Goal: Communication & Community: Answer question/provide support

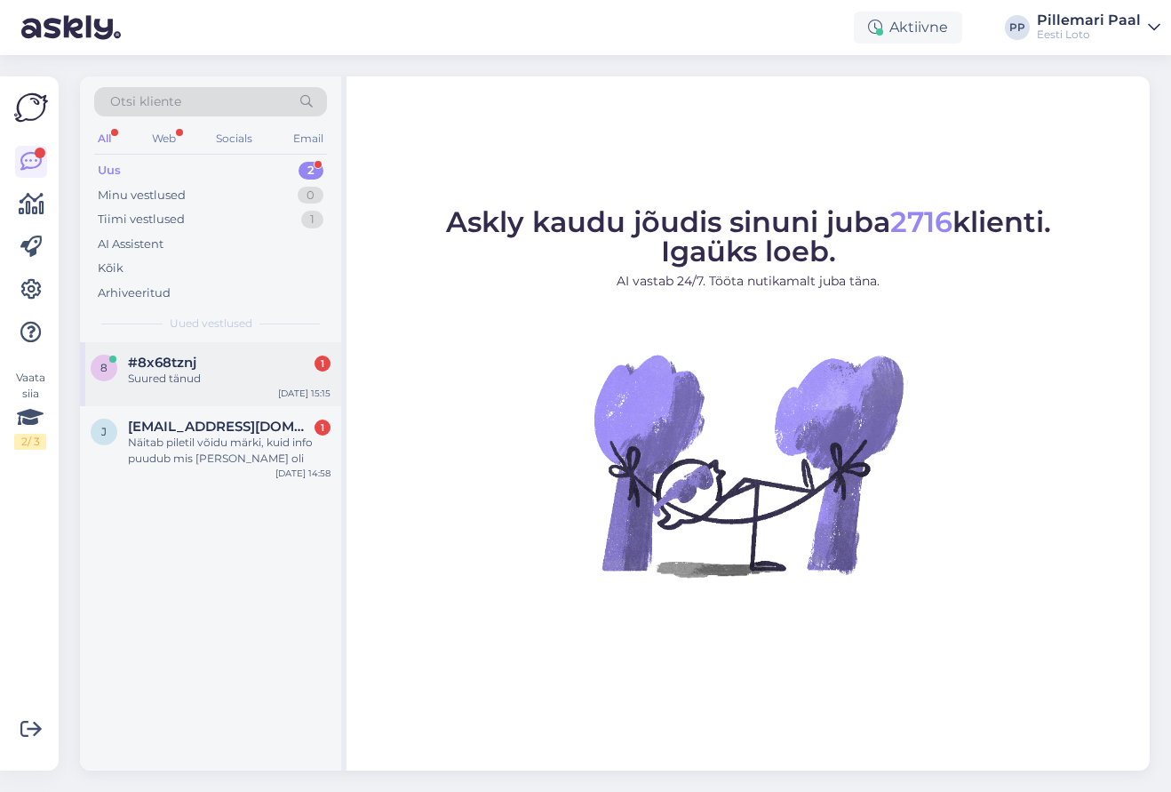
click at [195, 356] on span "#8x68tznj" at bounding box center [162, 363] width 68 height 16
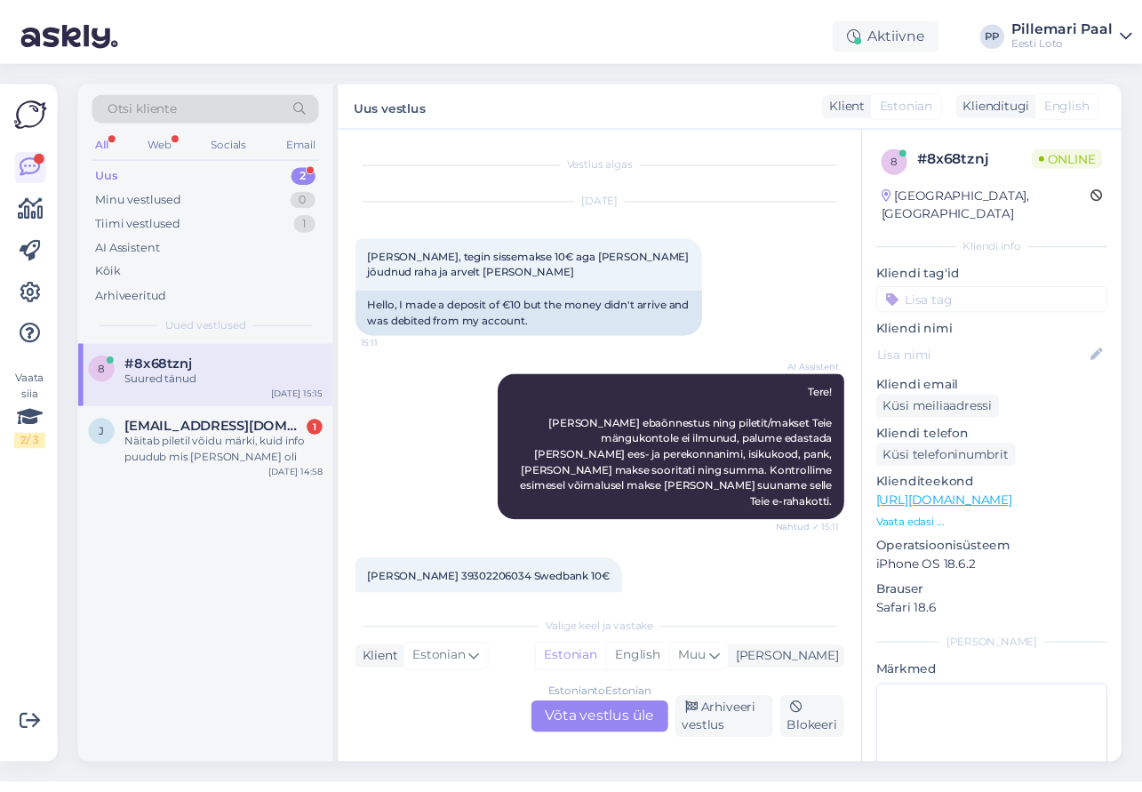
scroll to position [235, 0]
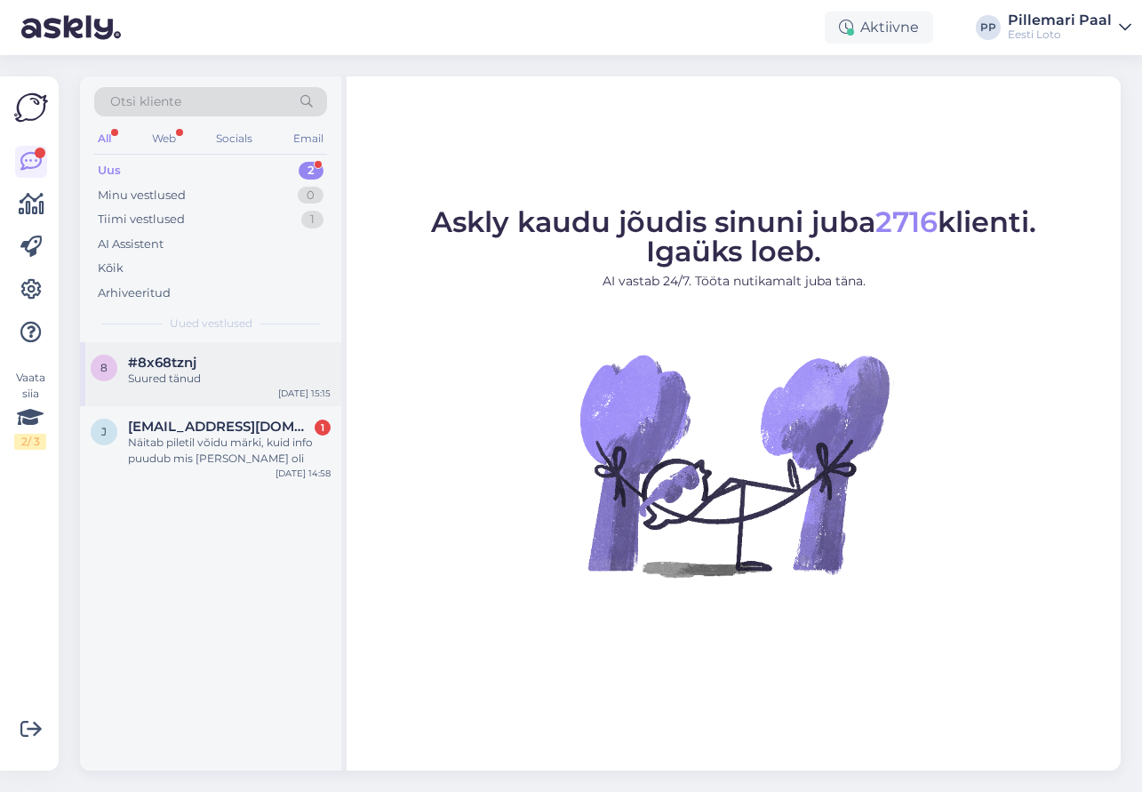
click at [239, 391] on div "8 #8x68tznj Suured tänud [DATE] 15:15" at bounding box center [210, 374] width 261 height 64
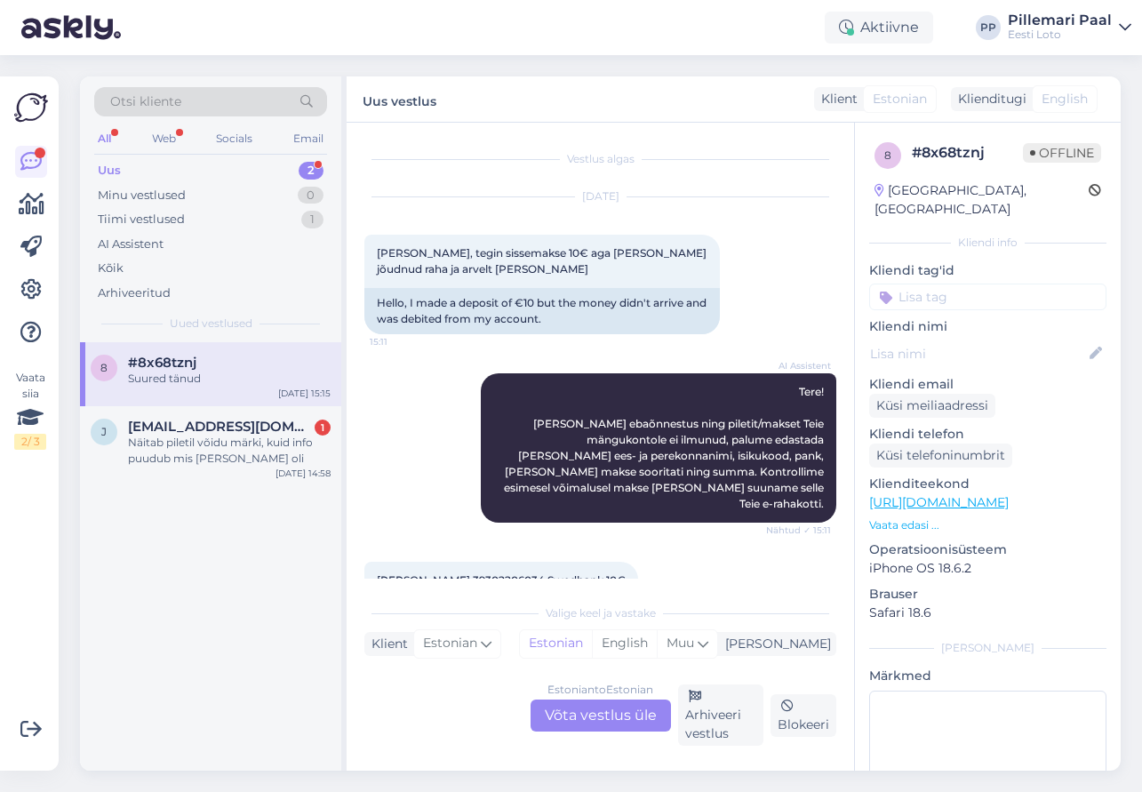
scroll to position [253, 0]
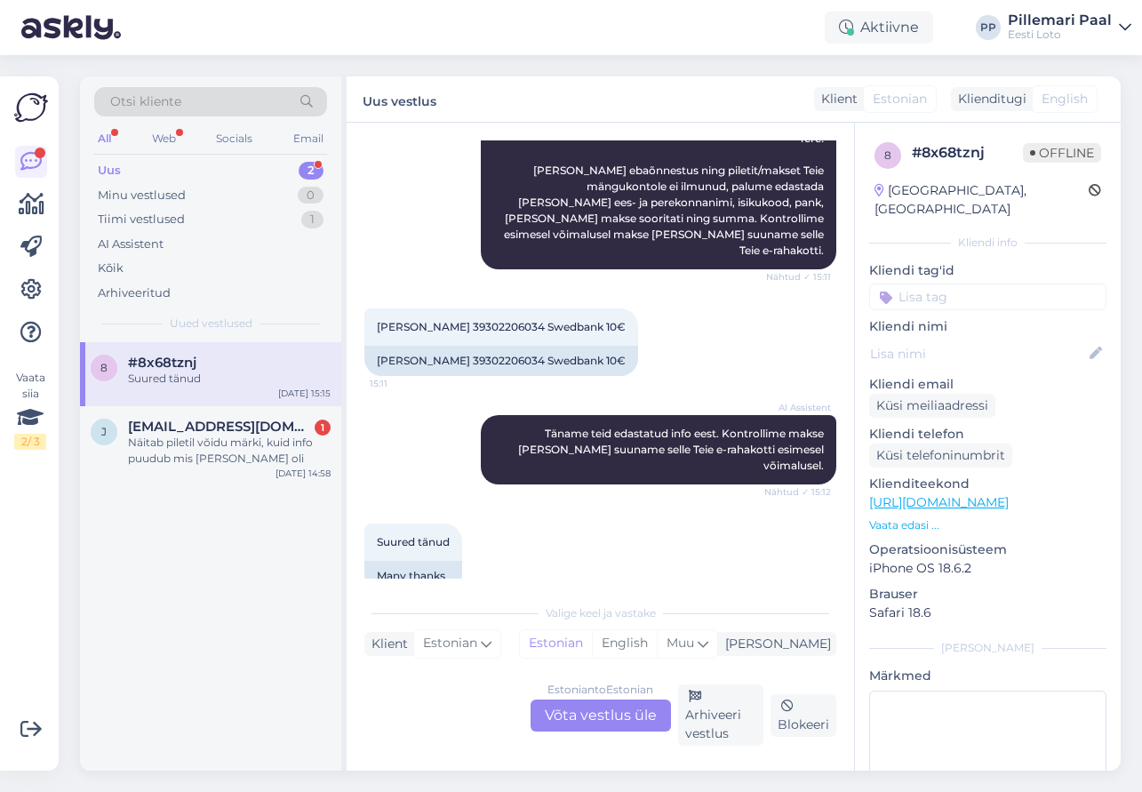
click at [566, 718] on div "Estonian to Estonian Võta vestlus üle" at bounding box center [601, 716] width 140 height 32
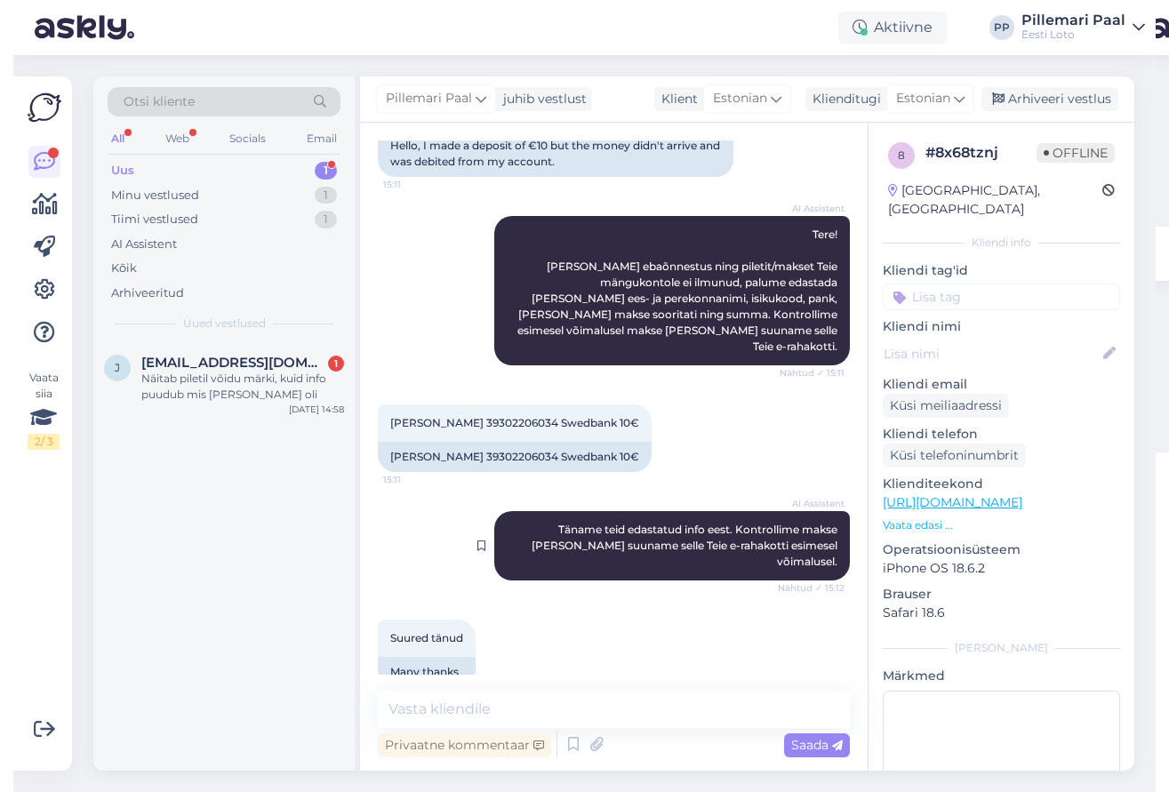
scroll to position [0, 0]
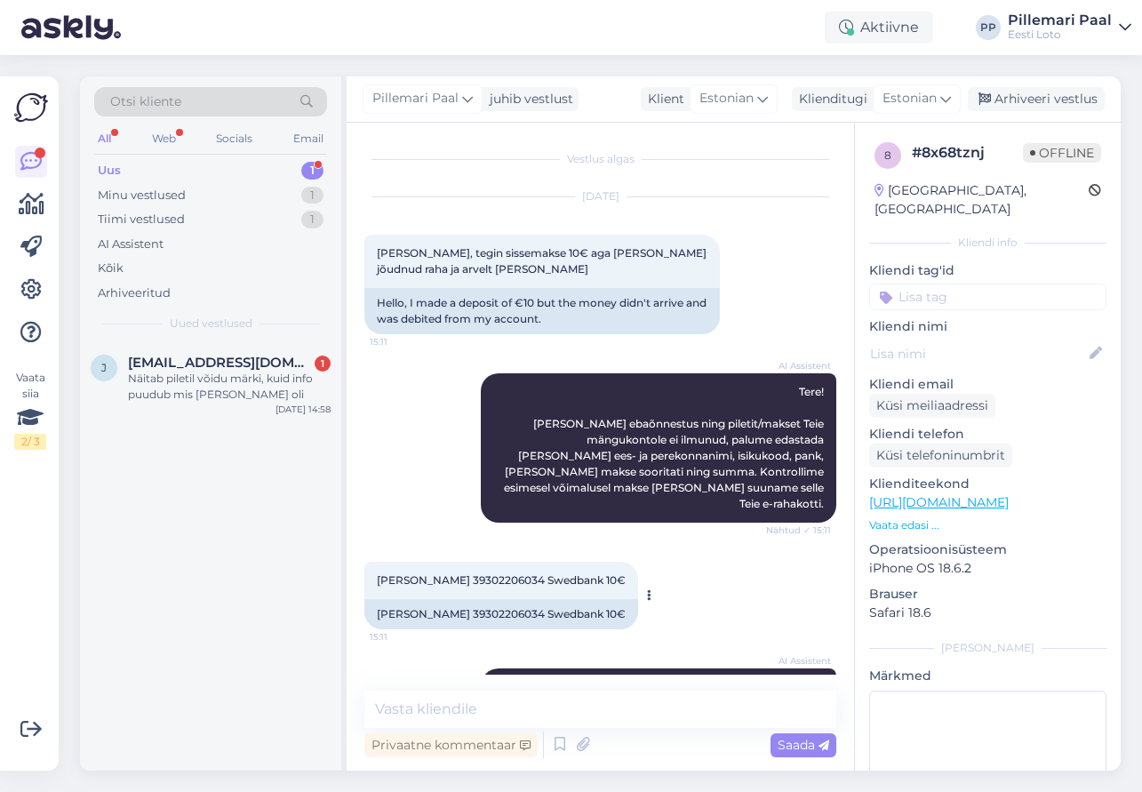
click at [483, 573] on span "Siim Rannamäe 39302206034 Swedbank 10€" at bounding box center [501, 579] width 249 height 13
copy span "39302206034"
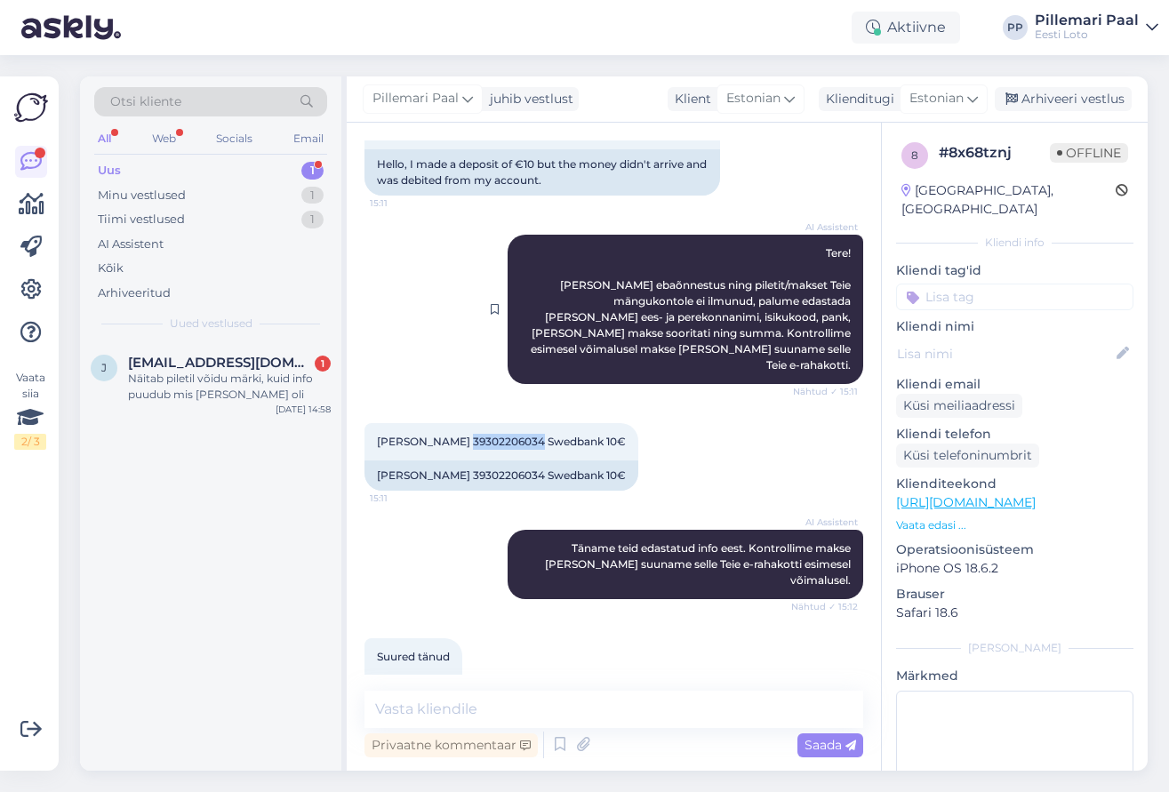
scroll to position [157, 0]
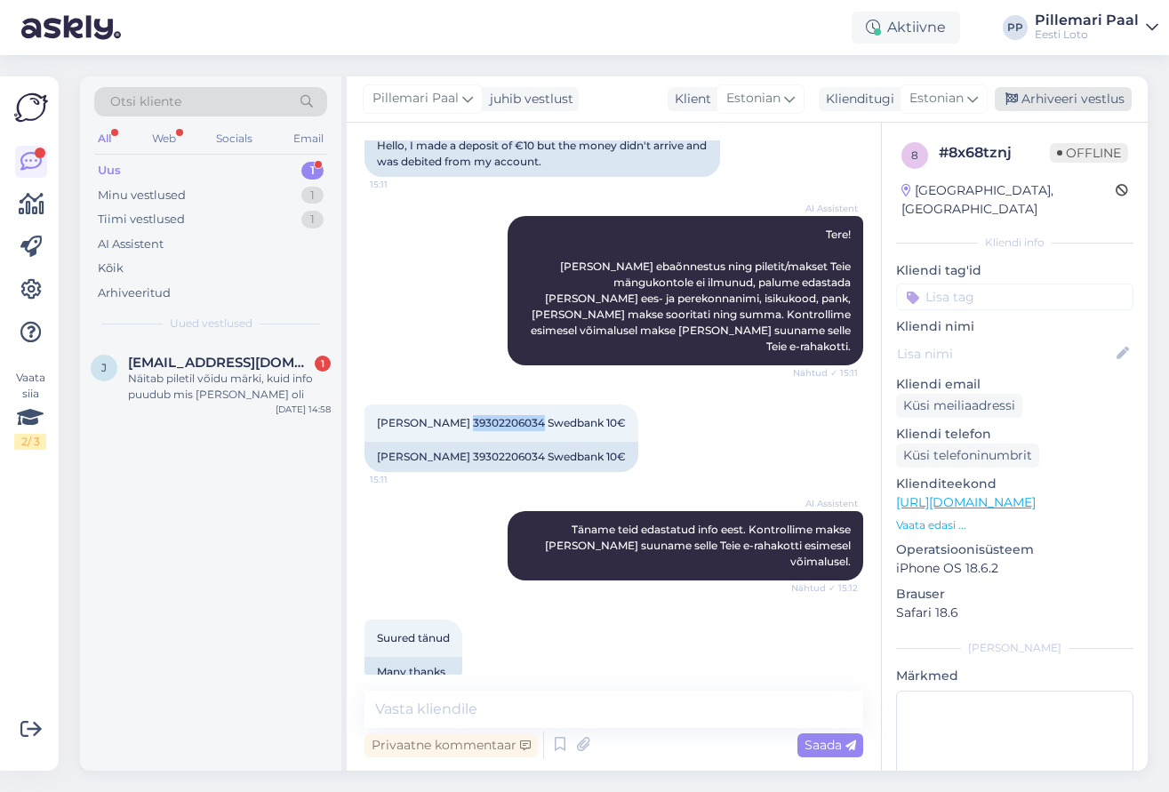
click at [1095, 97] on div "Arhiveeri vestlus" at bounding box center [1063, 99] width 137 height 24
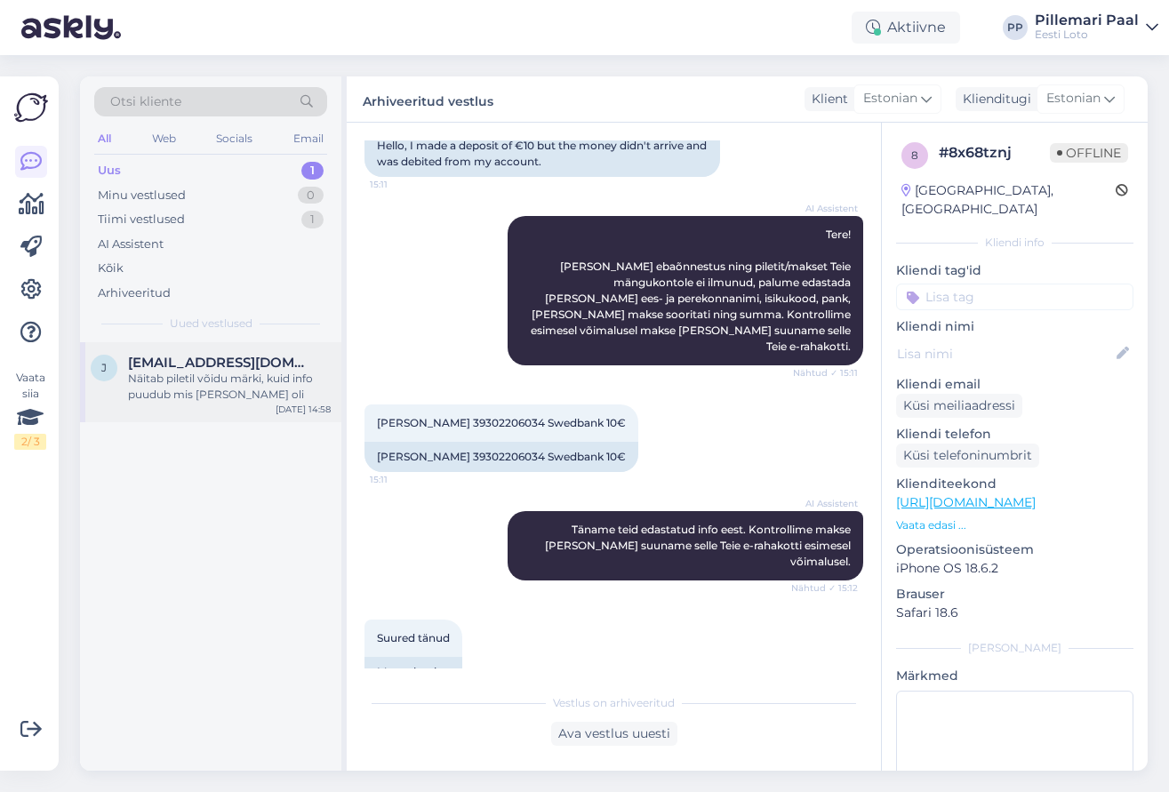
click at [180, 388] on div "Näitab piletil võidu märki, kuid info puudub mis võit oli" at bounding box center [229, 387] width 203 height 32
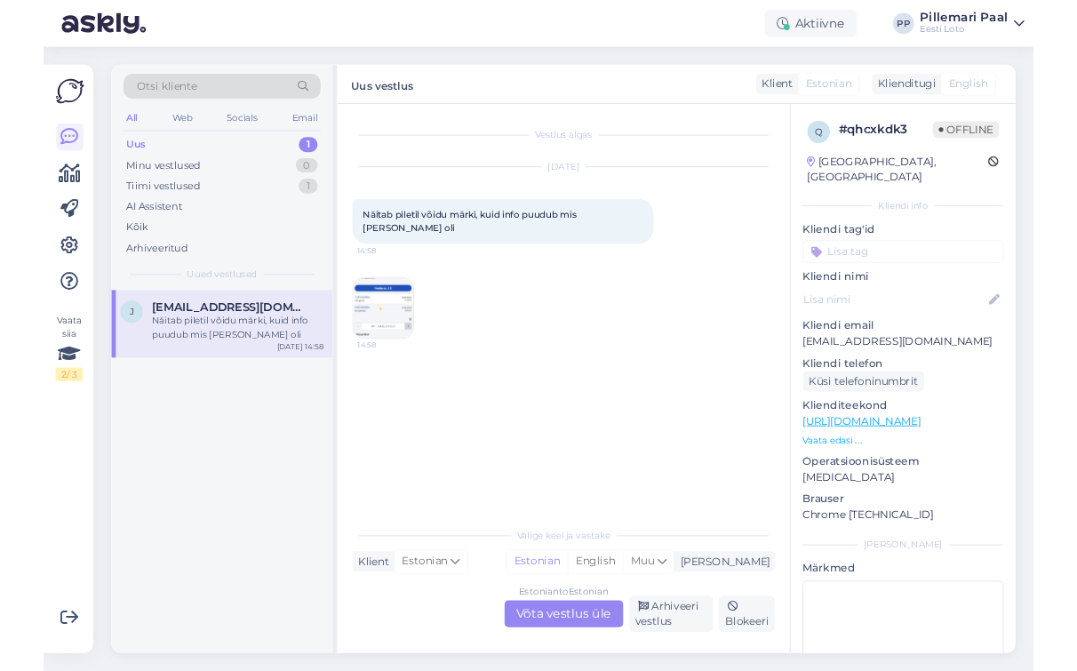
scroll to position [0, 0]
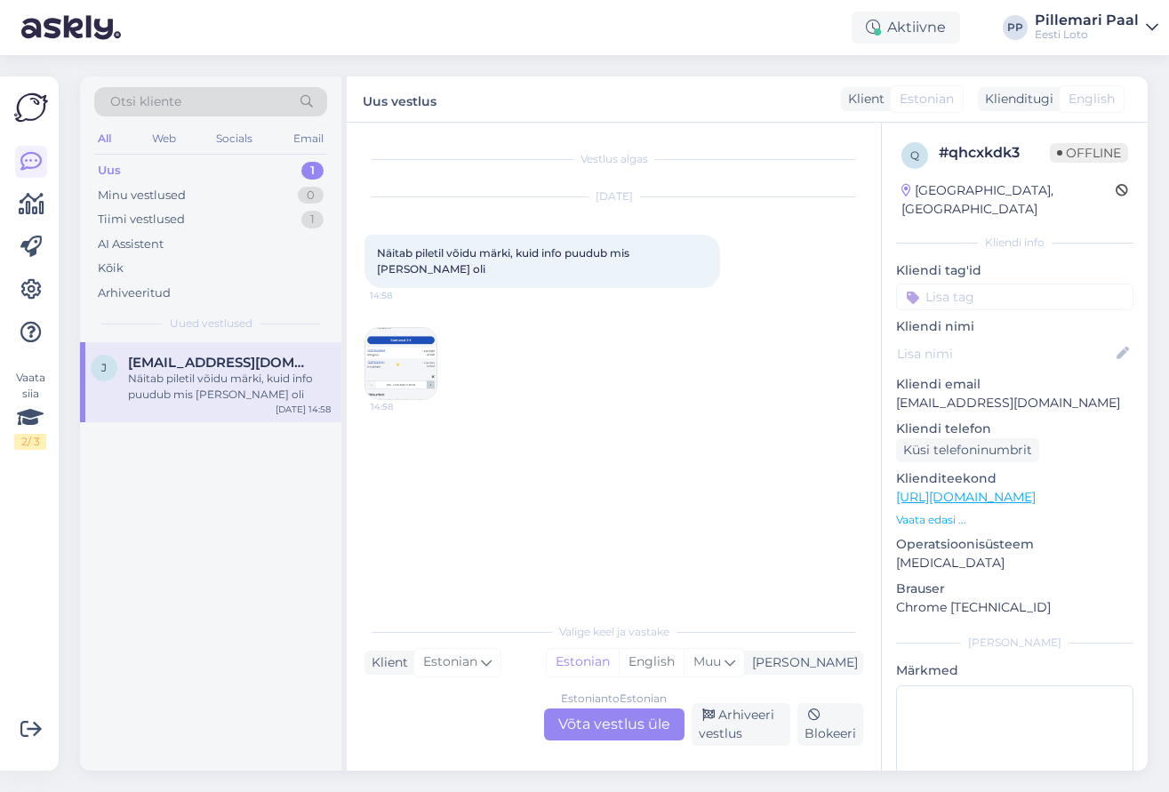
click at [418, 348] on img at bounding box center [400, 363] width 71 height 71
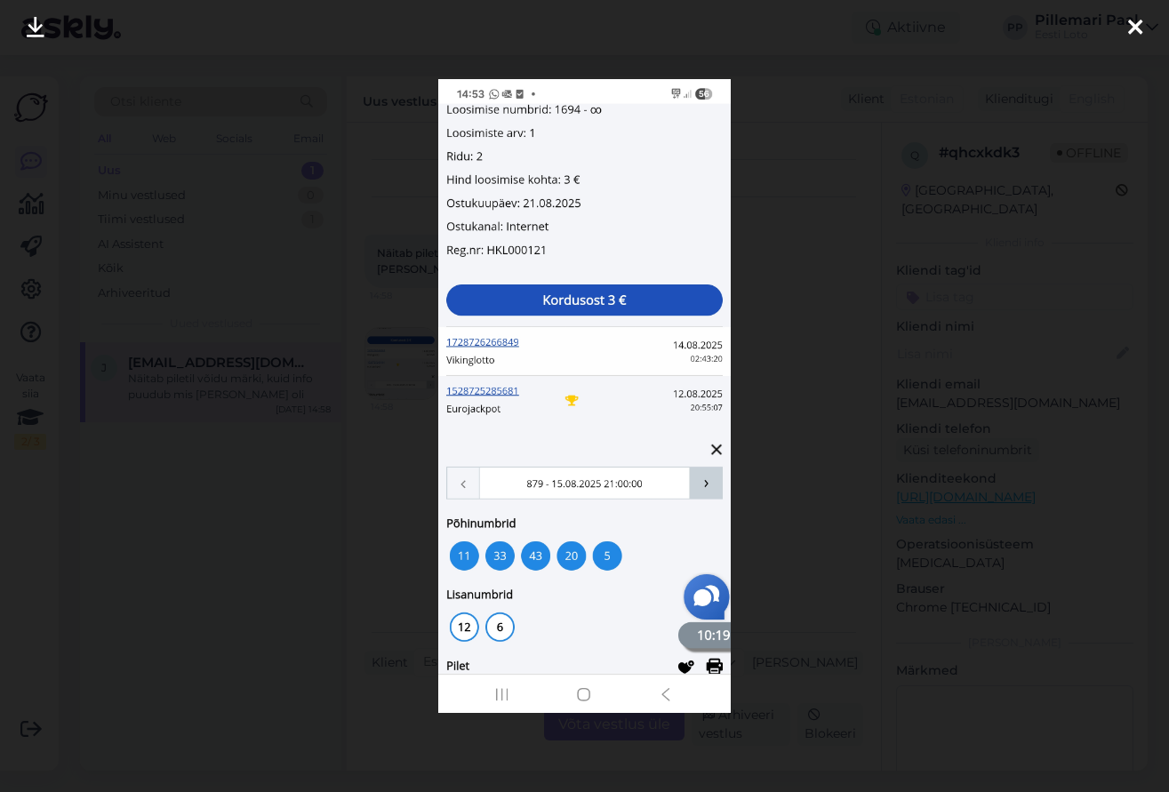
click at [765, 607] on div at bounding box center [584, 396] width 1169 height 792
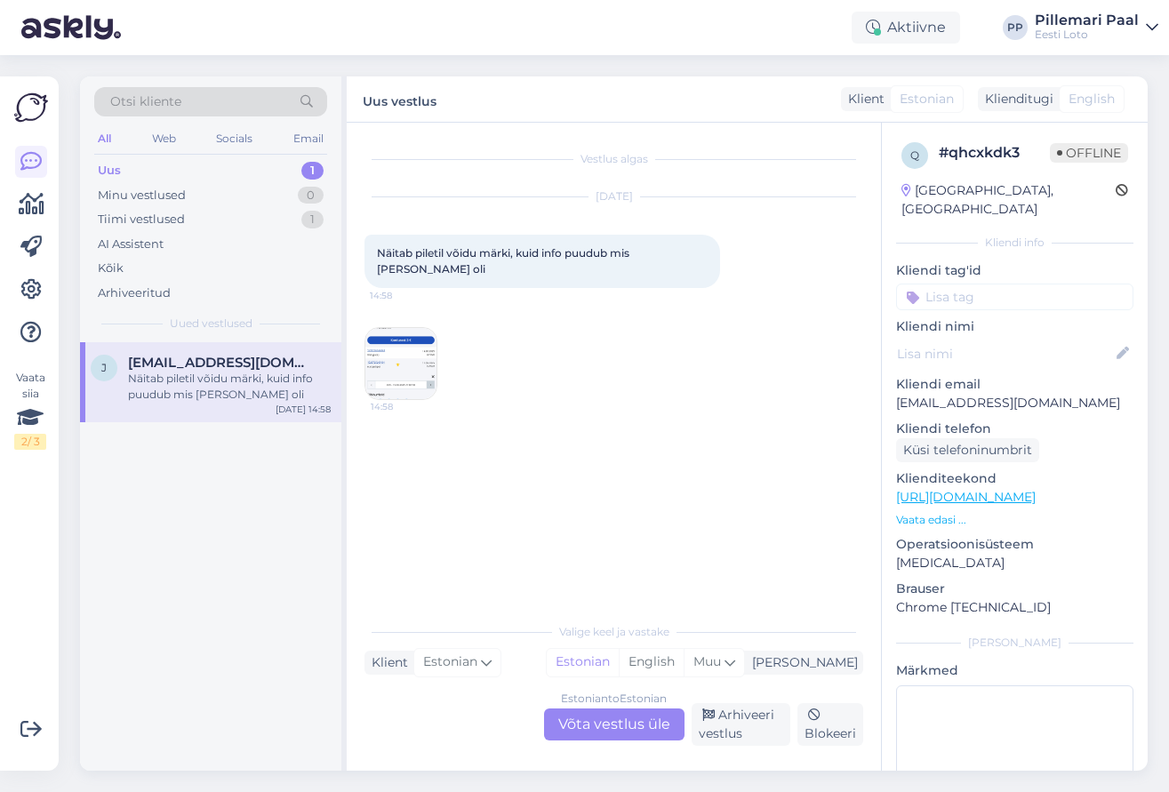
click at [390, 364] on img at bounding box center [400, 363] width 71 height 71
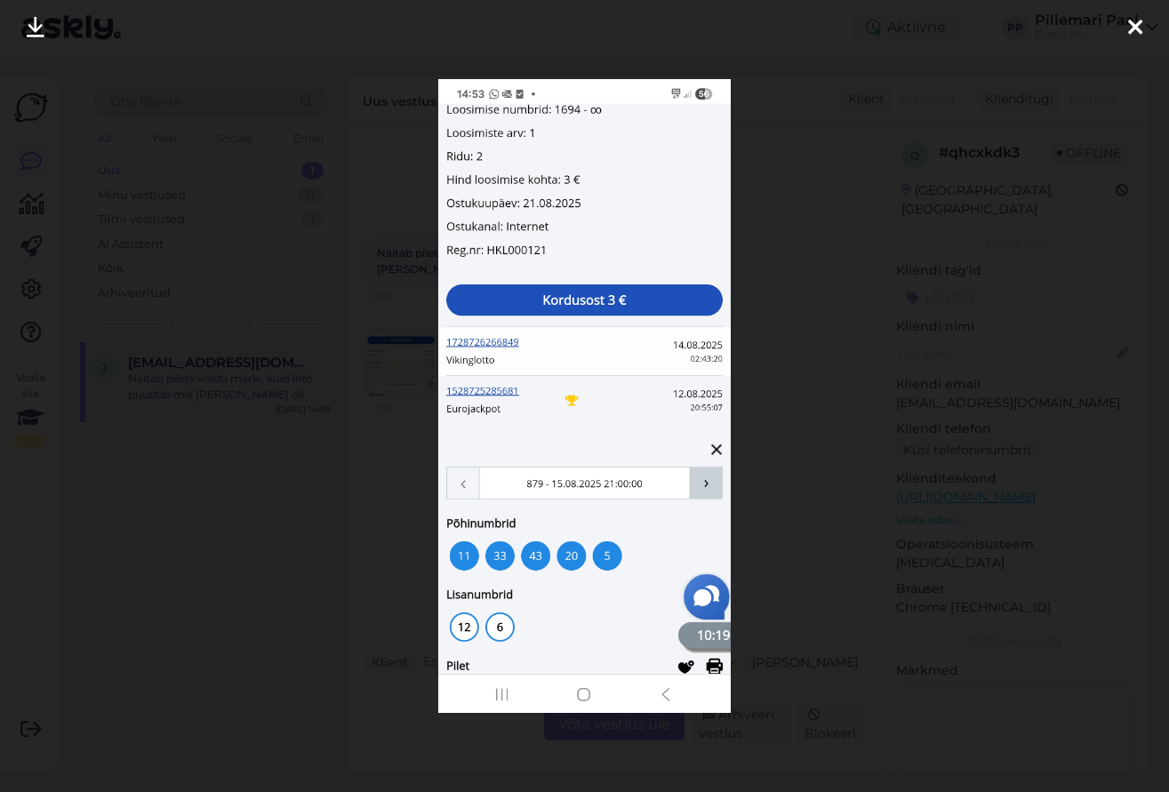
click at [771, 559] on div at bounding box center [584, 396] width 1169 height 792
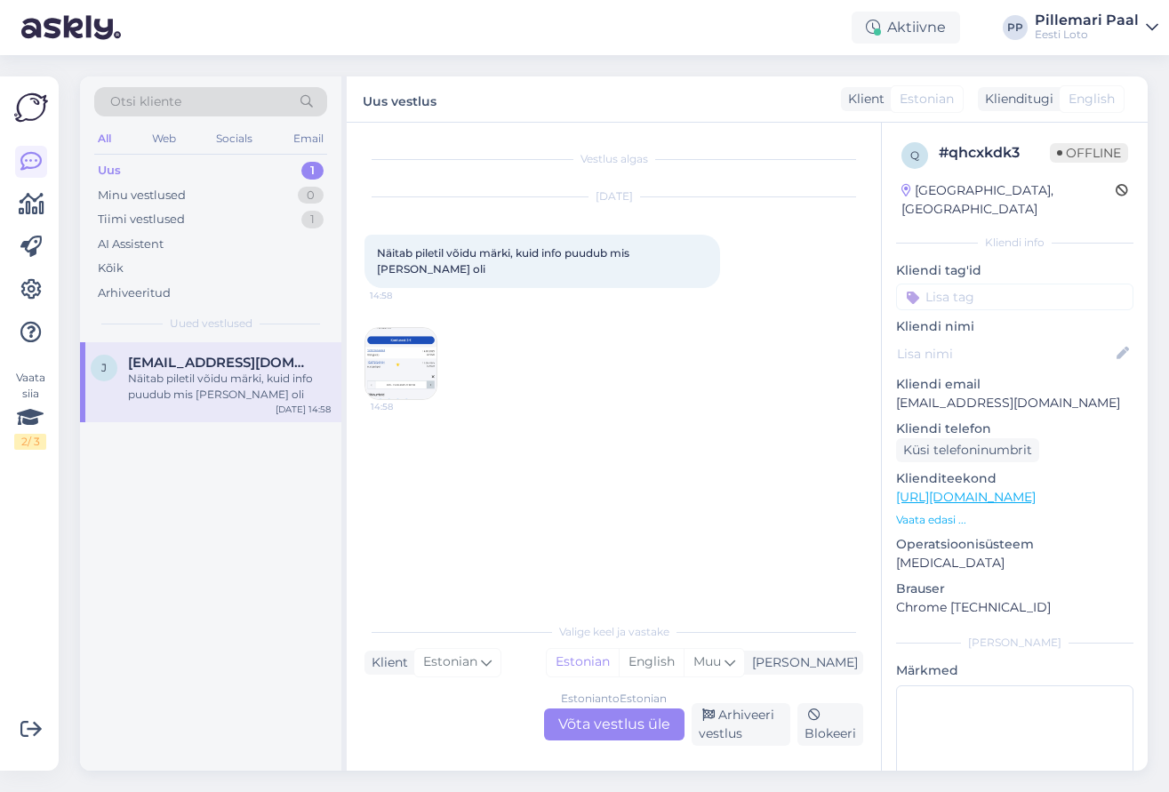
click at [631, 725] on div "Estonian to Estonian Võta vestlus üle" at bounding box center [614, 724] width 140 height 32
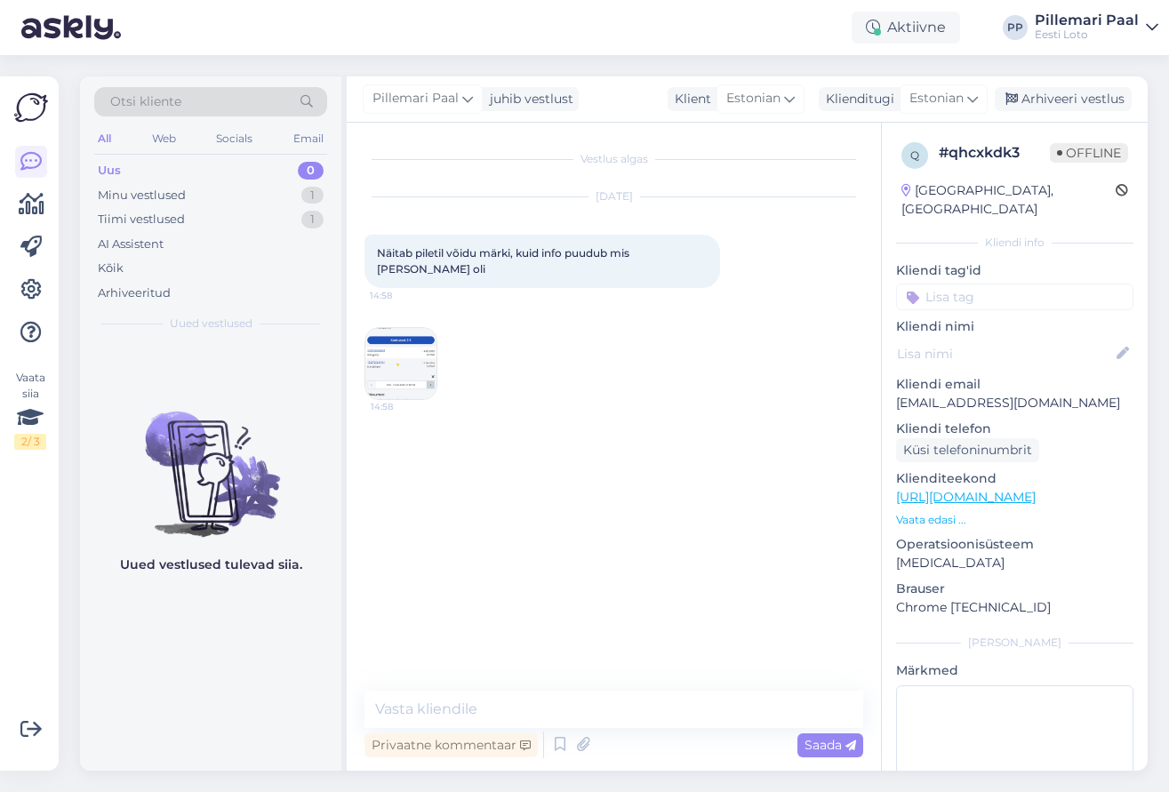
click at [411, 361] on img at bounding box center [400, 363] width 71 height 71
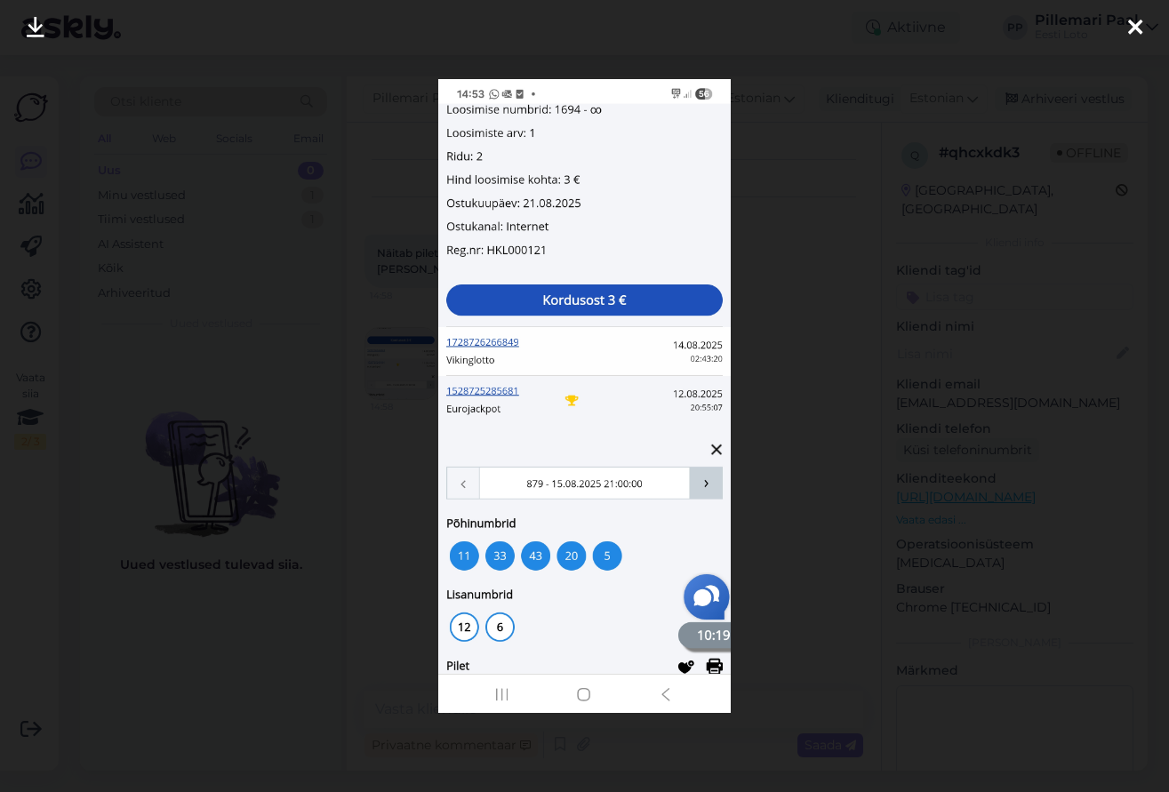
click at [812, 541] on div at bounding box center [584, 396] width 1169 height 792
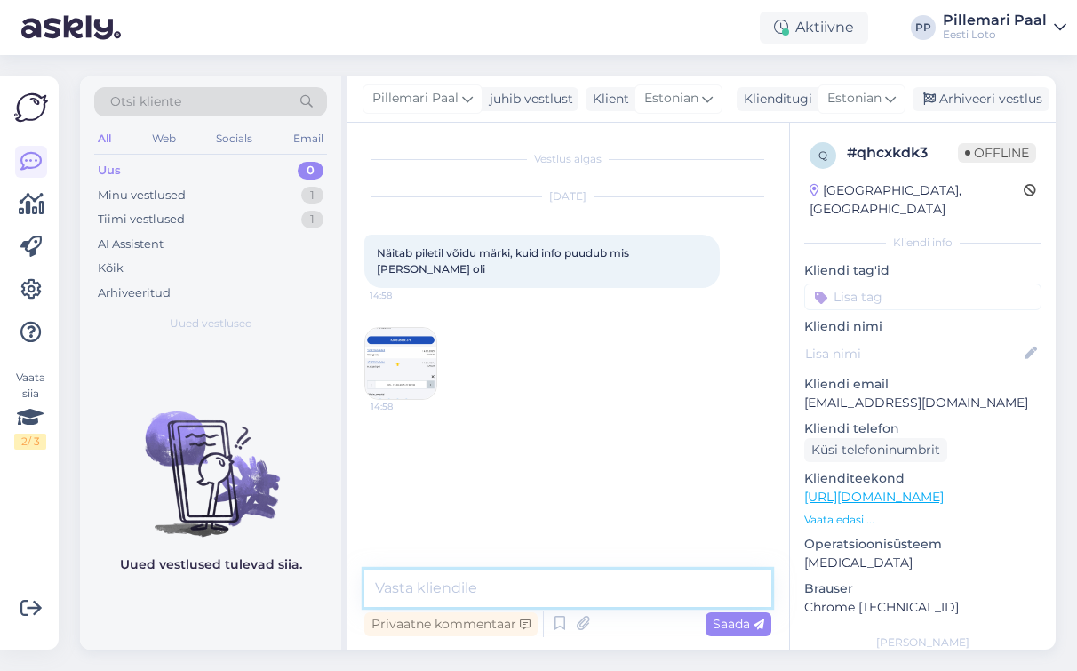
click at [425, 584] on textarea at bounding box center [567, 588] width 407 height 37
type textarea "Tere! Et võitu näha, klikkige loosimise ku"
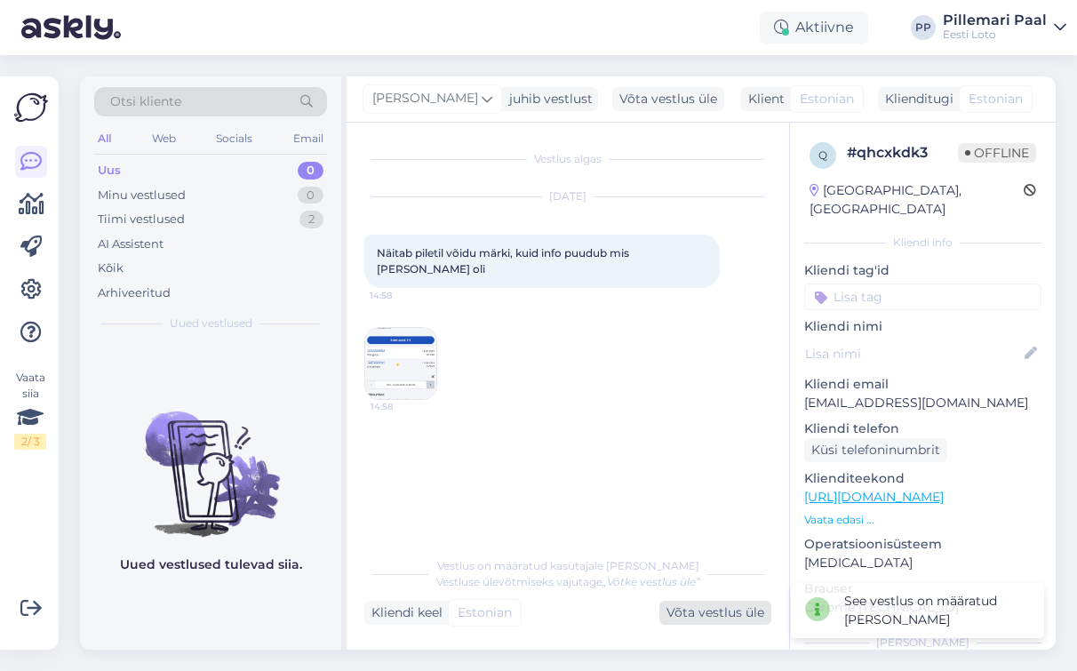
click at [687, 613] on div "Võta vestlus üle" at bounding box center [716, 613] width 112 height 24
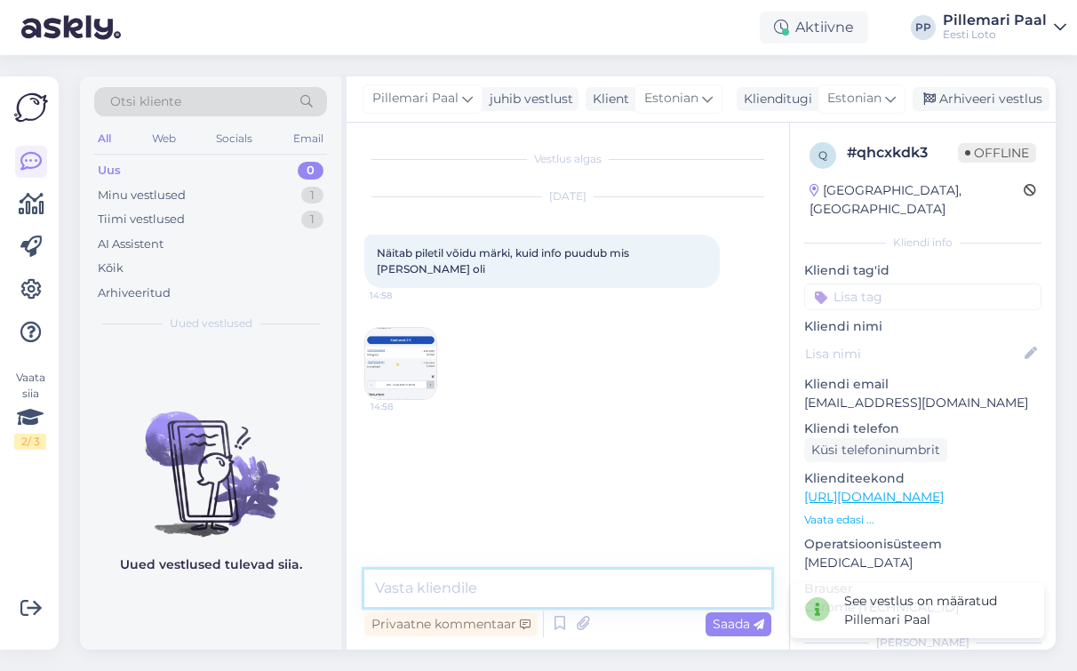
click at [452, 577] on textarea at bounding box center [567, 588] width 407 height 37
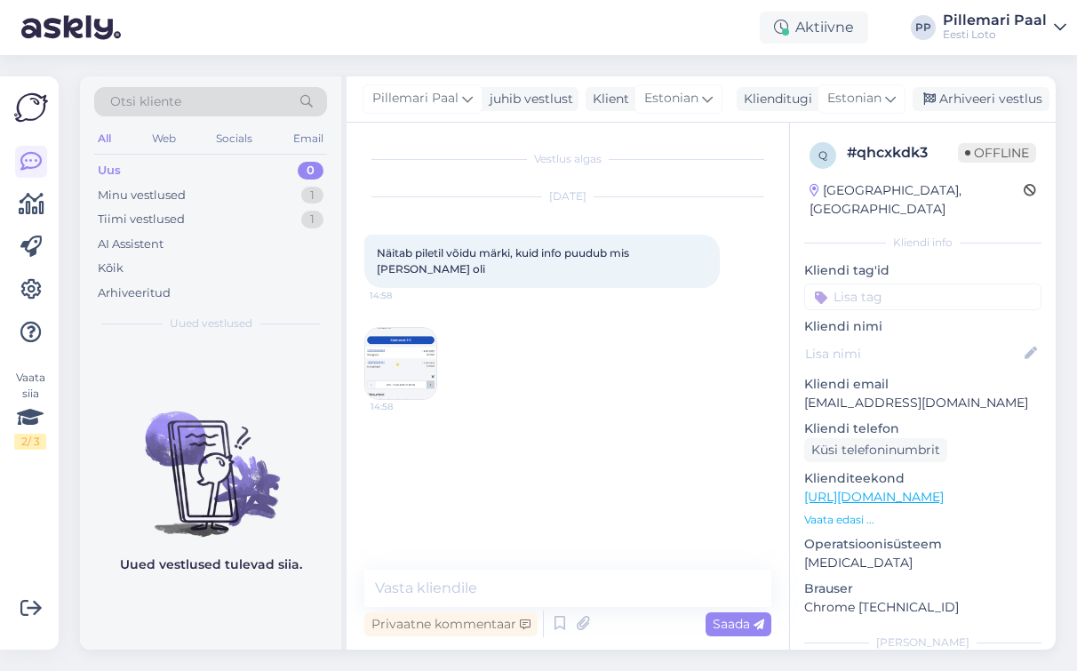
type textarea "suheldud telefoni teel"
click at [457, 93] on span "Pillemari Paal" at bounding box center [415, 99] width 86 height 20
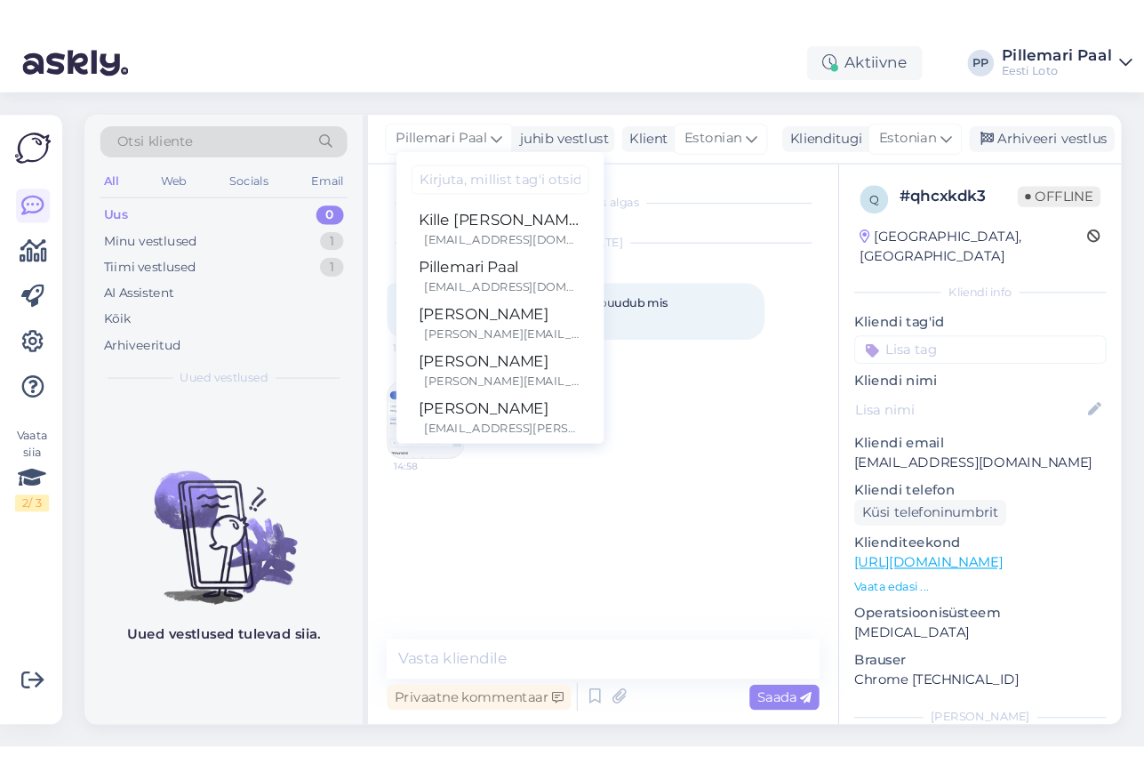
scroll to position [281, 0]
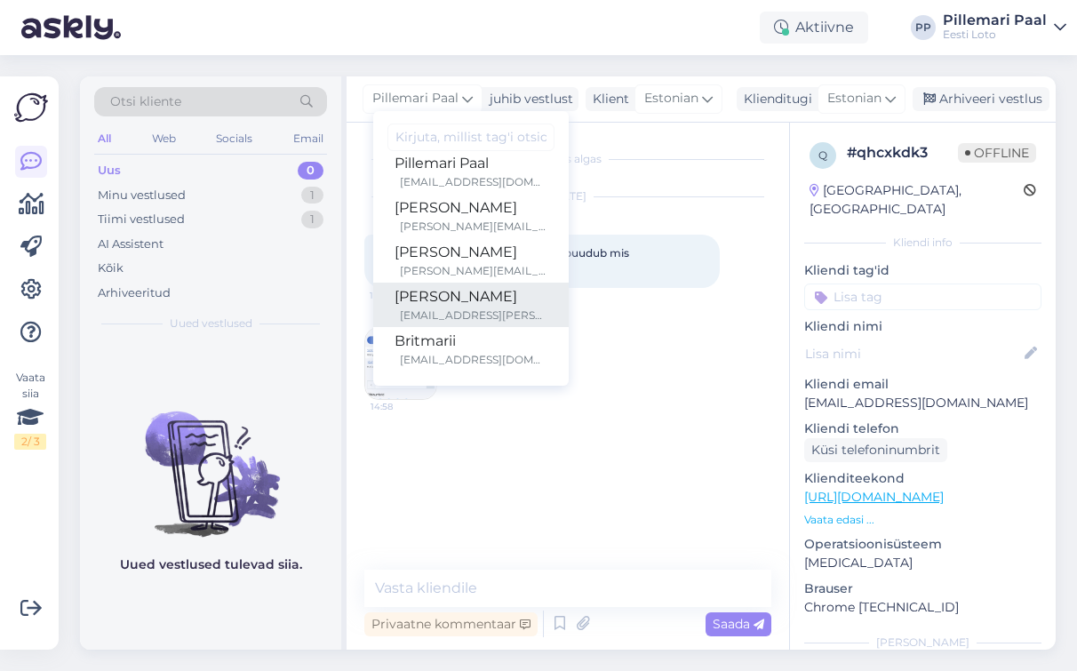
click at [441, 296] on div "Kadri Klink" at bounding box center [471, 296] width 153 height 21
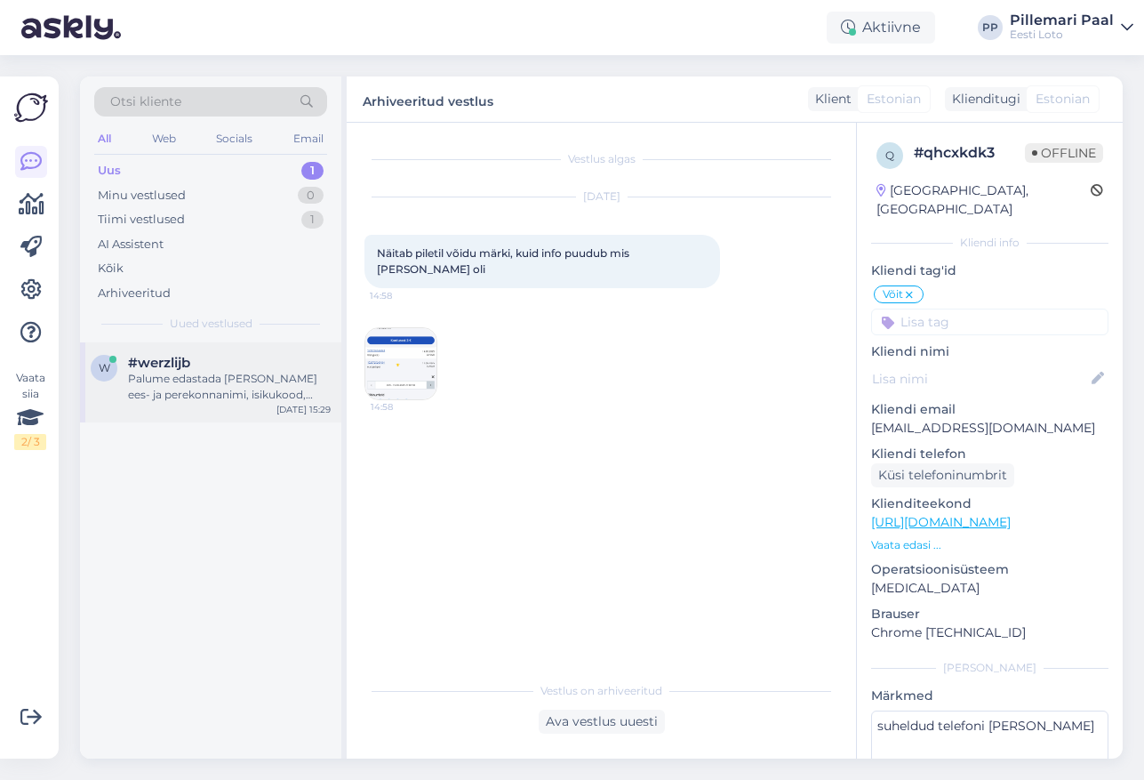
click at [205, 395] on div "Palume edastada [PERSON_NAME] ees- ja perekonnanimi, isikukood, pank, [PERSON_N…" at bounding box center [229, 387] width 203 height 32
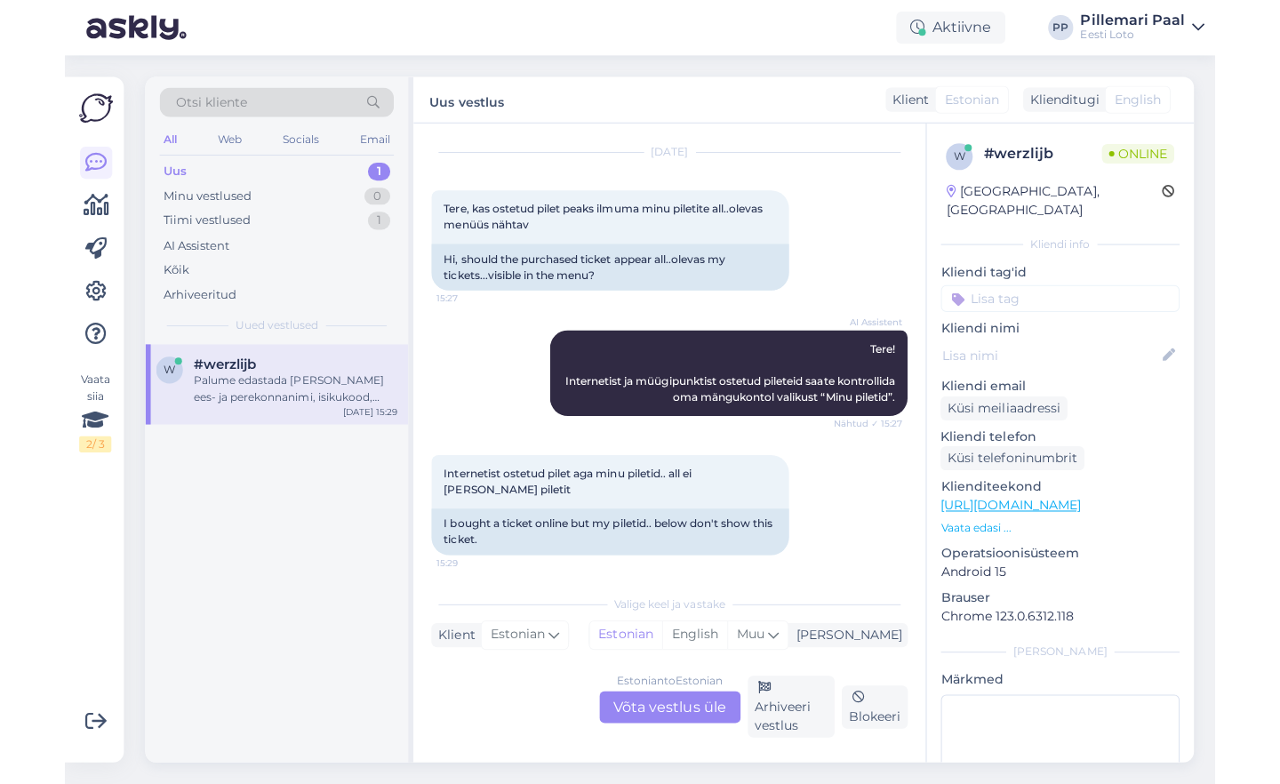
scroll to position [0, 0]
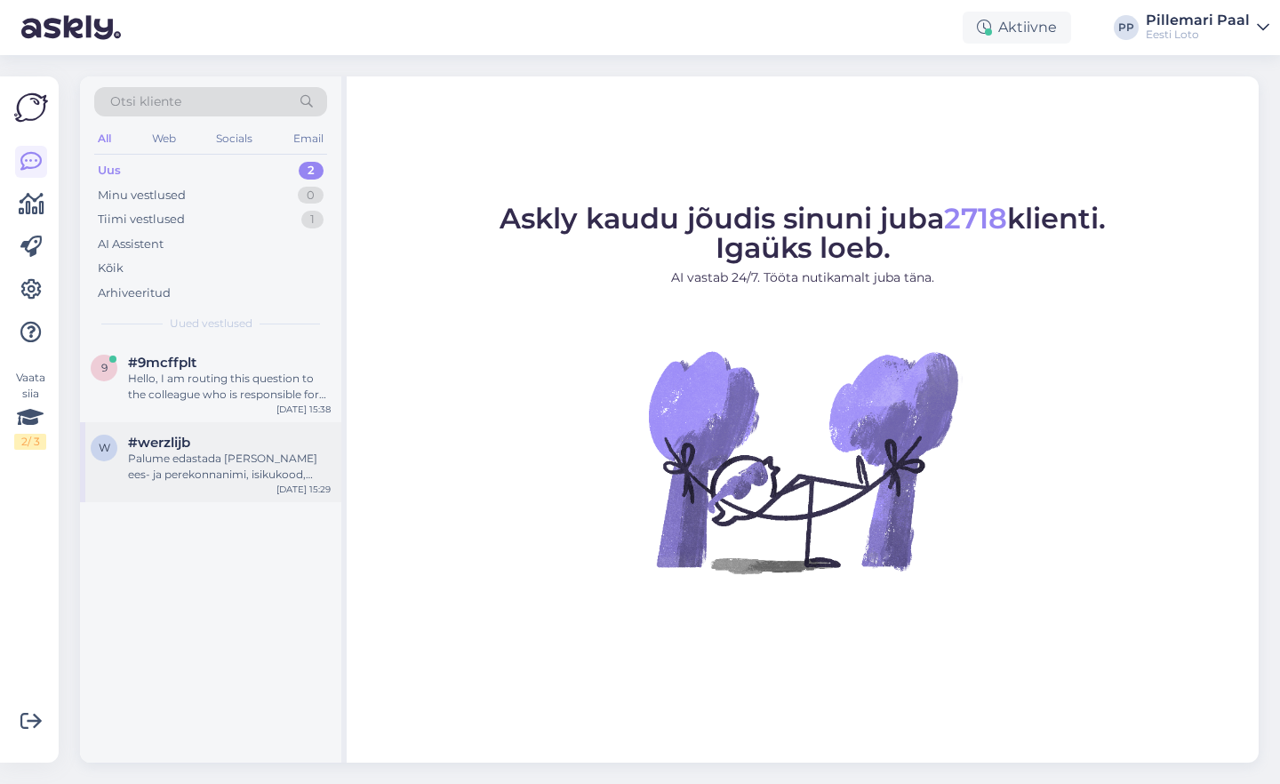
click at [220, 464] on div "Palume edastada [PERSON_NAME] ees- ja perekonnanimi, isikukood, pank, [PERSON_N…" at bounding box center [229, 467] width 203 height 32
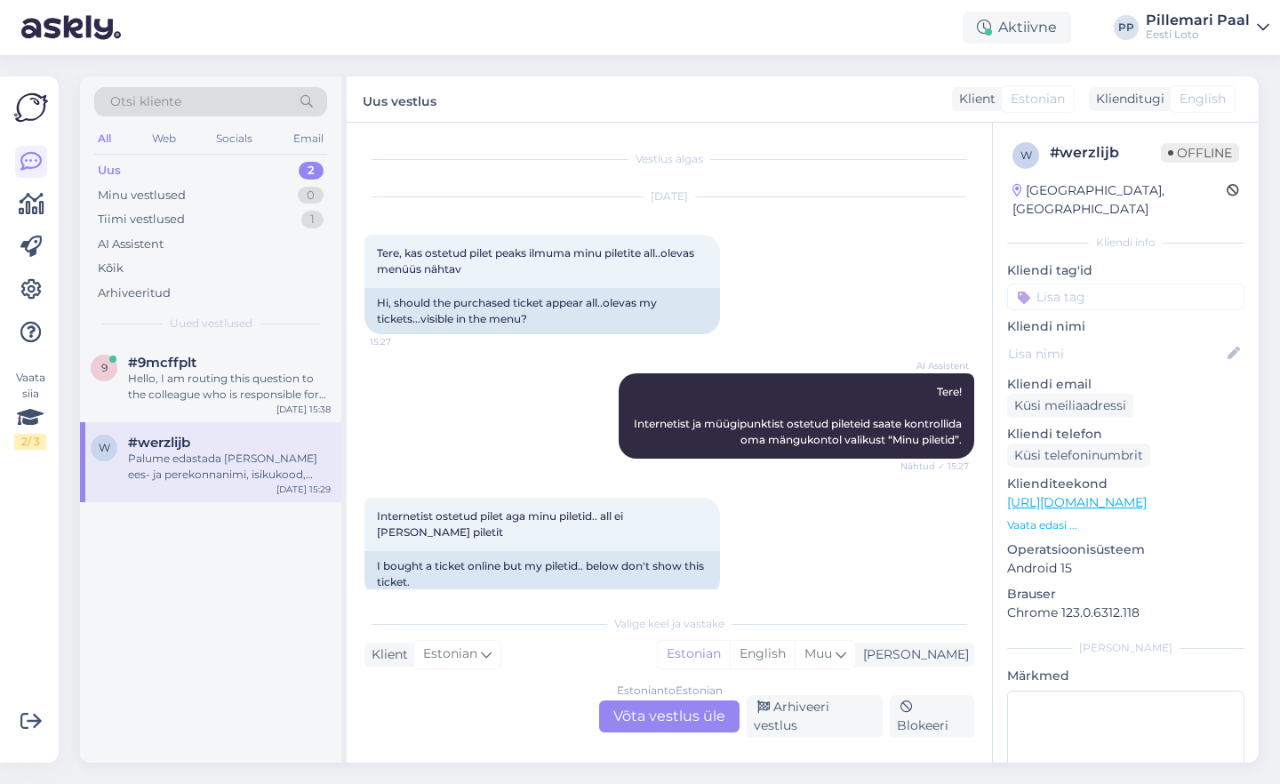
scroll to position [109, 0]
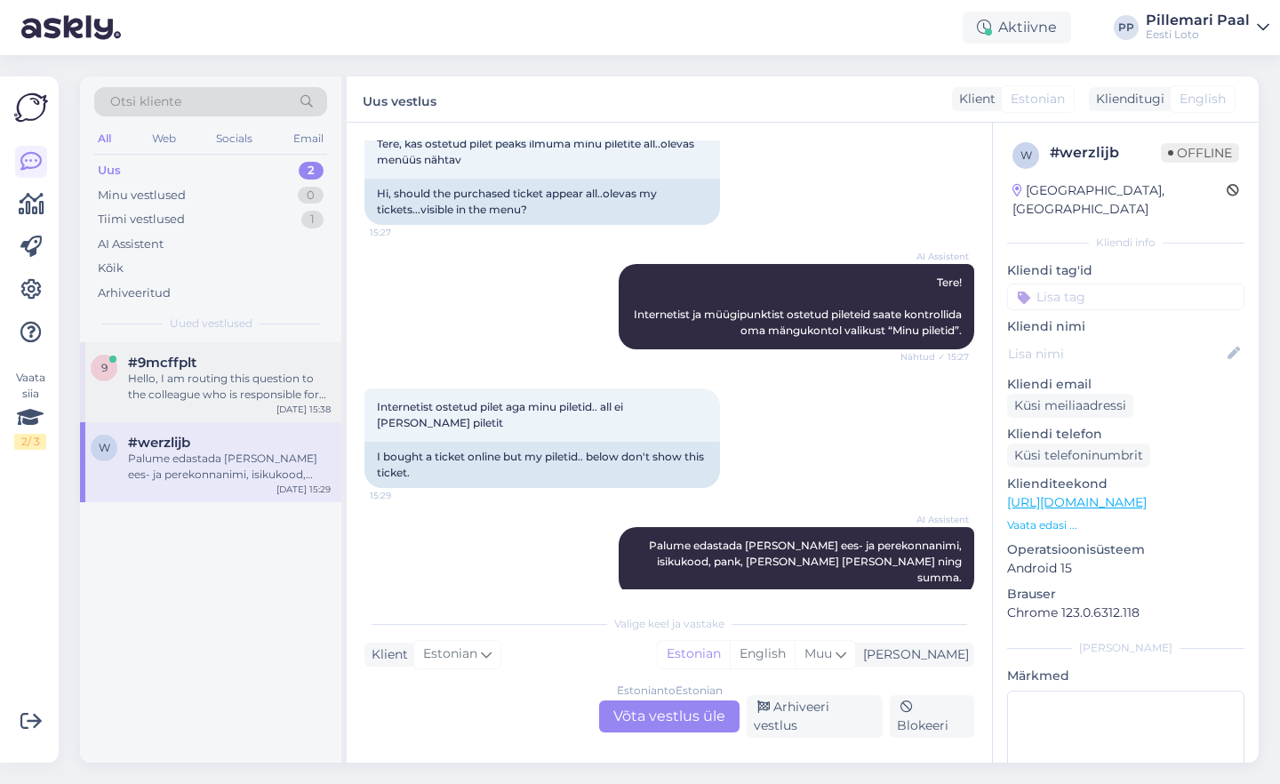
click at [217, 381] on div "Hello, I am routing this question to the colleague who is responsible for this …" at bounding box center [229, 387] width 203 height 32
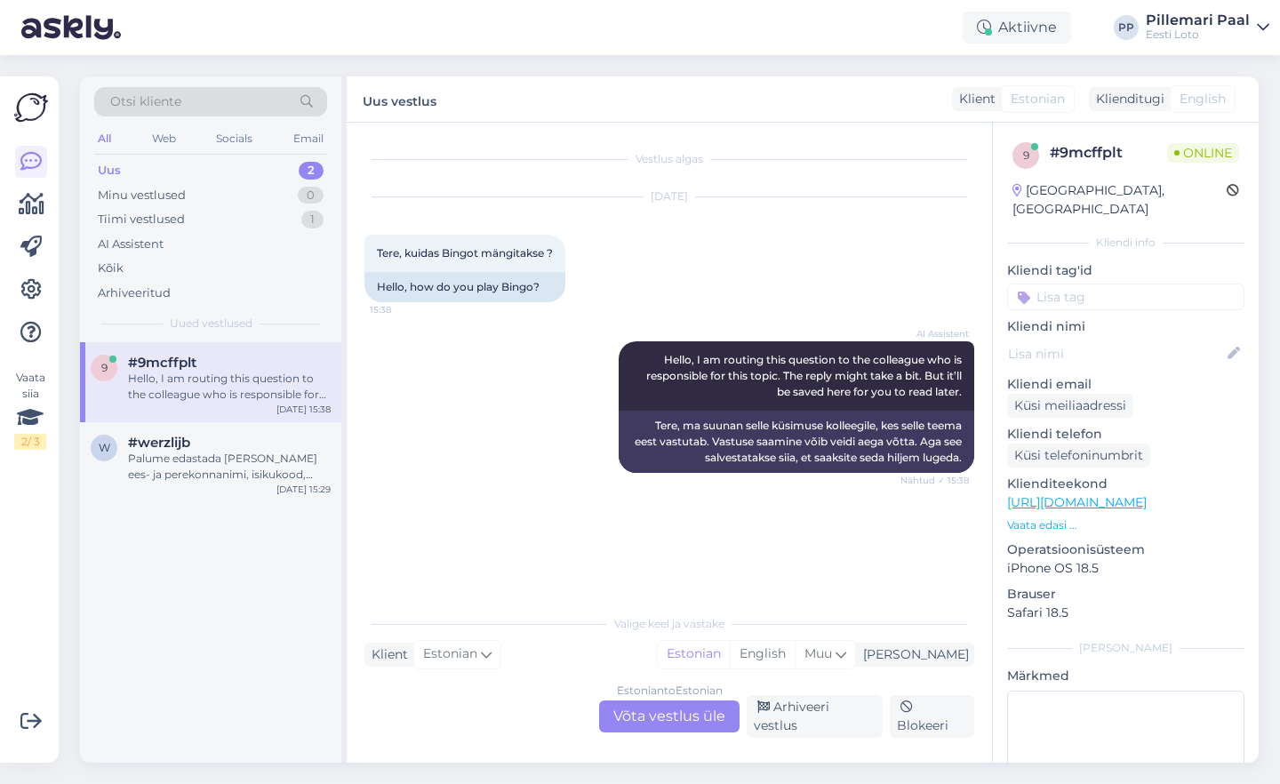
click at [676, 722] on div "Estonian to Estonian Võta vestlus üle" at bounding box center [669, 716] width 140 height 32
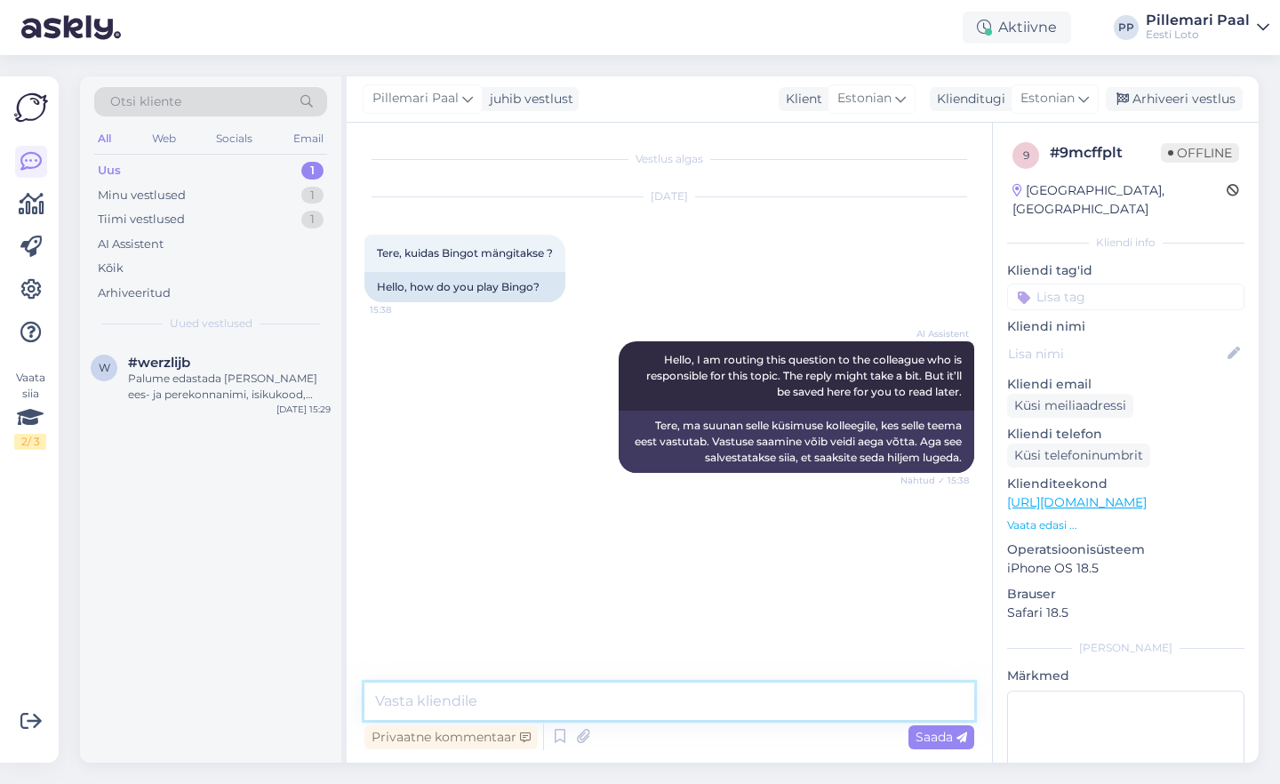
click at [555, 696] on textarea at bounding box center [669, 701] width 610 height 37
paste textarea "Bingo loto mängimiseks on pileti ruudustikku vaja valida 25 numbrit vahemikus 1…"
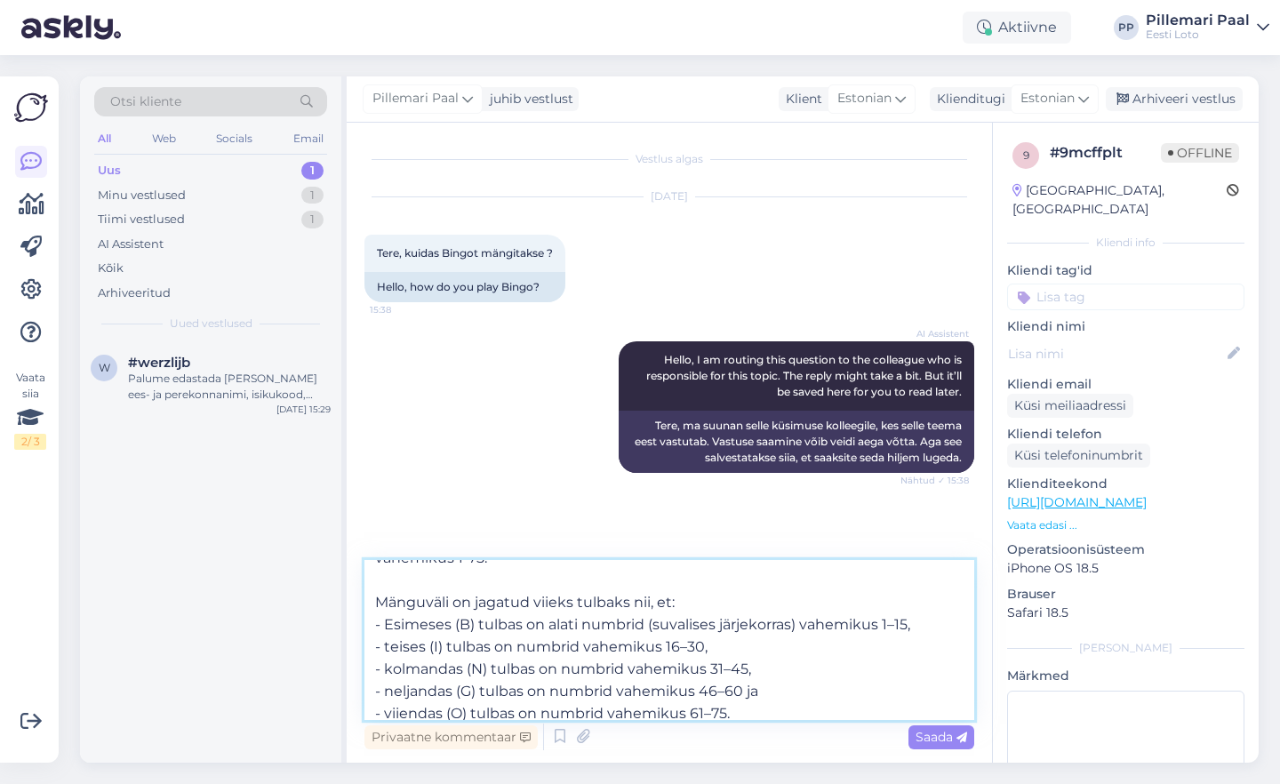
scroll to position [54, 0]
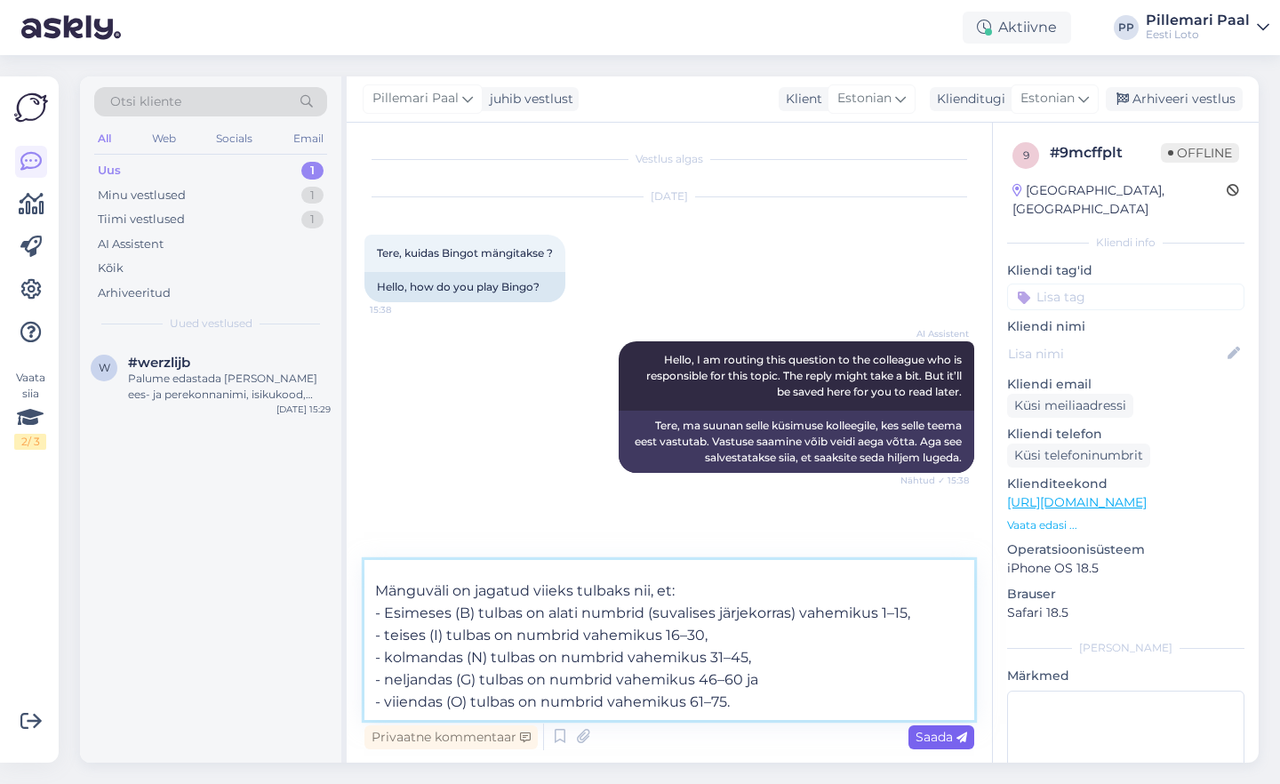
type textarea "Bingo loto mängimiseks on pileti ruudustikku vaja valida 25 numbrit vahemikus 1…"
click at [923, 734] on span "Saada" at bounding box center [941, 737] width 52 height 16
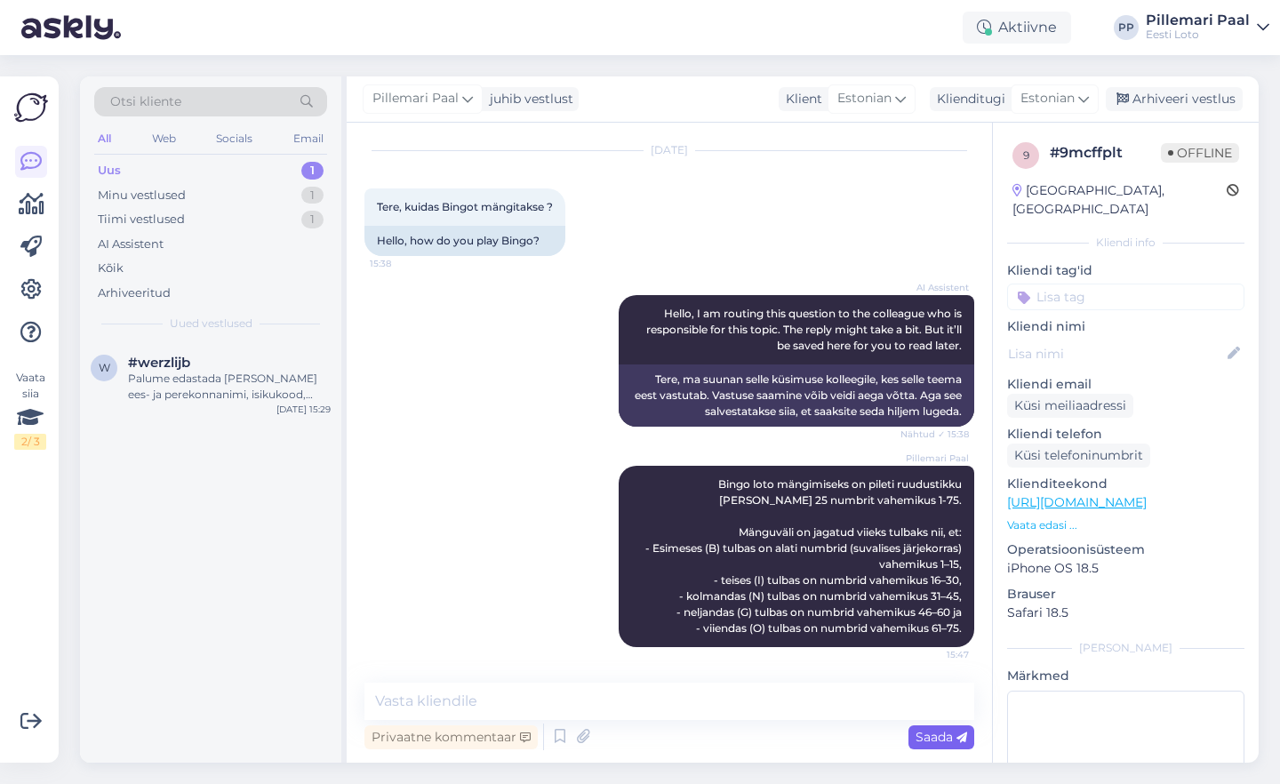
scroll to position [0, 0]
click at [424, 702] on textarea at bounding box center [669, 701] width 610 height 37
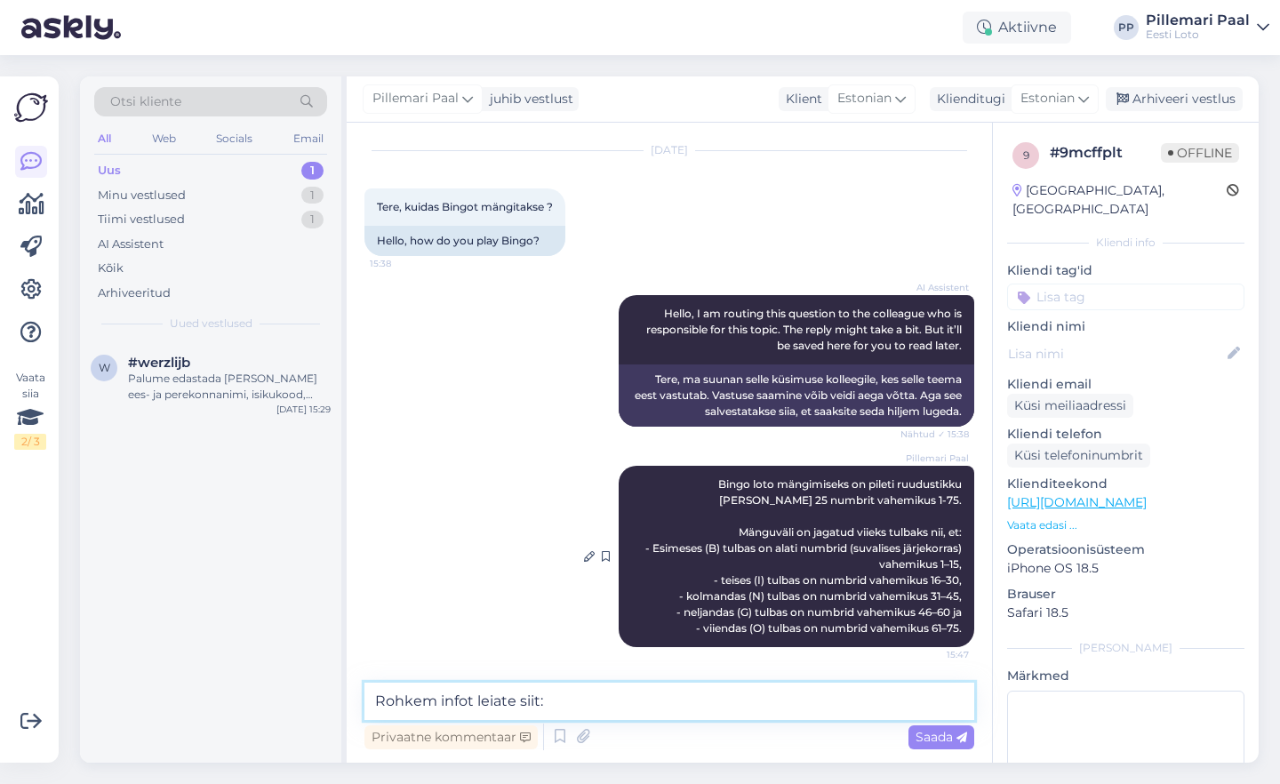
paste textarea "https://www.eestiloto.ee/et/bingoloto/how-to-play"
type textarea "Rohkem infot leiate siit: https://www.eestiloto.ee/et/bingoloto/how-to-play"
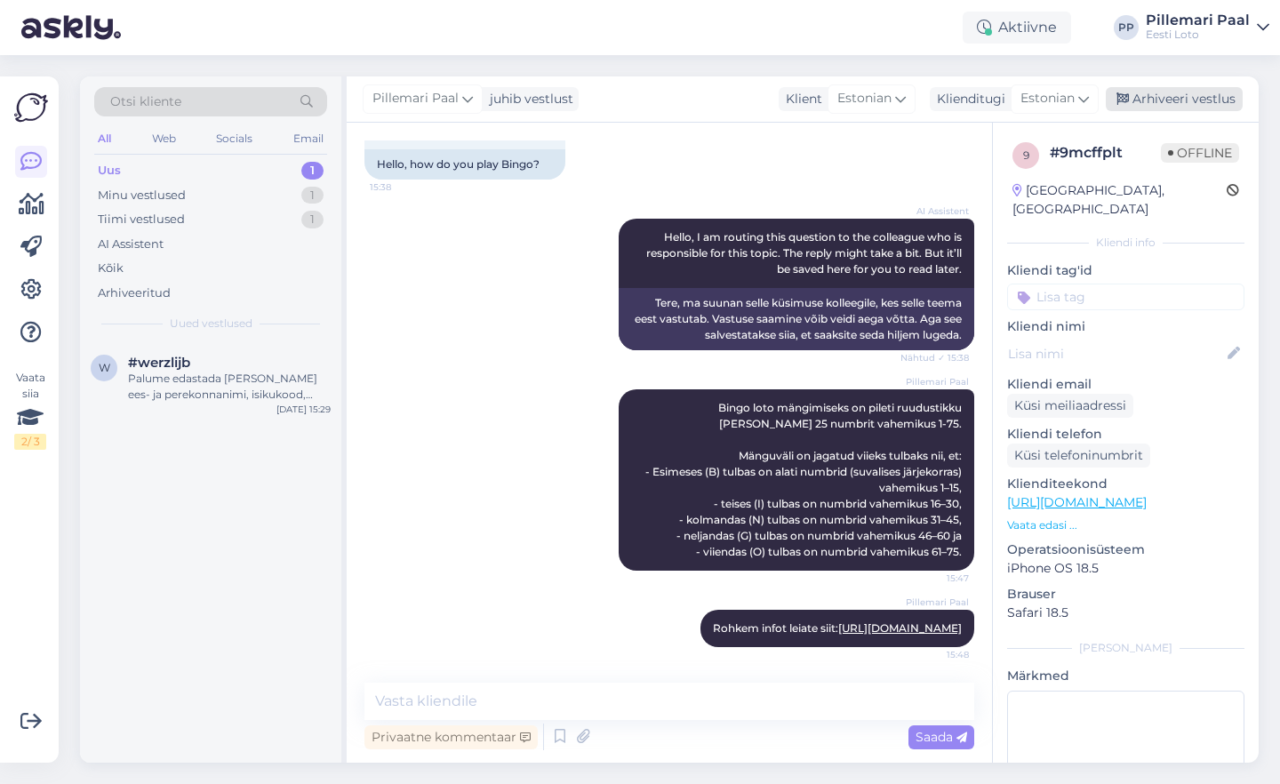
click at [1190, 91] on div "Arhiveeri vestlus" at bounding box center [1174, 99] width 137 height 24
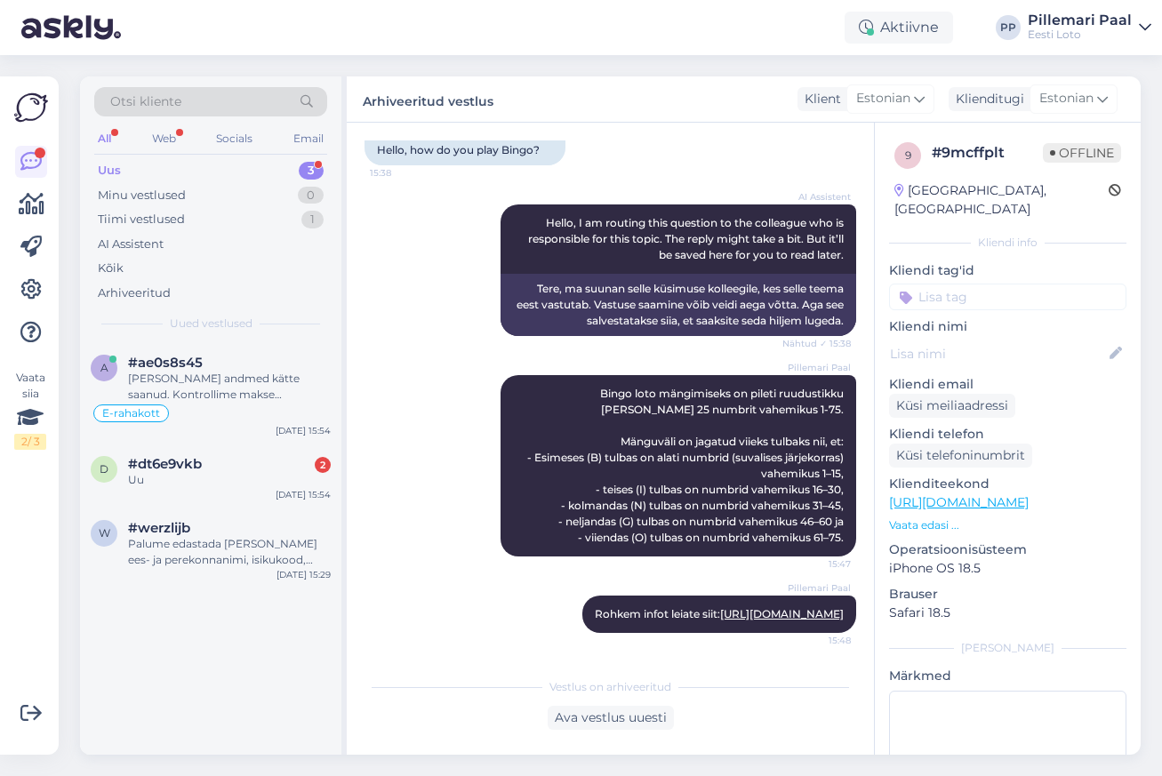
scroll to position [153, 0]
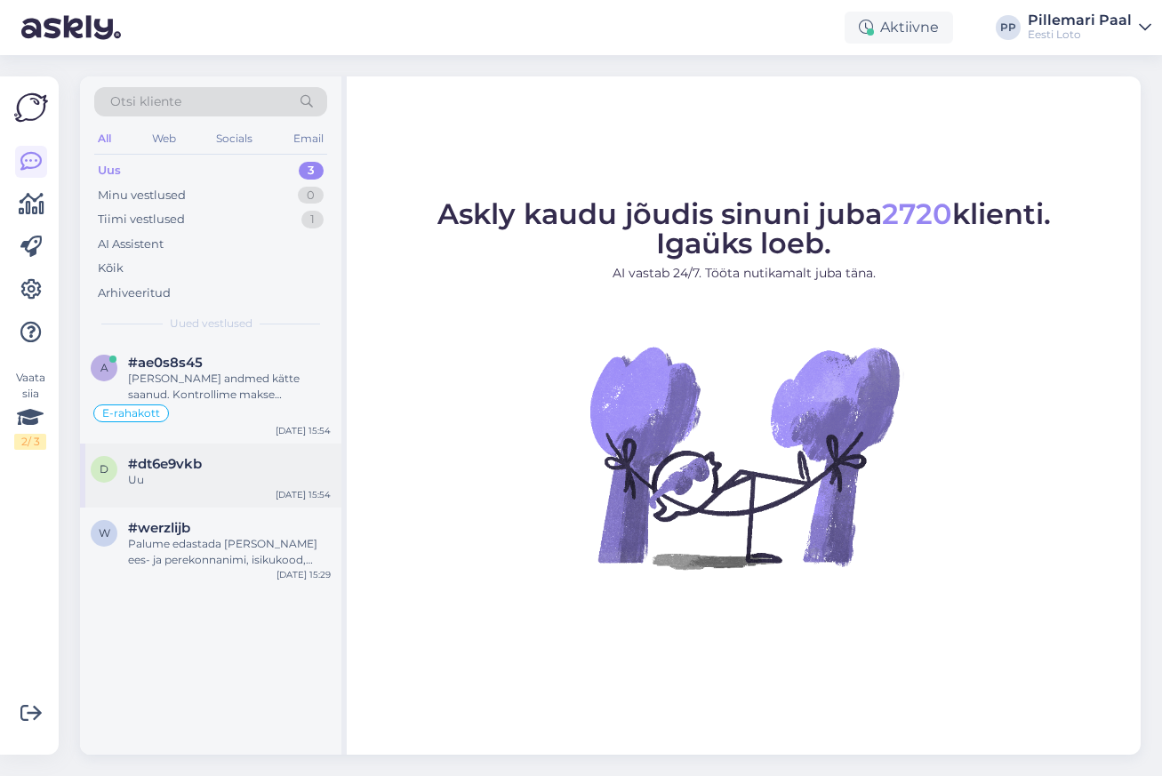
click at [214, 474] on div "Uu" at bounding box center [229, 480] width 203 height 16
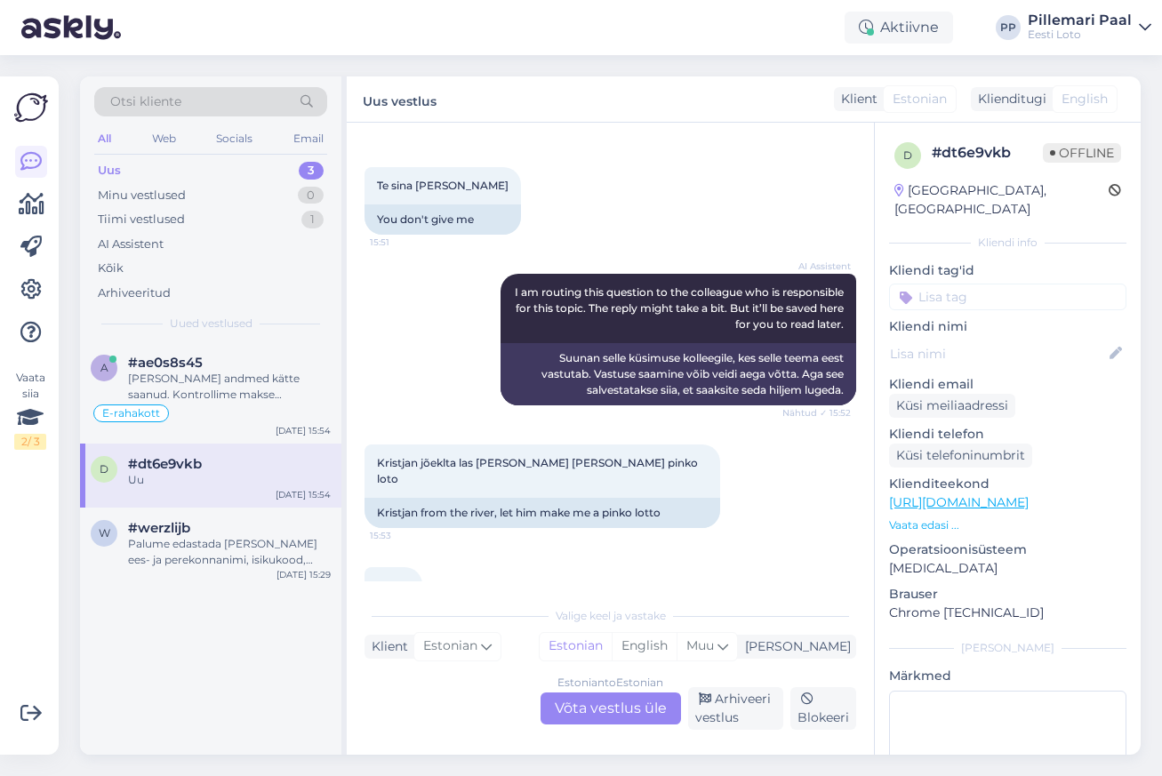
scroll to position [452, 0]
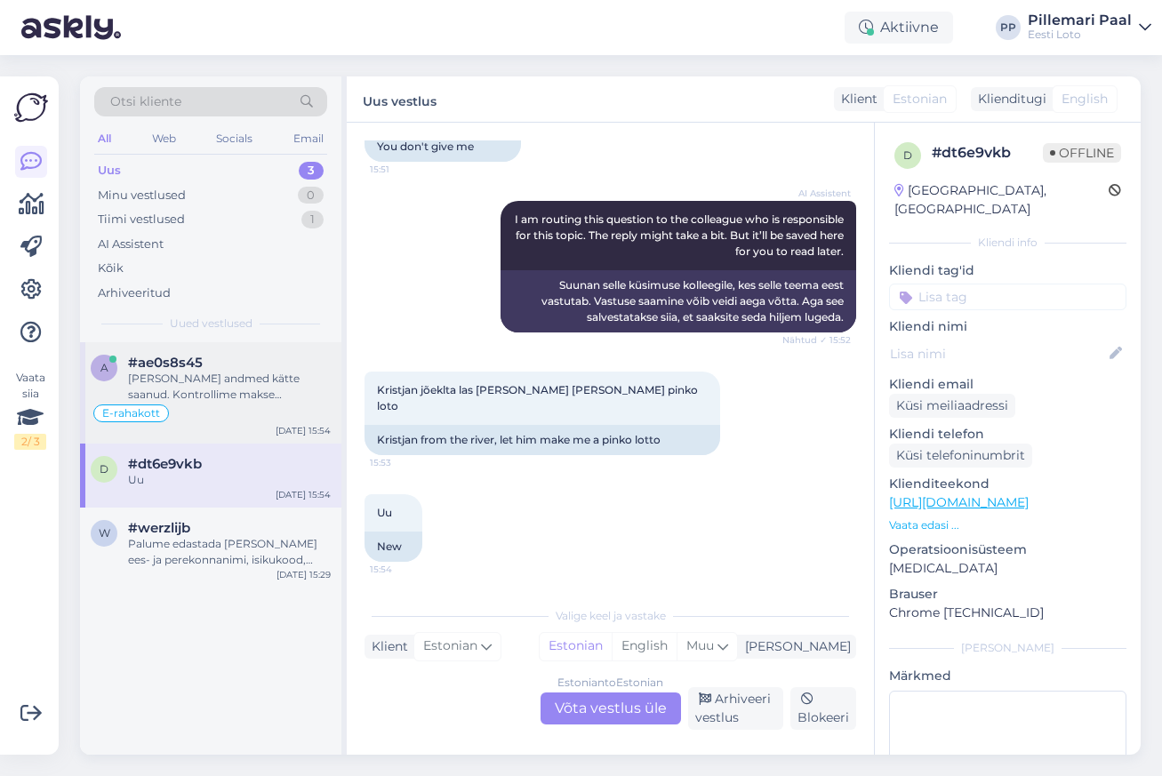
click at [234, 396] on div "Oleme Teie andmed kätte saanud. Kontrollime makse üle ja suuname selle esimesel…" at bounding box center [229, 387] width 203 height 32
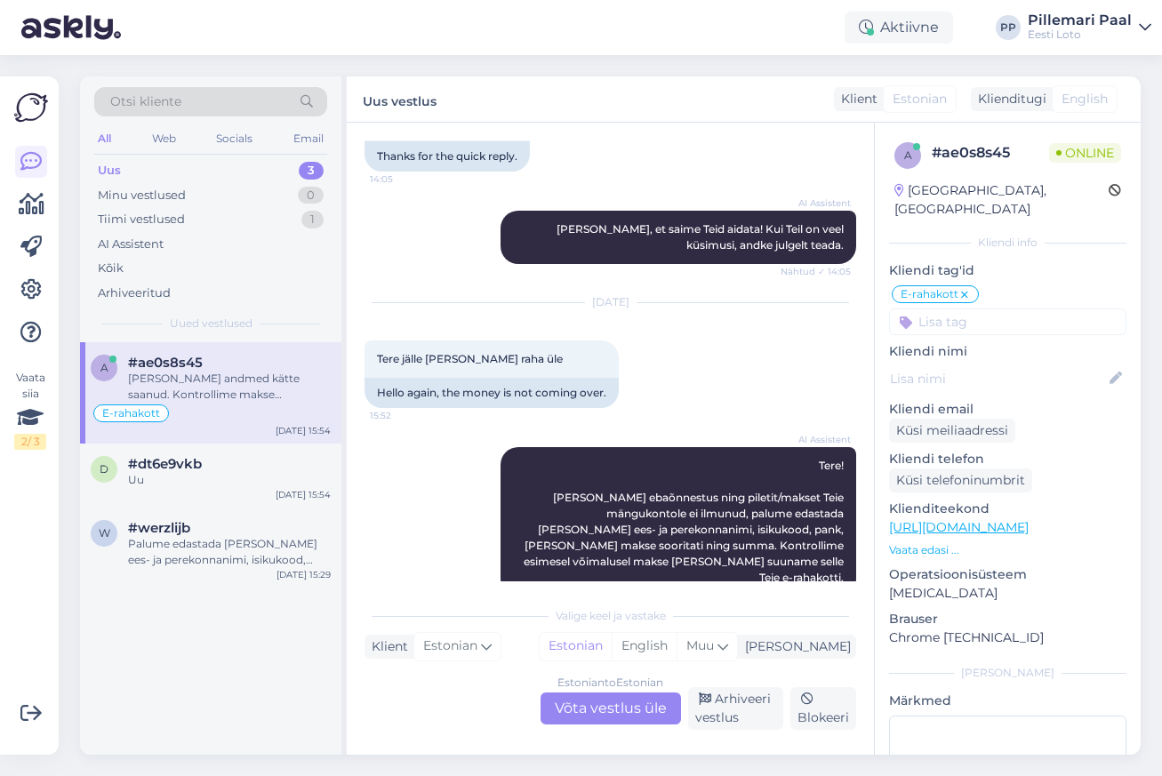
scroll to position [1235, 0]
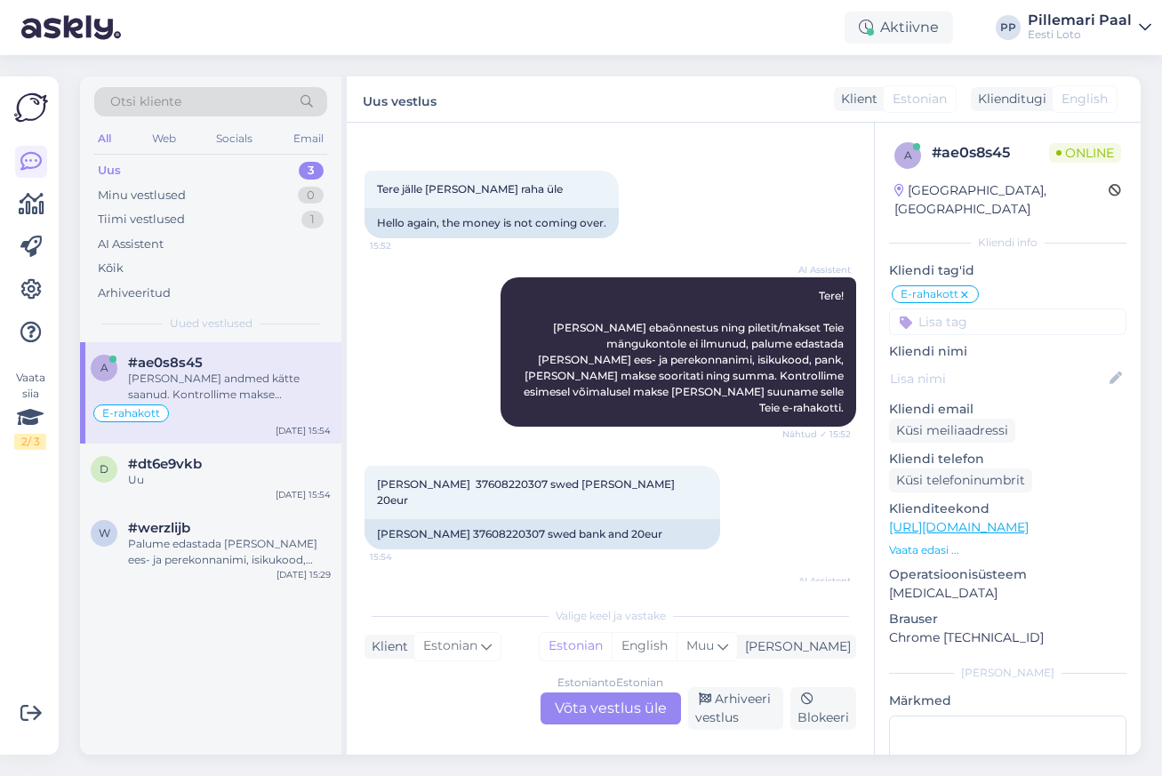
click at [638, 716] on div "Estonian to Estonian Võta vestlus üle" at bounding box center [610, 708] width 140 height 32
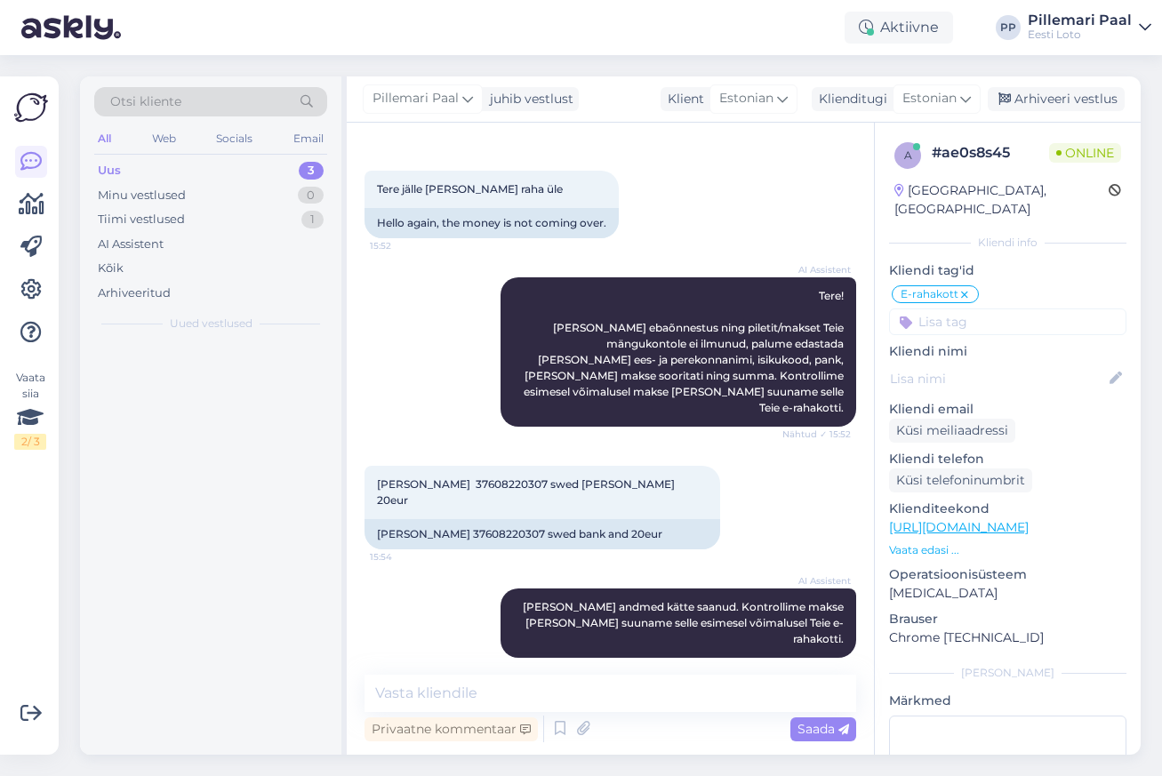
scroll to position [1329, 0]
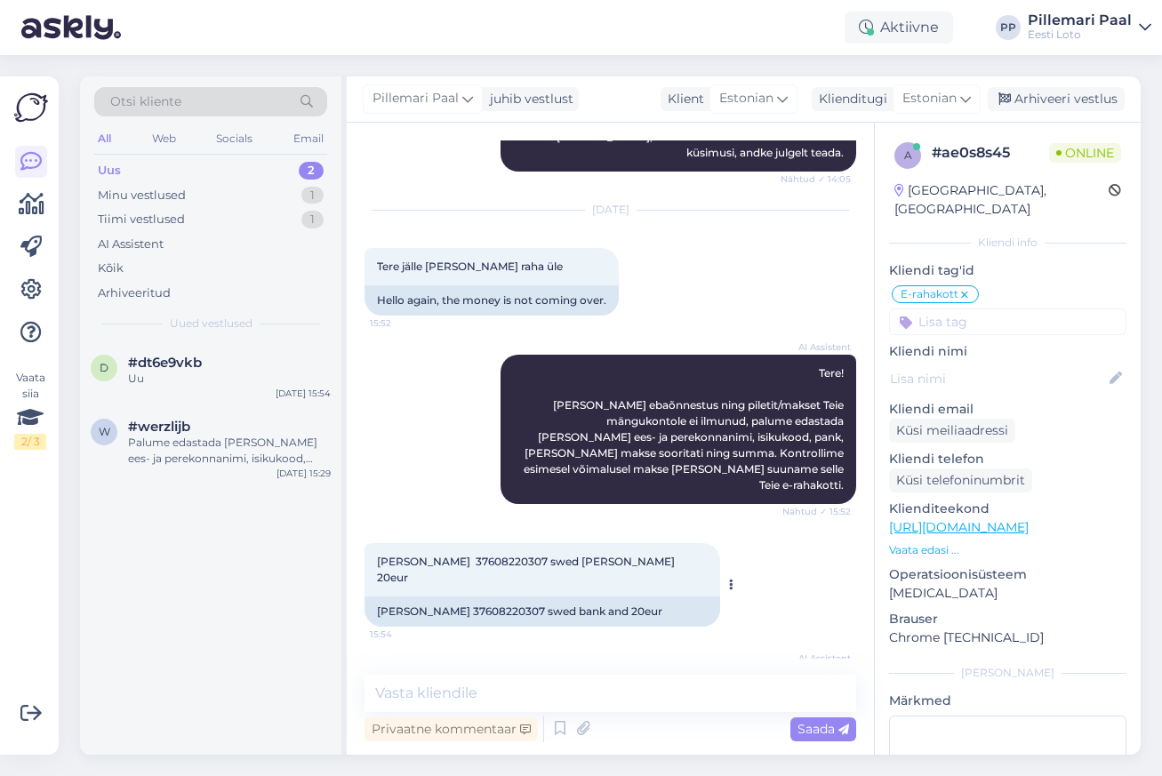
click at [516, 555] on span "Marko Tanneberg 37608220307 swed pank ja 20eur" at bounding box center [527, 569] width 300 height 29
copy span "37608220307"
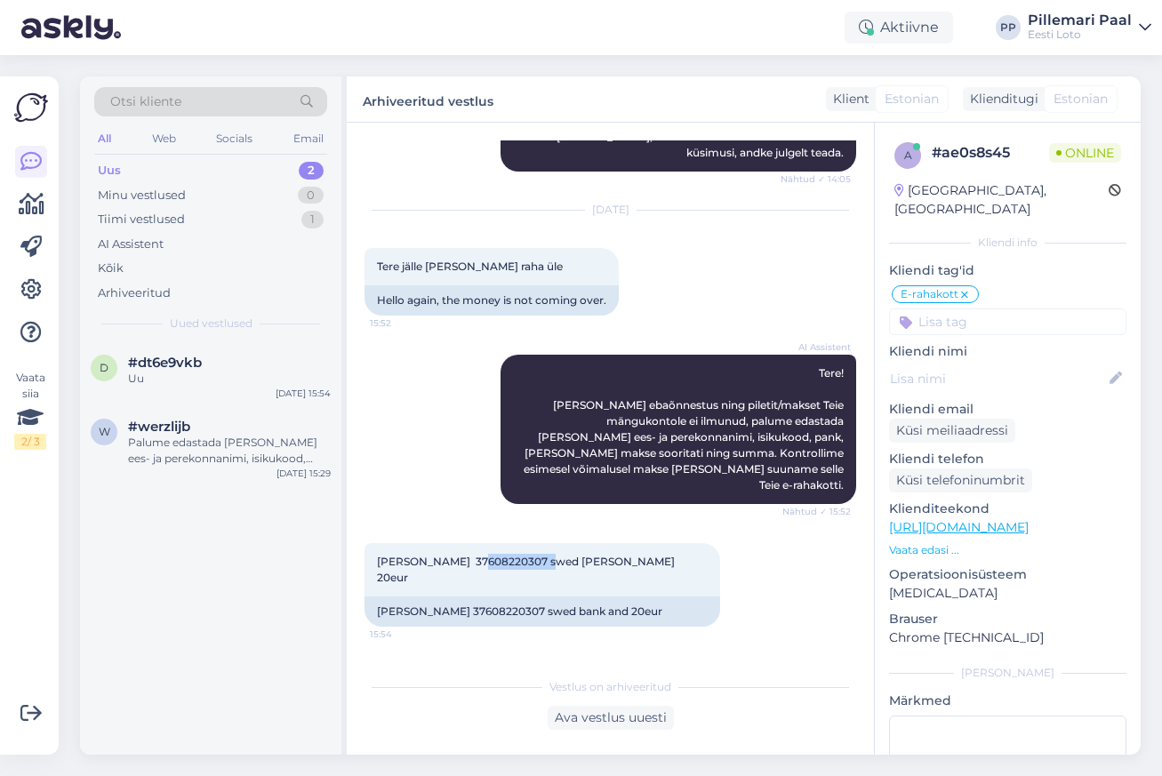
scroll to position [1443, 0]
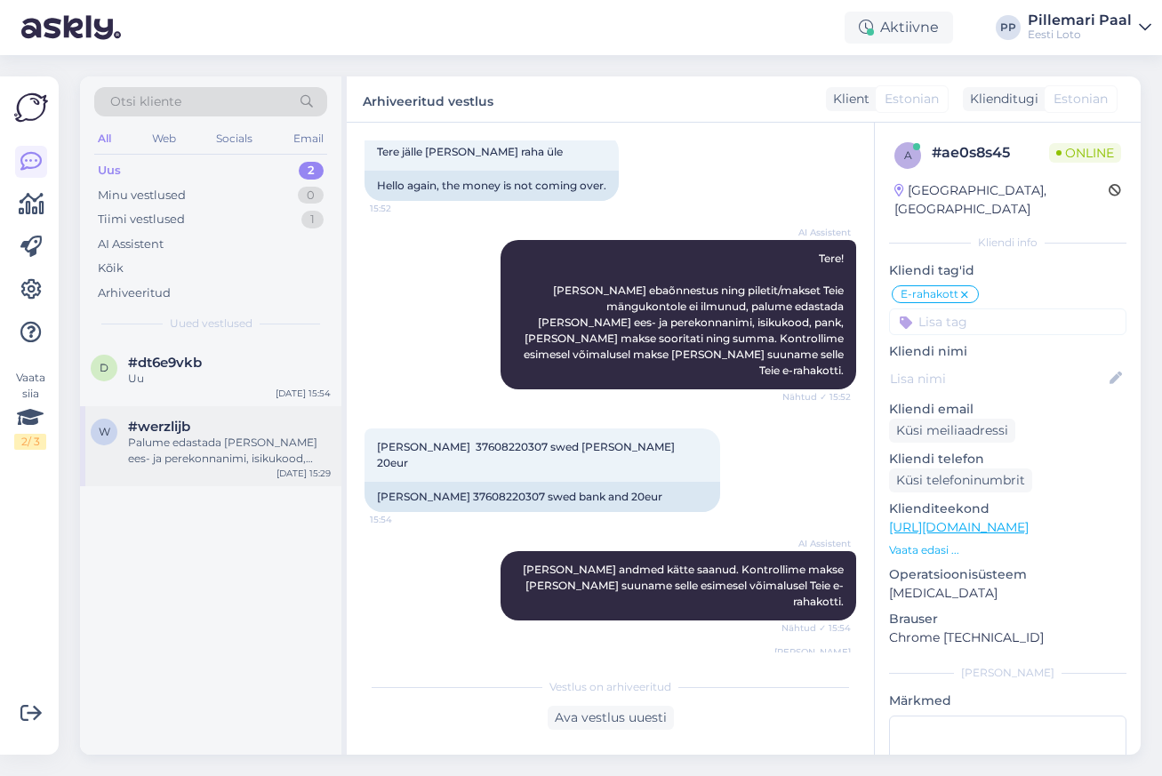
click at [186, 446] on div "Palume edastada [PERSON_NAME] ees- ja perekonnanimi, isikukood, pank, [PERSON_N…" at bounding box center [229, 451] width 203 height 32
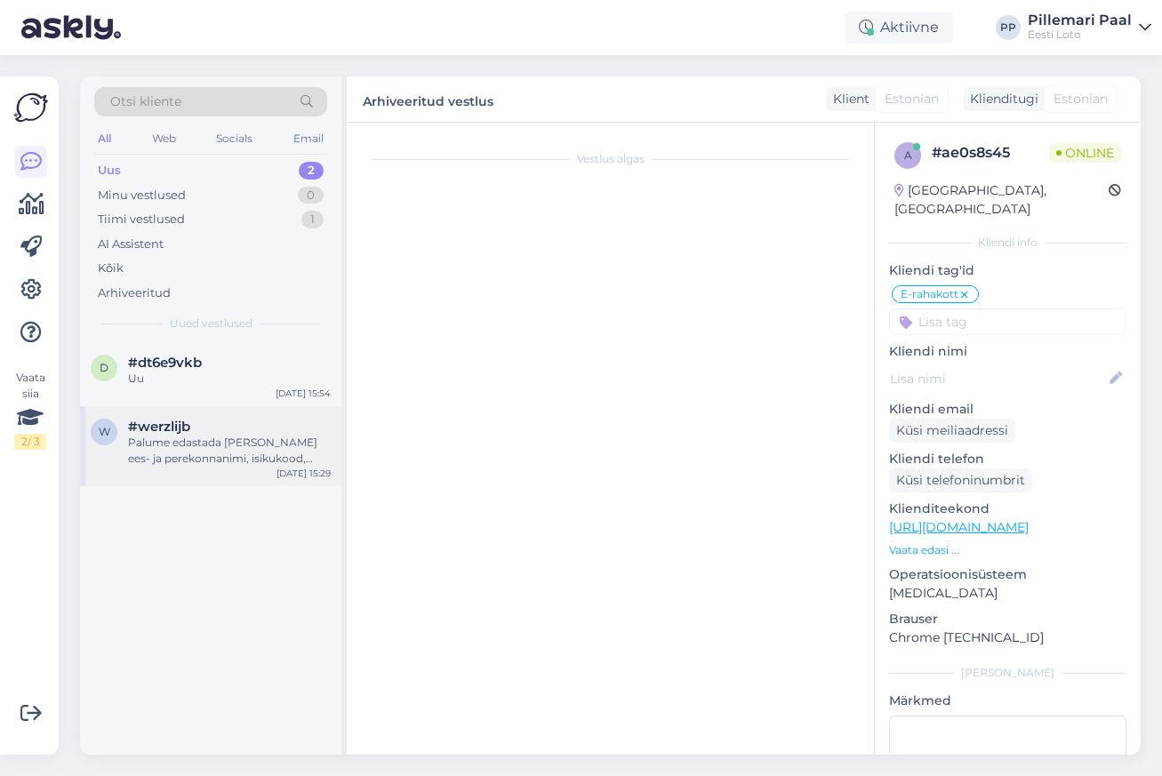
scroll to position [128, 0]
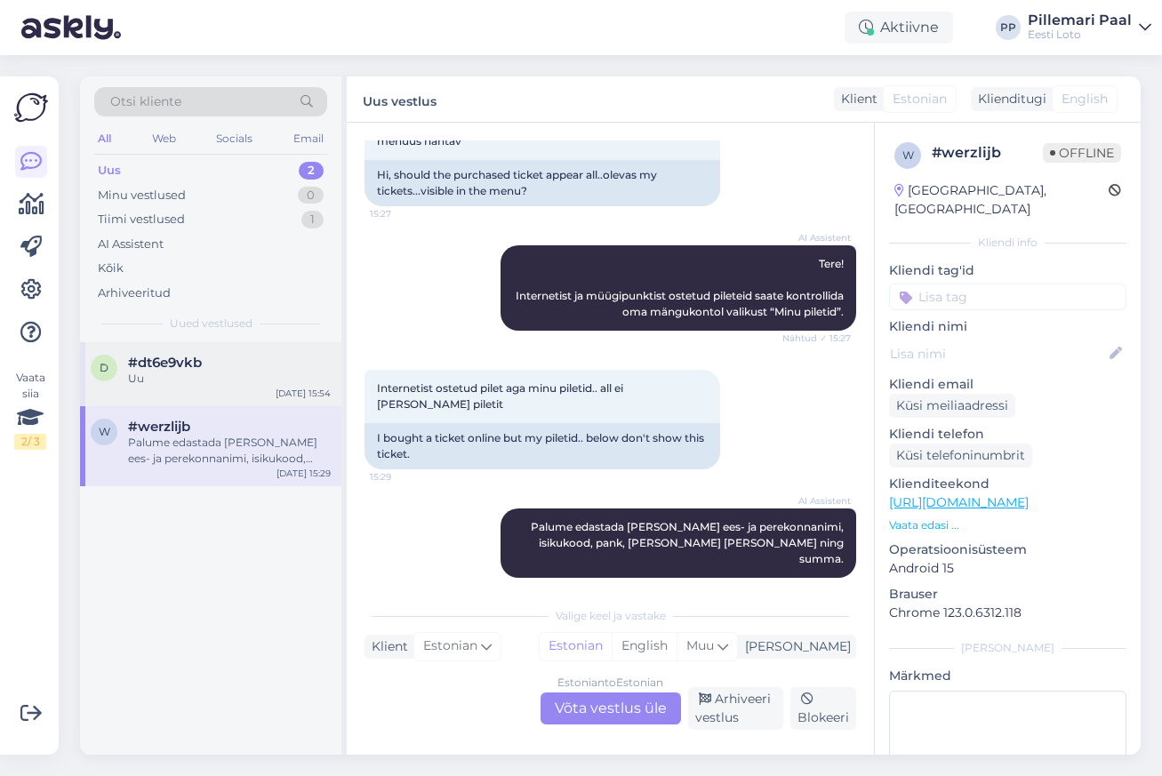
click at [265, 383] on div "Uu" at bounding box center [229, 379] width 203 height 16
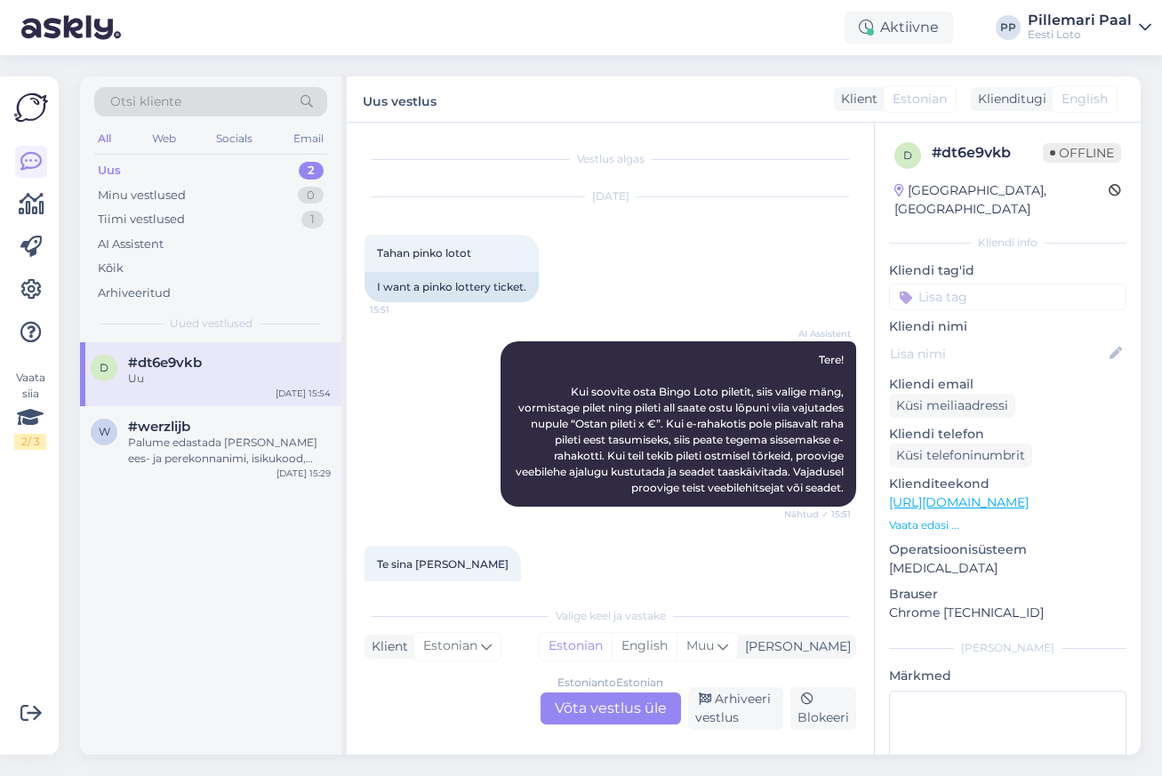
scroll to position [452, 0]
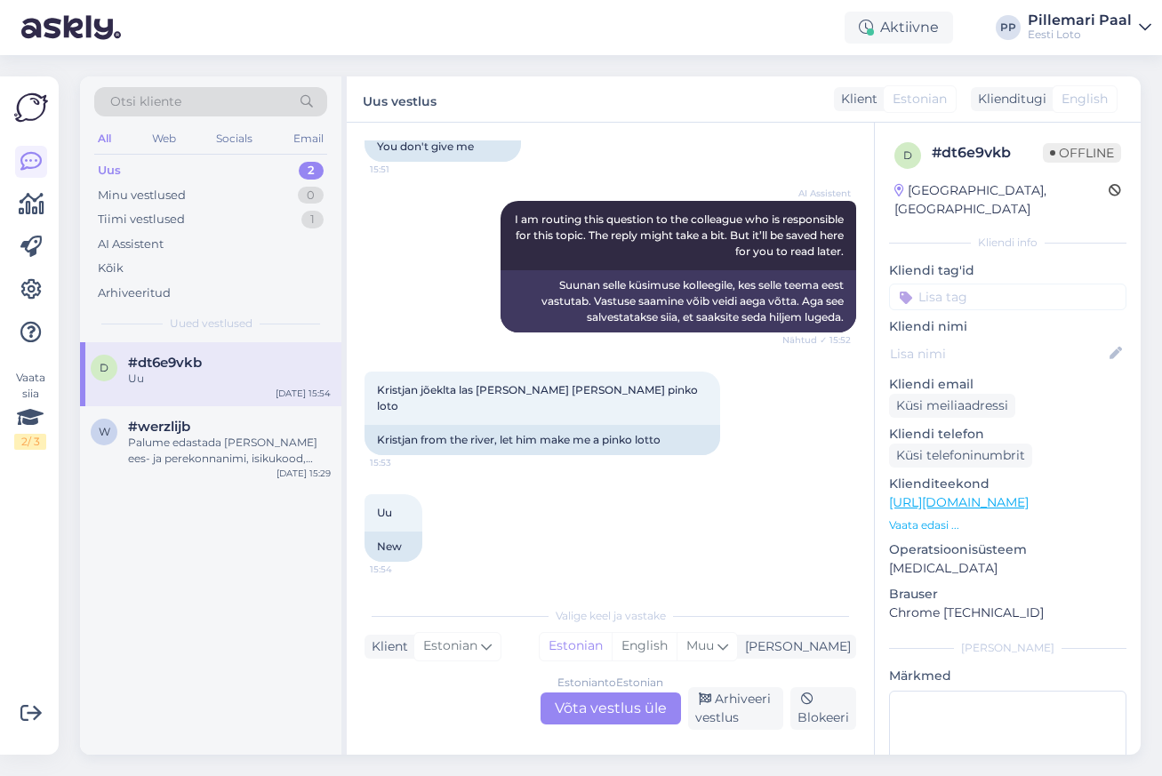
click at [623, 720] on div "Estonian to Estonian Võta vestlus üle" at bounding box center [610, 708] width 140 height 32
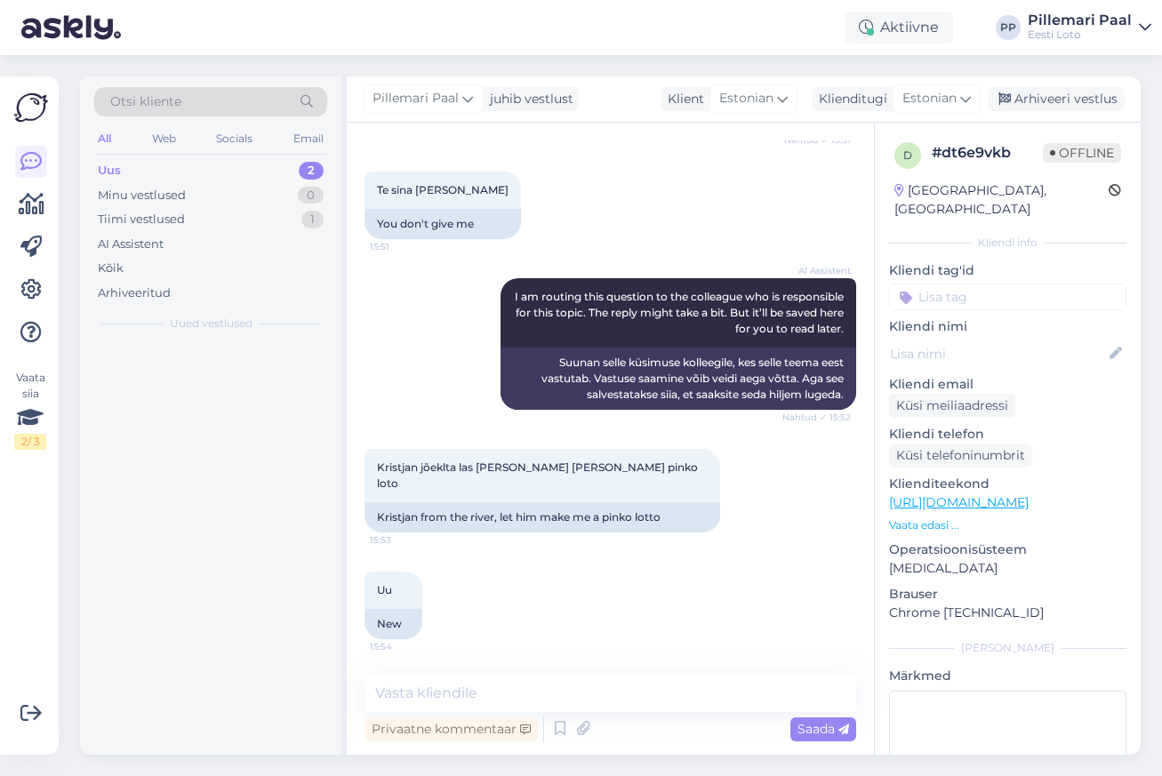
scroll to position [374, 0]
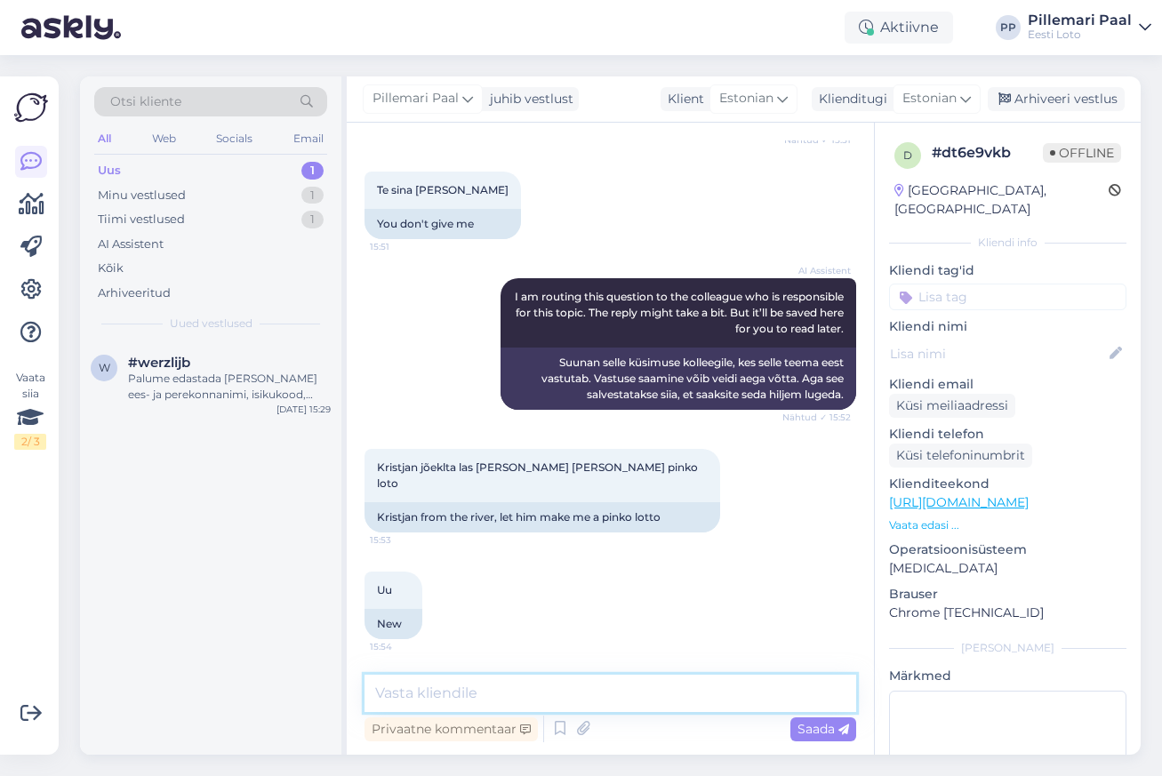
click at [590, 686] on textarea at bounding box center [610, 693] width 492 height 37
type textarea "Pileti ostmiseks palume Teil endal pileti ost vormistada."
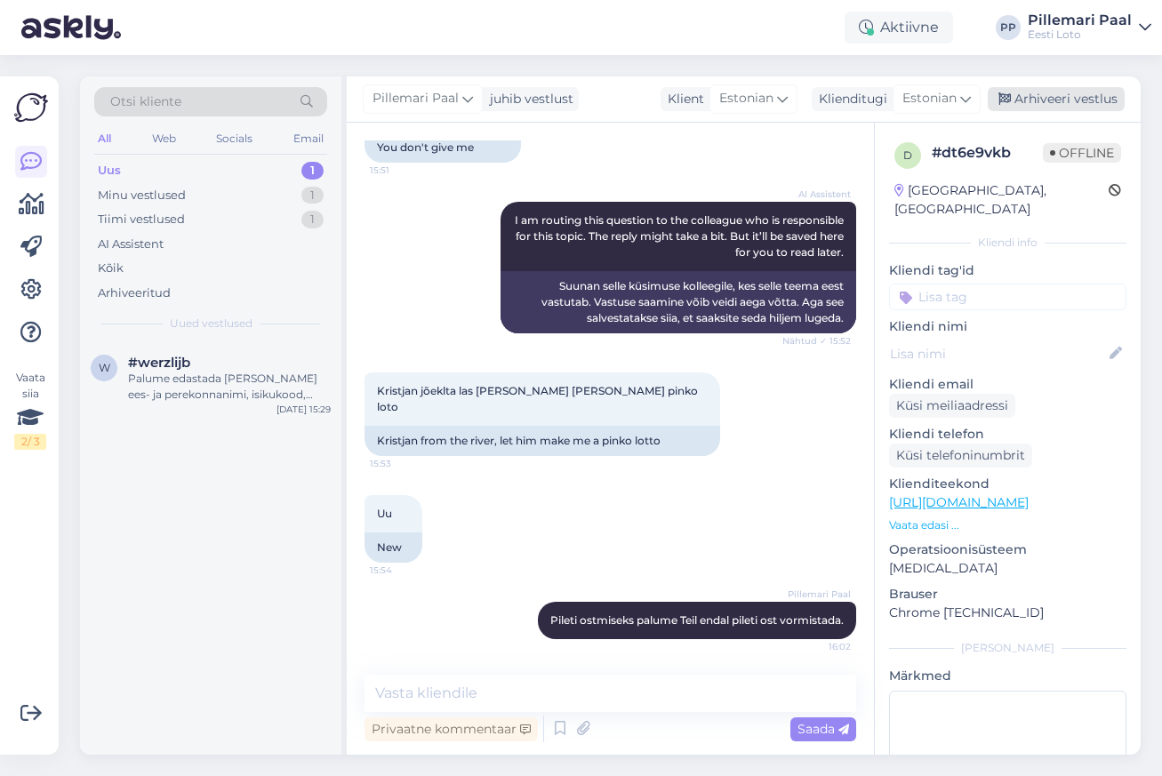
click at [1026, 99] on div "Arhiveeri vestlus" at bounding box center [1055, 99] width 137 height 24
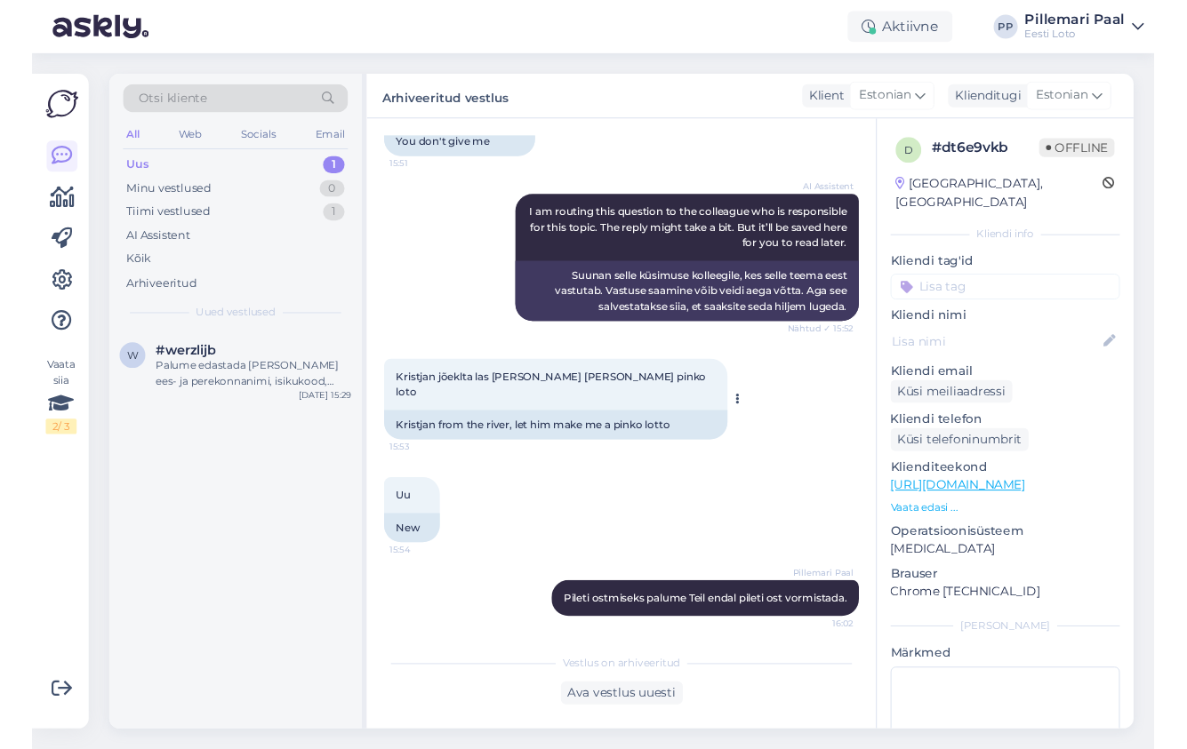
scroll to position [457, 0]
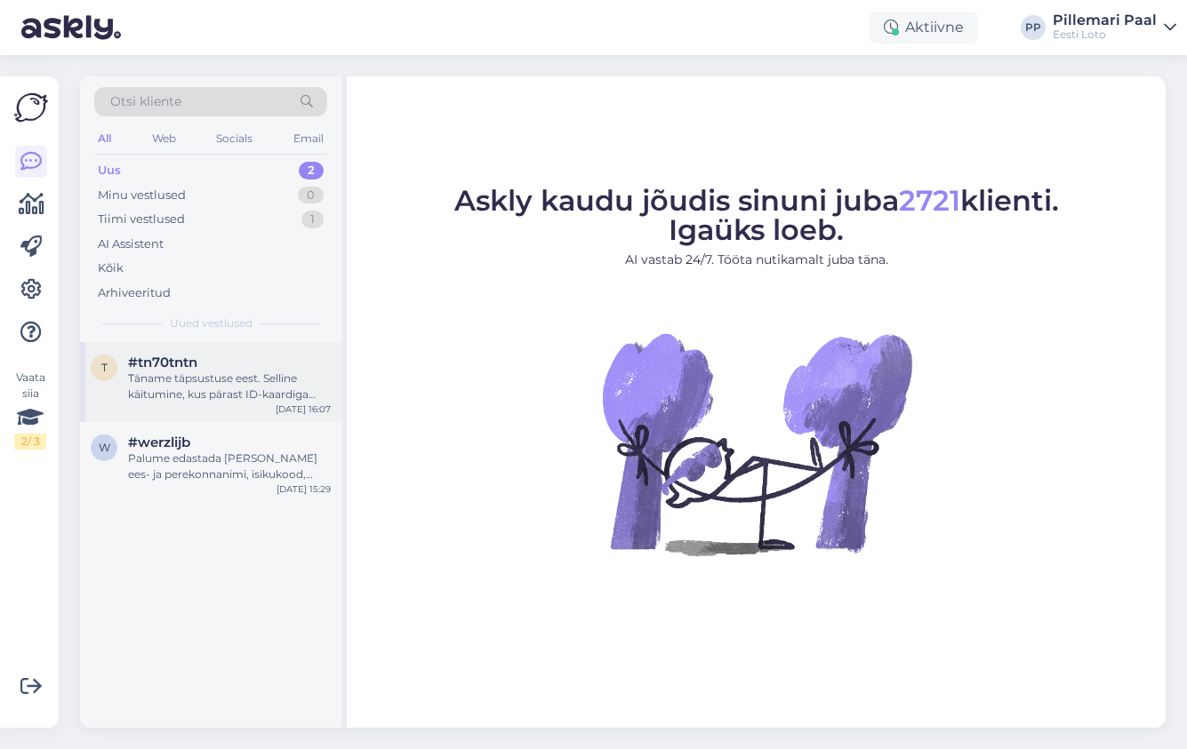
click at [225, 375] on div "Täname täpsustuse eest. Selline käitumine, kus pärast ID-kaardiga sisselogimist…" at bounding box center [229, 387] width 203 height 32
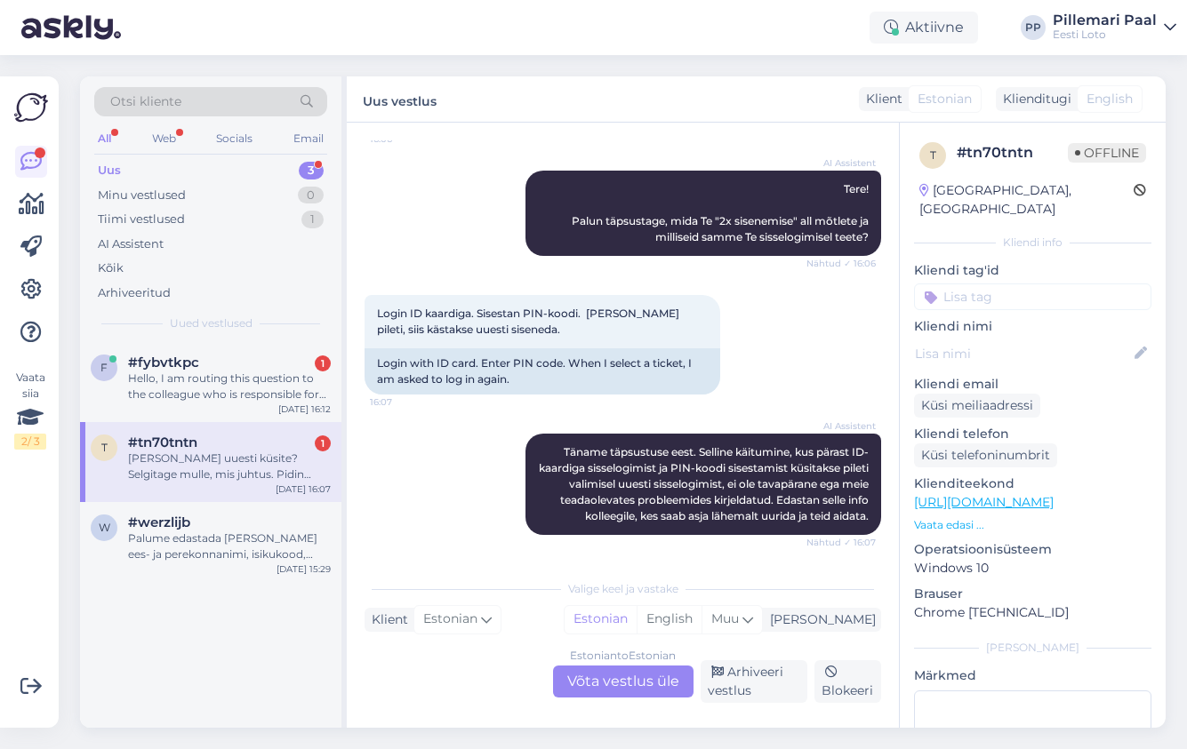
scroll to position [341, 0]
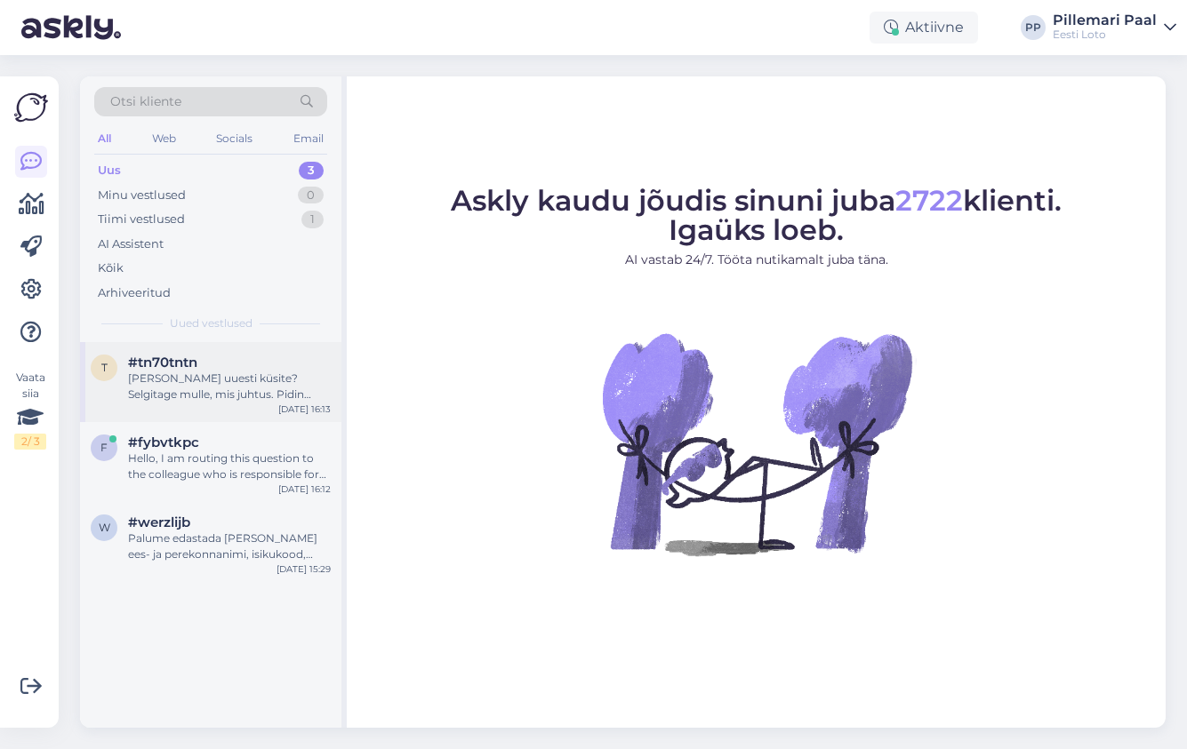
click at [183, 380] on div "[PERSON_NAME] uuesti küsite? Selgitage mulle, mis juhtus. Pidin uued piletid va…" at bounding box center [229, 387] width 203 height 32
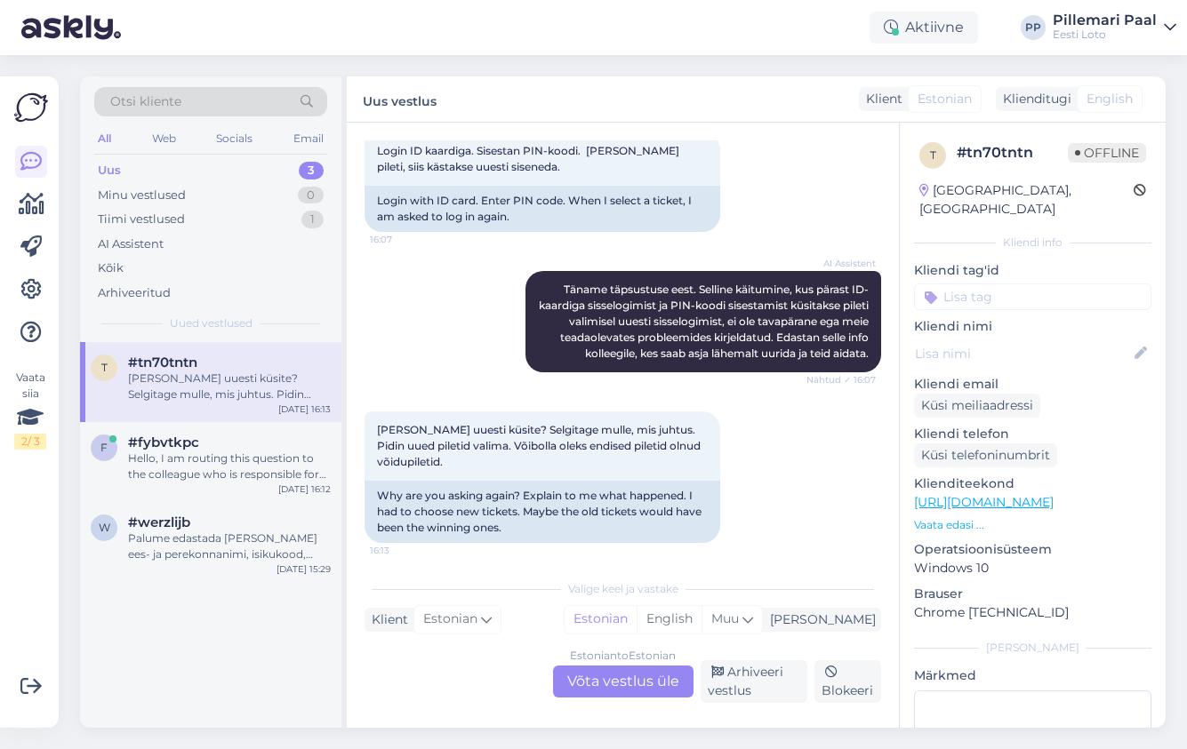
scroll to position [341, 0]
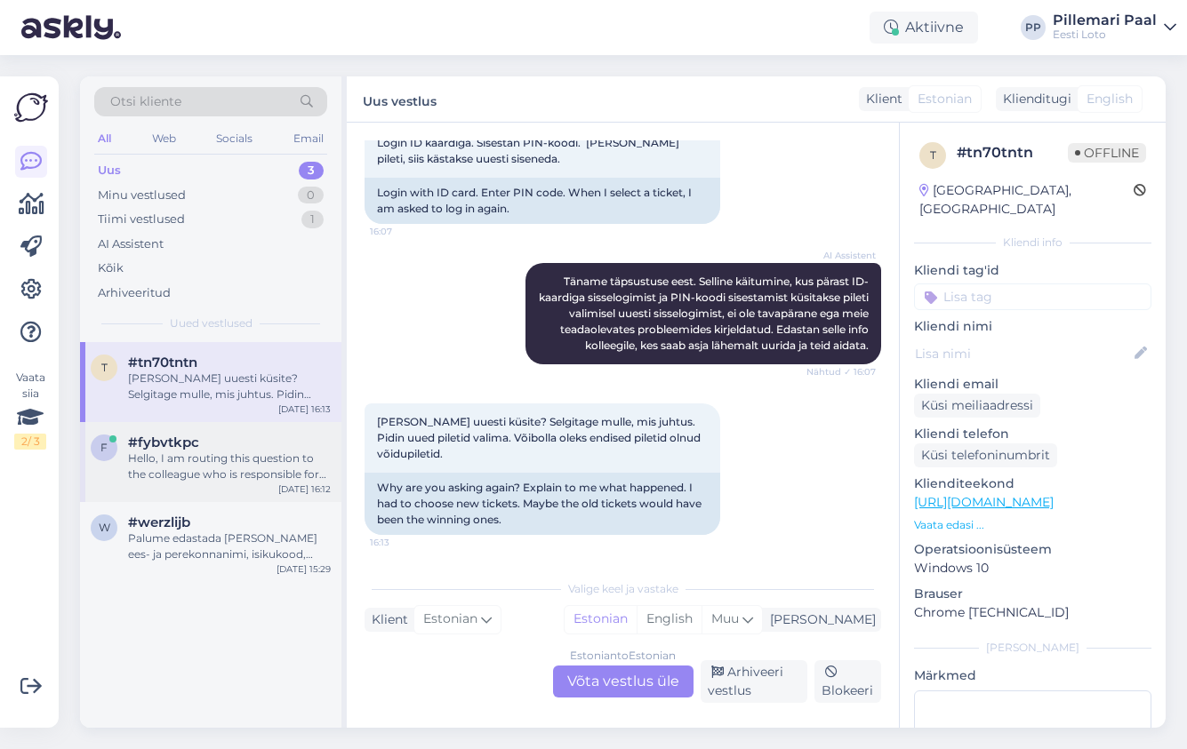
click at [219, 452] on div "Hello, I am routing this question to the colleague who is responsible for this …" at bounding box center [229, 467] width 203 height 32
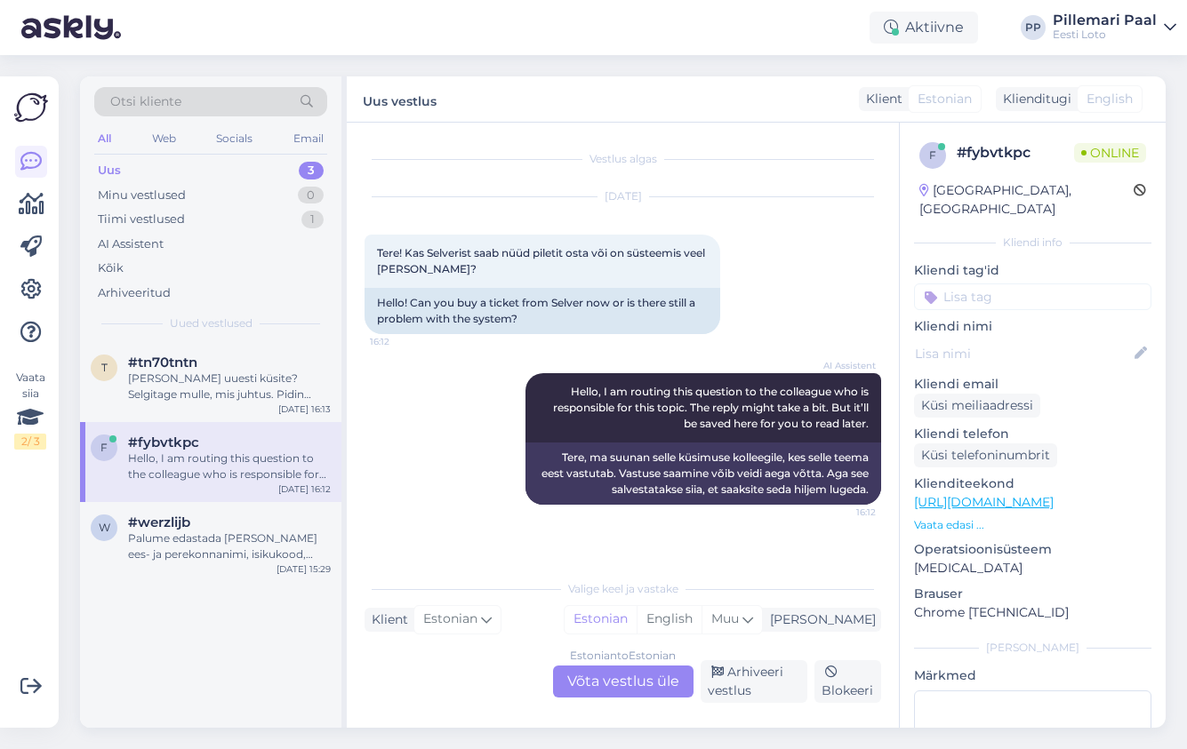
click at [591, 685] on div "Estonian to Estonian Võta vestlus üle" at bounding box center [623, 682] width 140 height 32
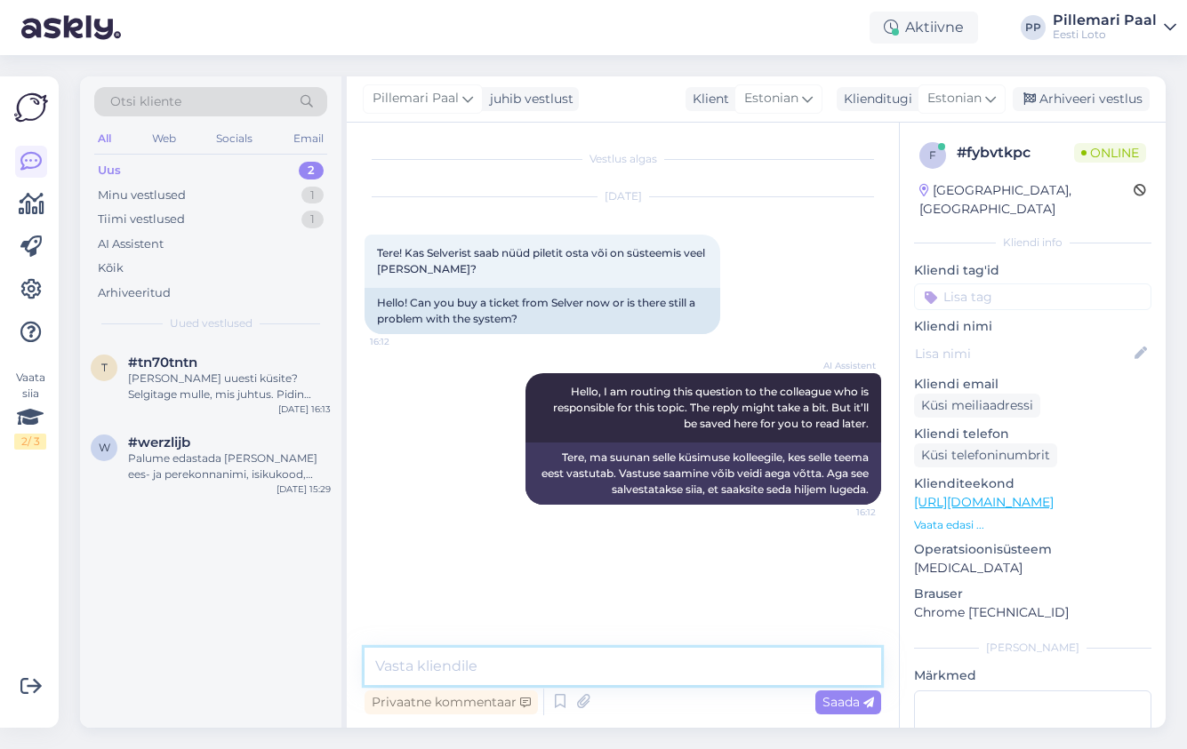
click at [559, 668] on textarea at bounding box center [622, 666] width 516 height 37
type textarea "P"
click at [534, 662] on textarea at bounding box center [622, 666] width 516 height 37
paste textarea "Anname teada, et lotosüsteemi tehniline tõrge on kõrvaldatud ja lotopiletite mü…"
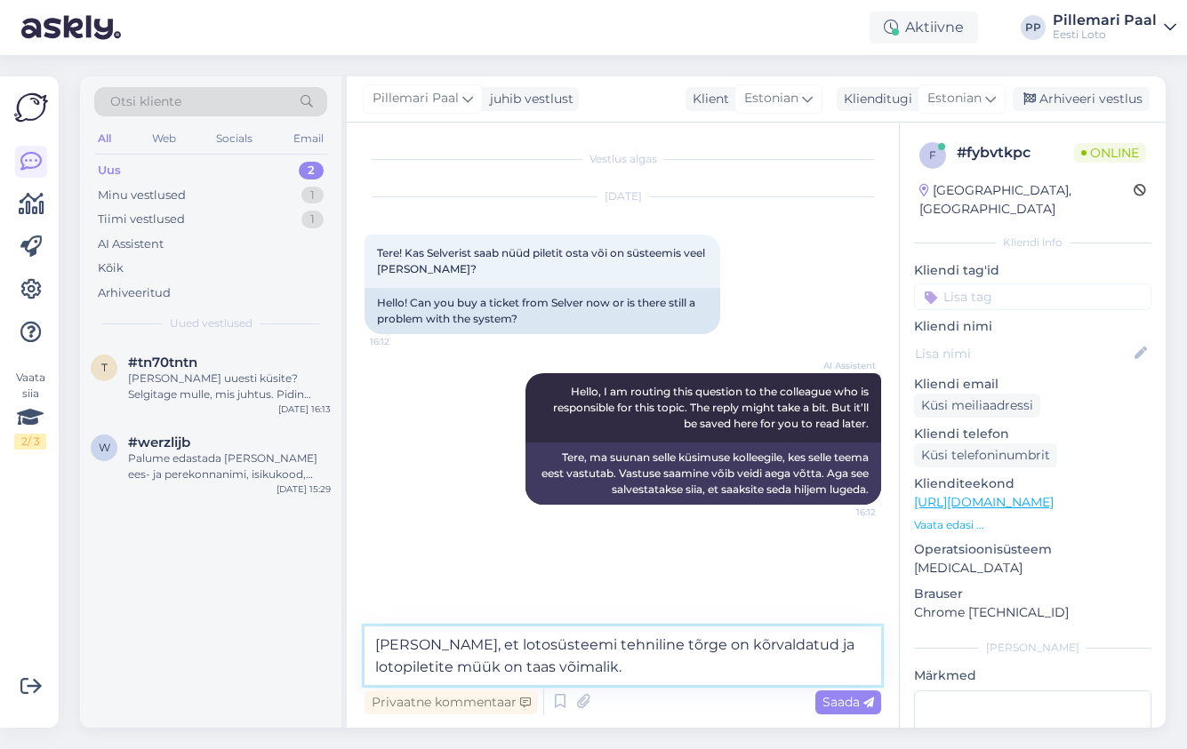
click at [497, 669] on textarea "Anname teada, et lotosüsteemi tehniline tõrge on kõrvaldatud ja lotopiletite mü…" at bounding box center [622, 656] width 516 height 59
type textarea "Anname teada, et lotosüsteemi tehniline tõrge on kõrvaldatud ja lotopiletite mü…"
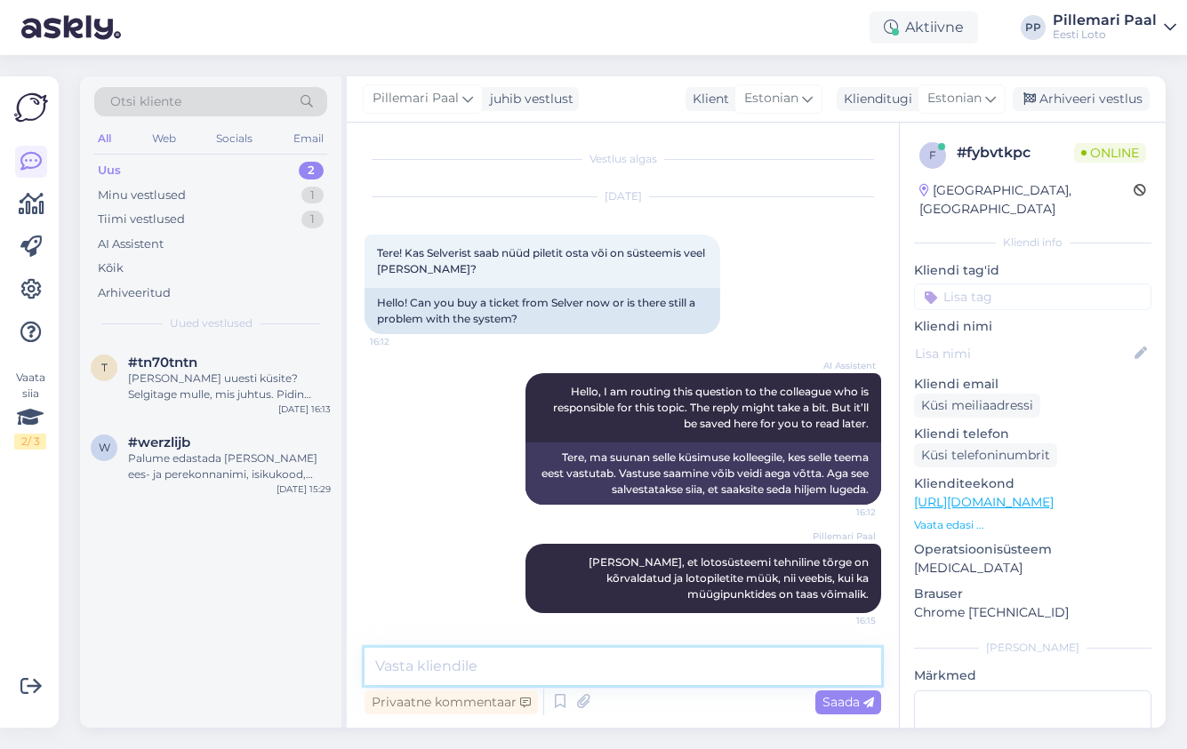
scroll to position [1, 0]
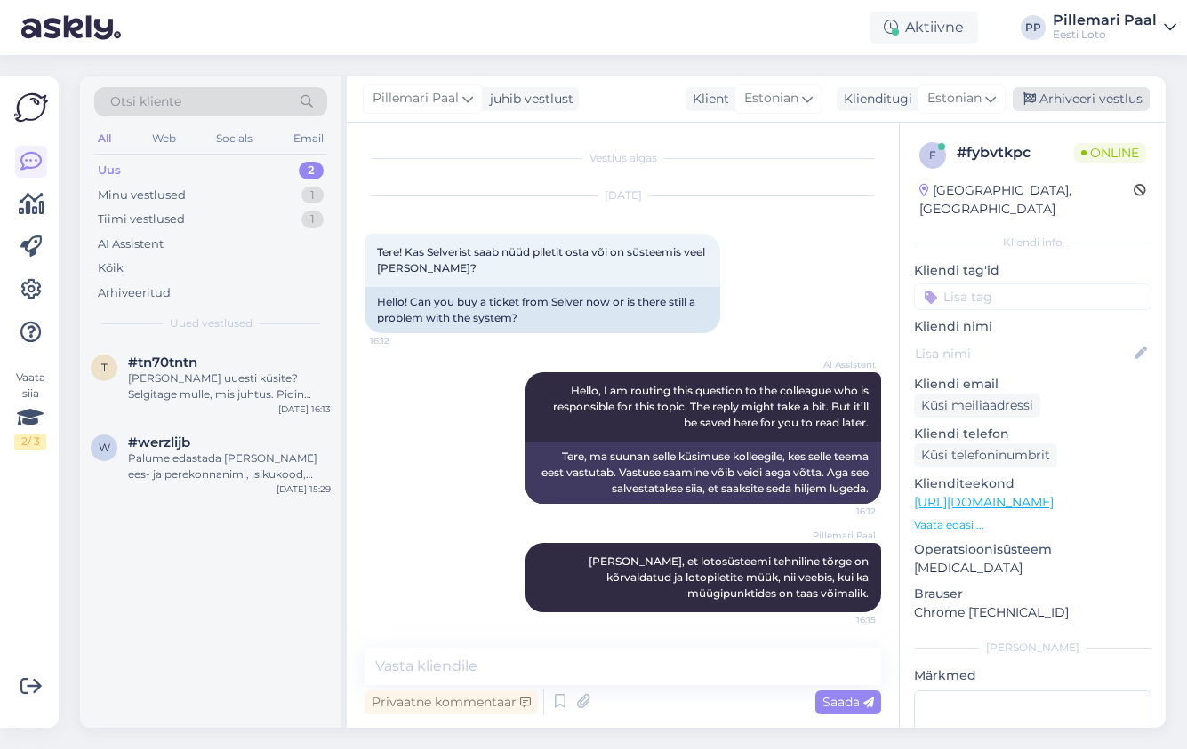
click at [1043, 91] on div "Arhiveeri vestlus" at bounding box center [1080, 99] width 137 height 24
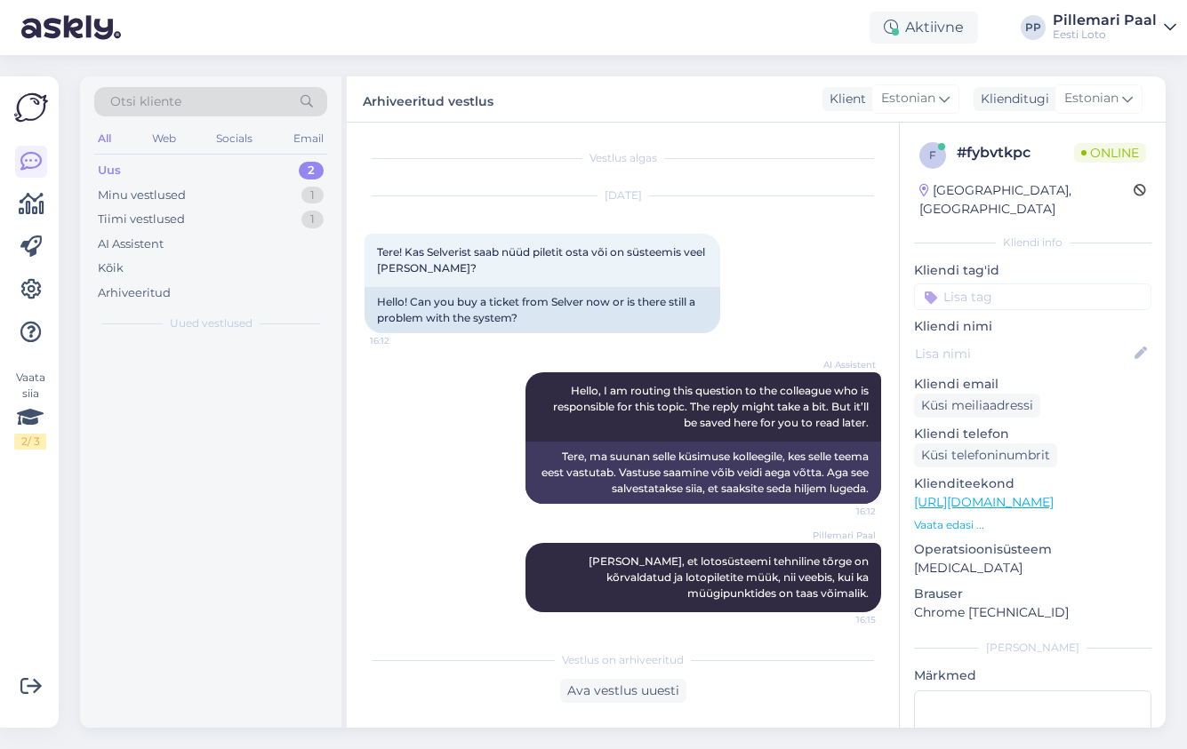
scroll to position [7, 0]
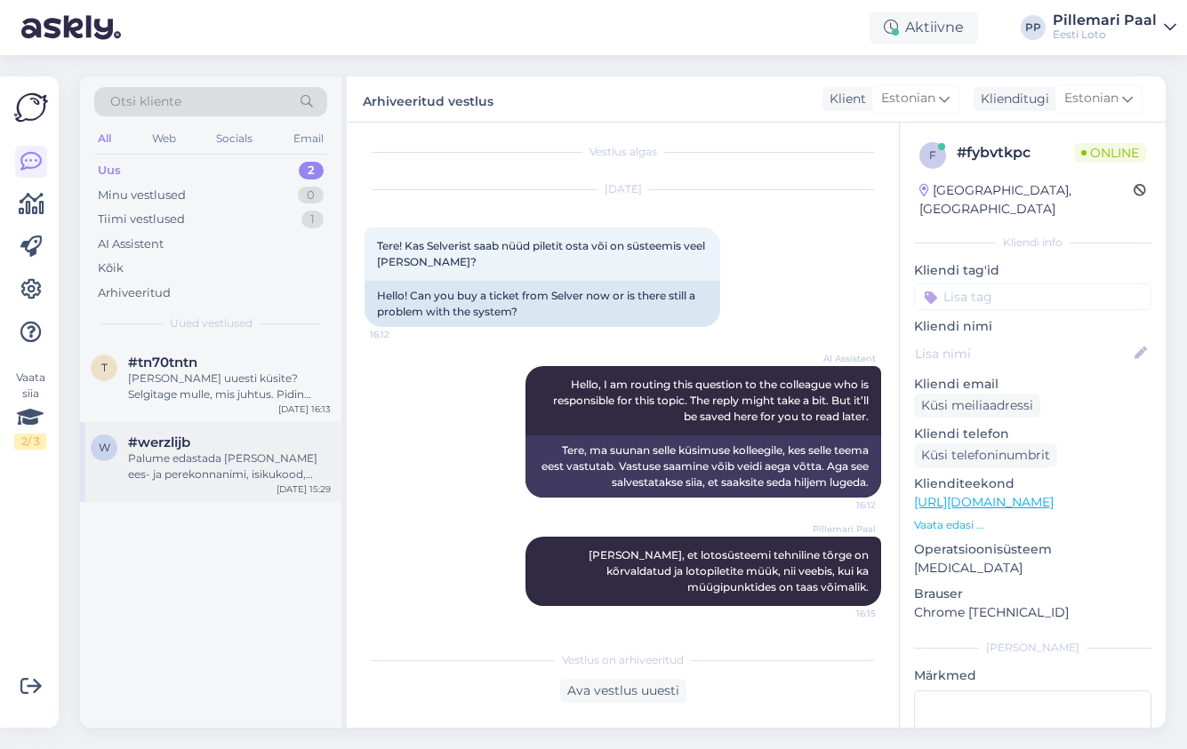
click at [192, 462] on div "Palume edastada [PERSON_NAME] ees- ja perekonnanimi, isikukood, pank, [PERSON_N…" at bounding box center [229, 467] width 203 height 32
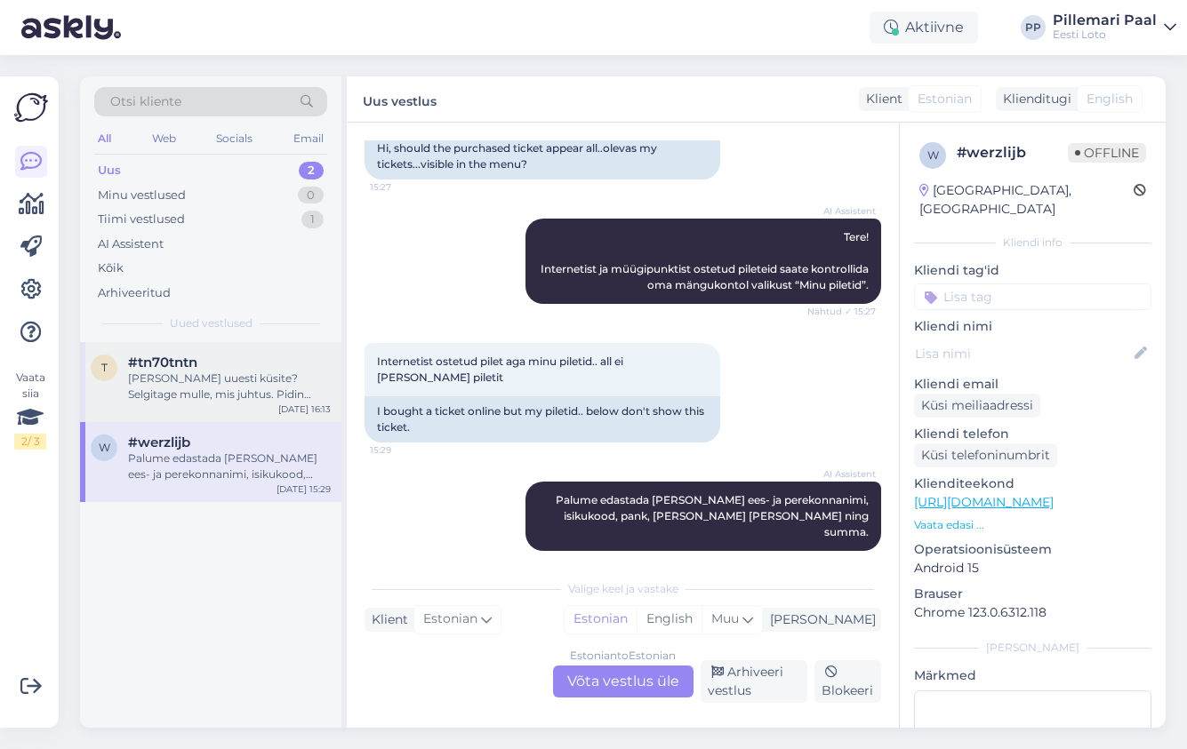
click at [226, 378] on div "Miks Te uuesti küsite? Selgitage mulle, mis juhtus. Pidin uued piletid valima. …" at bounding box center [229, 387] width 203 height 32
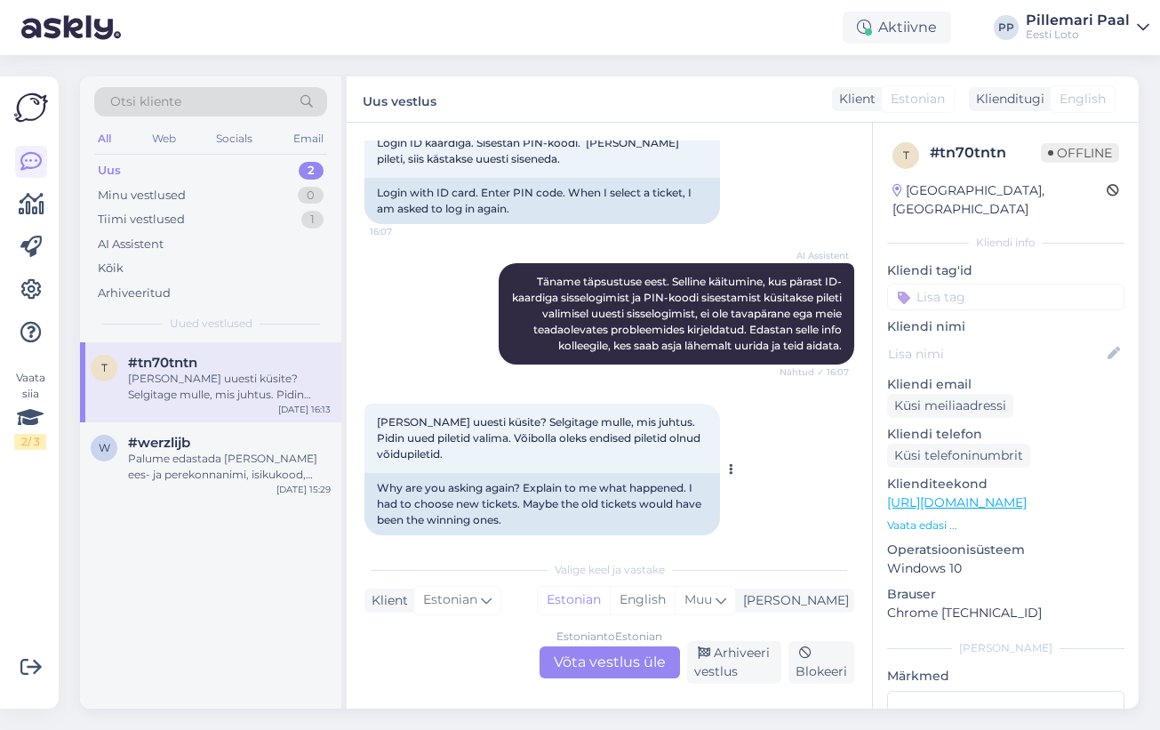
scroll to position [361, 0]
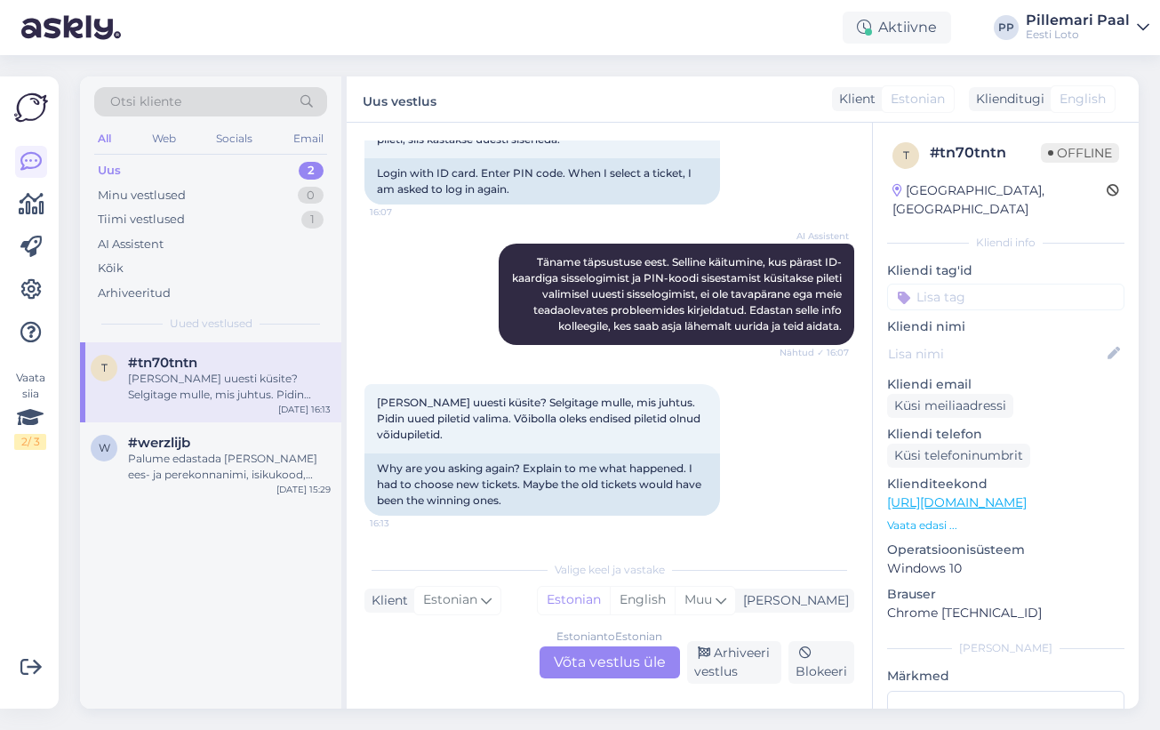
click at [585, 667] on div "Estonian to Estonian Võta vestlus üle" at bounding box center [610, 662] width 140 height 32
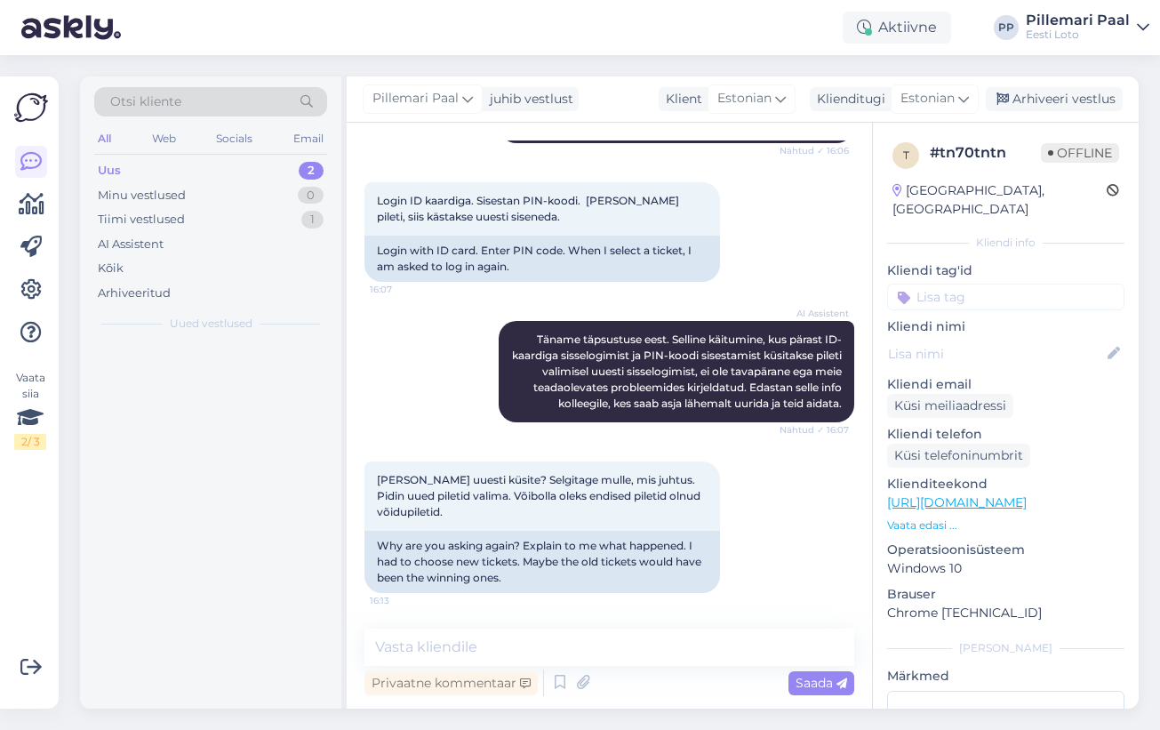
scroll to position [284, 0]
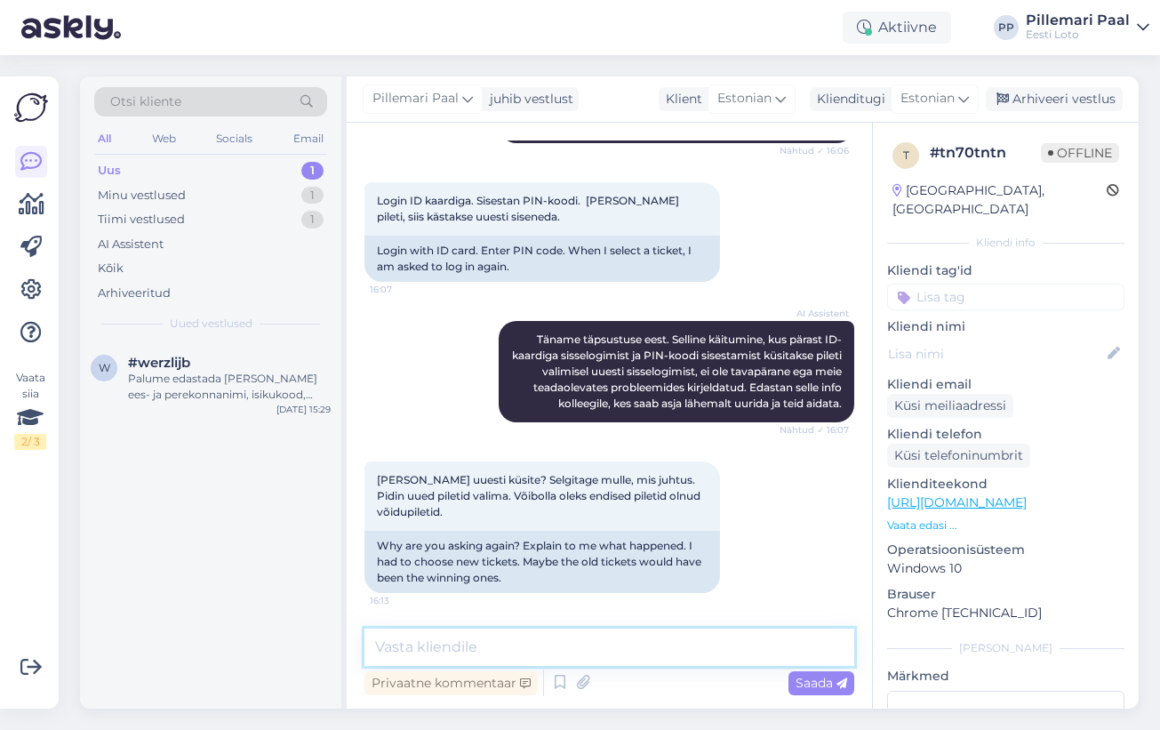
click at [588, 641] on textarea at bounding box center [609, 646] width 490 height 37
paste textarea "Hetkel meile teadaolevalt üldiseid tõrkeid ei esine sisselogimisel ID-kaardiga.…"
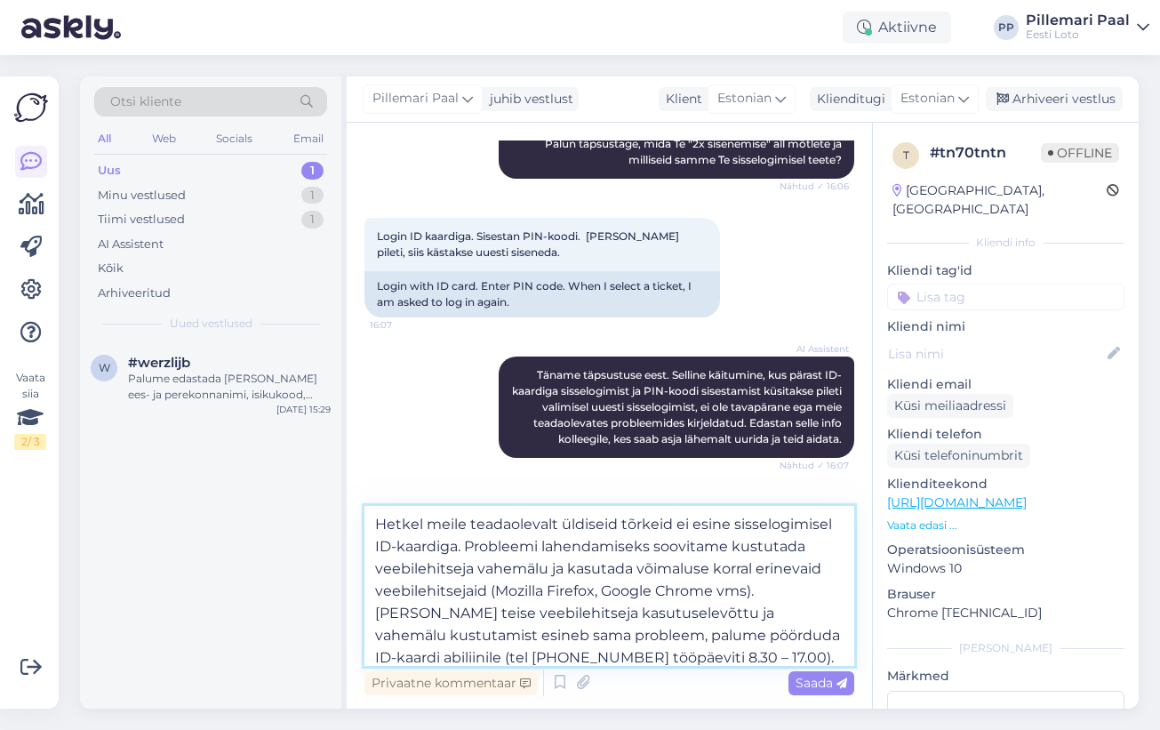
scroll to position [406, 0]
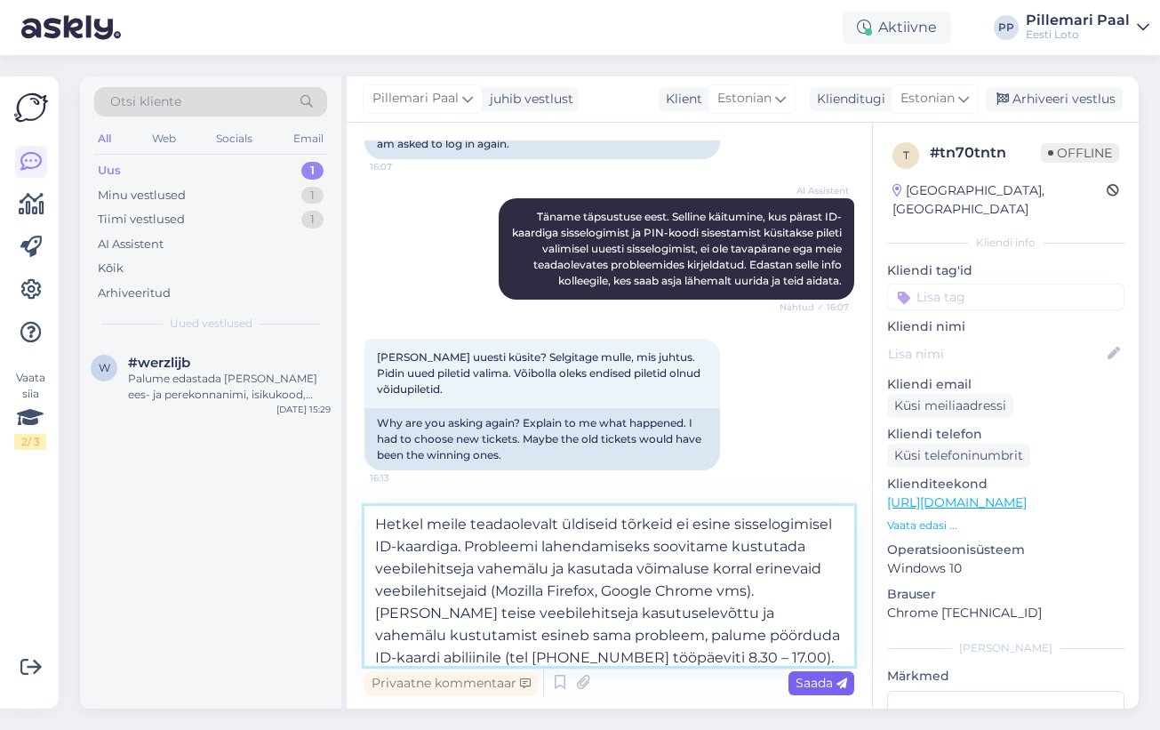
type textarea "Hetkel meile teadaolevalt üldiseid tõrkeid ei esine sisselogimisel ID-kaardiga.…"
click at [804, 690] on span "Saada" at bounding box center [822, 683] width 52 height 16
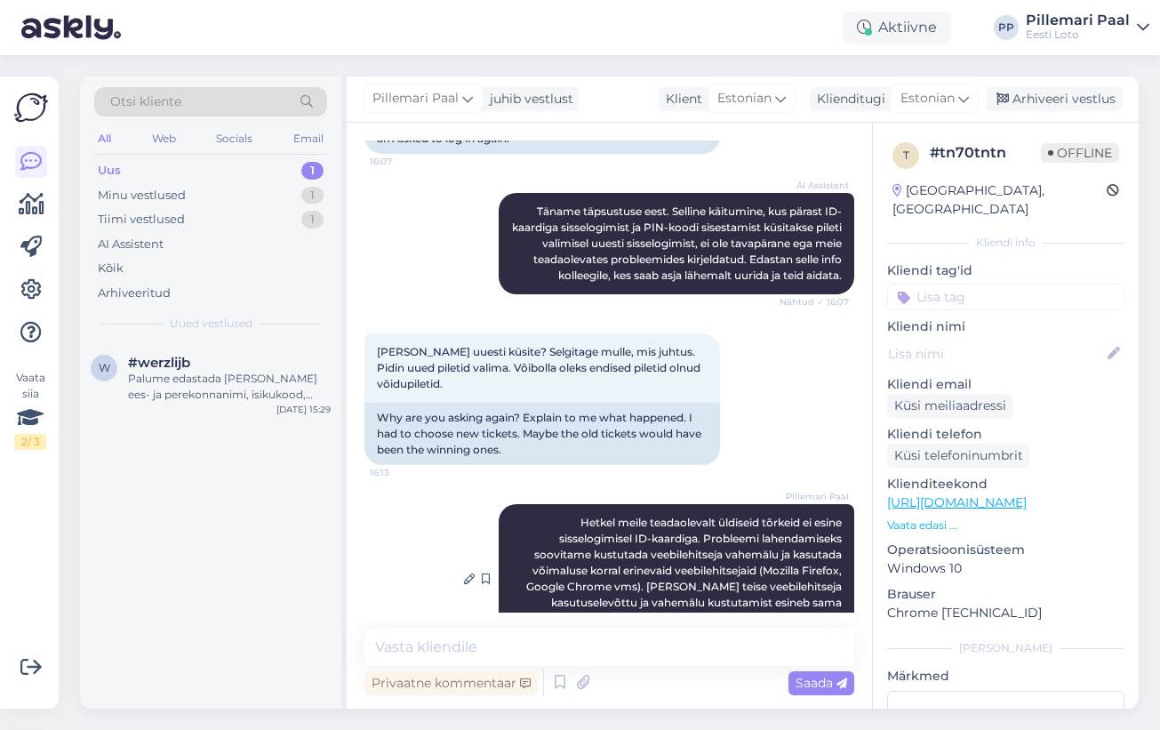
scroll to position [402, 0]
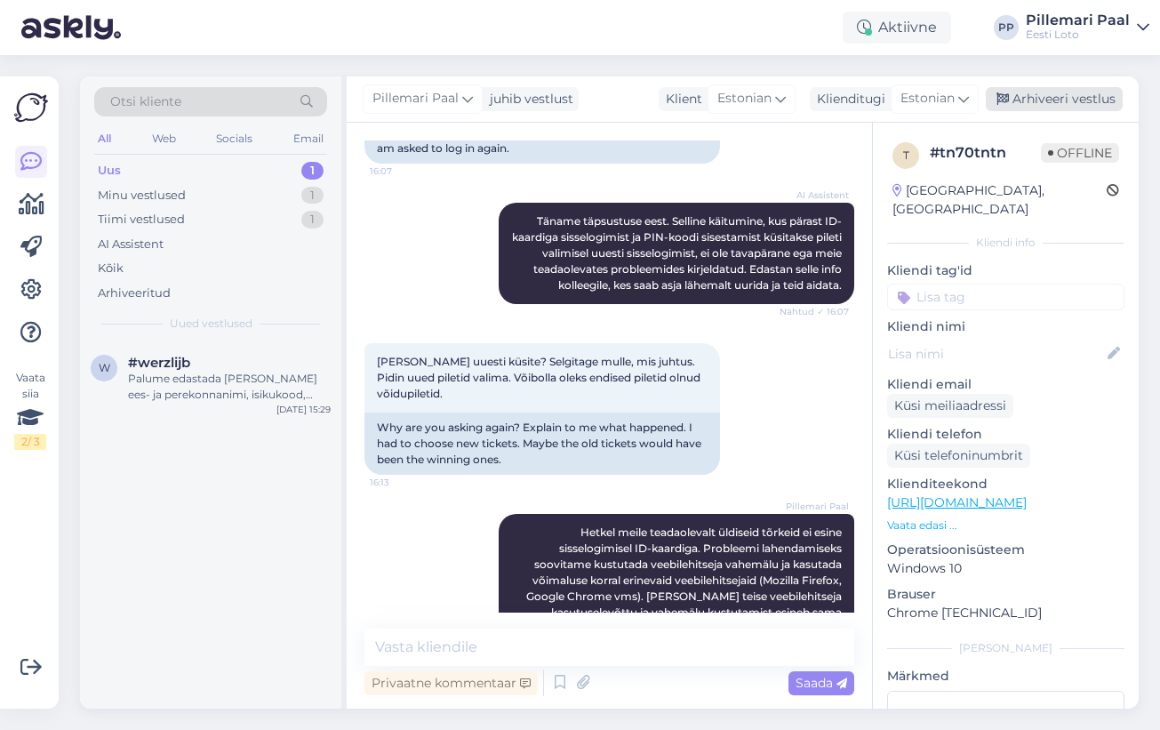
click at [1029, 93] on div "Arhiveeri vestlus" at bounding box center [1054, 99] width 137 height 24
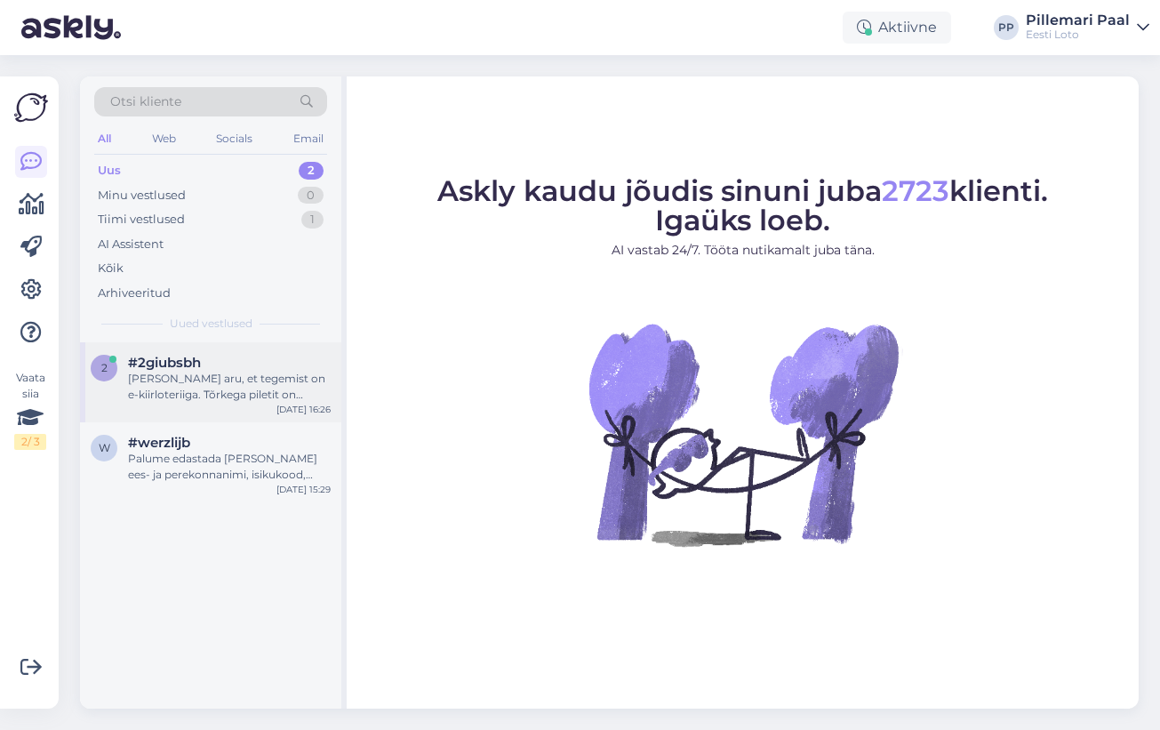
click at [148, 386] on div "[PERSON_NAME] aru, et tegemist on e-kiirloteriiga. Tõrkega piletit on võimalik …" at bounding box center [229, 387] width 203 height 32
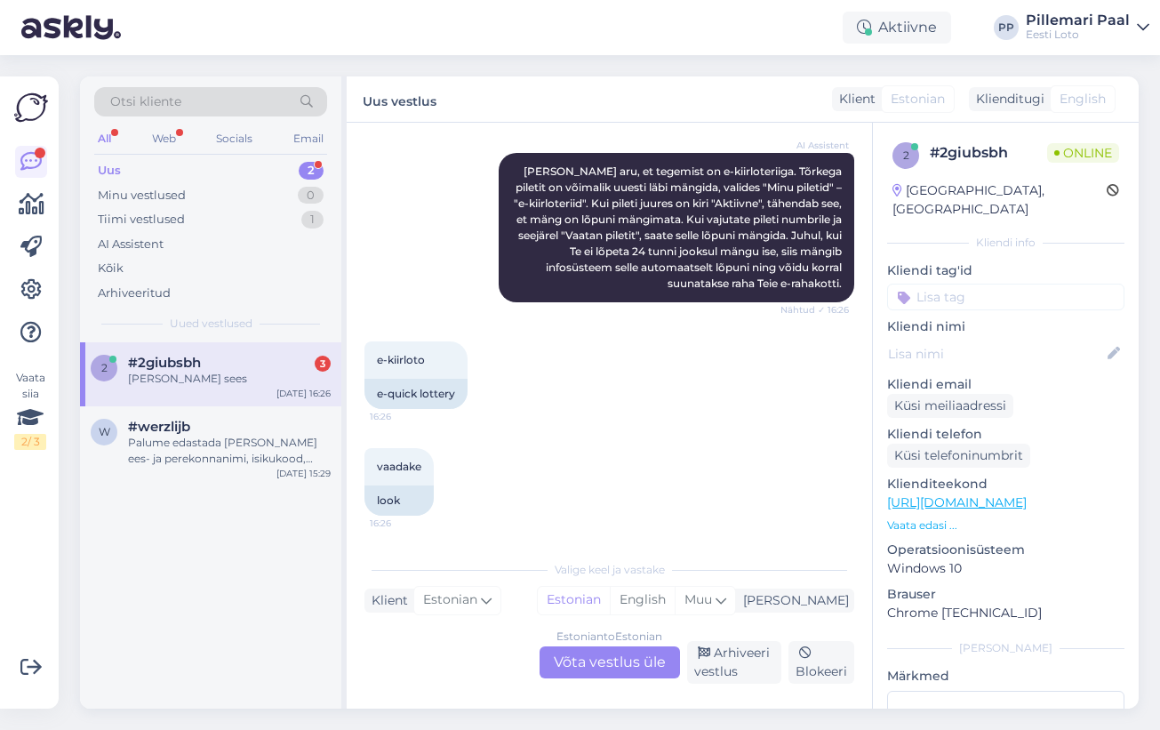
scroll to position [757, 0]
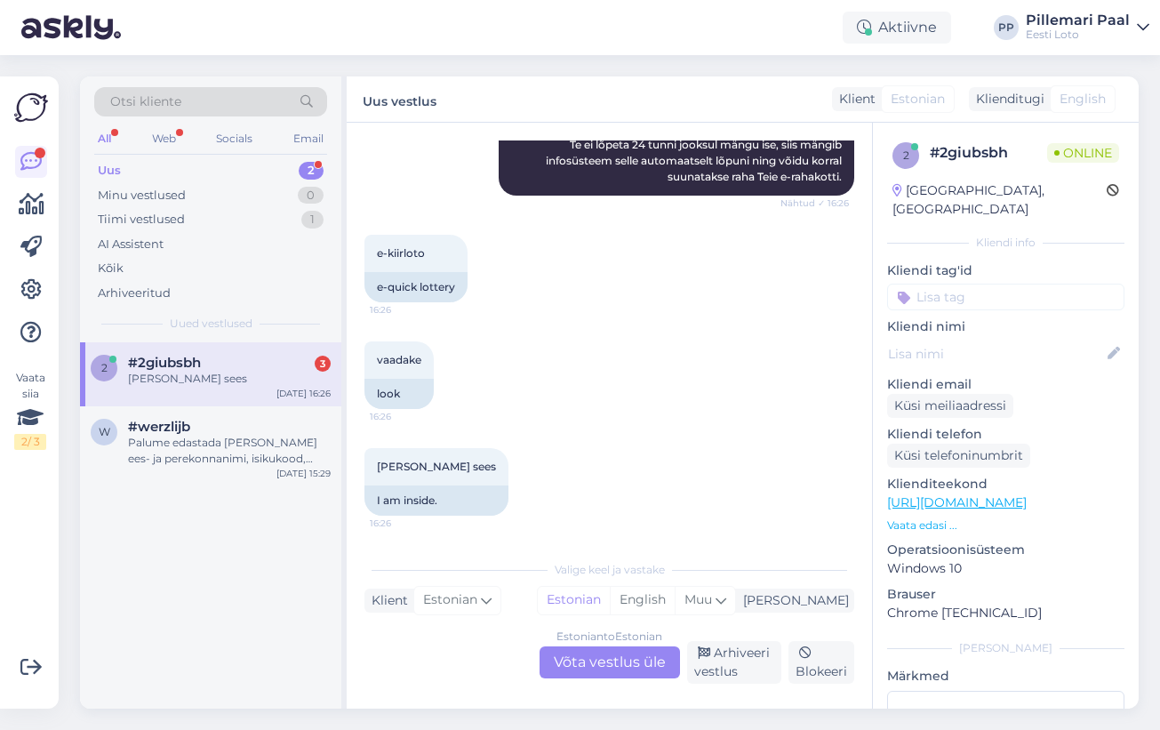
click at [565, 657] on div "Estonian to Estonian Võta vestlus üle" at bounding box center [610, 662] width 140 height 32
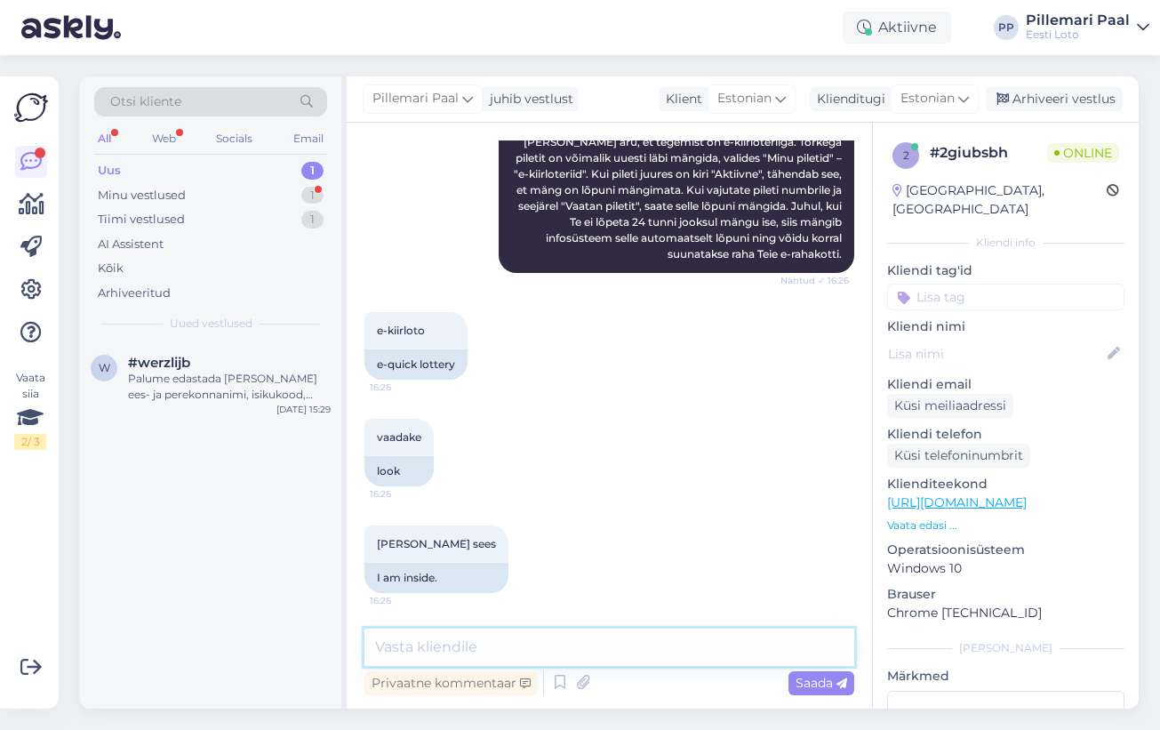
click at [557, 645] on textarea at bounding box center [609, 646] width 490 height 37
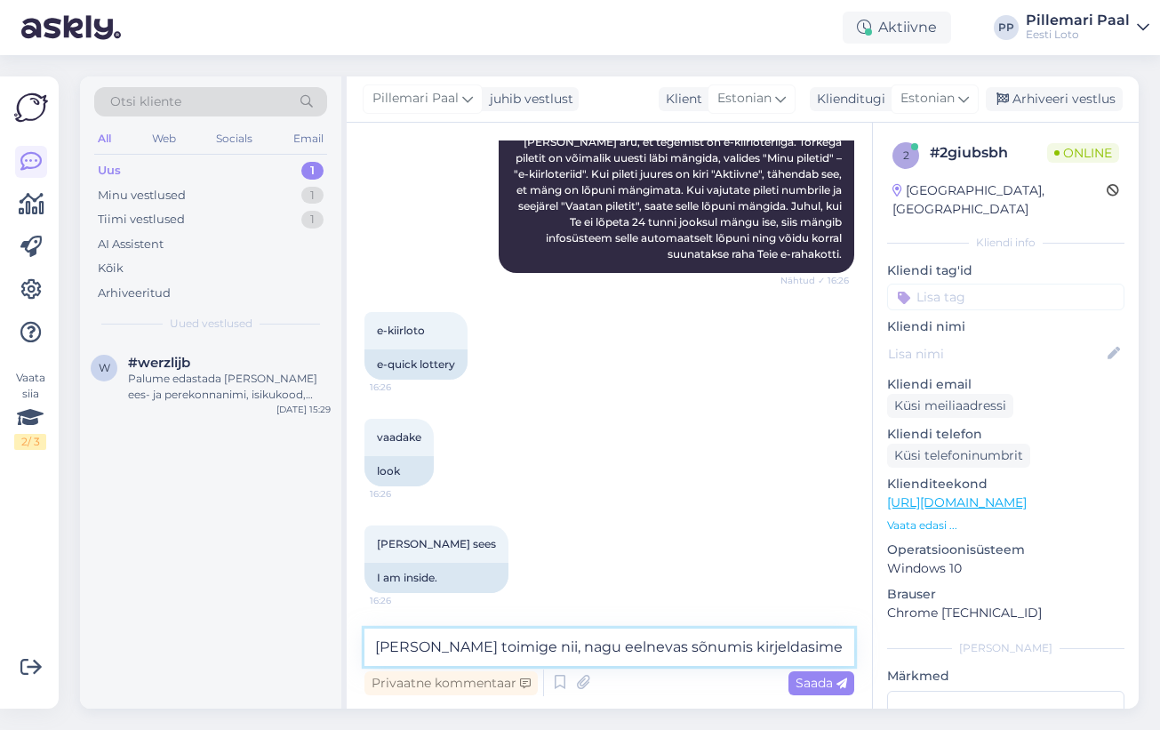
type textarea "[PERSON_NAME] toimige nii, nagu eelnevas sõnumis kirjeldasime."
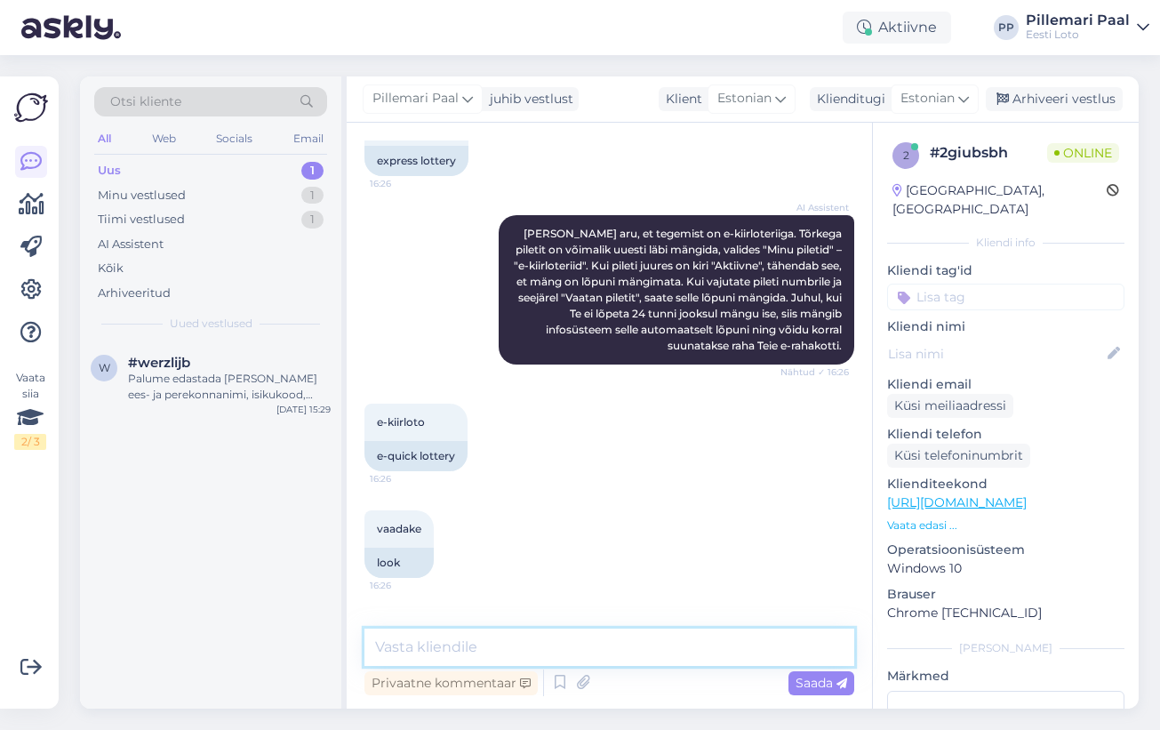
scroll to position [585, 0]
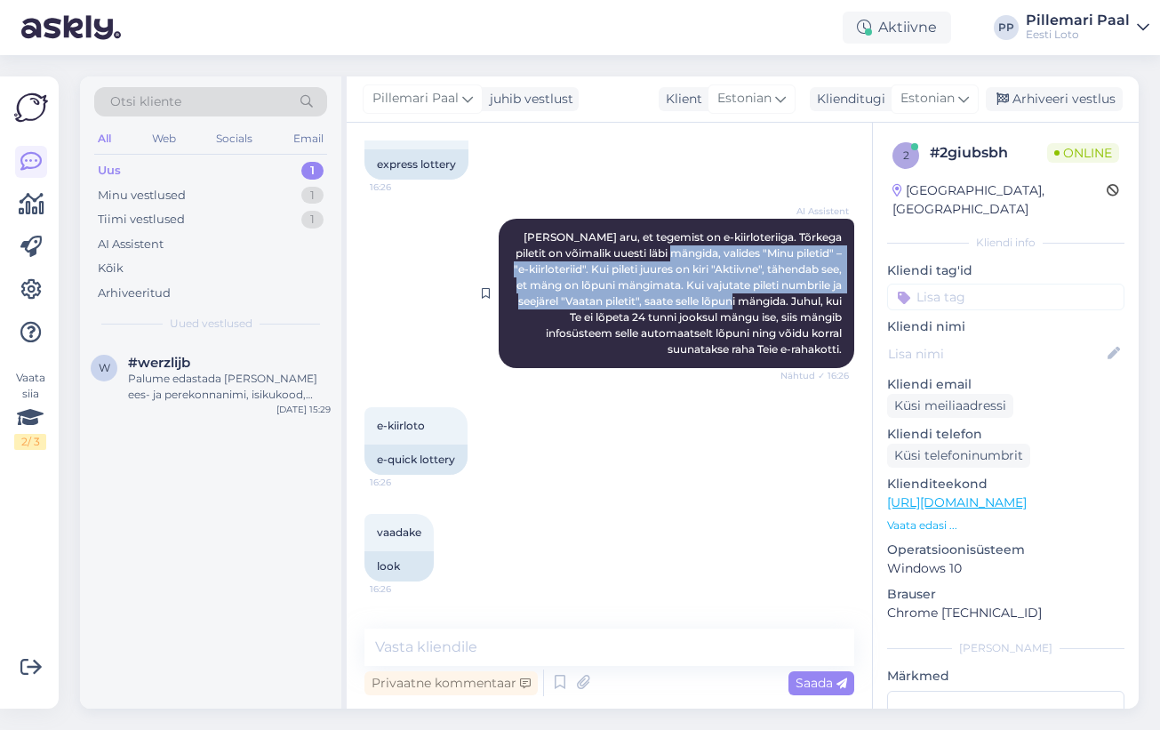
drag, startPoint x: 702, startPoint y: 252, endPoint x: 804, endPoint y: 299, distance: 112.5
click at [804, 299] on span "Sain aru, et tegemist on e-kiirloteriiga. Tõrkega piletit on võimalik uuesti lä…" at bounding box center [679, 292] width 331 height 125
copy span "valides "Minu piletid" – "e-kiirloteriid". Kui pileti juures on kiri "Aktiivne"…"
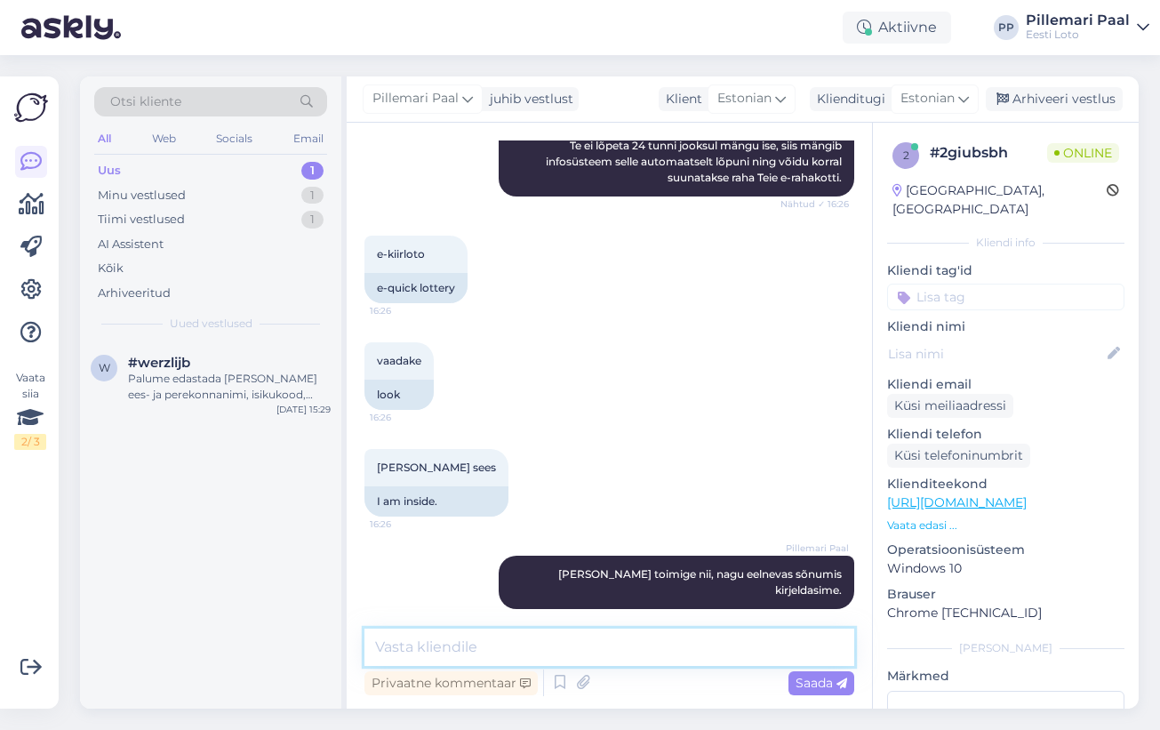
click at [503, 650] on textarea at bounding box center [609, 646] width 490 height 37
paste textarea "valides "Minu piletid" – "e-kiirloteriid". Kui pileti juures on kiri "Aktiivne"…"
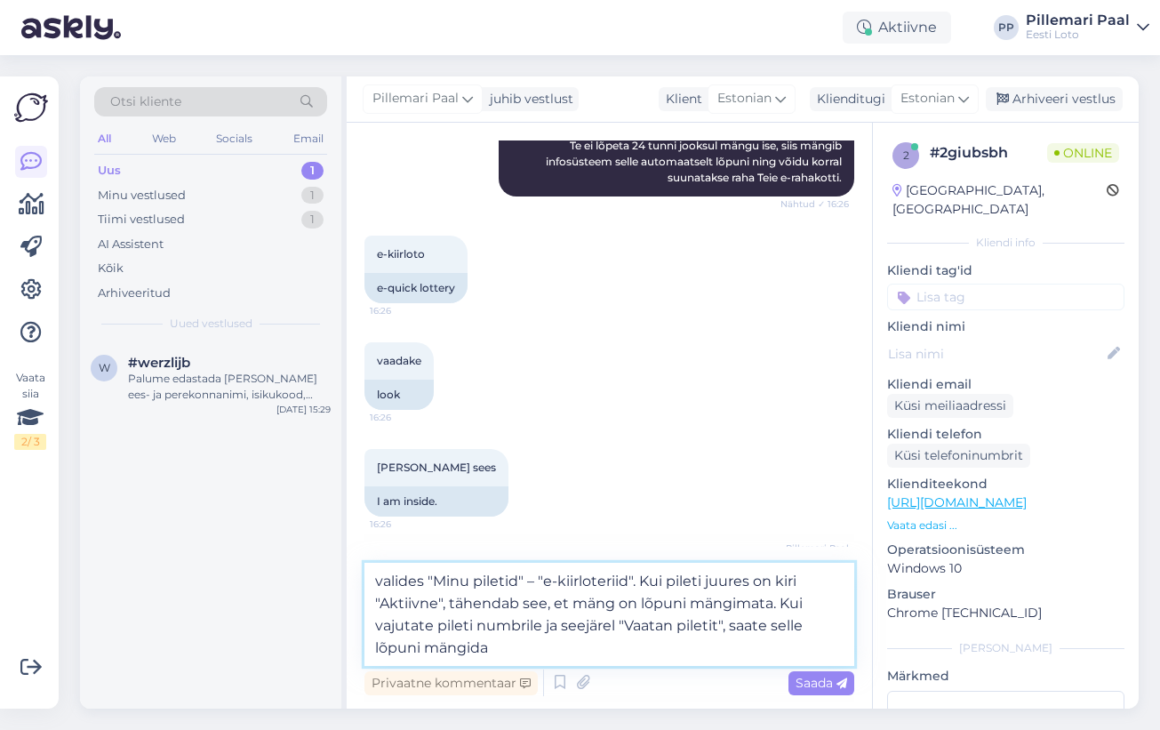
click at [381, 581] on textarea "valides "Minu piletid" – "e-kiirloteriid". Kui pileti juures on kiri "Aktiivne"…" at bounding box center [609, 614] width 490 height 103
click at [390, 579] on textarea "alides "Minu piletid" – "e-kiirloteriid". Kui pileti juures on kiri "Aktiivne",…" at bounding box center [609, 614] width 490 height 103
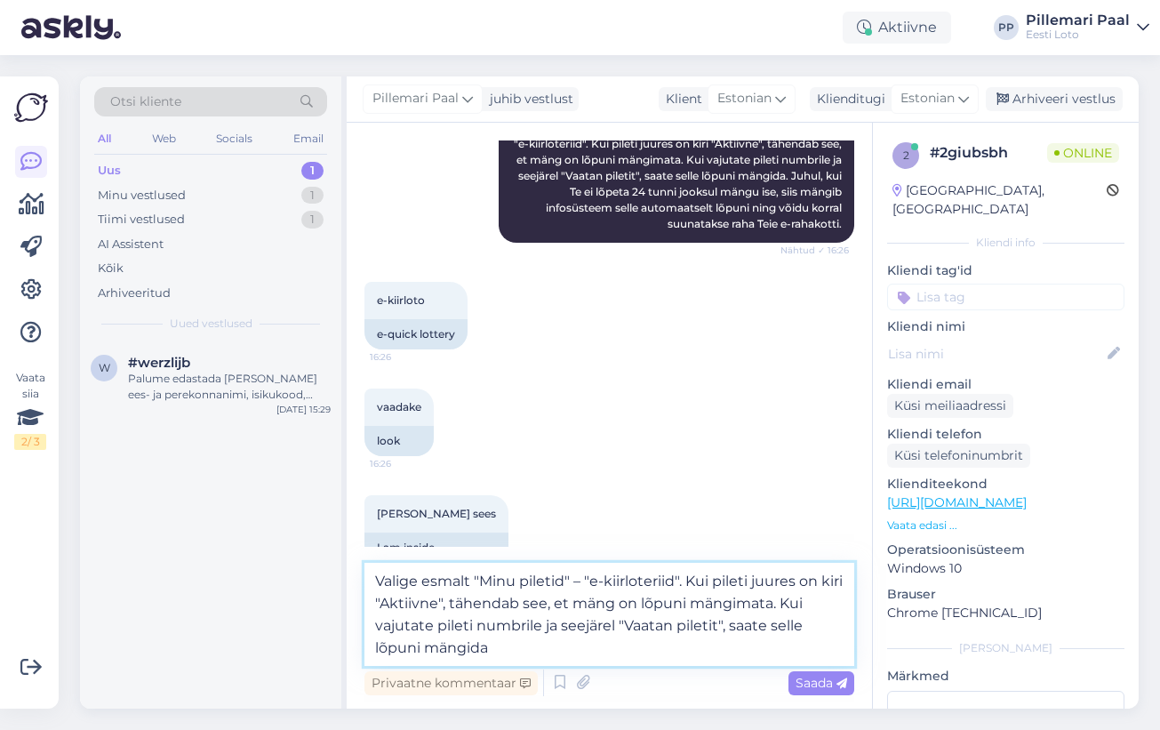
scroll to position [709, 0]
type textarea "Valige esmalt "Minu piletid" – "e-kiirloteriid". Kui pileti juures on kiri "Akt…"
click at [801, 688] on span "Saada" at bounding box center [822, 683] width 52 height 16
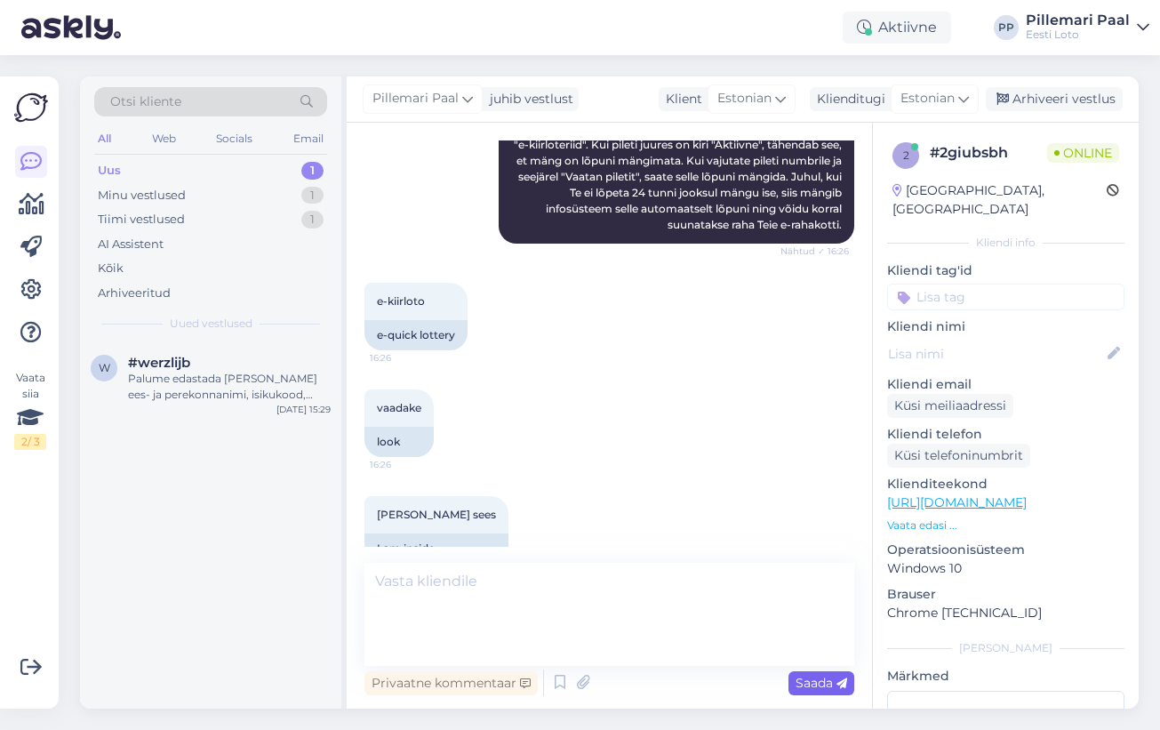
scroll to position [881, 0]
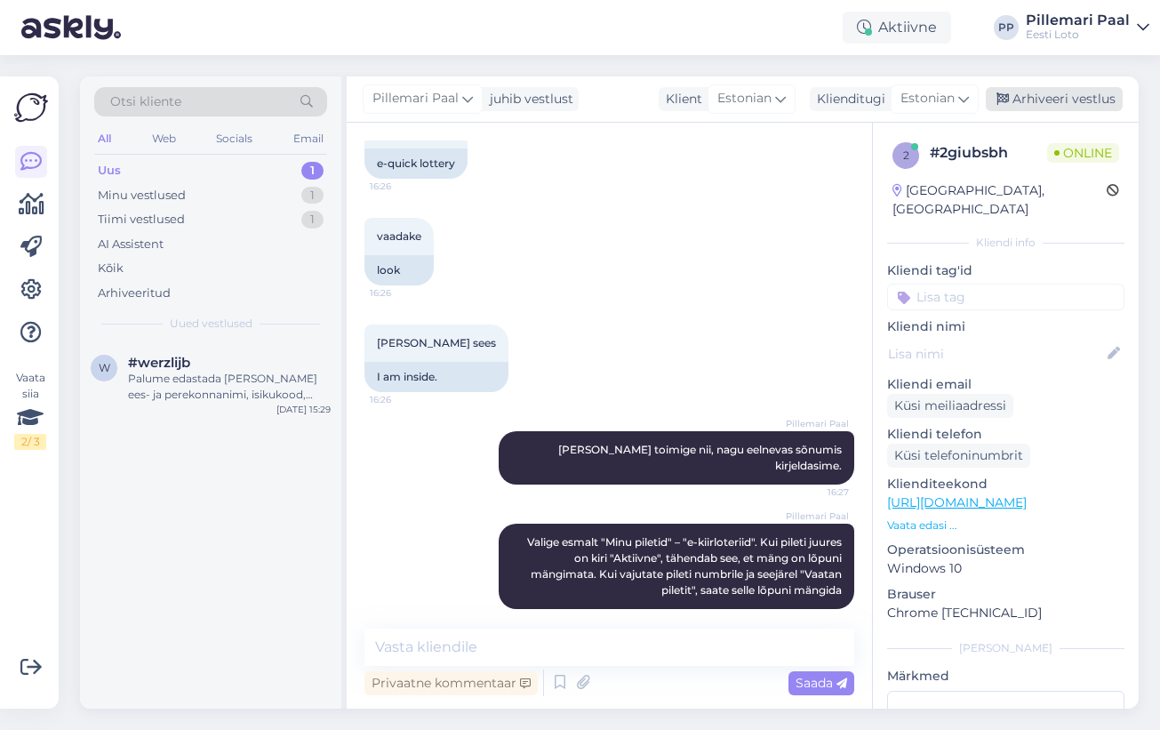
click at [1043, 99] on div "Arhiveeri vestlus" at bounding box center [1054, 99] width 137 height 24
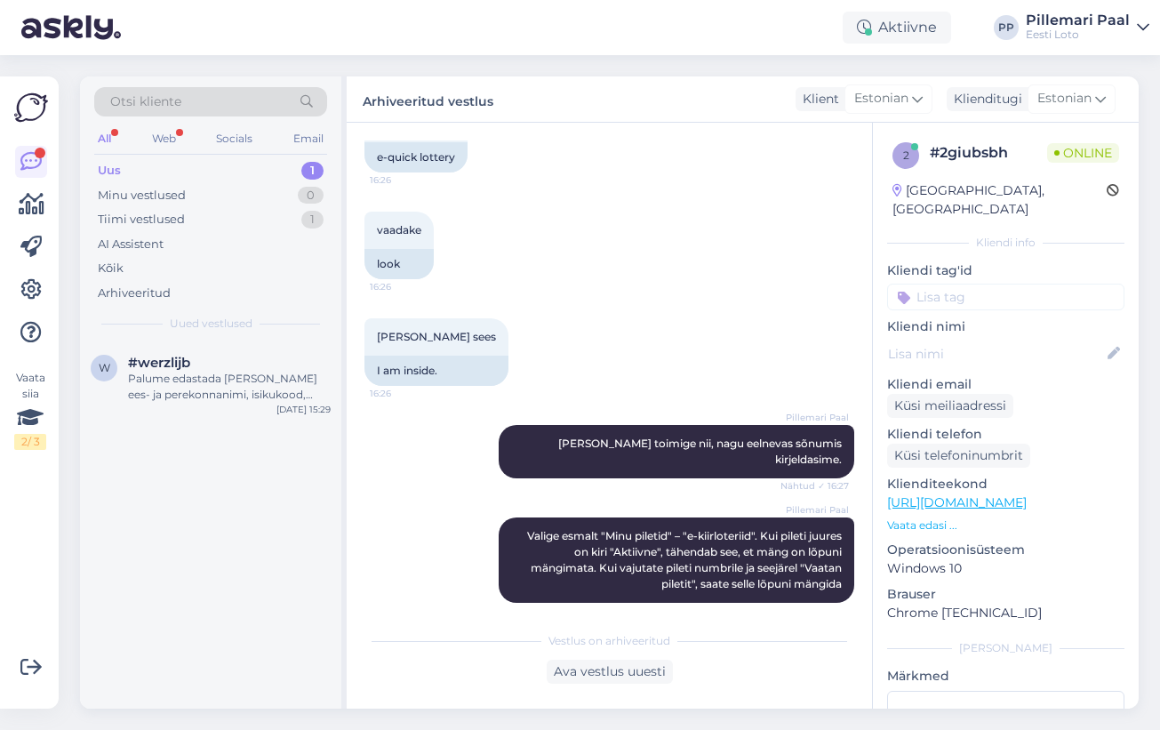
scroll to position [994, 0]
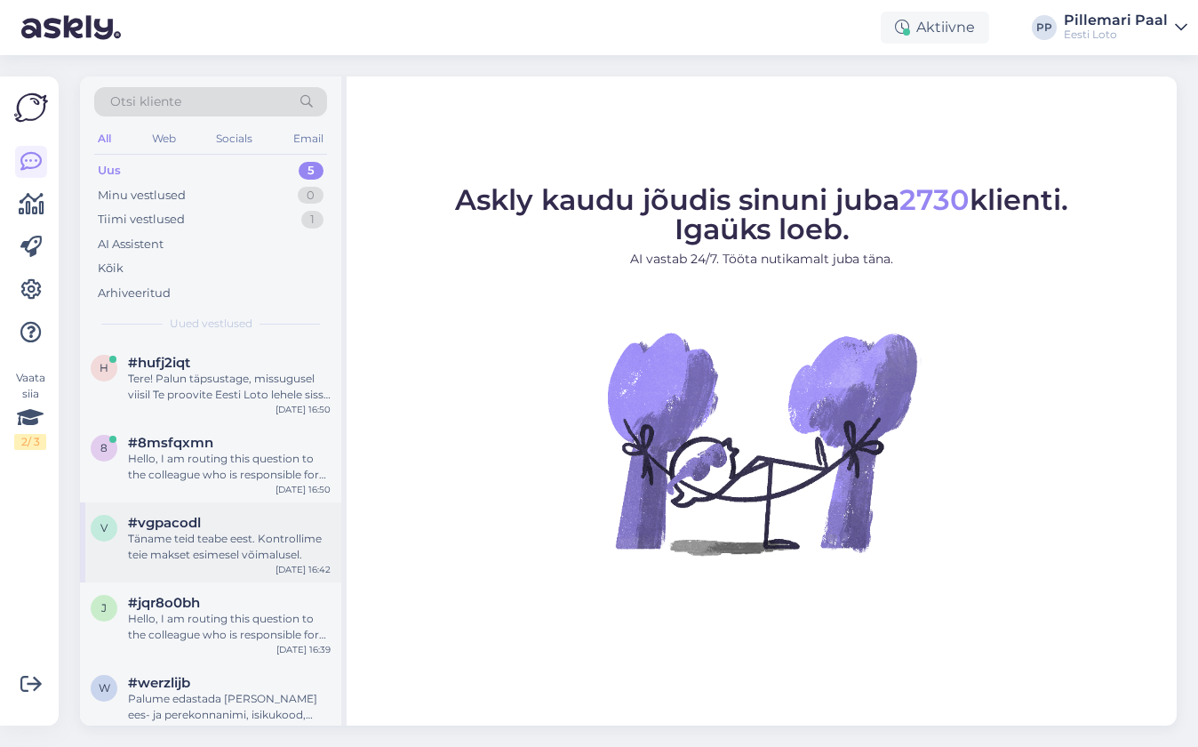
scroll to position [17, 0]
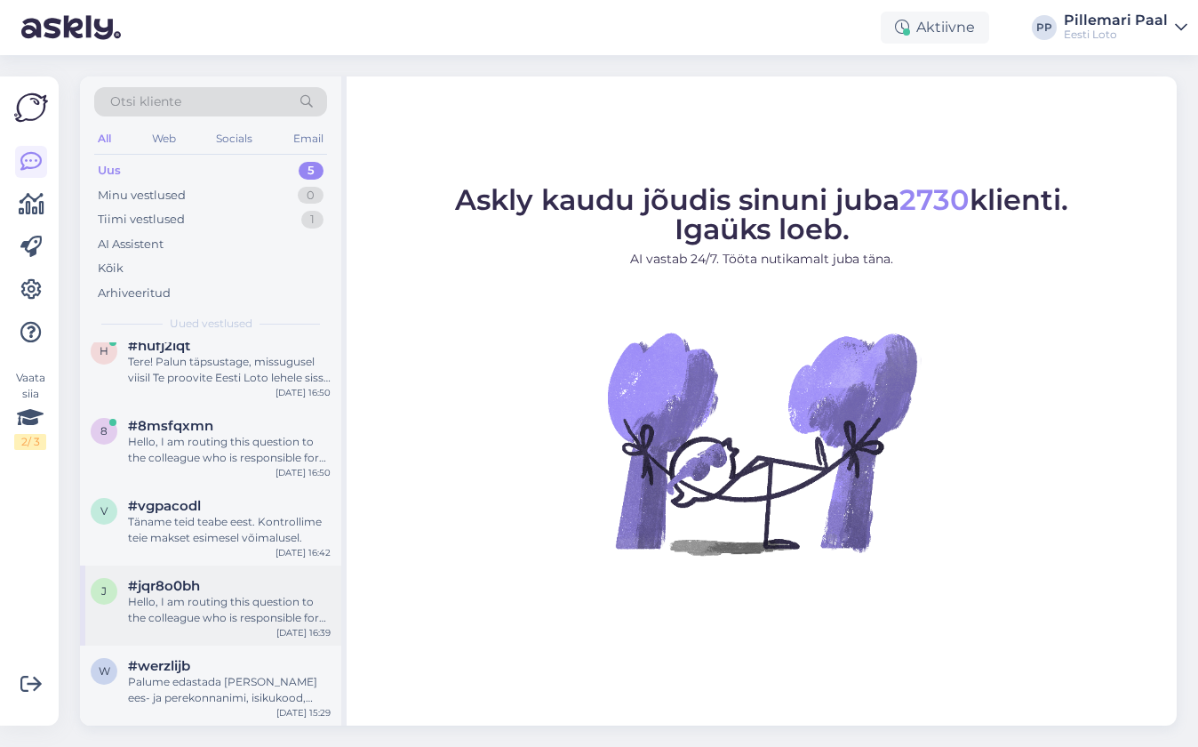
click at [193, 608] on div "Hello, I am routing this question to the colleague who is responsible for this …" at bounding box center [229, 610] width 203 height 32
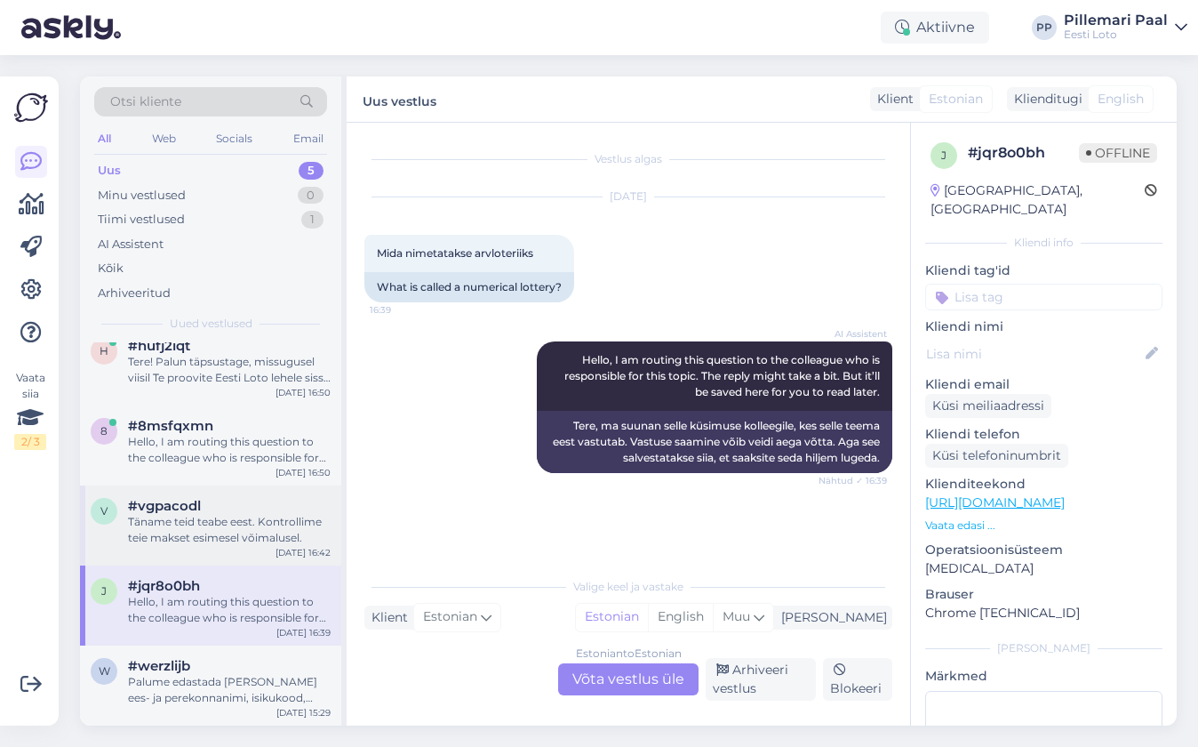
click at [215, 540] on div "Täname teid teabe eest. Kontrollime teie makset esimesel võimalusel." at bounding box center [229, 530] width 203 height 32
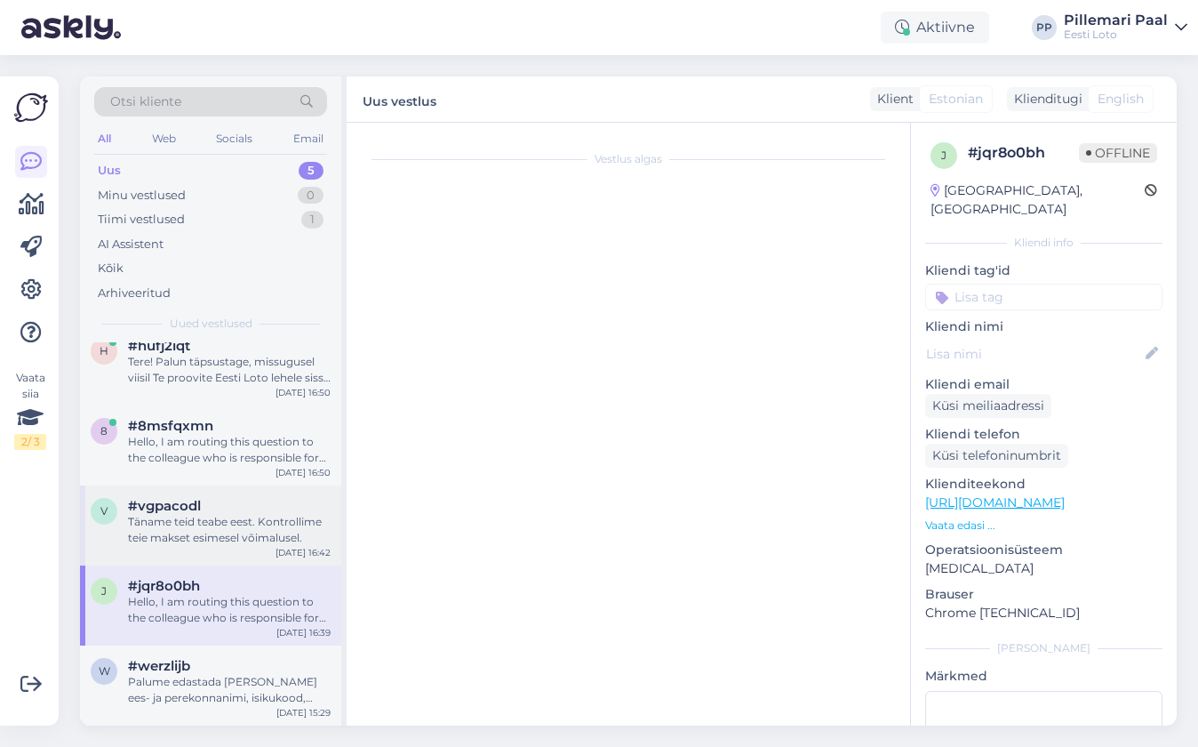
scroll to position [267, 0]
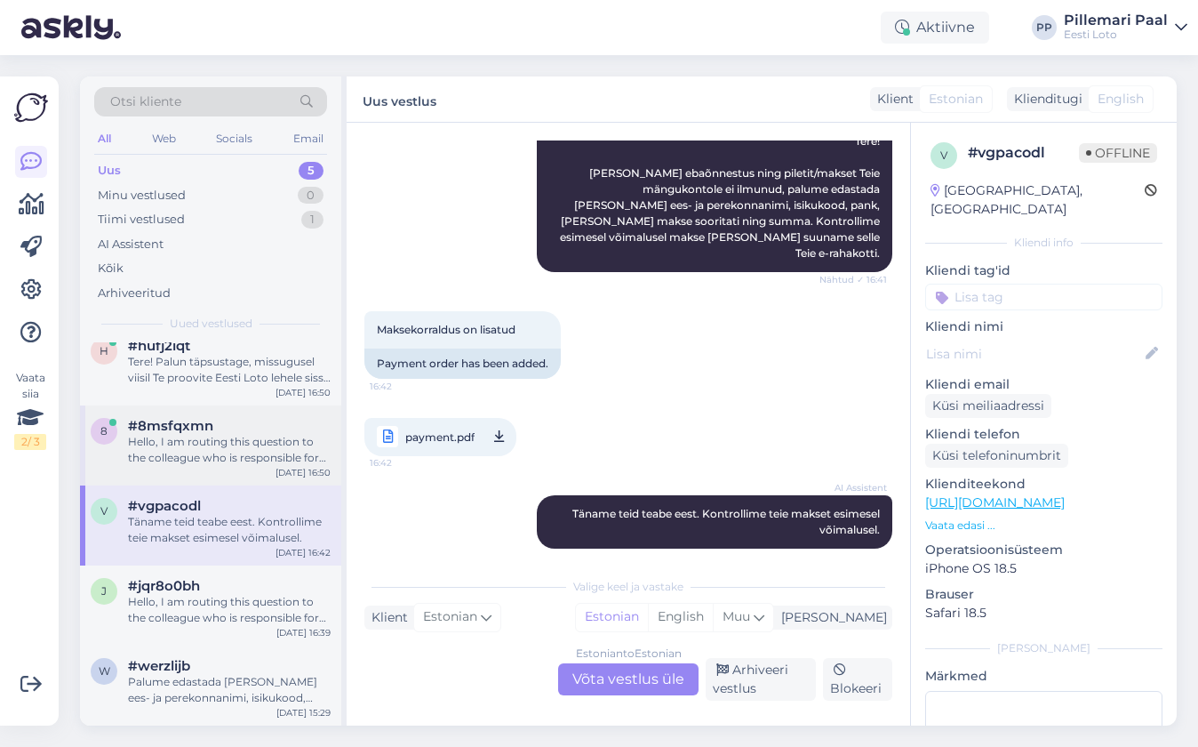
click at [225, 457] on div "Hello, I am routing this question to the colleague who is responsible for this …" at bounding box center [229, 450] width 203 height 32
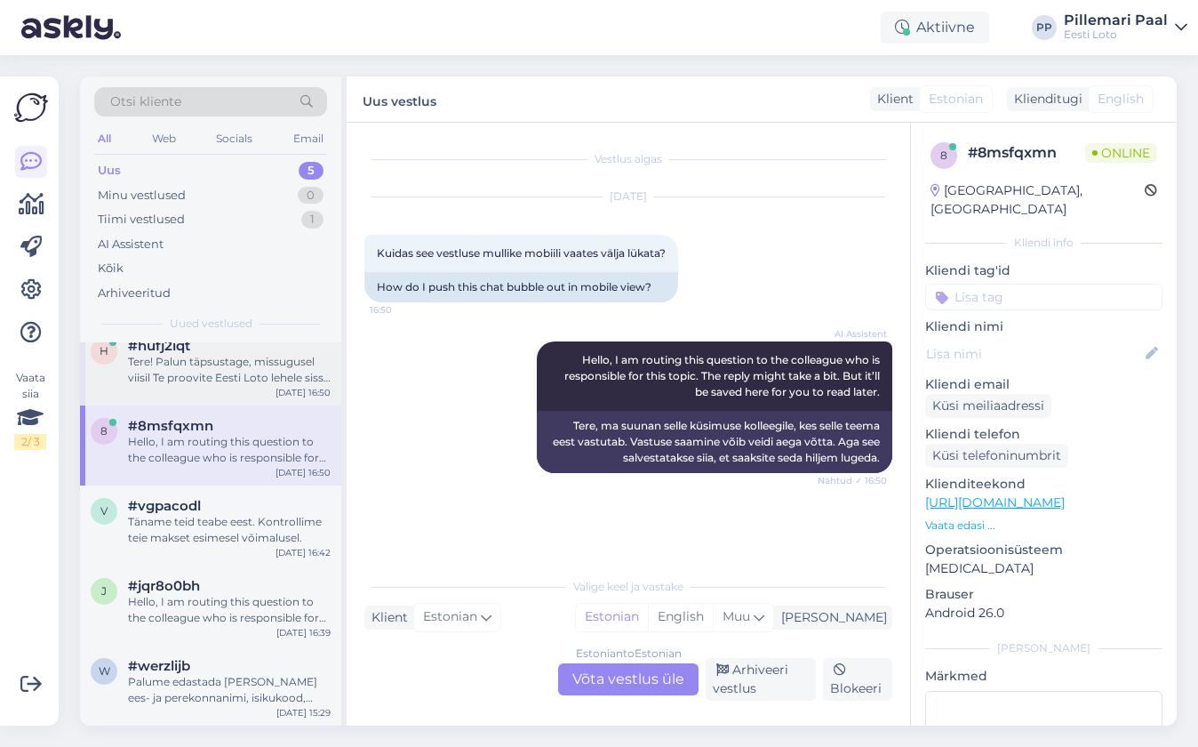
click at [228, 379] on div "Tere! Palun täpsustage, missugusel viisil Te proovite Eesti Loto lehele sisse l…" at bounding box center [229, 370] width 203 height 32
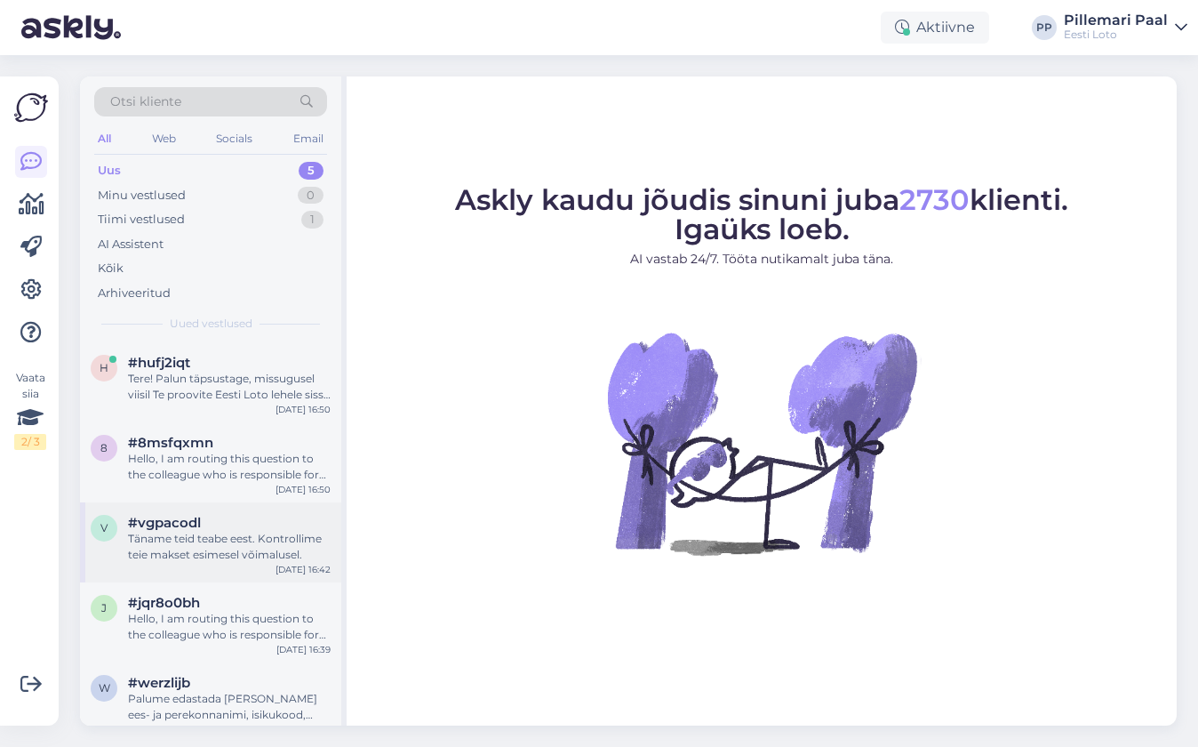
scroll to position [17, 0]
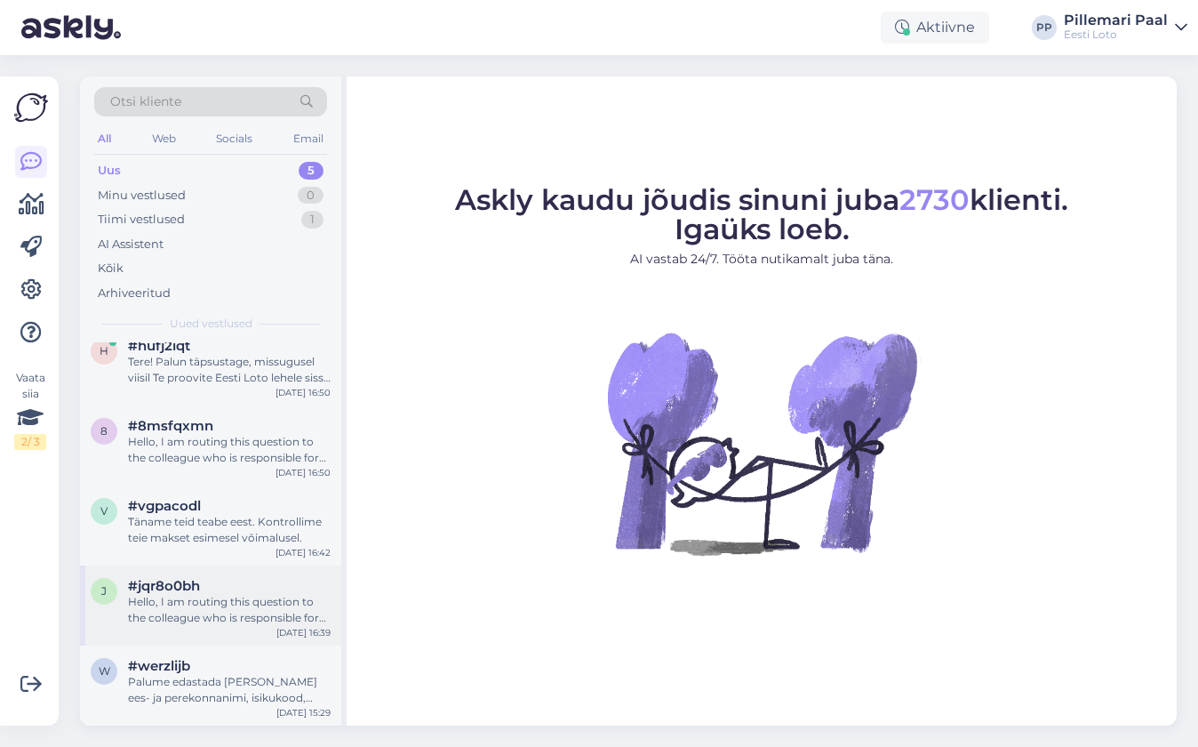
click at [209, 626] on div "j #jqr8o0bh Hello, I am routing this question to the colleague who is responsib…" at bounding box center [210, 605] width 261 height 80
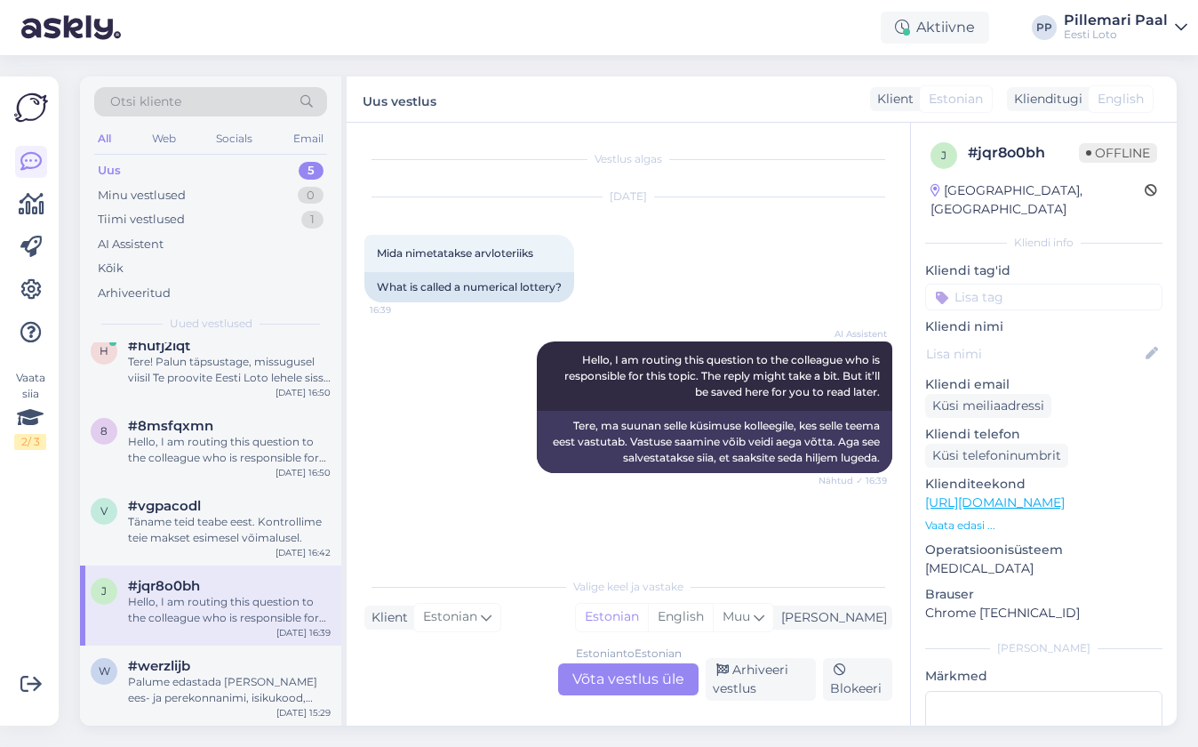
click at [595, 680] on div "Estonian to Estonian Võta vestlus üle" at bounding box center [628, 679] width 140 height 32
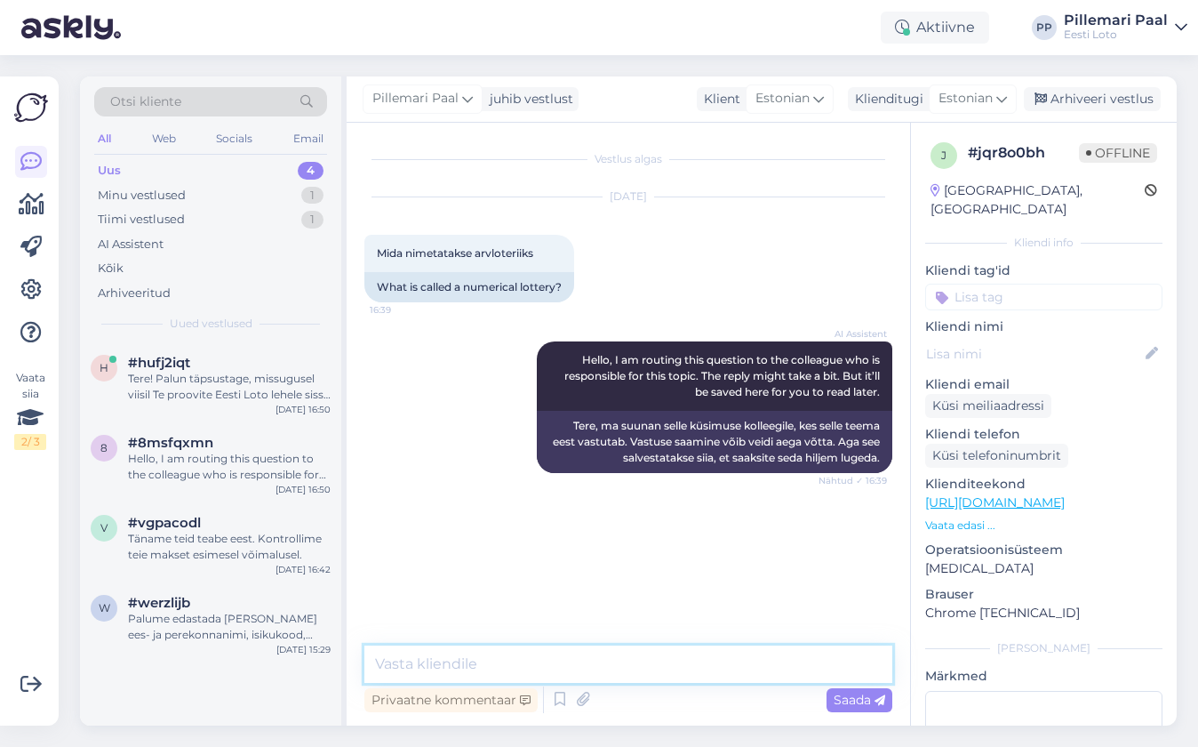
click at [538, 654] on textarea at bounding box center [628, 663] width 528 height 37
paste textarea "Arvloterii, s.o Vikinglotto, Bingo loto, Eurojackpoti ja Keno"
click at [721, 666] on textarea "Arvloterii, s.o Vikinglotto, Bingo loto, Eurojackpoti ja Keno" at bounding box center [628, 663] width 528 height 37
click at [837, 657] on textarea "Arvloterii, s.o Vikinglotto, Bingo loto, Eurojackpoti, Jokker ja Keno" at bounding box center [628, 663] width 528 height 37
type textarea "Arvloterii, s.o Vikinglotto, Bingo loto, Eurojackpoti, Jokker ja Keno."
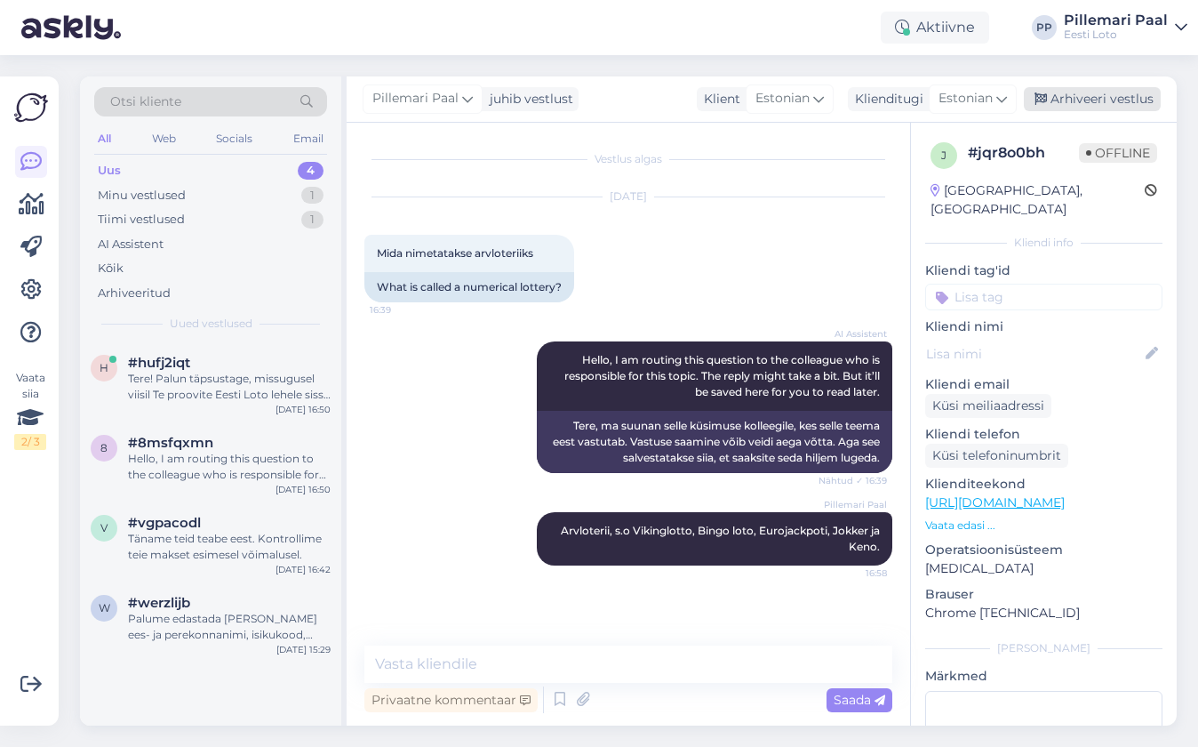
click at [1115, 99] on div "Arhiveeri vestlus" at bounding box center [1092, 99] width 137 height 24
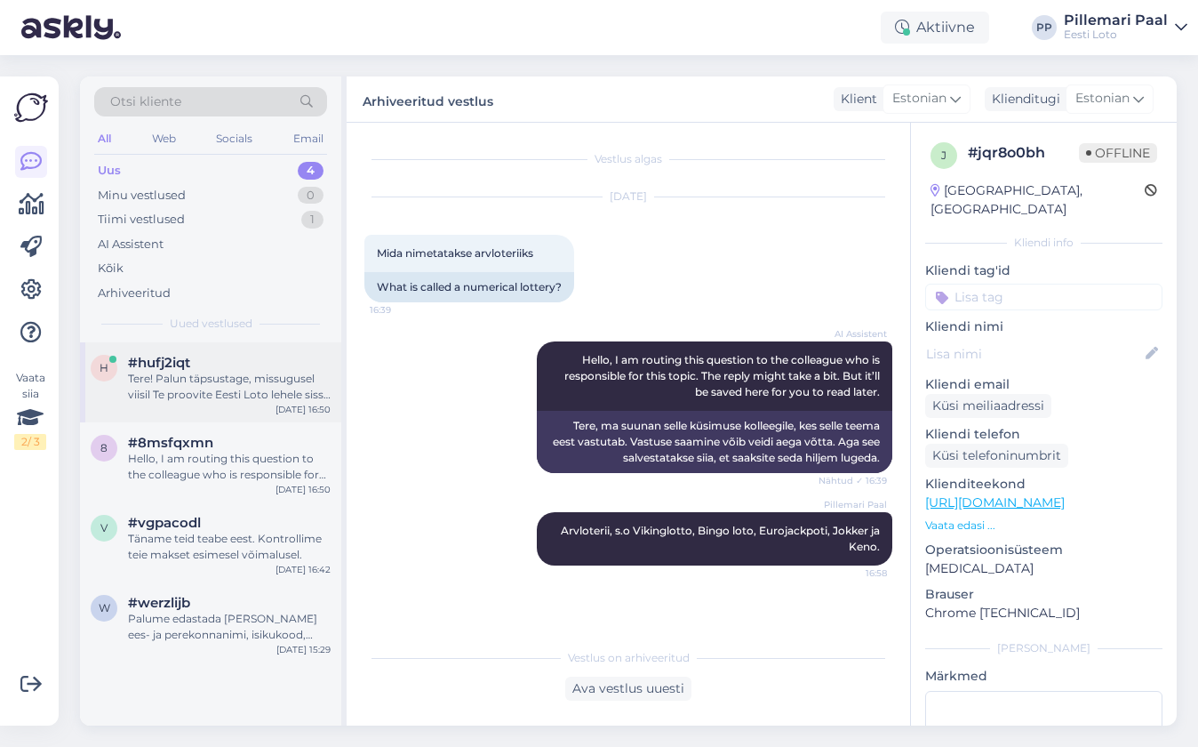
click at [230, 380] on div "Tere! Palun täpsustage, missugusel viisil Te proovite Eesti Loto lehele sisse l…" at bounding box center [229, 387] width 203 height 32
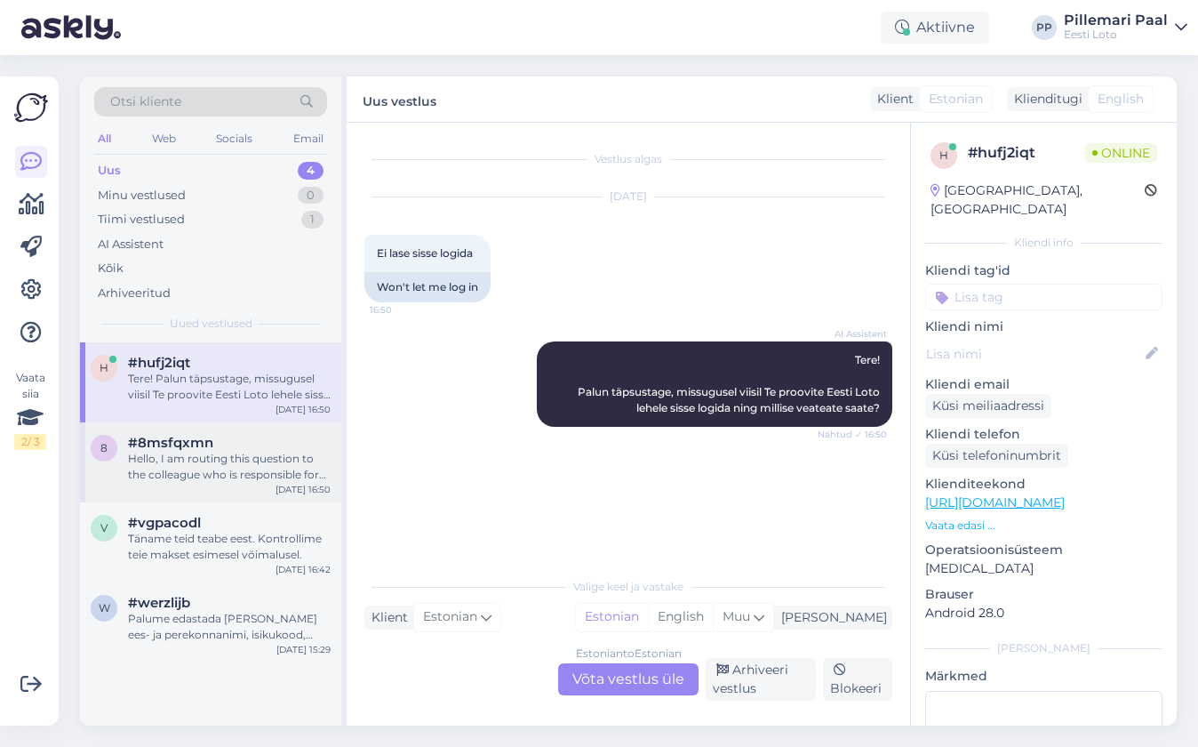
click at [208, 463] on div "Hello, I am routing this question to the colleague who is responsible for this …" at bounding box center [229, 467] width 203 height 32
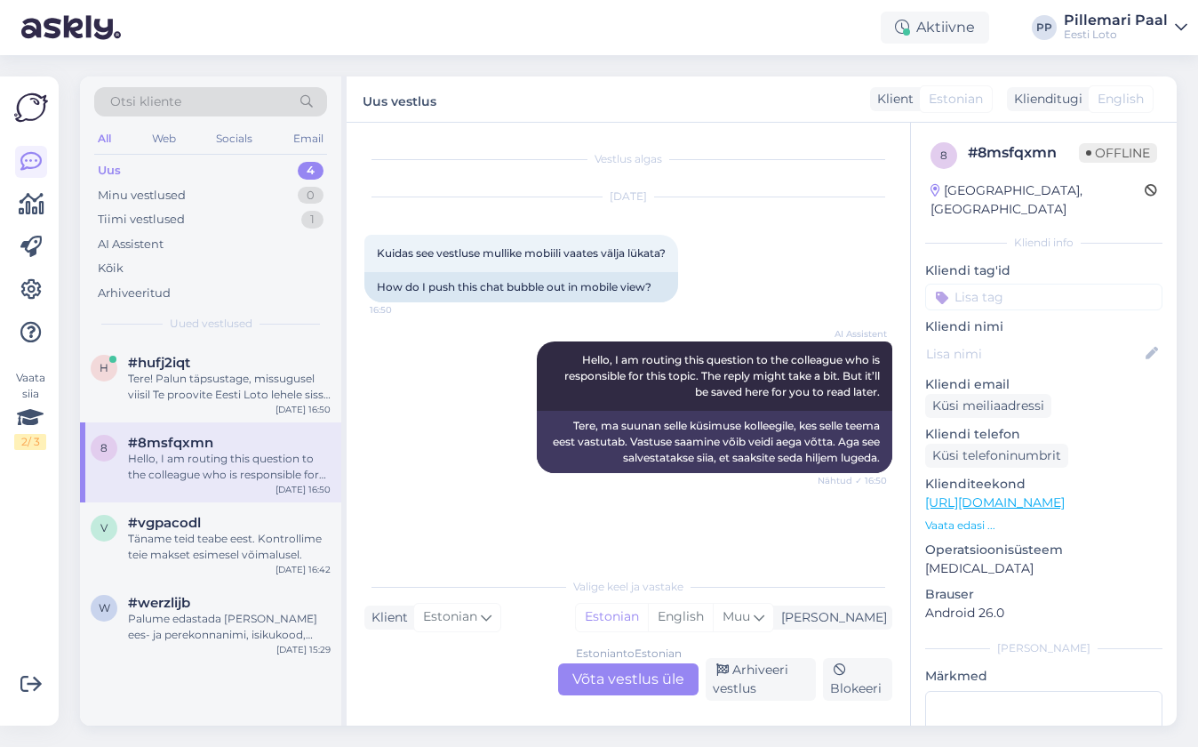
click at [633, 686] on div "Estonian to Estonian Võta vestlus üle" at bounding box center [628, 679] width 140 height 32
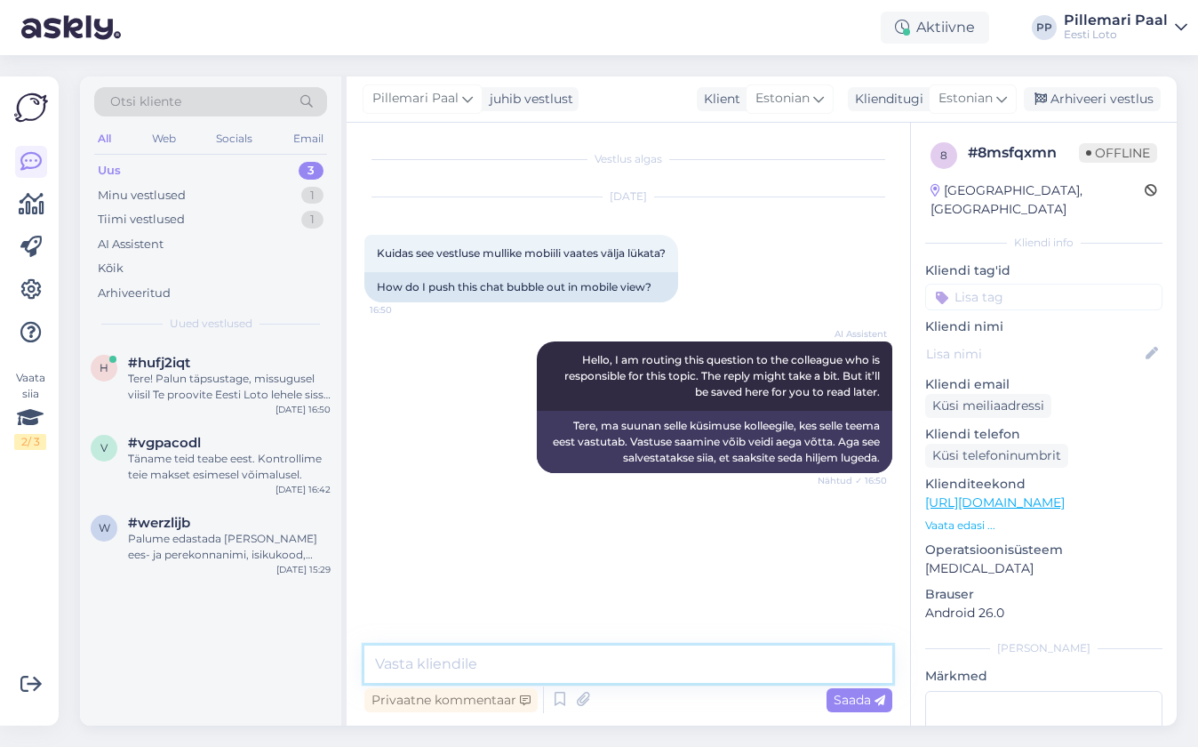
click at [608, 668] on textarea at bounding box center [628, 663] width 528 height 37
type textarea "Kahjuks pole"
click at [192, 107] on div "Otsi kliente" at bounding box center [210, 101] width 233 height 29
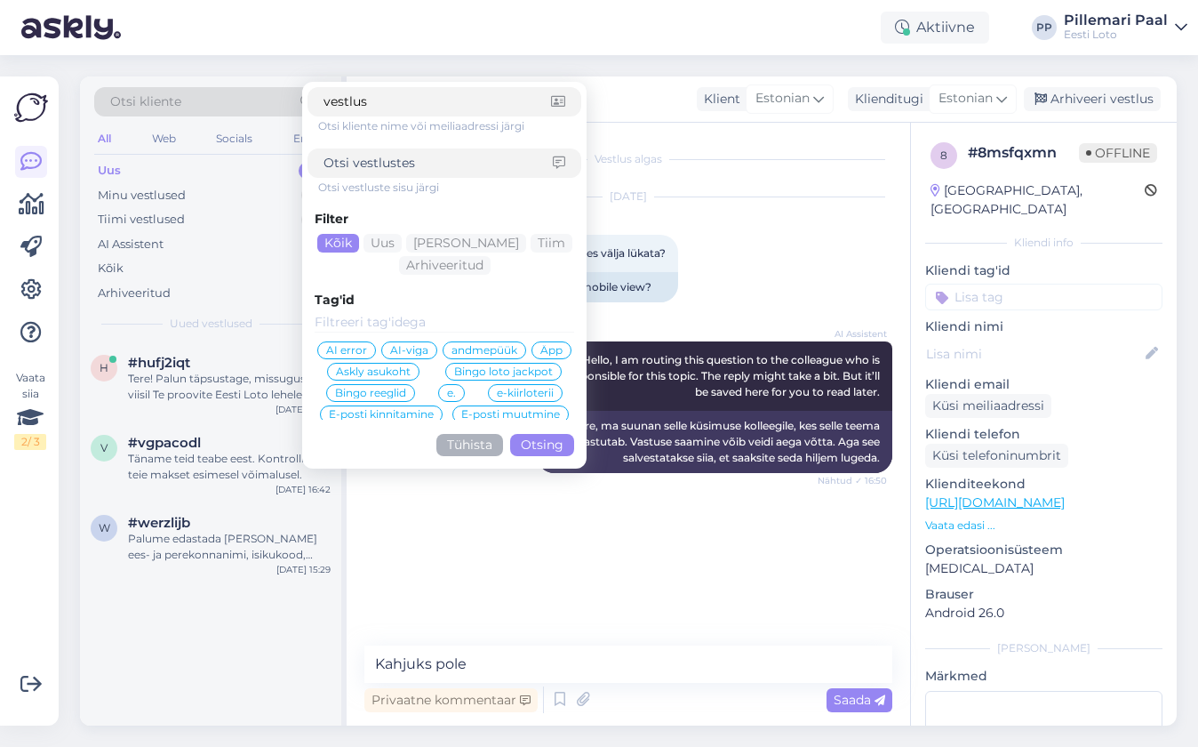
type input "vestlus"
click at [792, 312] on div "Sep 2 2025 Kuidas see vestluse mullike mobiili vaates välja lükata? 16:50 How d…" at bounding box center [628, 250] width 528 height 144
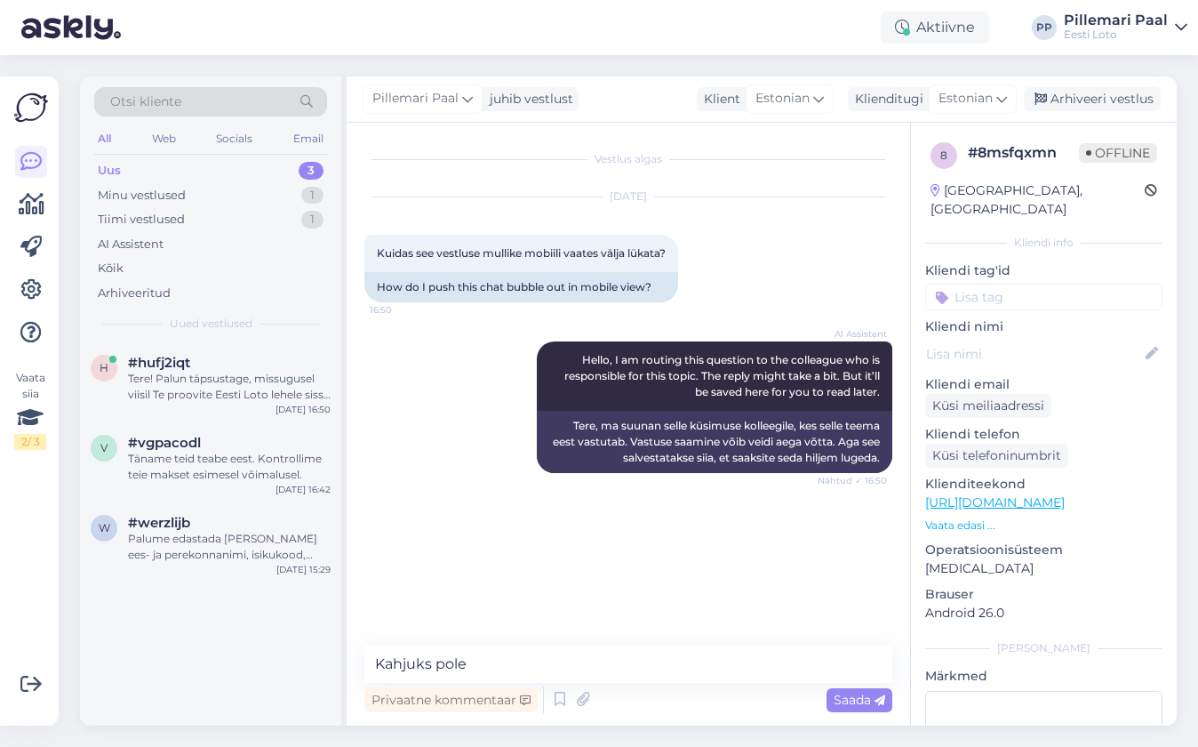
click at [489, 684] on div "Privaatne kommentaar Saada" at bounding box center [628, 700] width 528 height 34
click at [516, 664] on textarea "Kahjuks pole" at bounding box center [628, 663] width 528 height 37
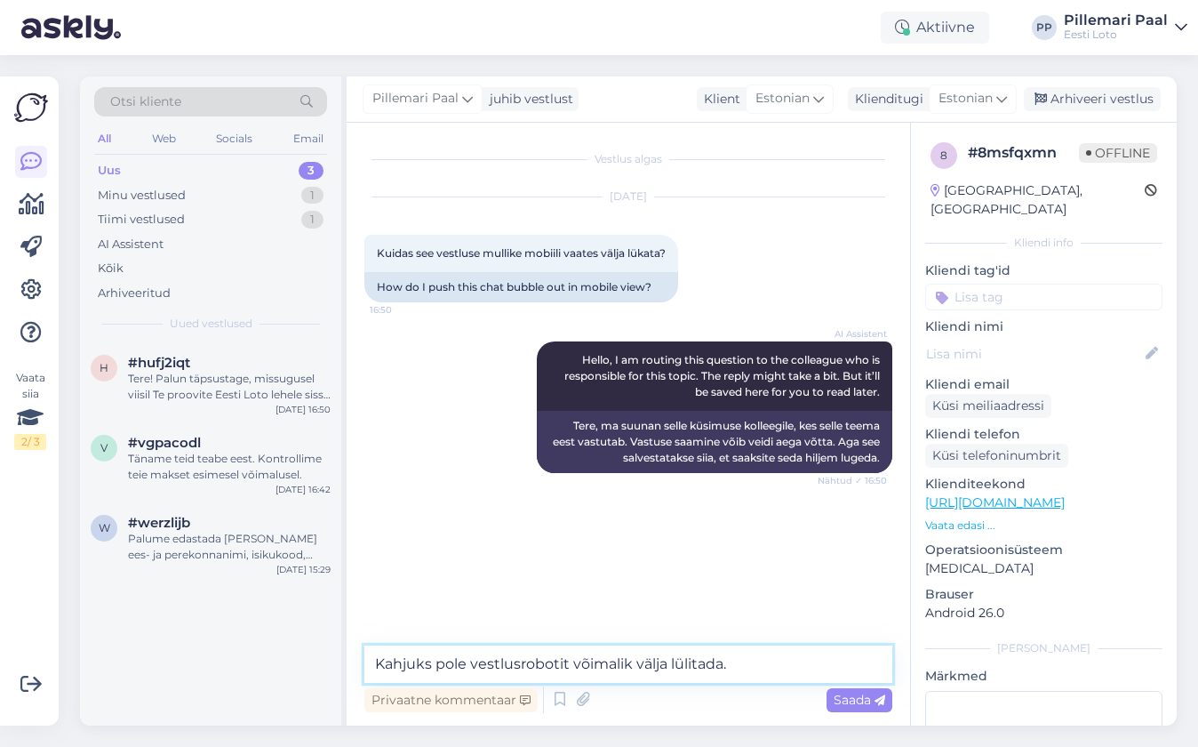
click at [503, 665] on textarea "Kahjuks pole vestlusrobotit võimalik välja lülitada." at bounding box center [628, 663] width 528 height 37
type textarea "Kahjuks pole vestlusakent võimalik välja lülitada."
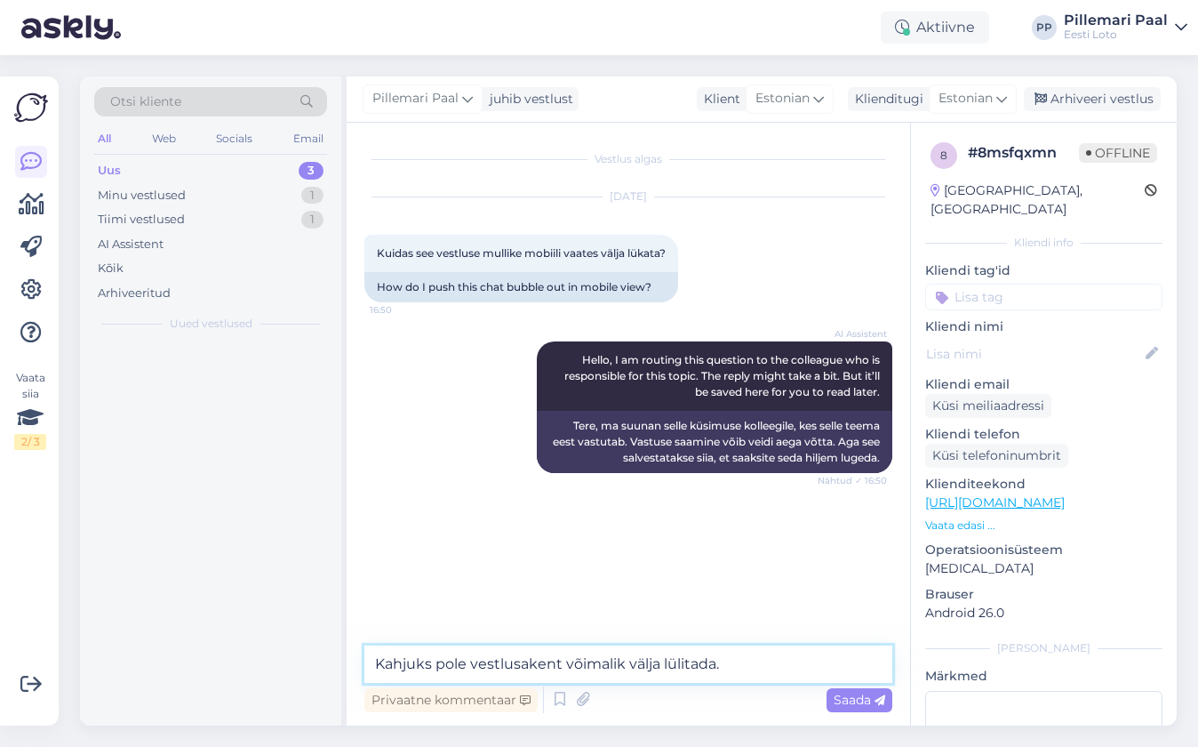
click at [755, 660] on textarea "Kahjuks pole vestlusakent võimalik välja lülitada." at bounding box center [628, 663] width 528 height 37
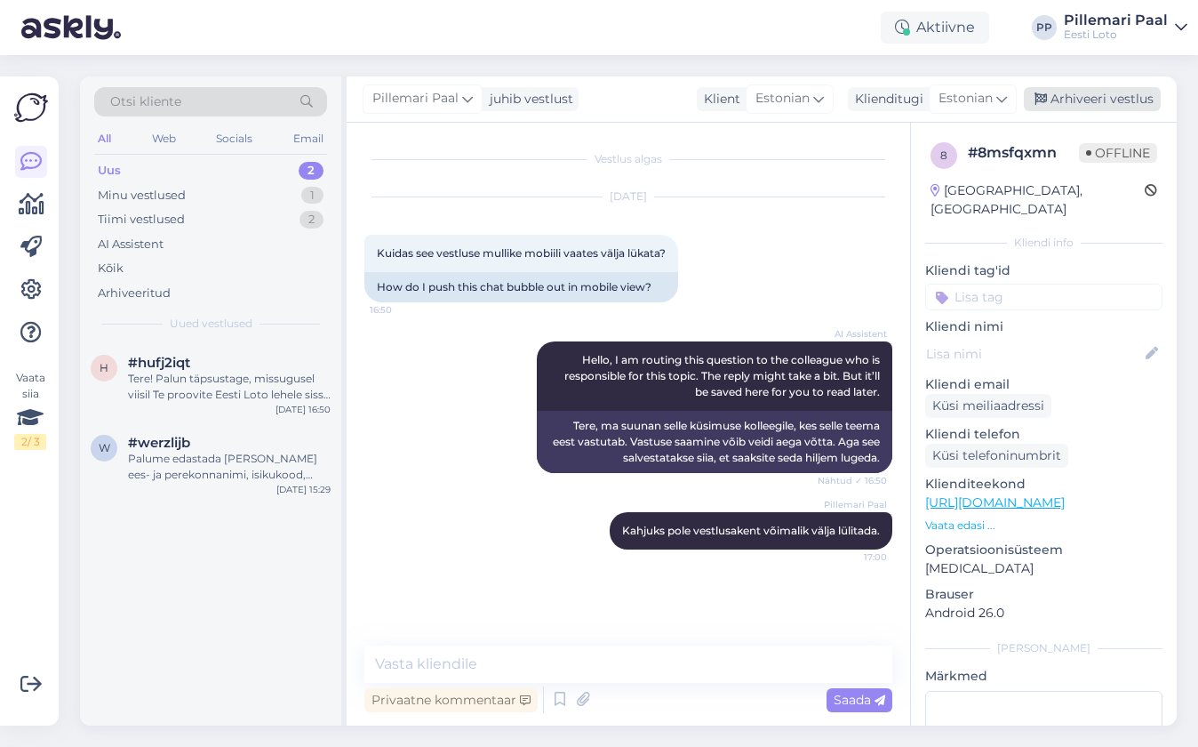
click at [1067, 95] on div "Arhiveeri vestlus" at bounding box center [1092, 99] width 137 height 24
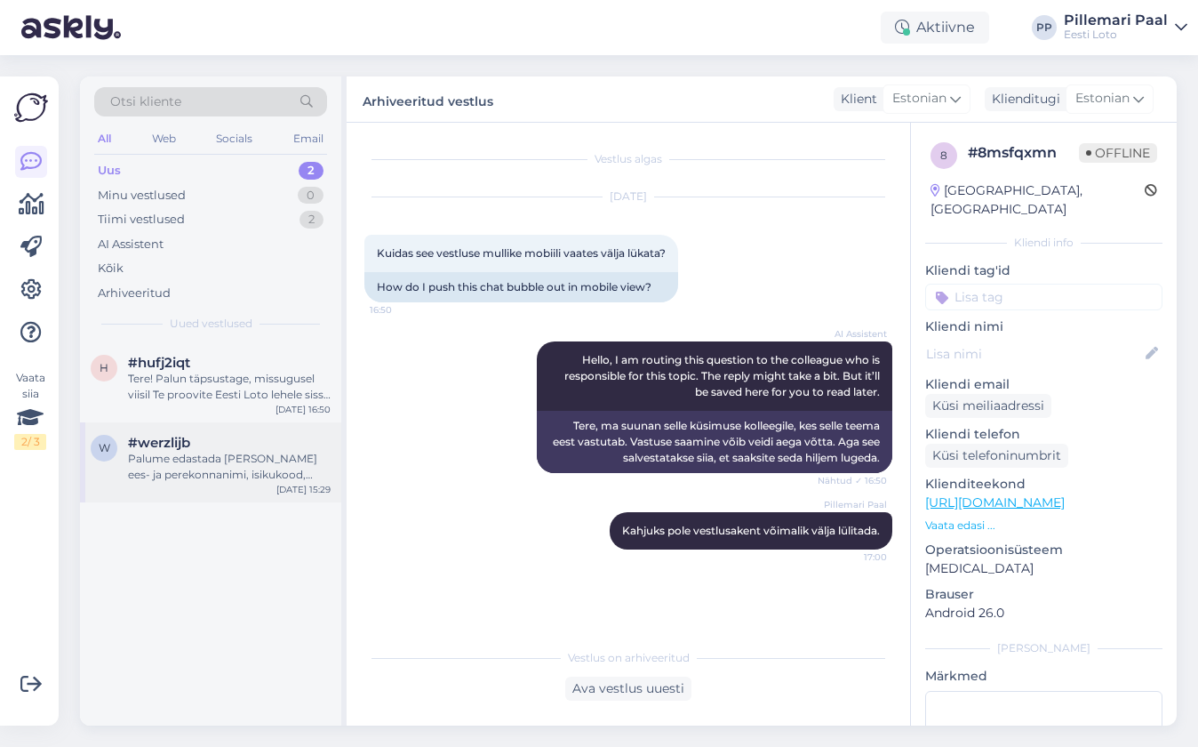
click at [232, 476] on div "Palume edastada [PERSON_NAME] ees- ja perekonnanimi, isikukood, pank, [PERSON_N…" at bounding box center [229, 467] width 203 height 32
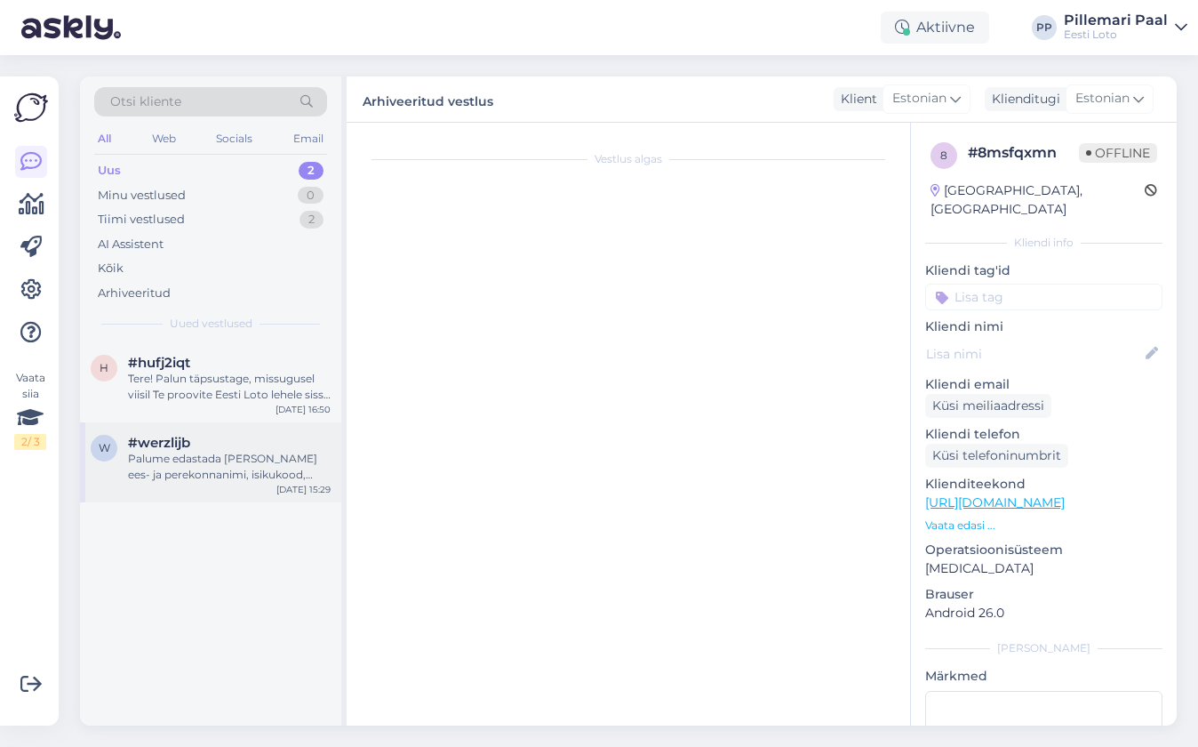
scroll to position [157, 0]
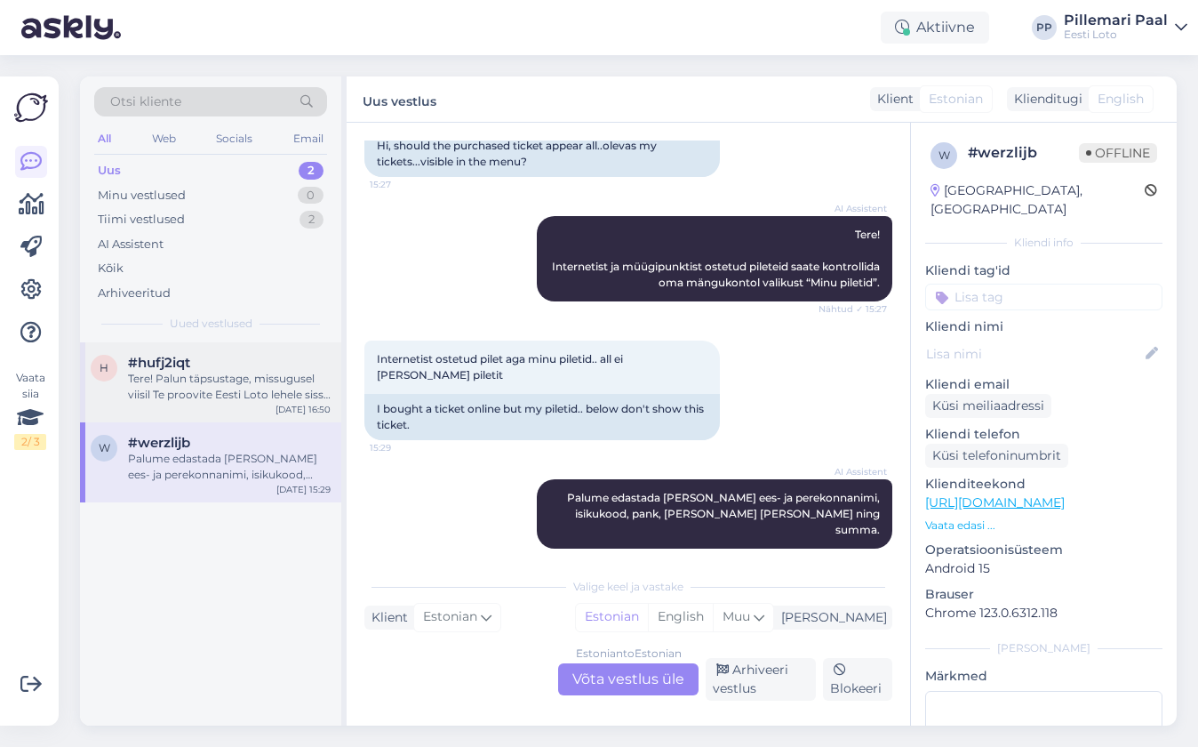
click at [245, 379] on div "Tere! Palun täpsustage, missugusel viisil Te proovite Eesti Loto lehele sisse l…" at bounding box center [229, 387] width 203 height 32
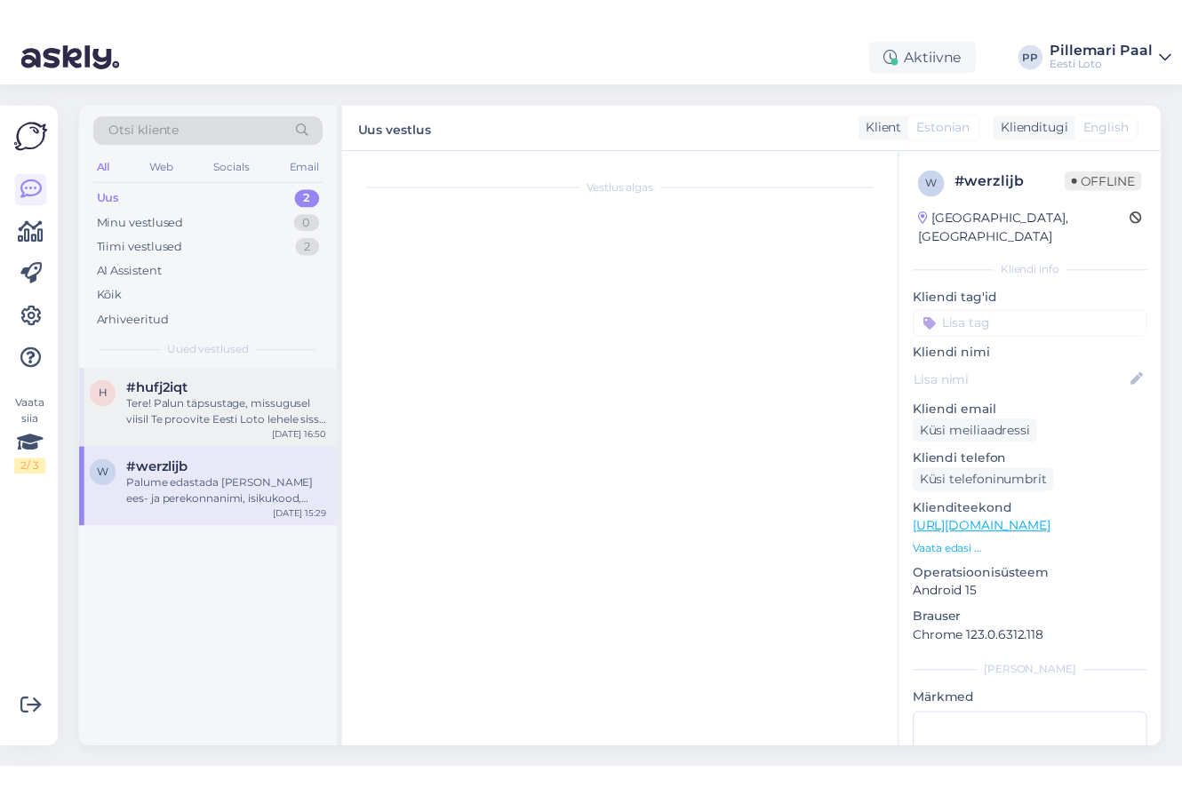
scroll to position [0, 0]
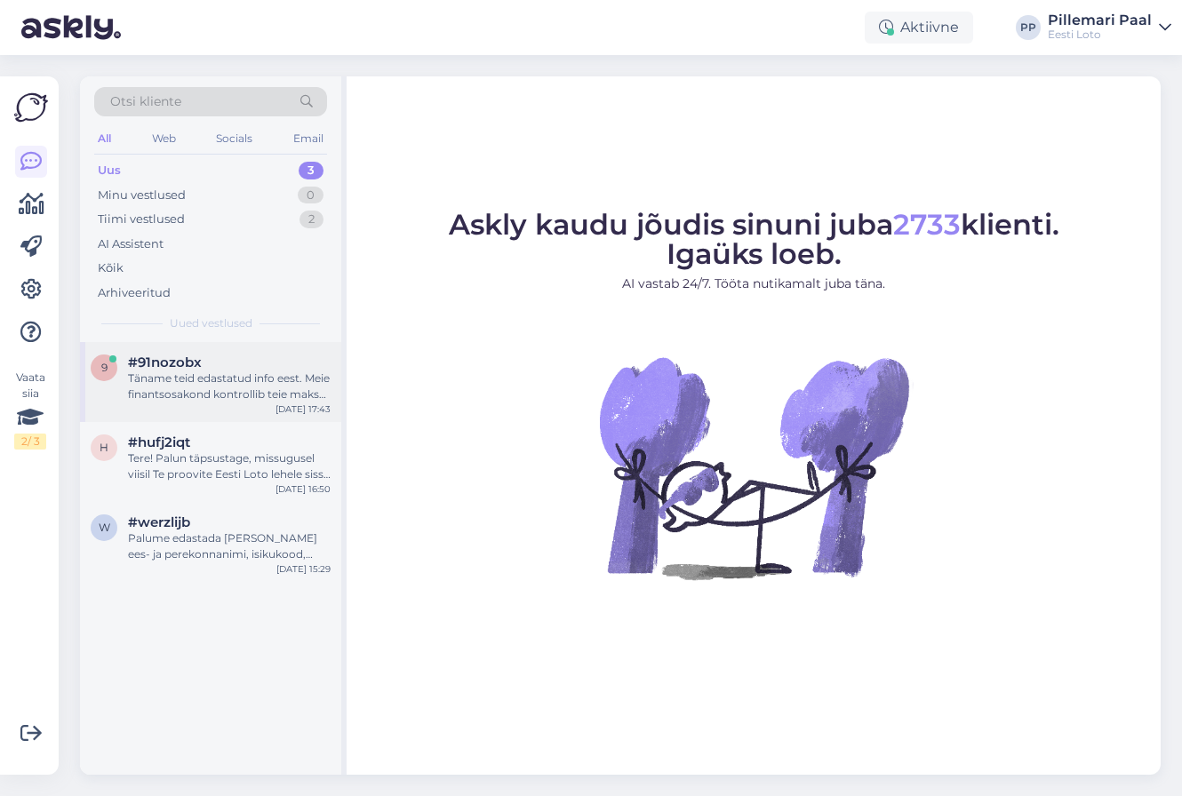
click at [188, 372] on div "Täname teid edastatud info eest. Meie finantsosakond kontrollib teie makse [PER…" at bounding box center [229, 387] width 203 height 32
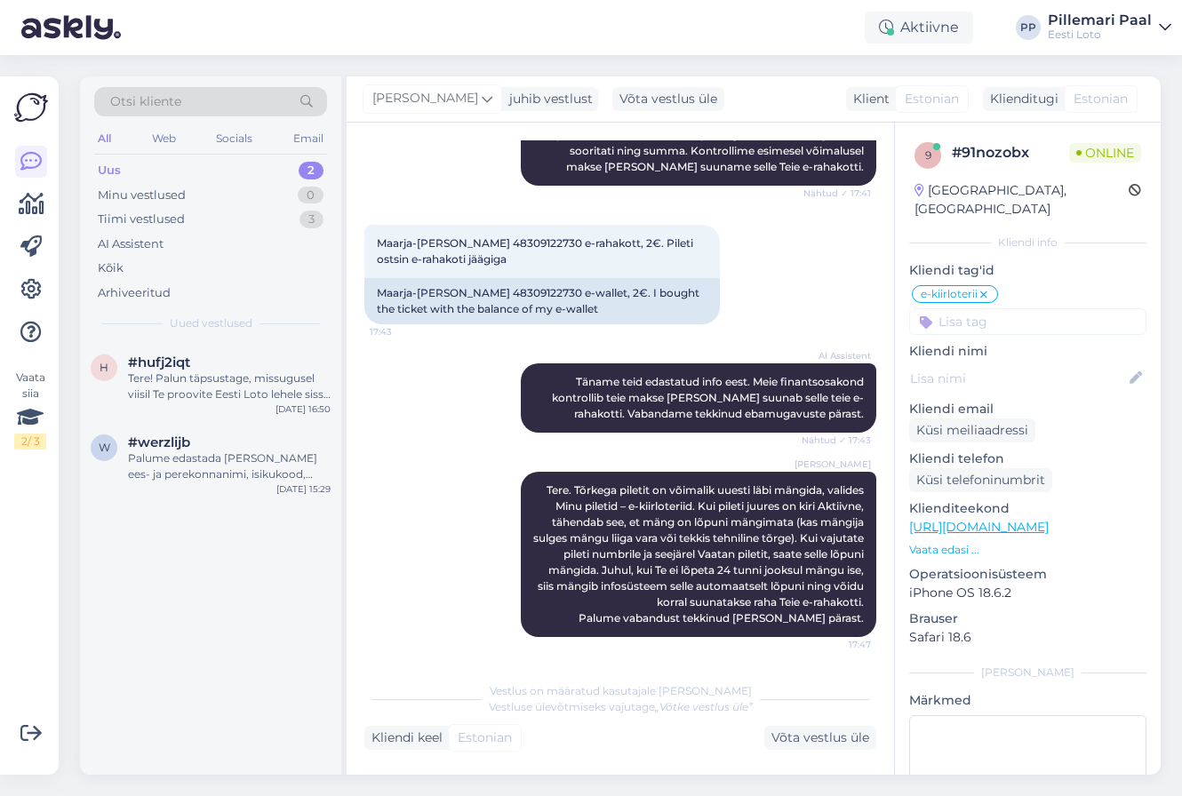
scroll to position [353, 0]
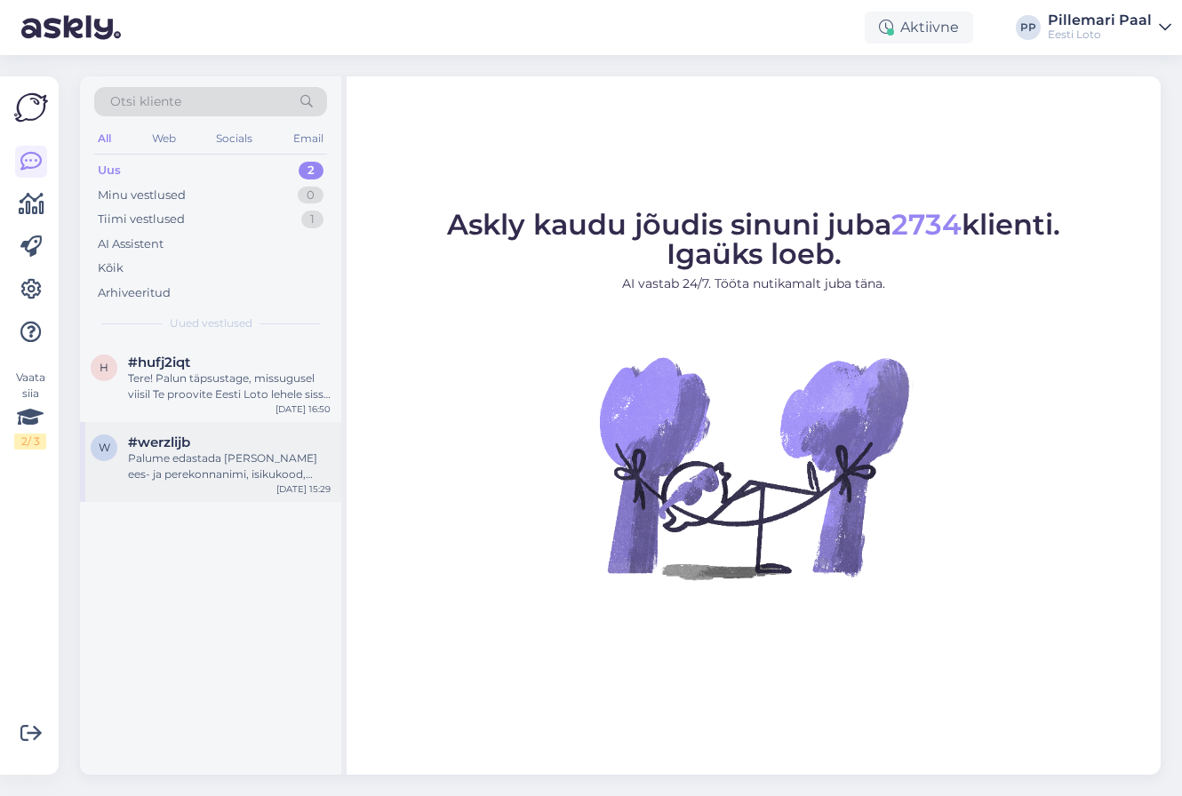
click at [207, 473] on div "Palume edastada meile oma ees- ja perekonnanimi, isikukood, pank, kust [PERSON_…" at bounding box center [229, 467] width 203 height 32
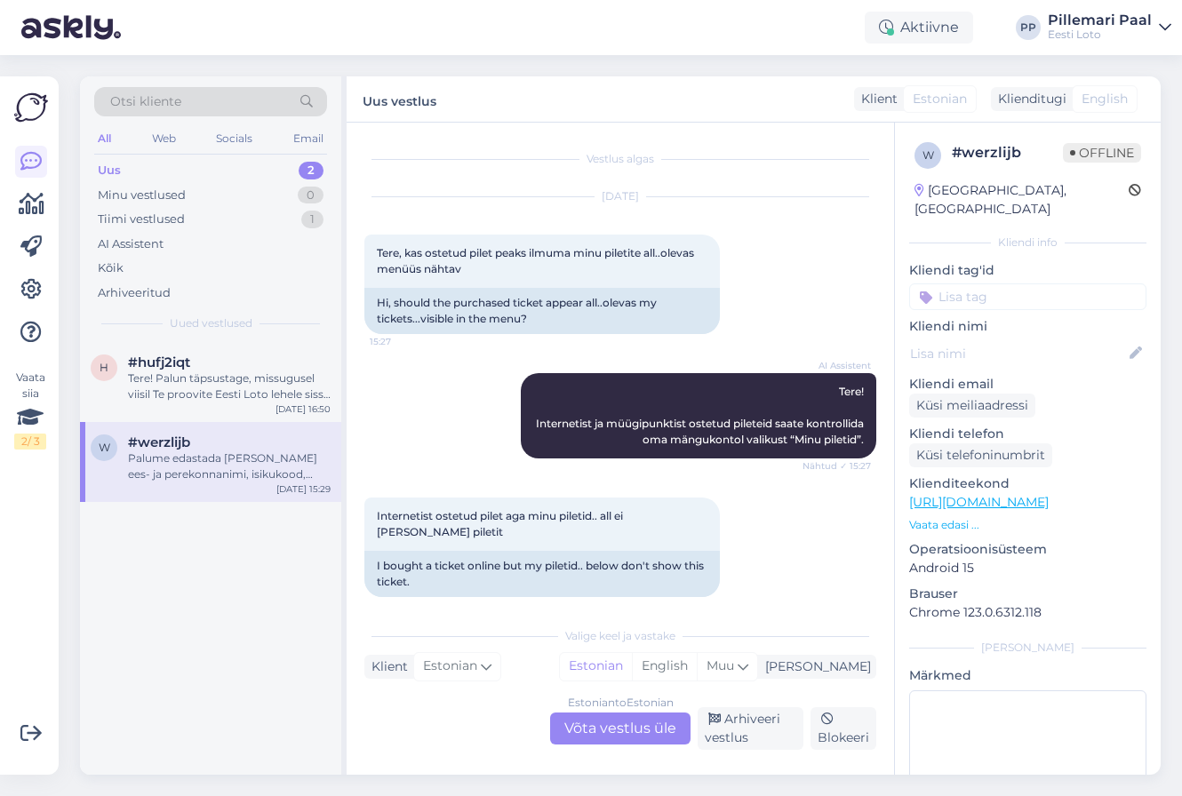
scroll to position [108, 0]
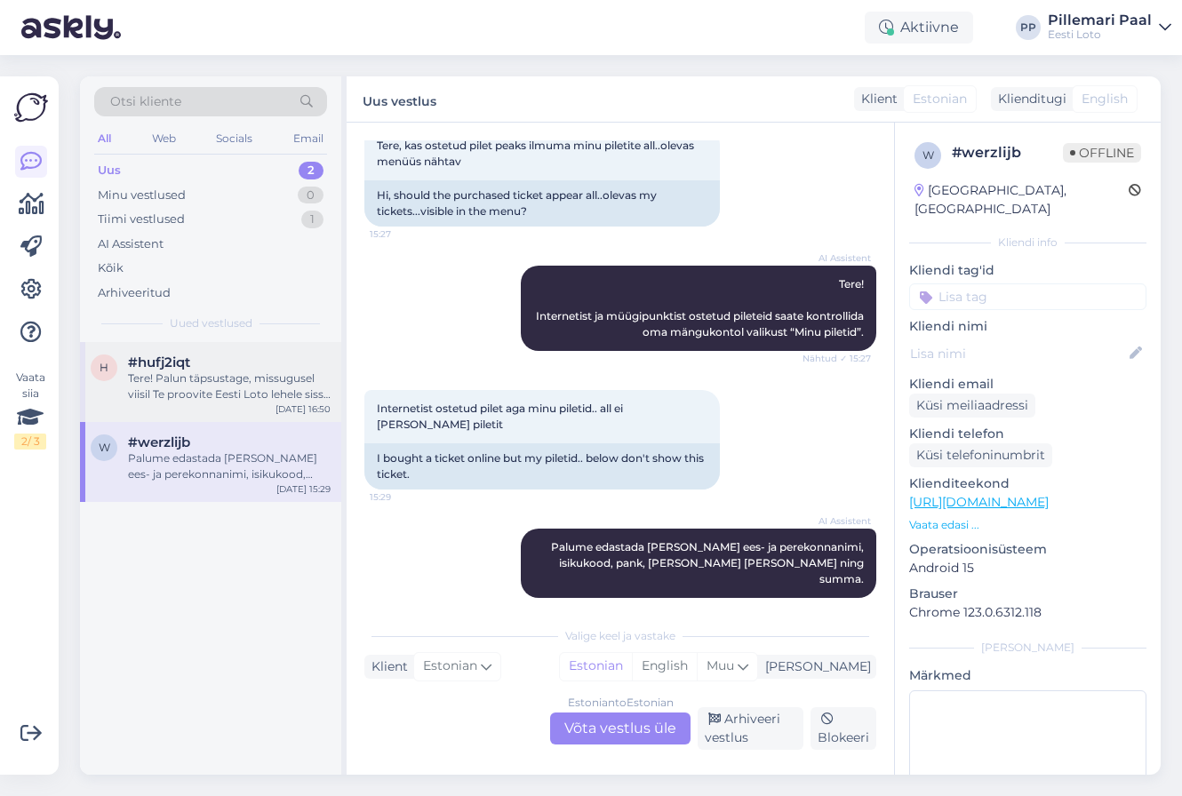
click at [216, 412] on div "h #hufj2iqt Tere! Palun täpsustage, missugusel viisil Te proovite Eesti Loto le…" at bounding box center [210, 382] width 261 height 80
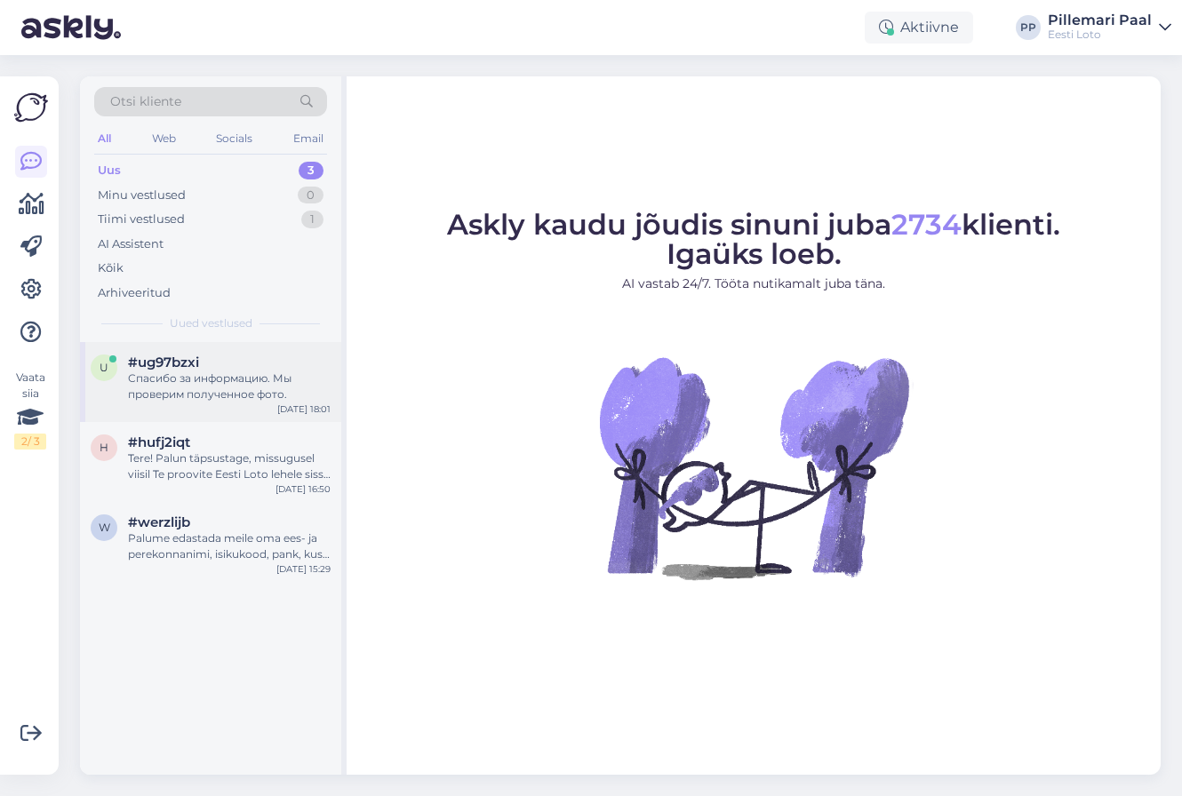
click at [228, 379] on div "Спасибо за информацию. Мы проверим полученное фото." at bounding box center [229, 387] width 203 height 32
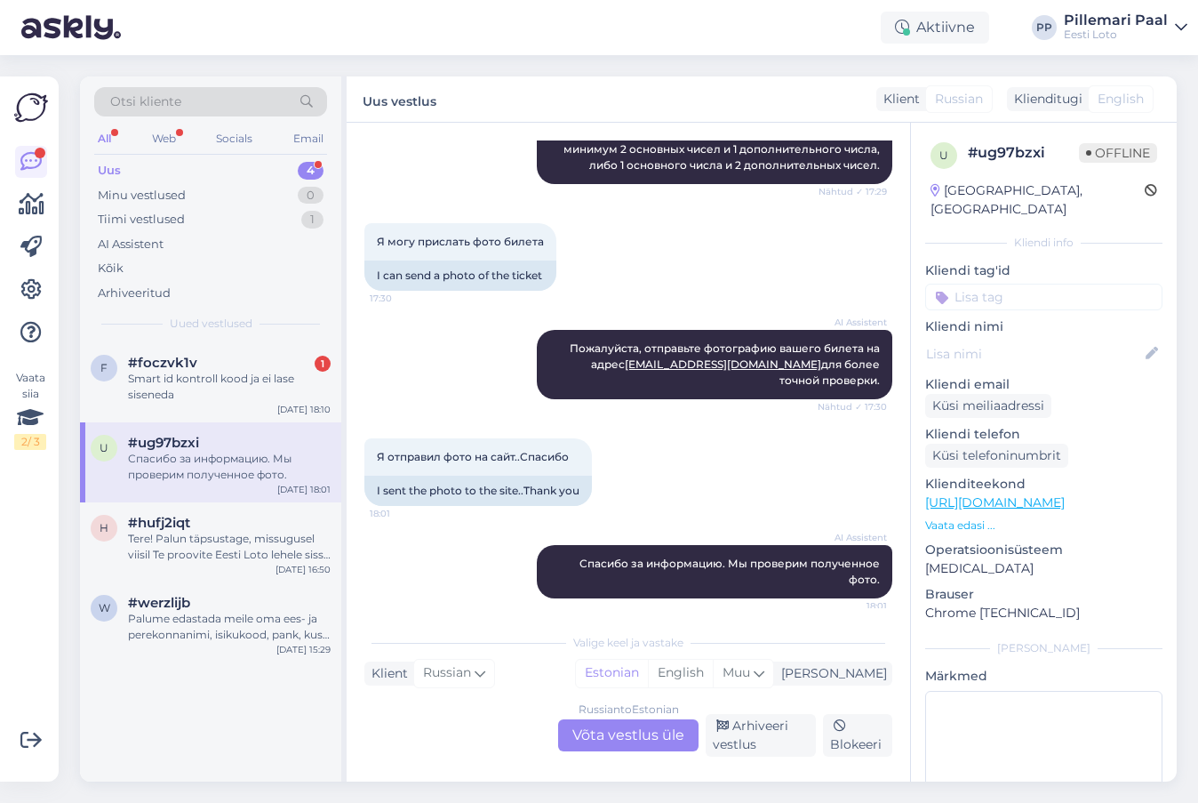
scroll to position [284, 0]
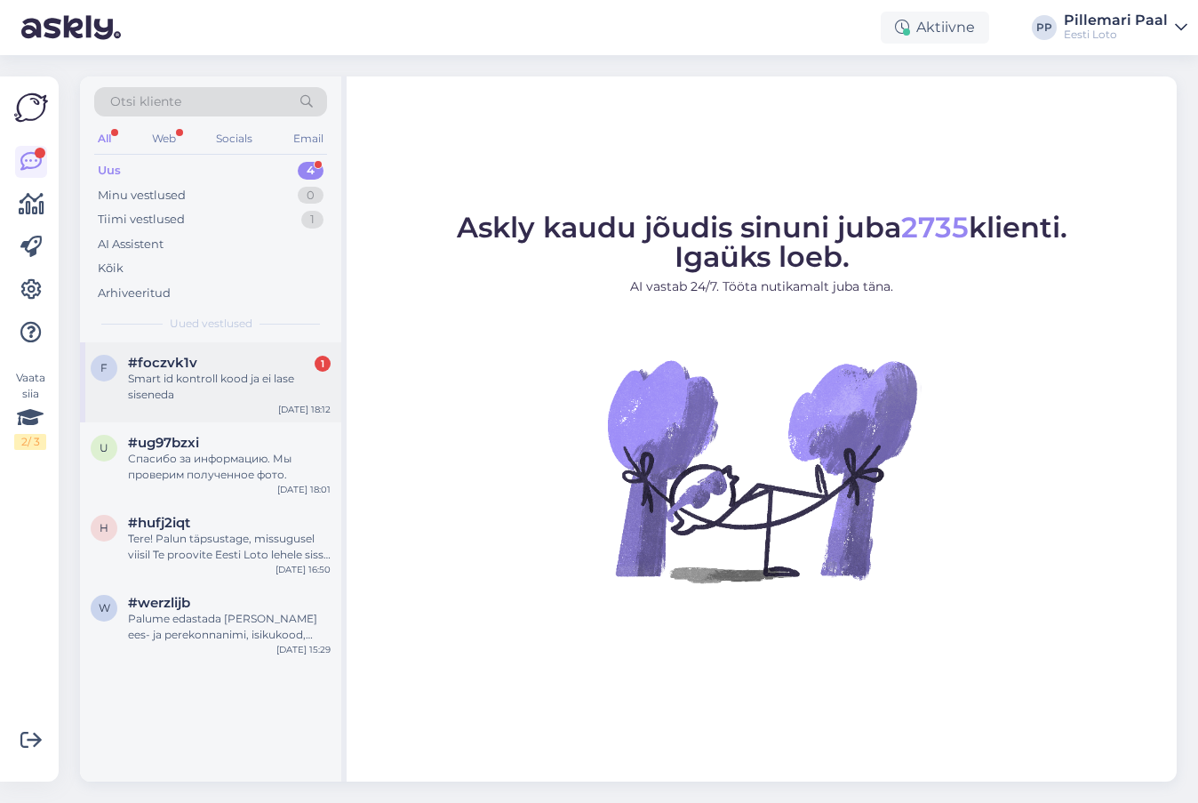
click at [245, 366] on div "#foczvk1v 1" at bounding box center [229, 363] width 203 height 16
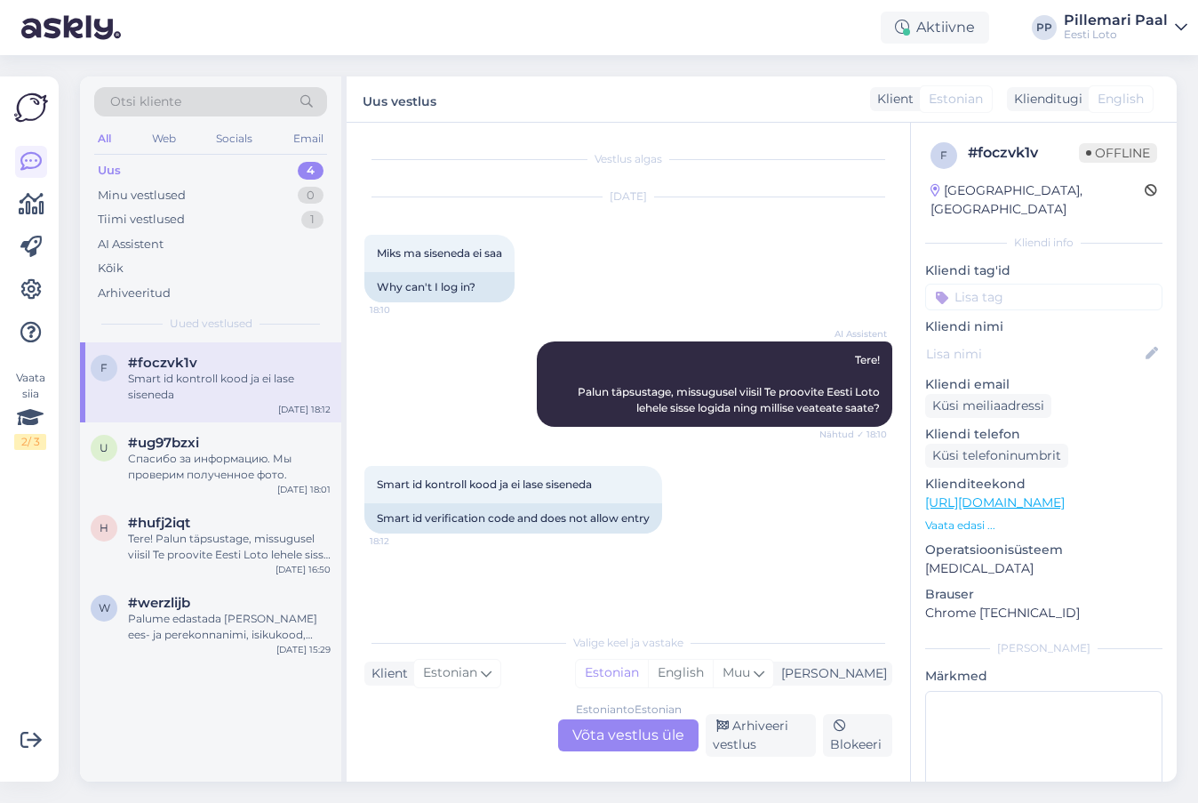
click at [606, 741] on div "Estonian to Estonian Võta vestlus üle" at bounding box center [628, 735] width 140 height 32
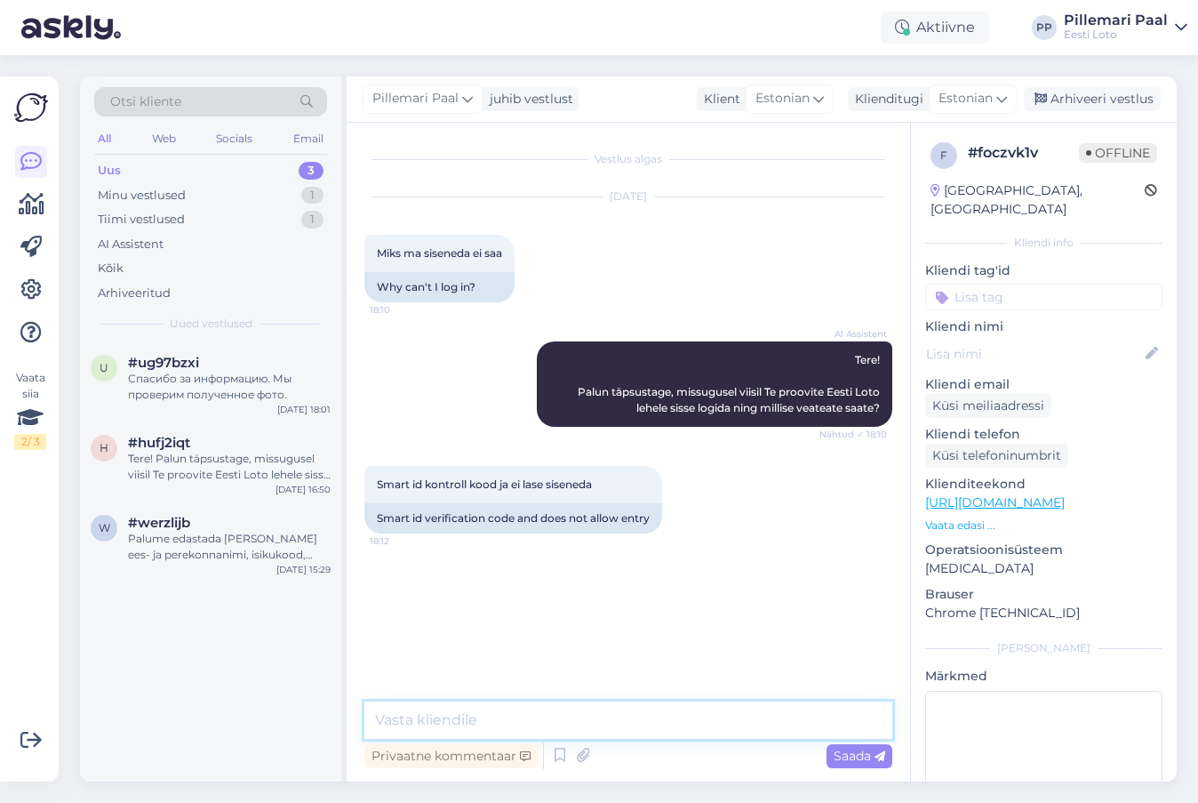
click at [580, 719] on textarea at bounding box center [628, 719] width 528 height 37
paste textarea "Kahjuks võib tõepoolest hetkel esineda tõrkeid Smart-ID-ga sisselogimisel. Soov…"
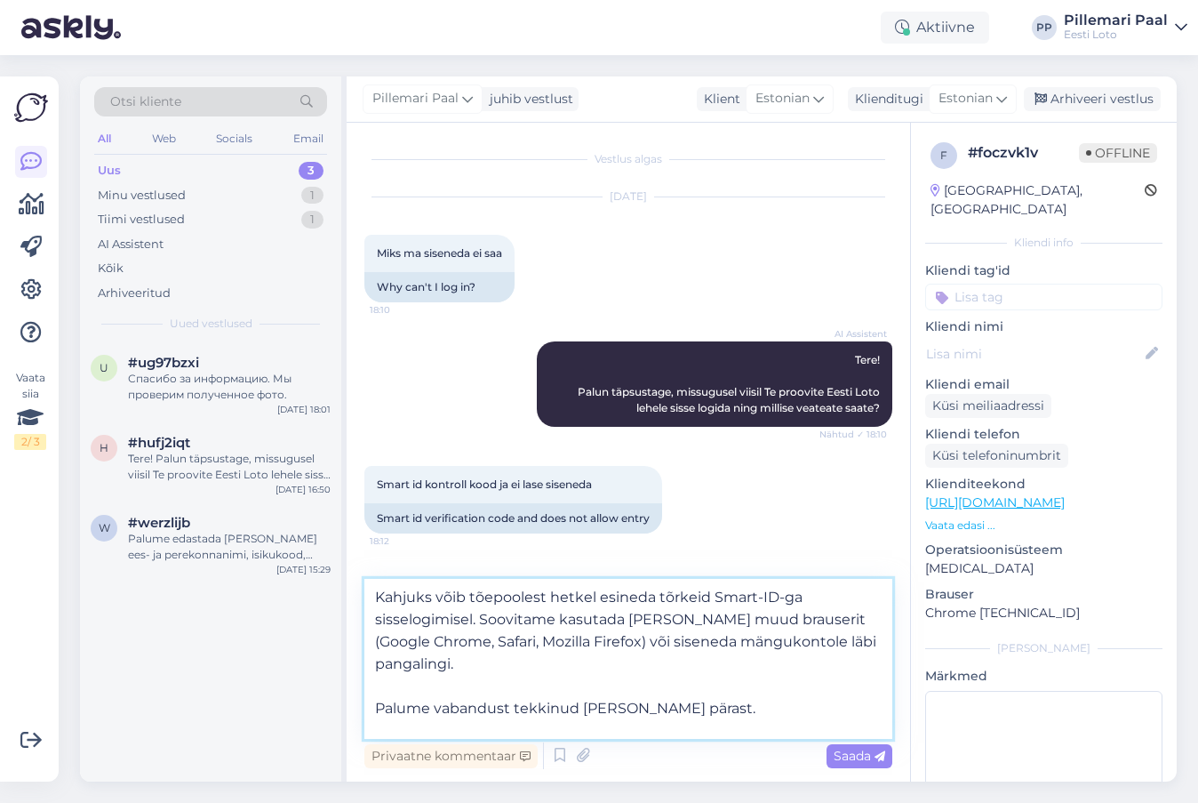
click at [373, 616] on textarea "Kahjuks võib tõepoolest hetkel esineda tõrkeid Smart-ID-ga sisselogimisel. Soov…" at bounding box center [628, 659] width 528 height 160
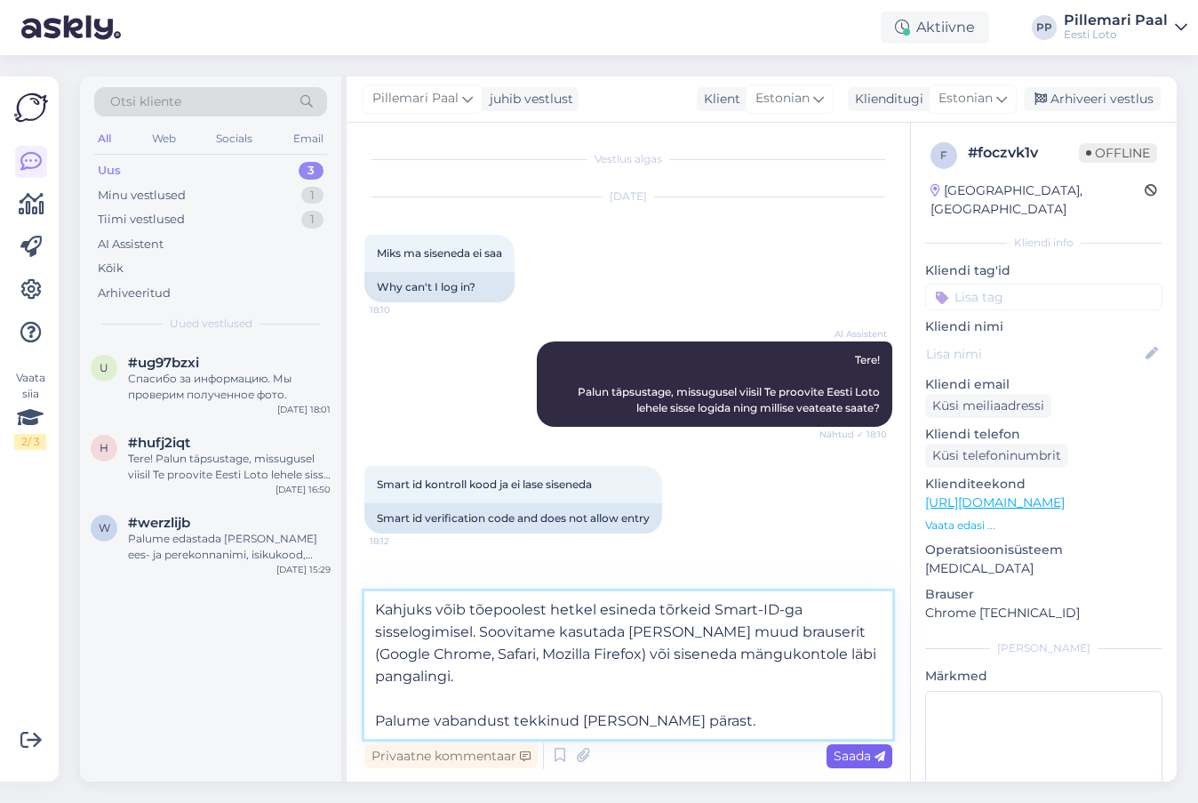
type textarea "Kahjuks võib tõepoolest hetkel esineda tõrkeid Smart-ID-ga sisselogimisel. Soov…"
click at [846, 759] on span "Saada" at bounding box center [860, 756] width 52 height 16
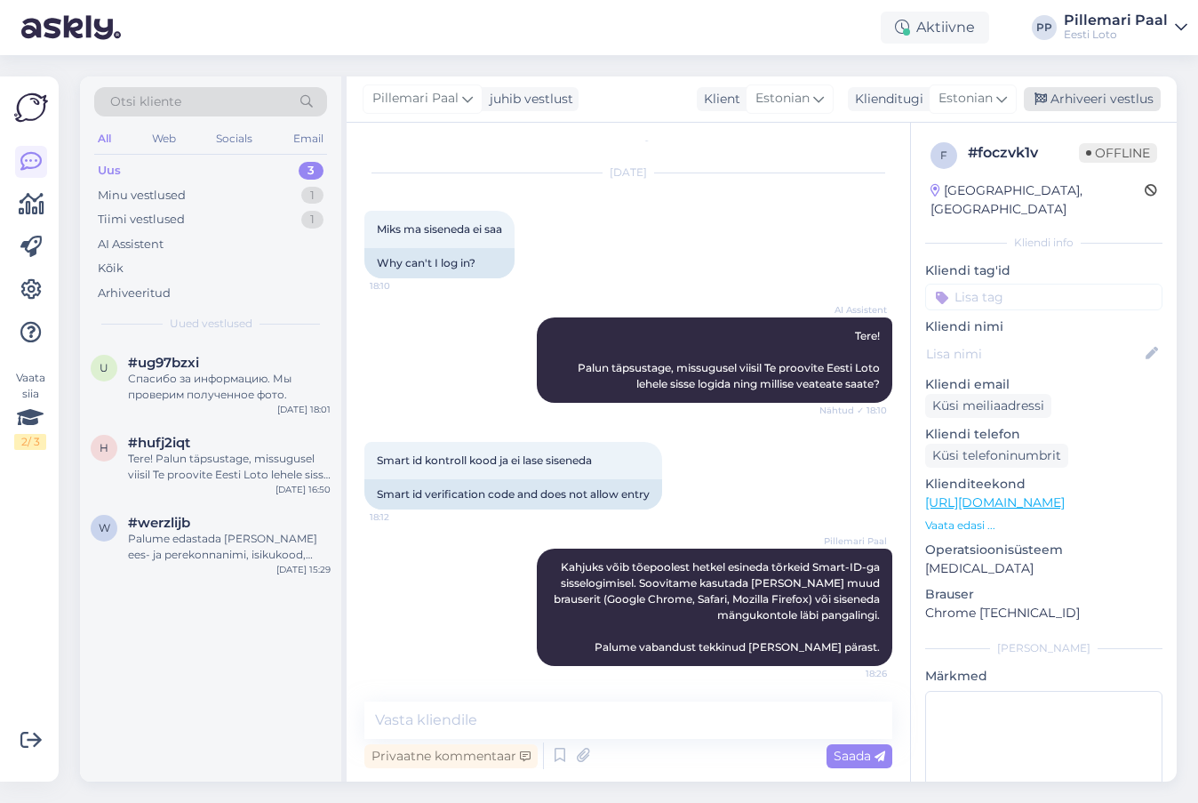
click at [1063, 100] on div "Arhiveeri vestlus" at bounding box center [1092, 99] width 137 height 24
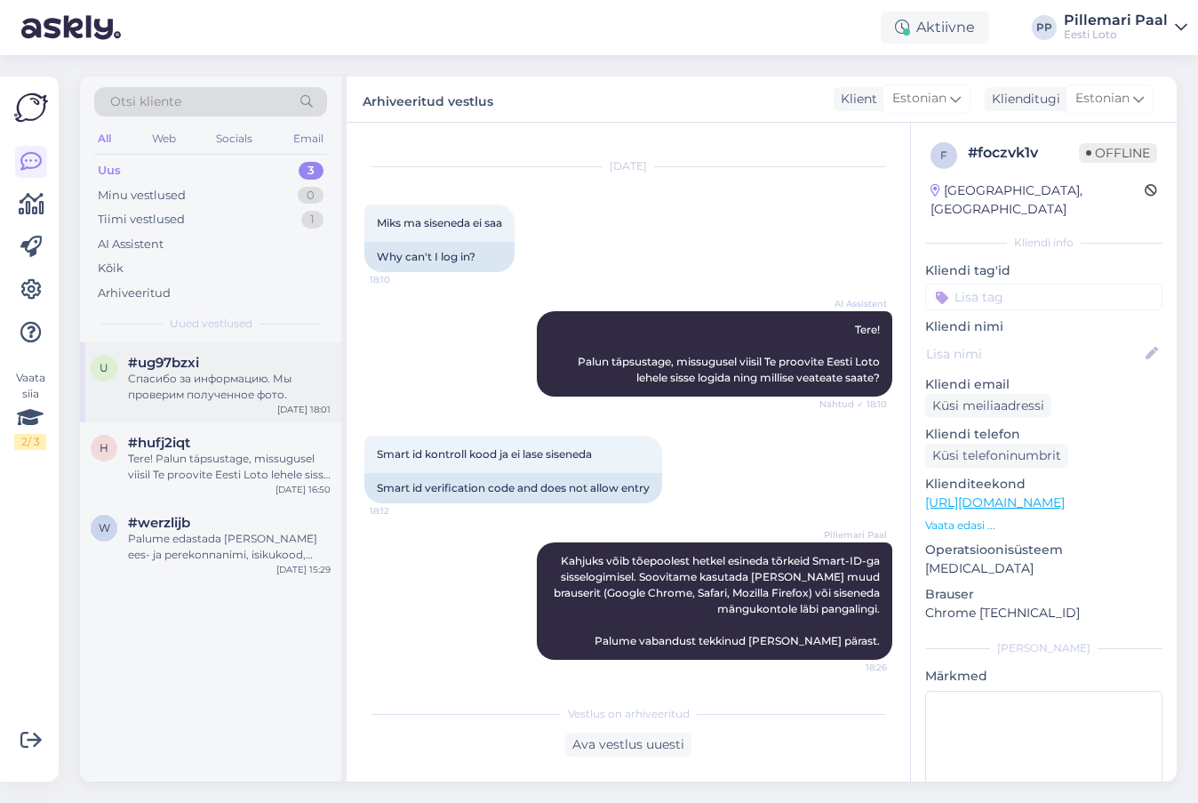
click at [217, 385] on div "Спасибо за информацию. Мы проверим полученное фото." at bounding box center [229, 387] width 203 height 32
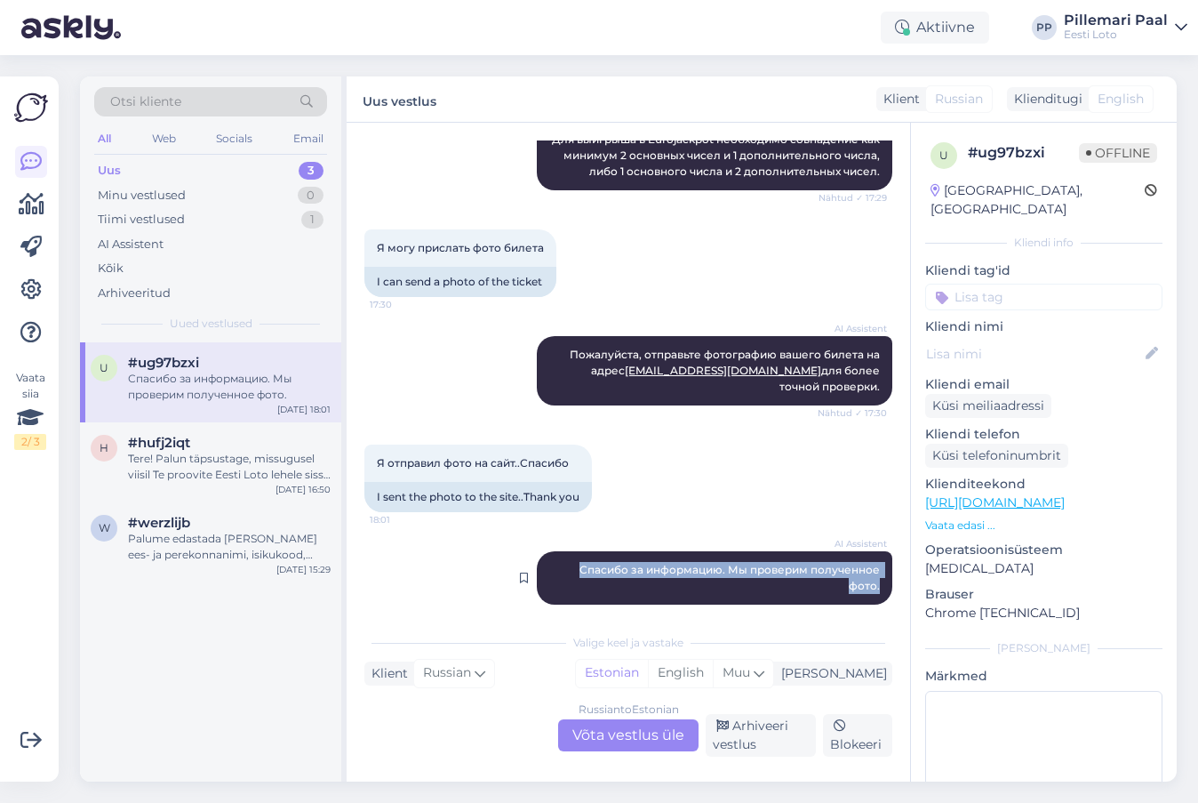
drag, startPoint x: 881, startPoint y: 572, endPoint x: 580, endPoint y: 548, distance: 302.3
click at [580, 551] on div "AI Assistent Спасибо за информацию. Мы проверим полученное фото. 18:01" at bounding box center [715, 577] width 356 height 53
copy span "Спасибо за информацию. Мы проверим полученное фото."
click at [742, 724] on div "Arhiveeri vestlus" at bounding box center [761, 735] width 110 height 43
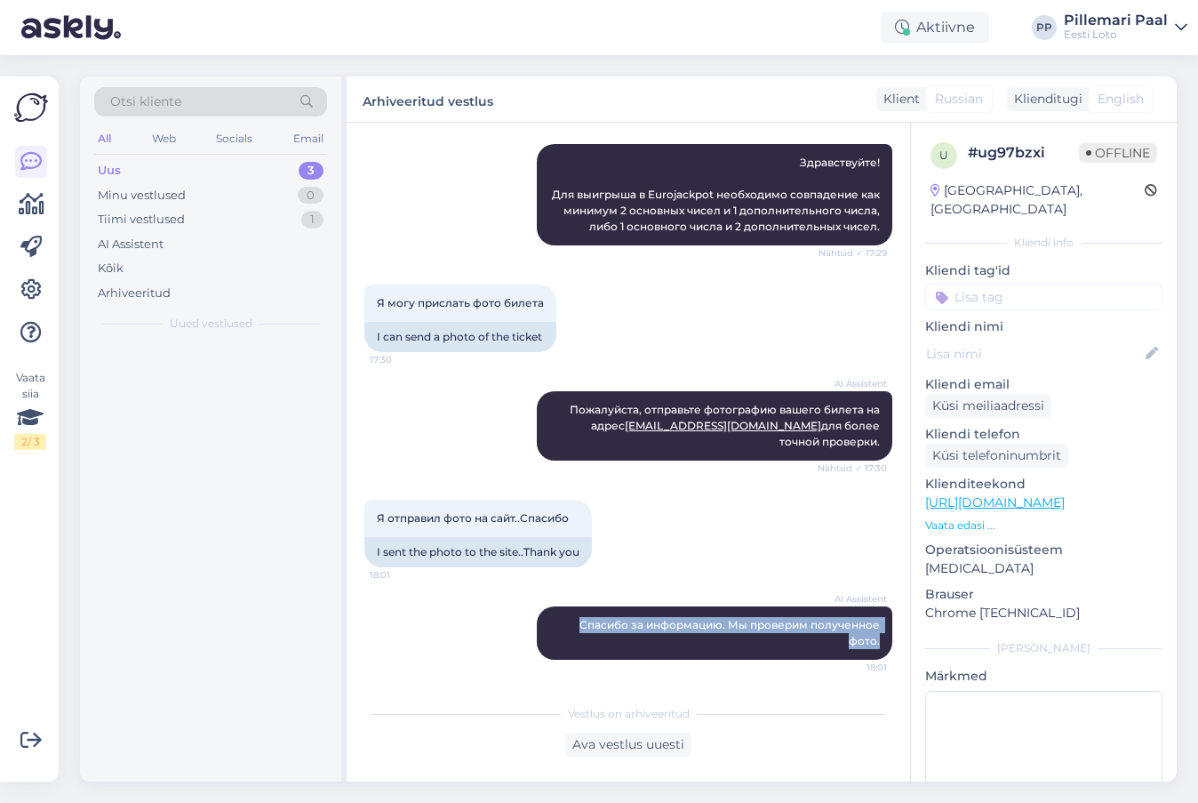
scroll to position [213, 0]
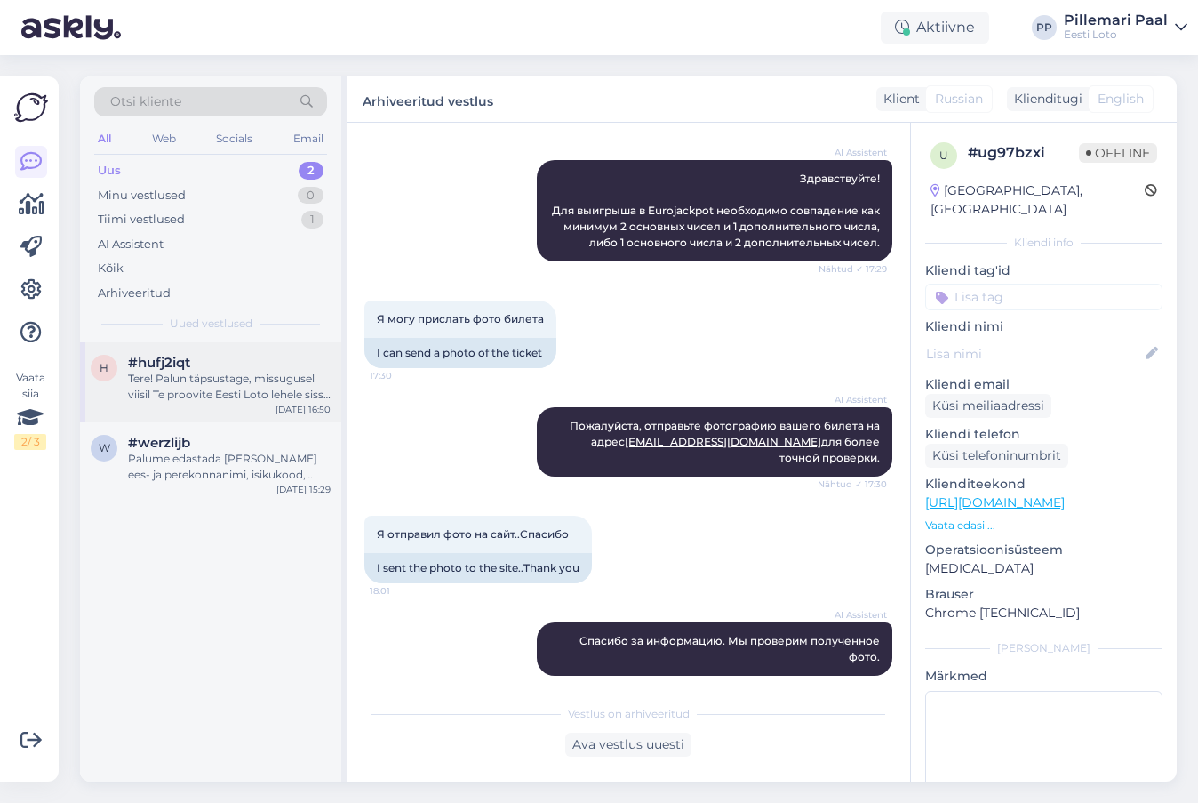
click at [222, 374] on div "Tere! Palun täpsustage, missugusel viisil Te proovite Eesti Loto lehele sisse l…" at bounding box center [229, 387] width 203 height 32
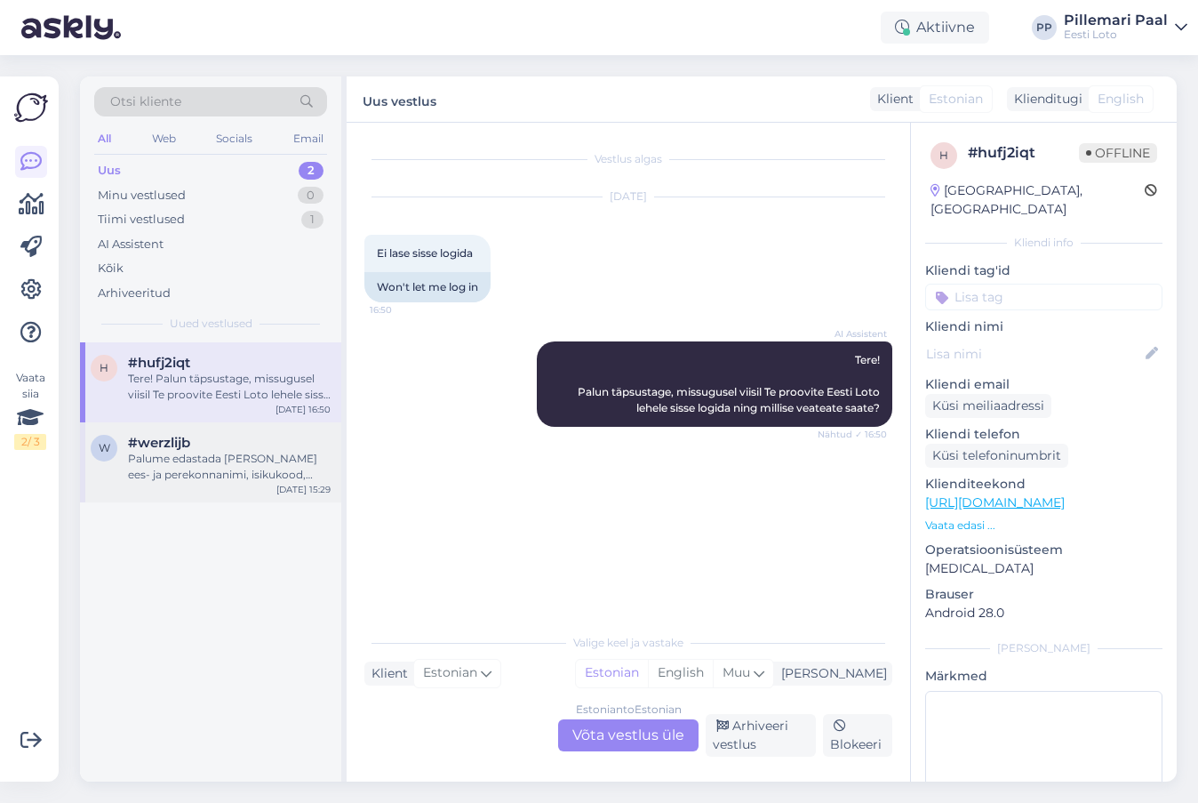
click at [217, 454] on div "Palume edastada [PERSON_NAME] ees- ja perekonnanimi, isikukood, pank, [PERSON_N…" at bounding box center [229, 467] width 203 height 32
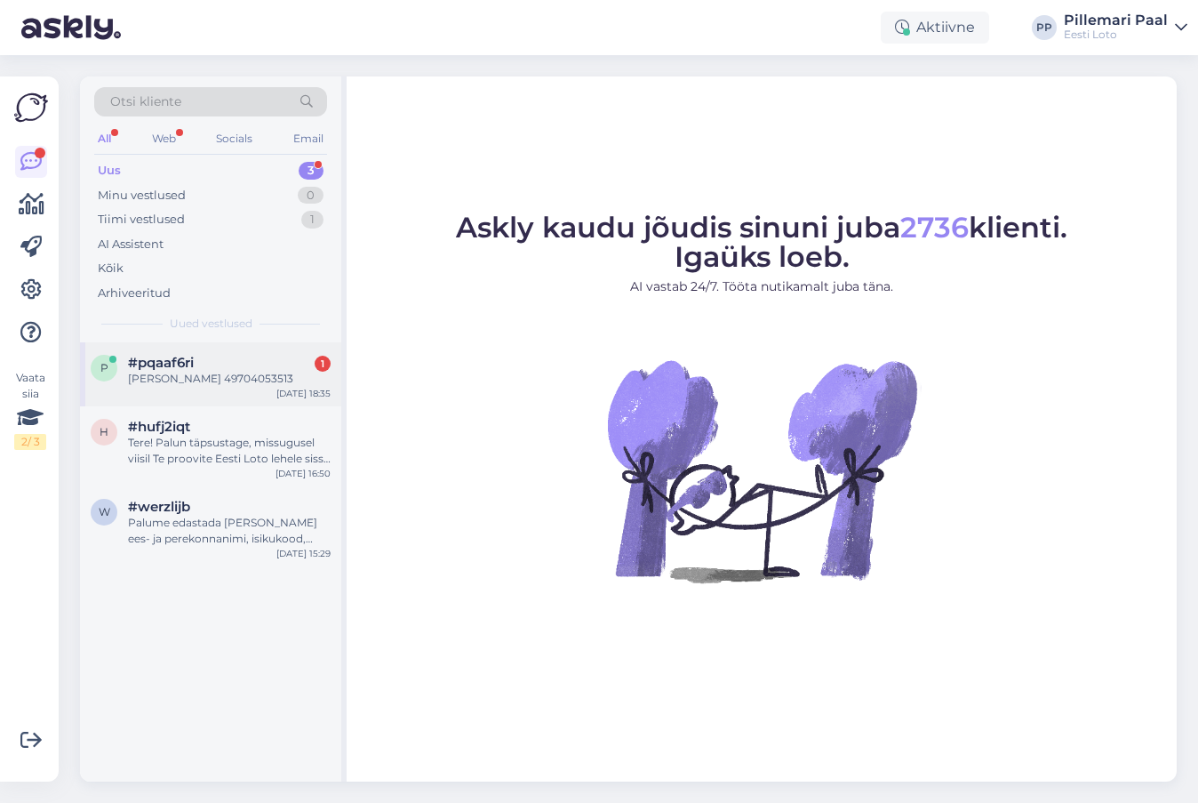
click at [185, 376] on div "[PERSON_NAME] 49704053513" at bounding box center [229, 379] width 203 height 16
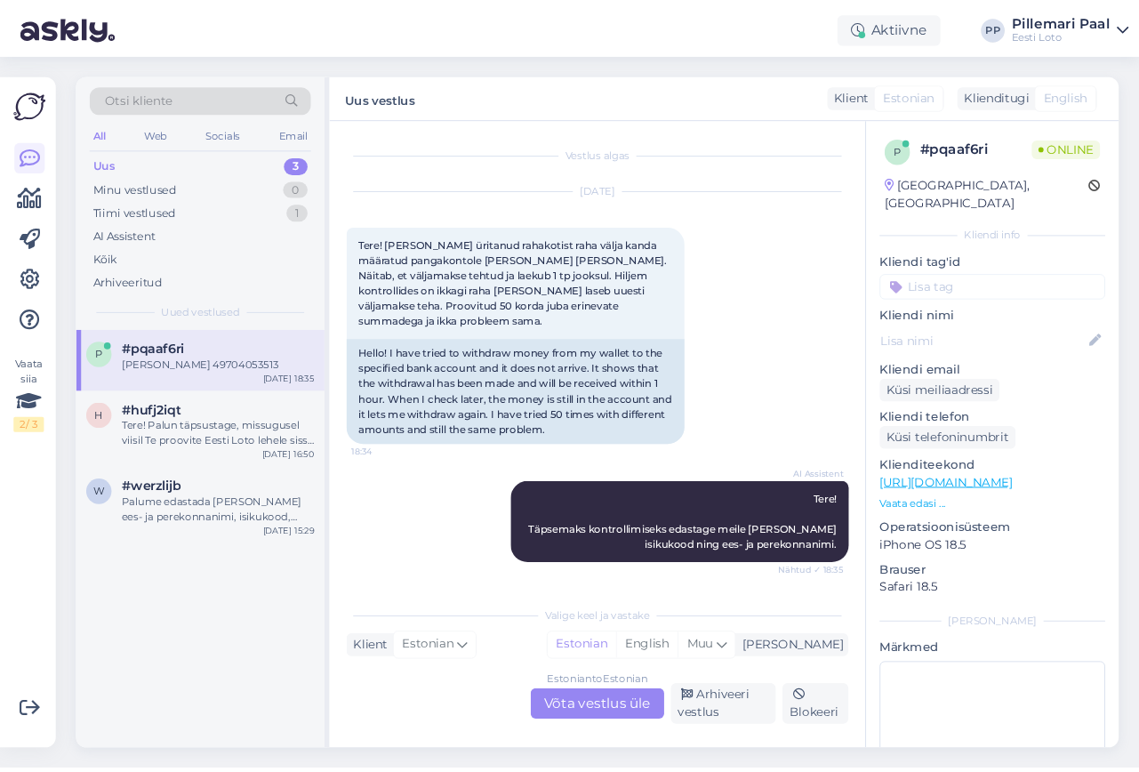
scroll to position [89, 0]
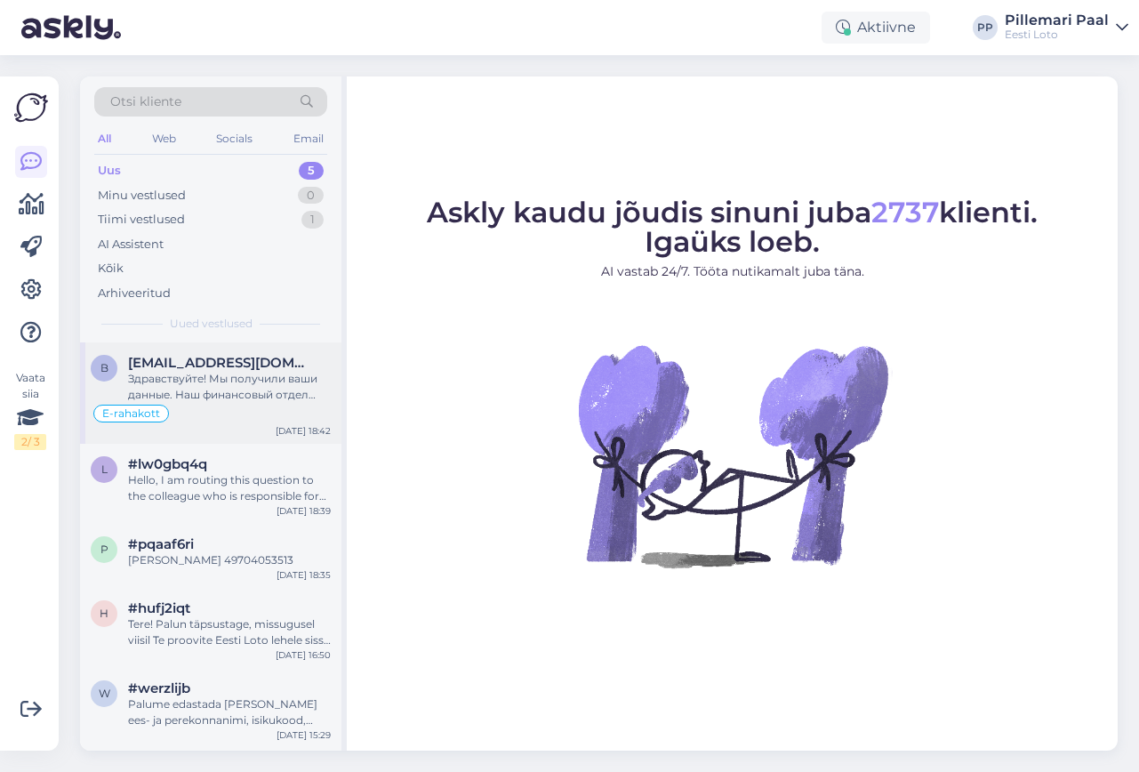
click at [222, 398] on div "Здравствуйте! Мы получили ваши данные. Наш финансовый отдел проверит ваш платеж…" at bounding box center [229, 387] width 203 height 32
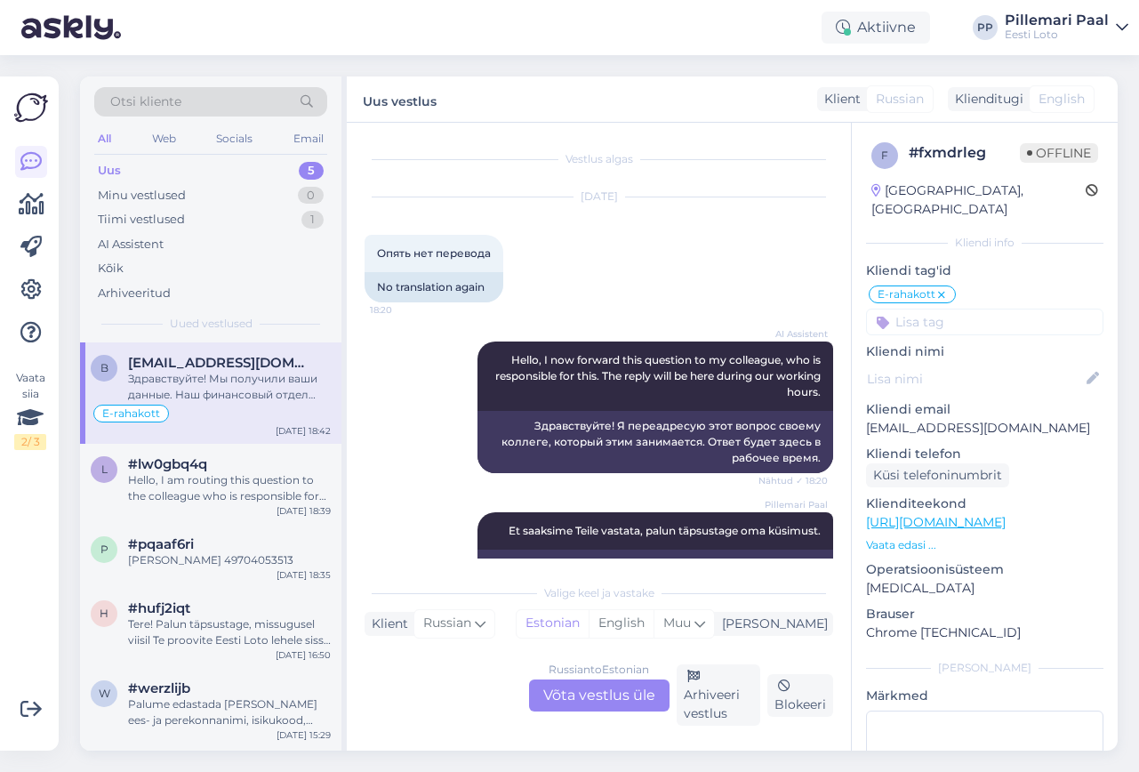
scroll to position [882, 0]
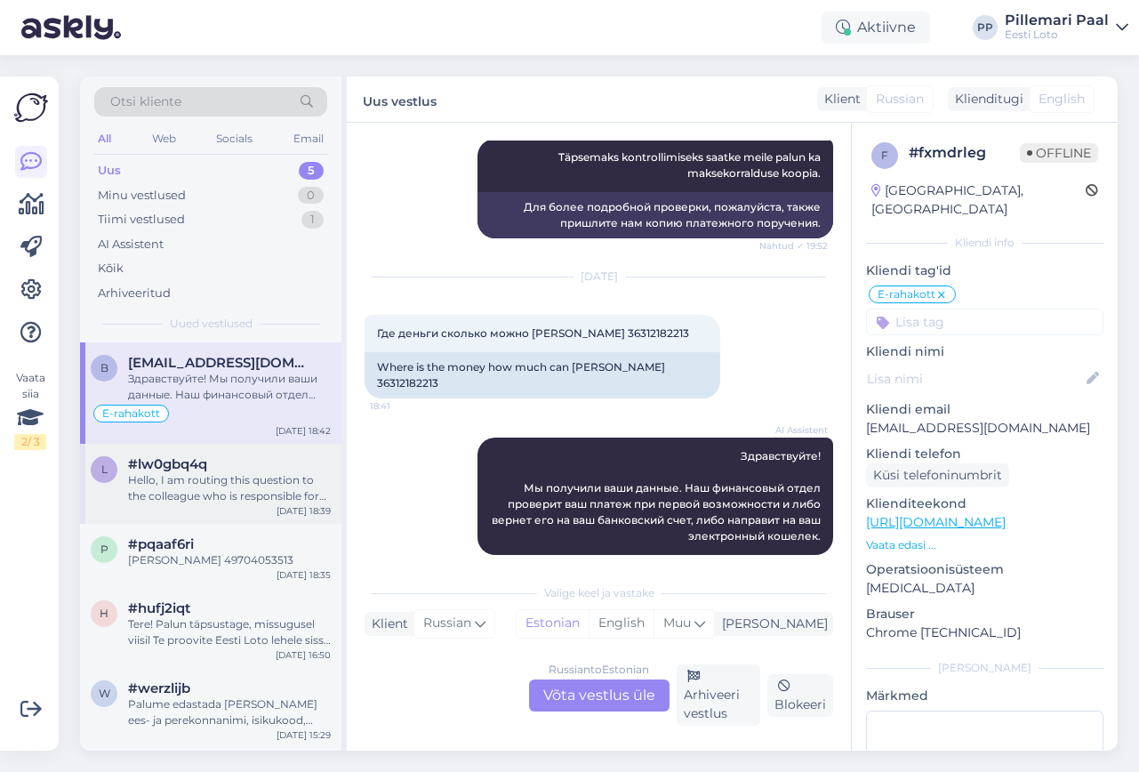
click at [219, 500] on div "Hello, I am routing this question to the colleague who is responsible for this …" at bounding box center [229, 488] width 203 height 32
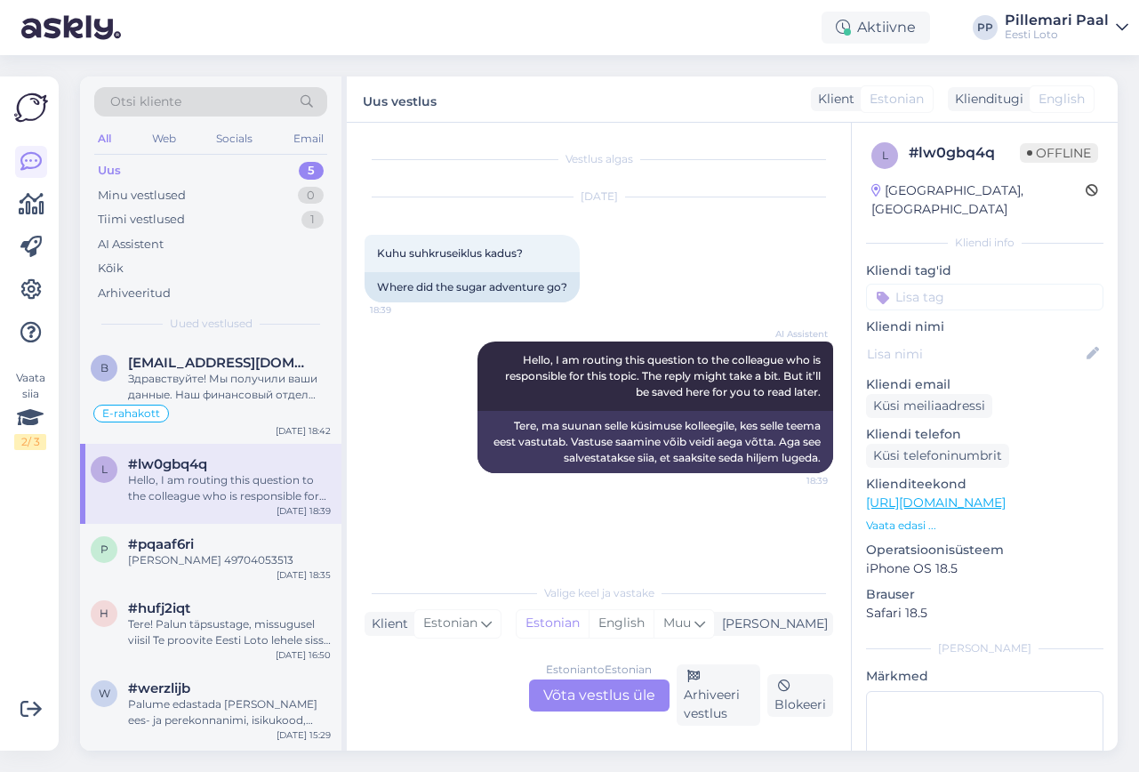
click at [553, 694] on div "Estonian to Estonian Võta vestlus üle" at bounding box center [599, 695] width 140 height 32
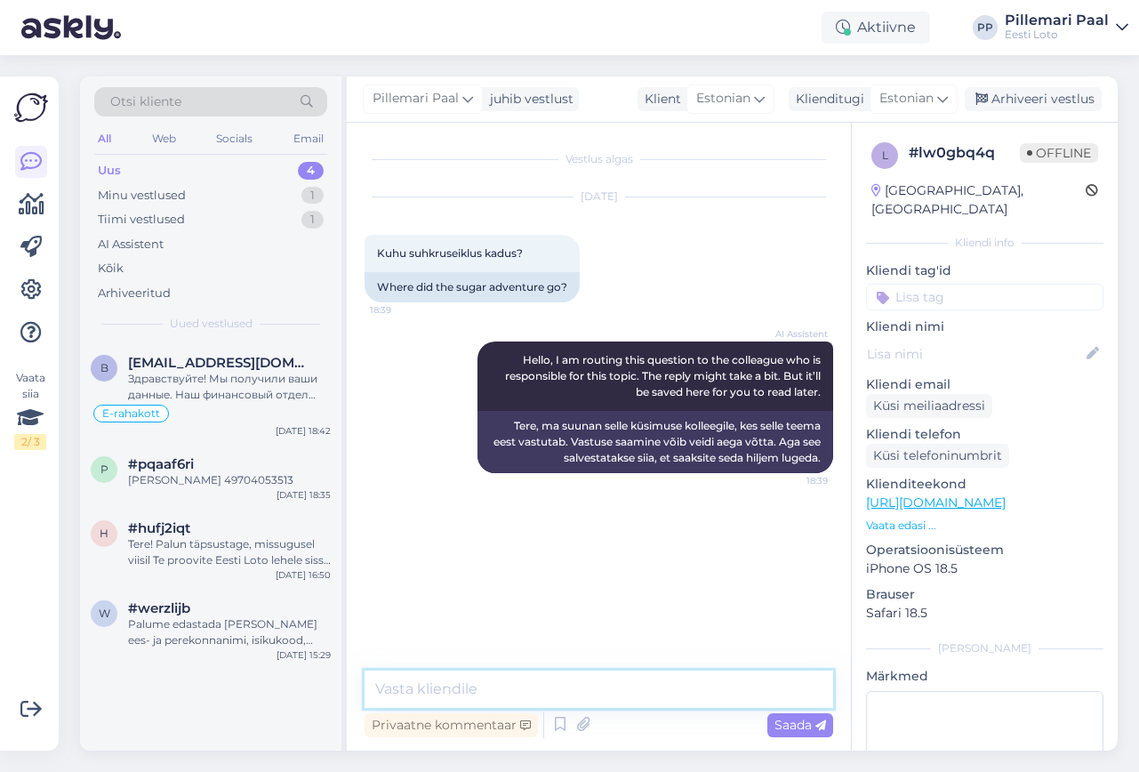
click at [545, 691] on textarea at bounding box center [598, 688] width 468 height 37
paste textarea "E-kiirloterii "Suhkruseiklus" on hetkel ajutiselt meie kodulehelt eemaldatud. L…"
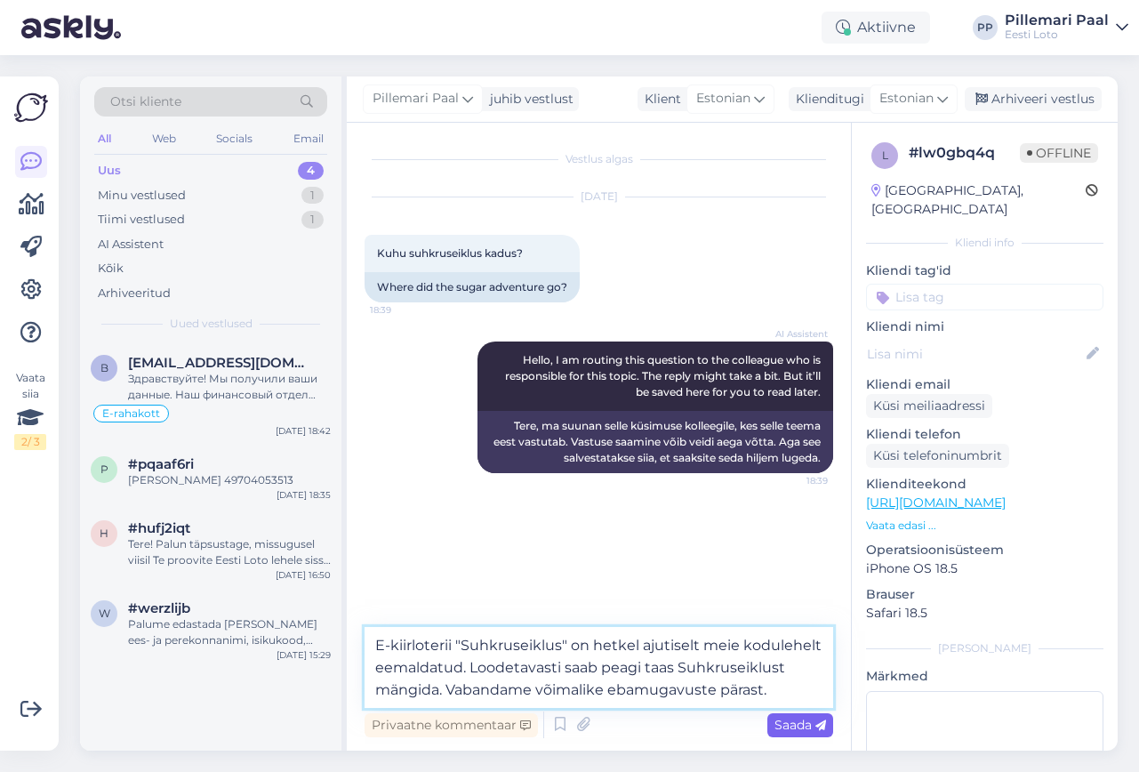
type textarea "E-kiirloterii "Suhkruseiklus" on hetkel ajutiselt meie kodulehelt eemaldatud. L…"
click at [798, 720] on span "Saada" at bounding box center [800, 724] width 52 height 16
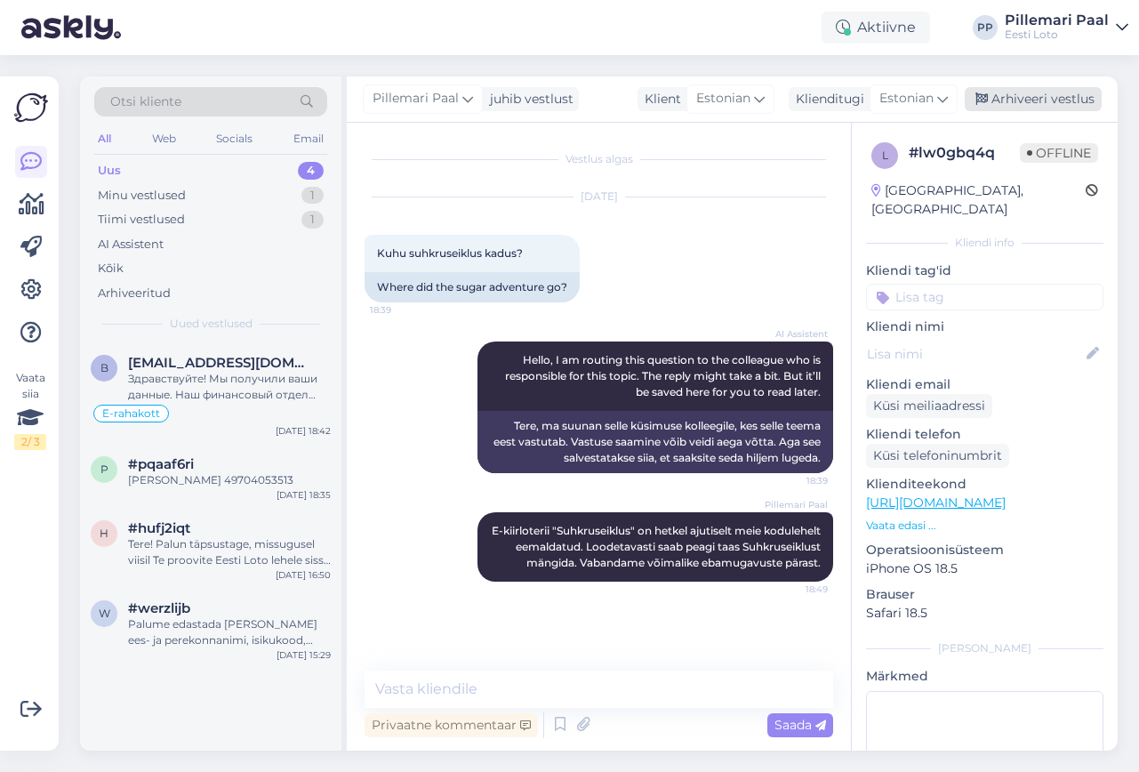
click at [1055, 96] on div "Arhiveeri vestlus" at bounding box center [1032, 99] width 137 height 24
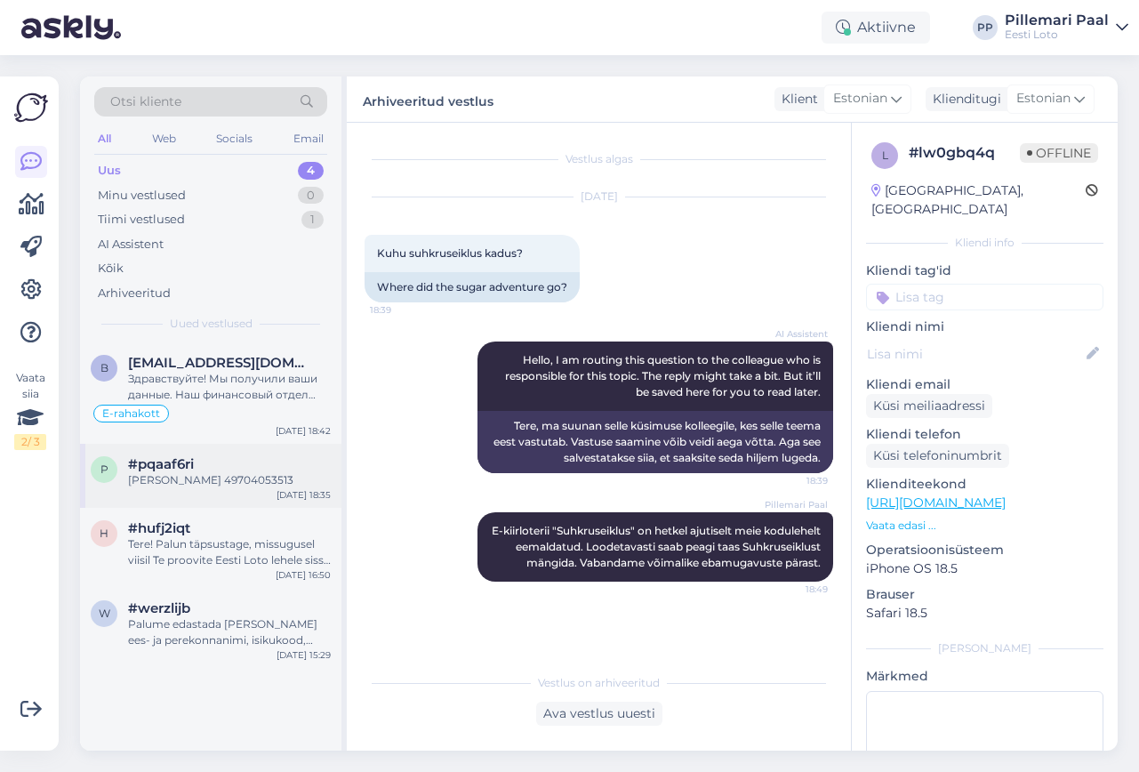
click at [205, 478] on div "[PERSON_NAME] 49704053513" at bounding box center [229, 480] width 203 height 16
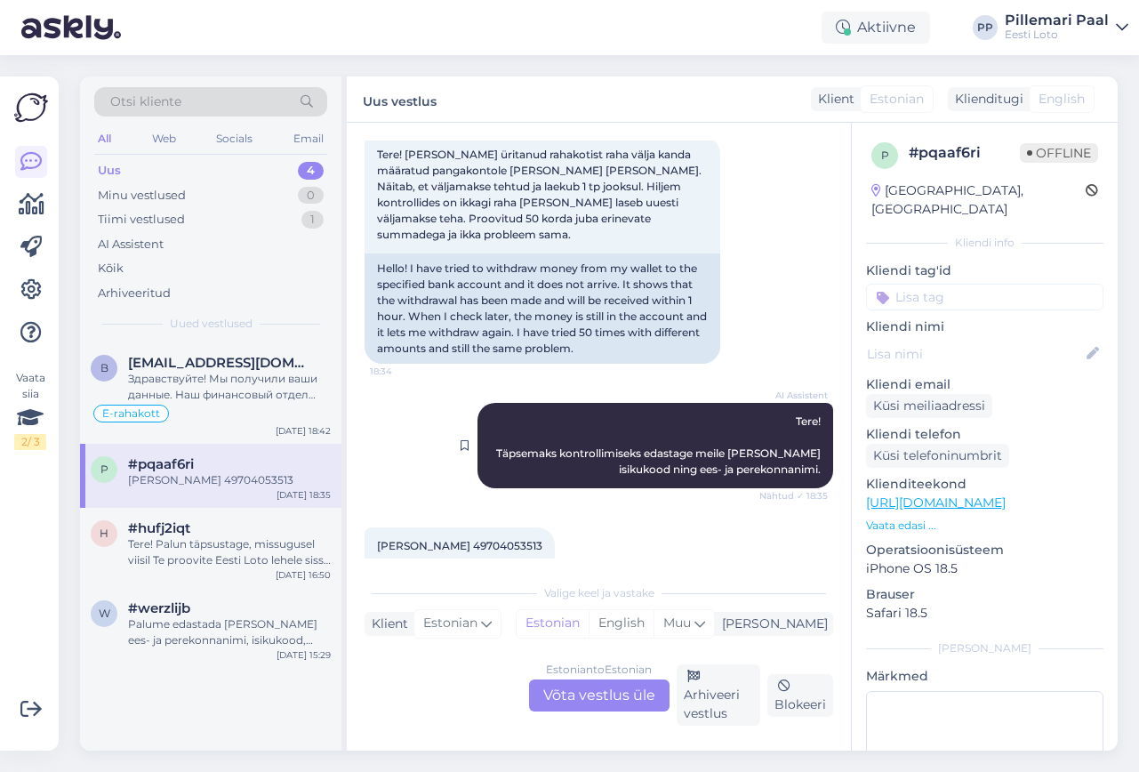
scroll to position [139, 0]
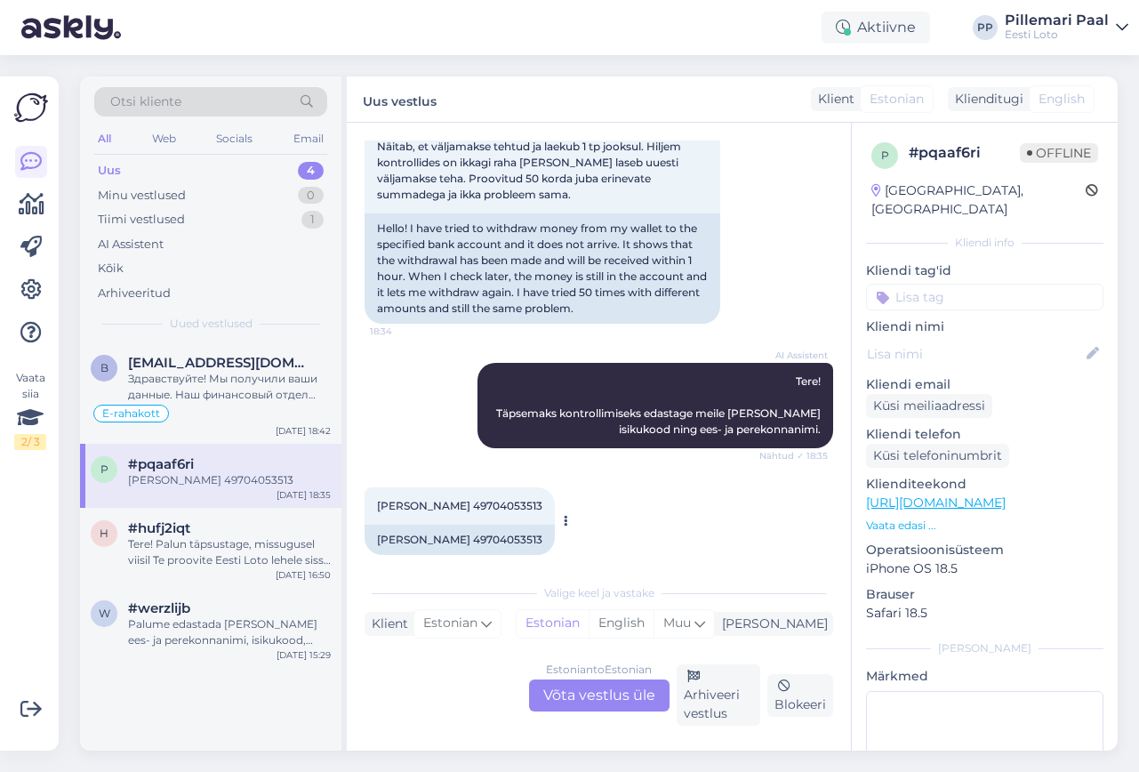
click at [516, 499] on span "[PERSON_NAME] 49704053513" at bounding box center [459, 505] width 165 height 13
copy div "49704053513 18:35"
click at [219, 396] on div "Здравствуйте! Мы получили ваши данные. Наш финансовый отдел проверит ваш платеж…" at bounding box center [229, 387] width 203 height 32
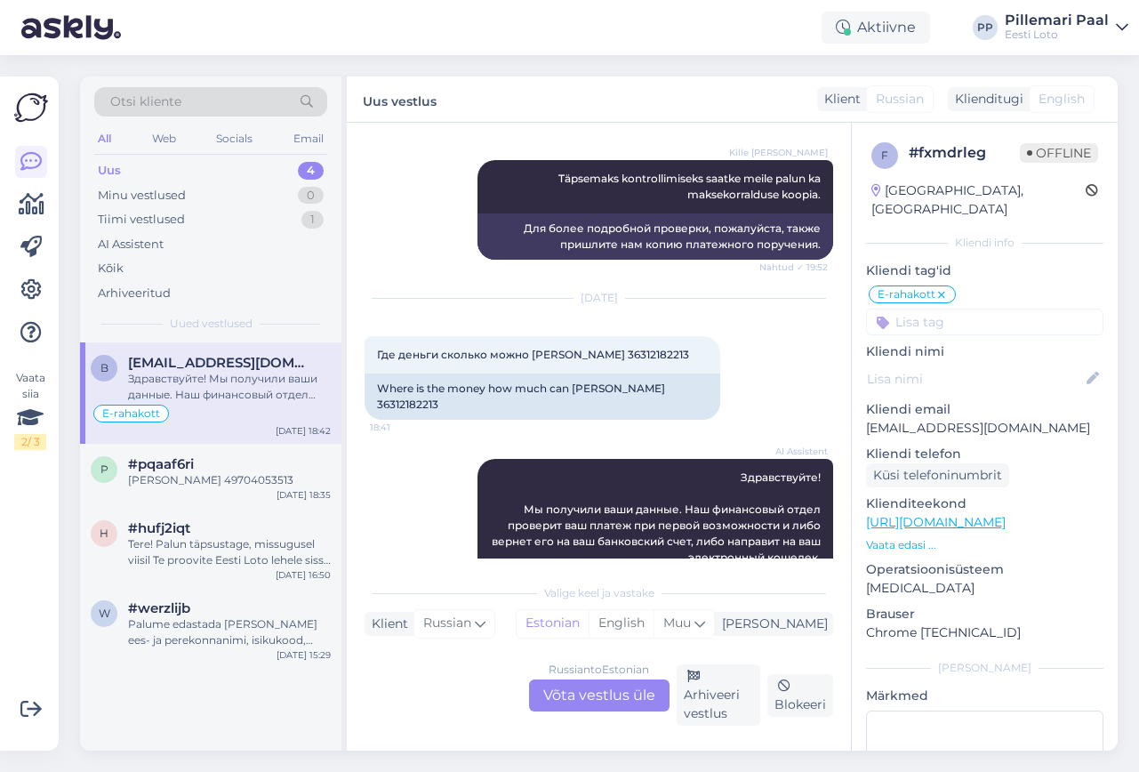
scroll to position [882, 0]
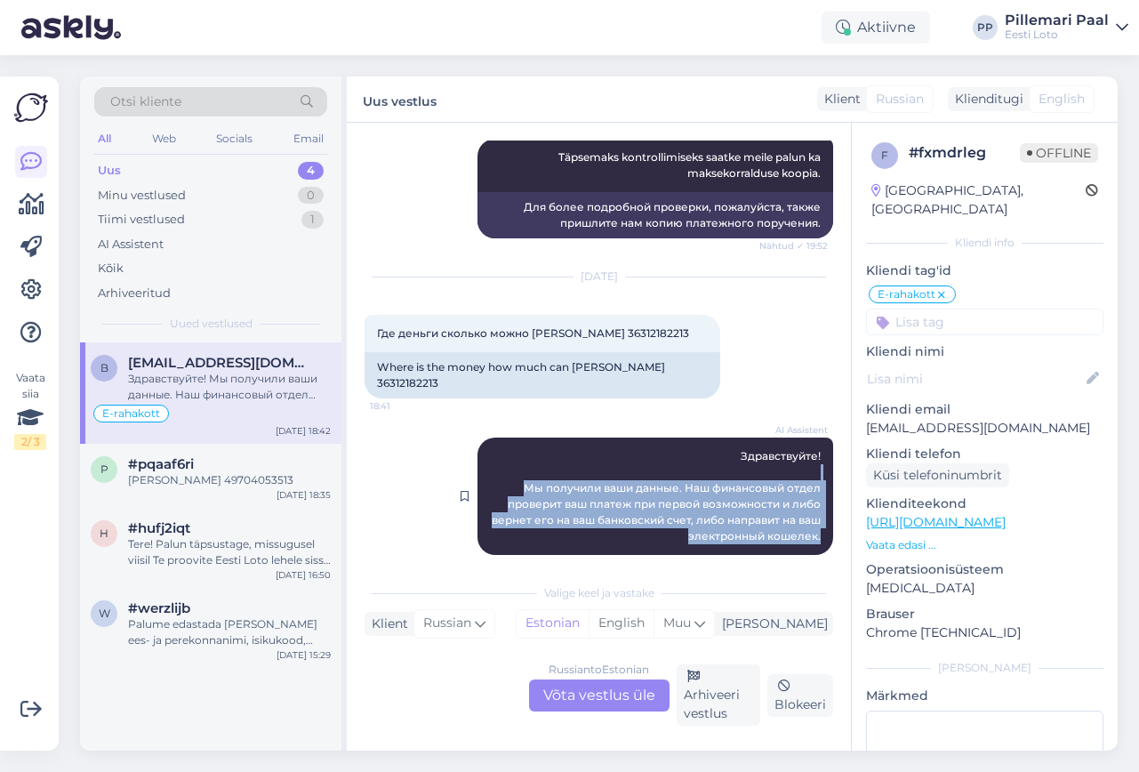
drag, startPoint x: 822, startPoint y: 521, endPoint x: 515, endPoint y: 455, distance: 314.5
click at [515, 455] on div "AI Assistent Здравствуйте! Мы получили ваши данные. Наш финансовый отдел провер…" at bounding box center [655, 495] width 356 height 117
copy span "Мы получили ваши данные. Наш финансовый отдел проверит ваш платеж при первой во…"
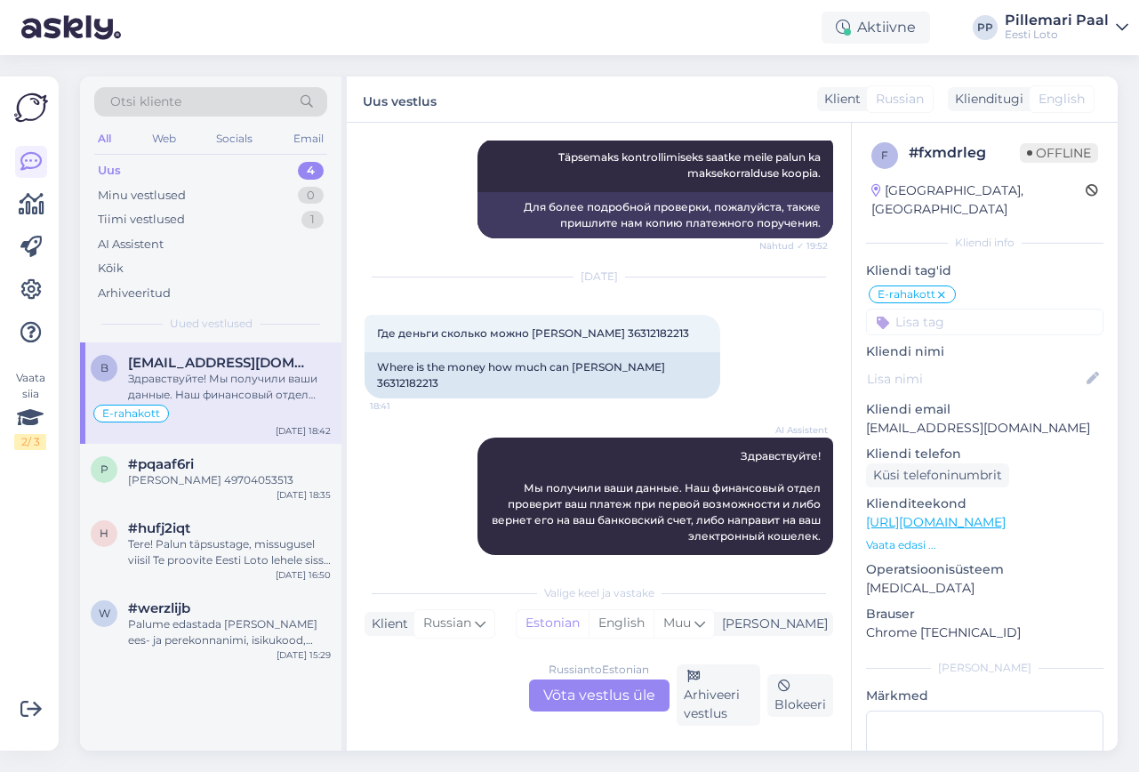
click at [577, 687] on div "Russian to Estonian Võta vestlus üle" at bounding box center [599, 695] width 140 height 32
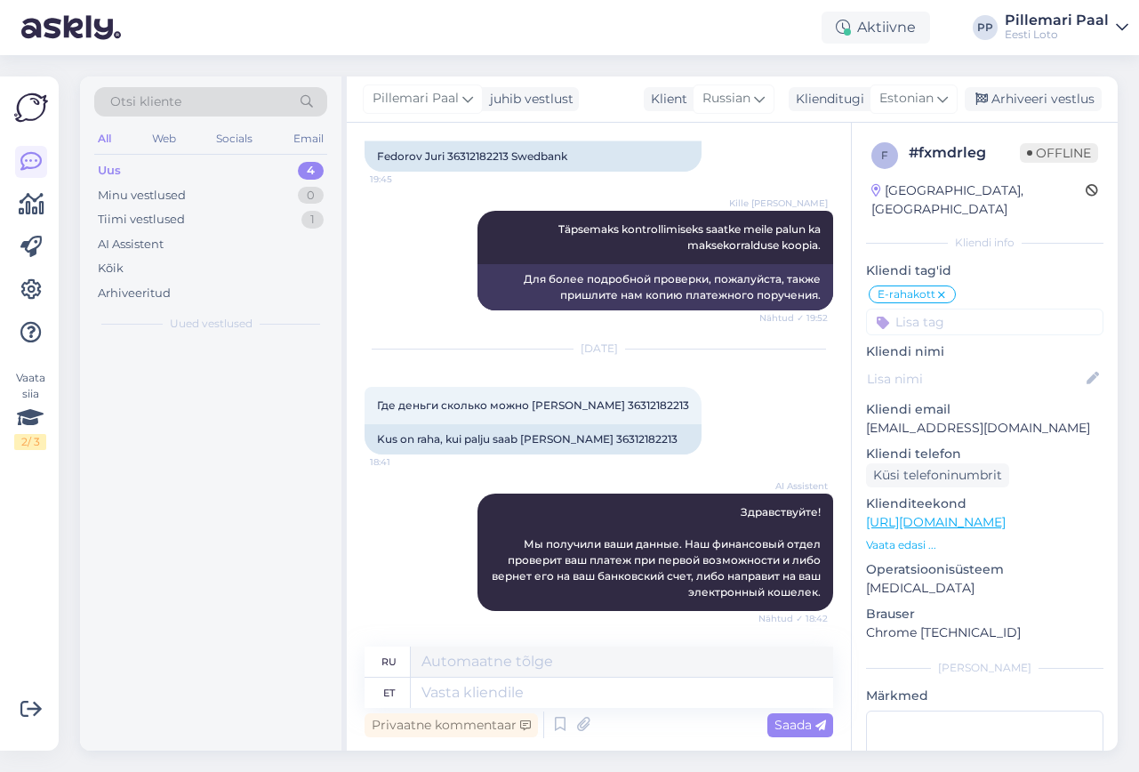
scroll to position [810, 0]
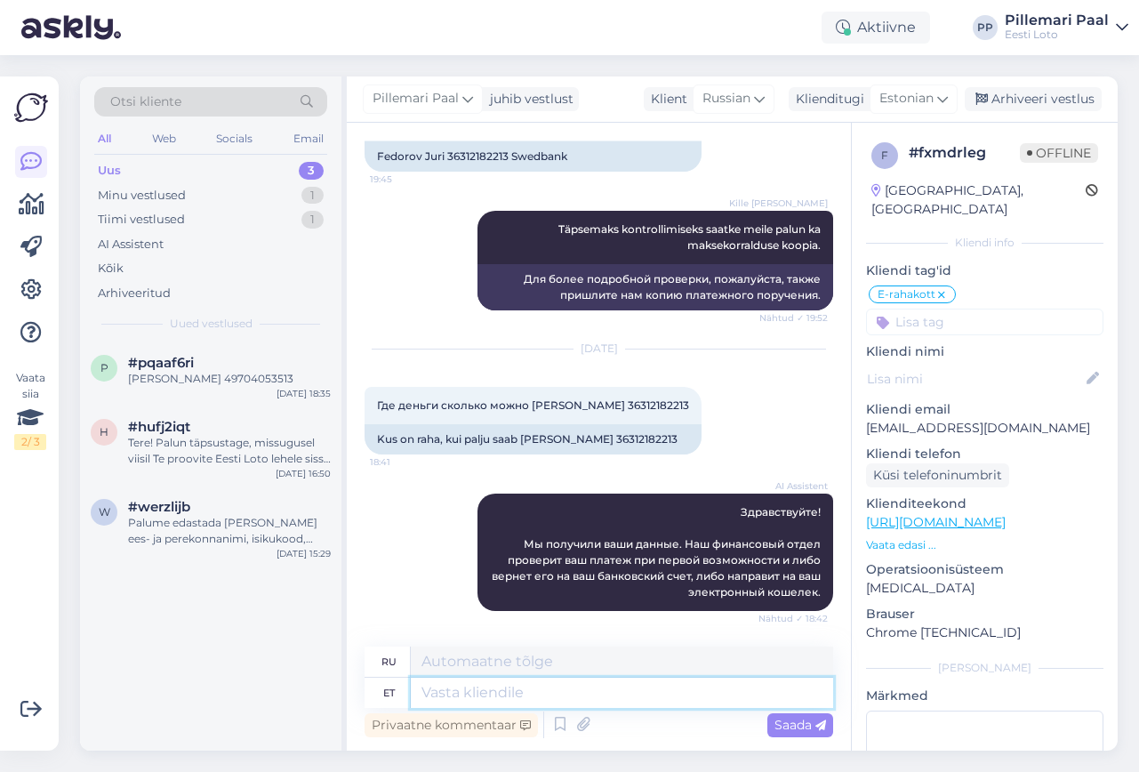
click at [537, 692] on textarea at bounding box center [622, 692] width 422 height 30
type textarea "Palume"
type textarea "Пожалуйста"
type textarea "Palume täpsustada, mi"
type textarea "Пожалуйста, уточните,"
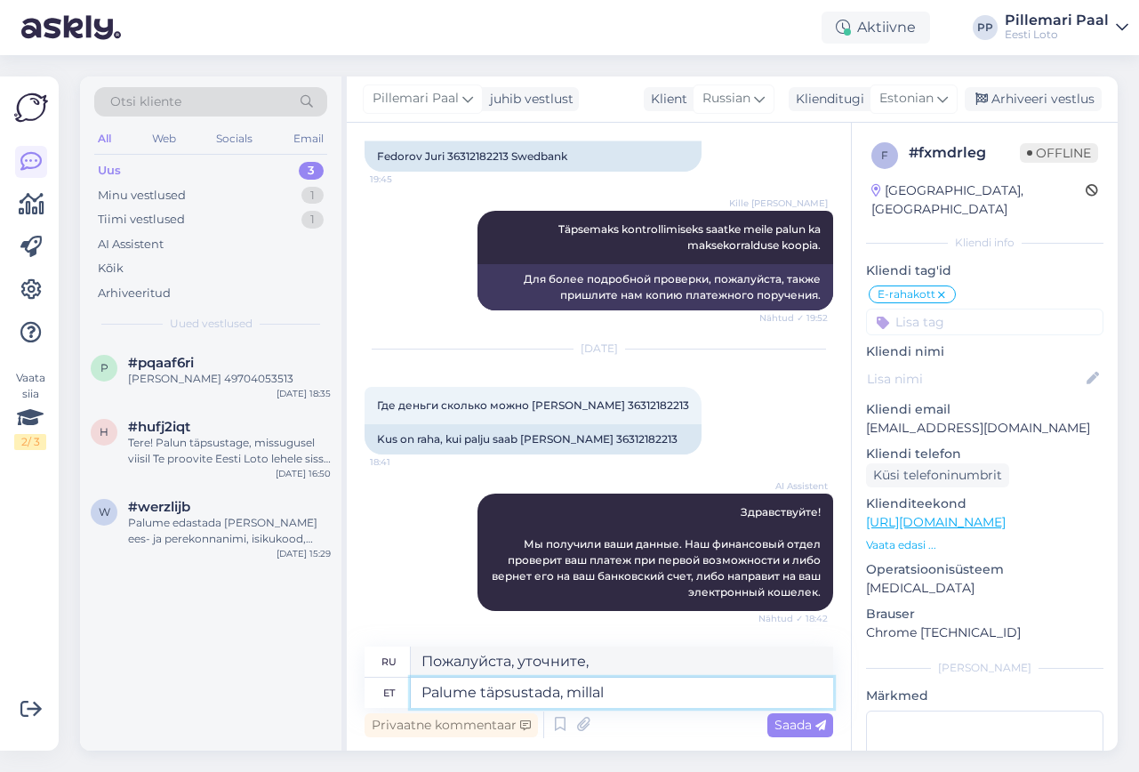
type textarea "Palume täpsustada, millal T"
type textarea "Пожалуйста, укажите, когда"
type textarea "Palume täpsustada, millal Te ma"
type textarea "Пожалуйста, укажите, когда вы"
type textarea "Palume täpsustada, millal Te makse"
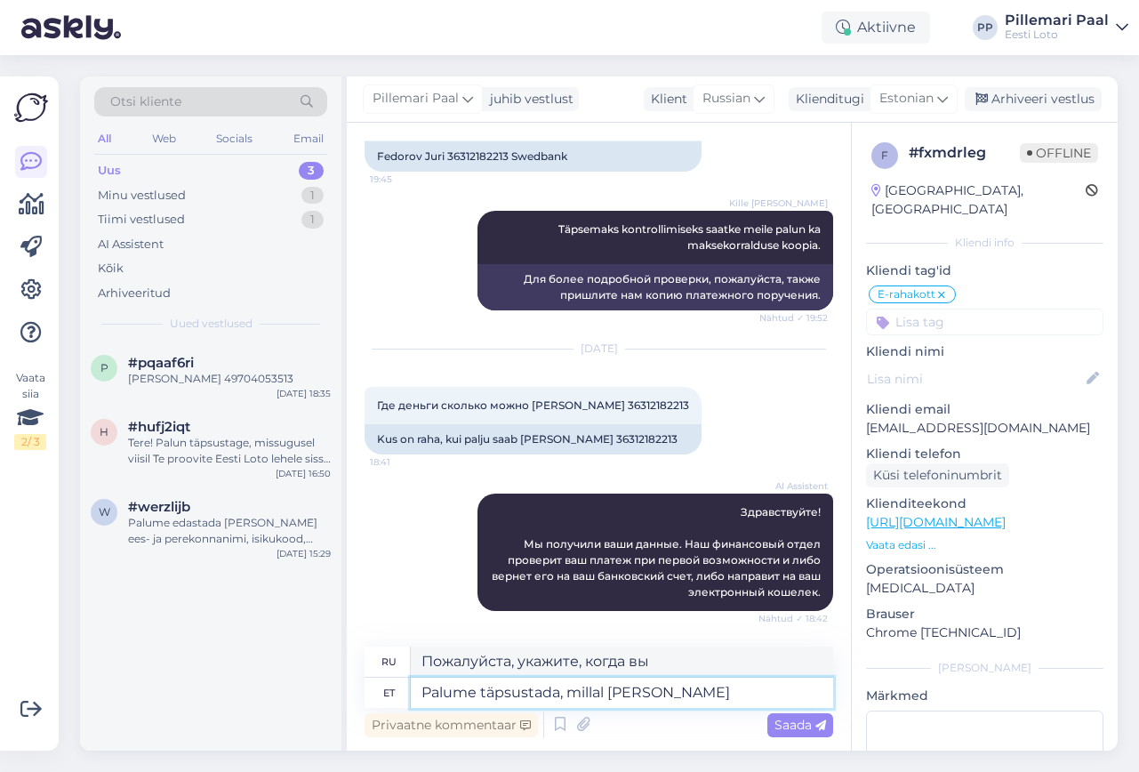
type textarea "Пожалуйста, укажите, когда вы собираетесь произвести оплату."
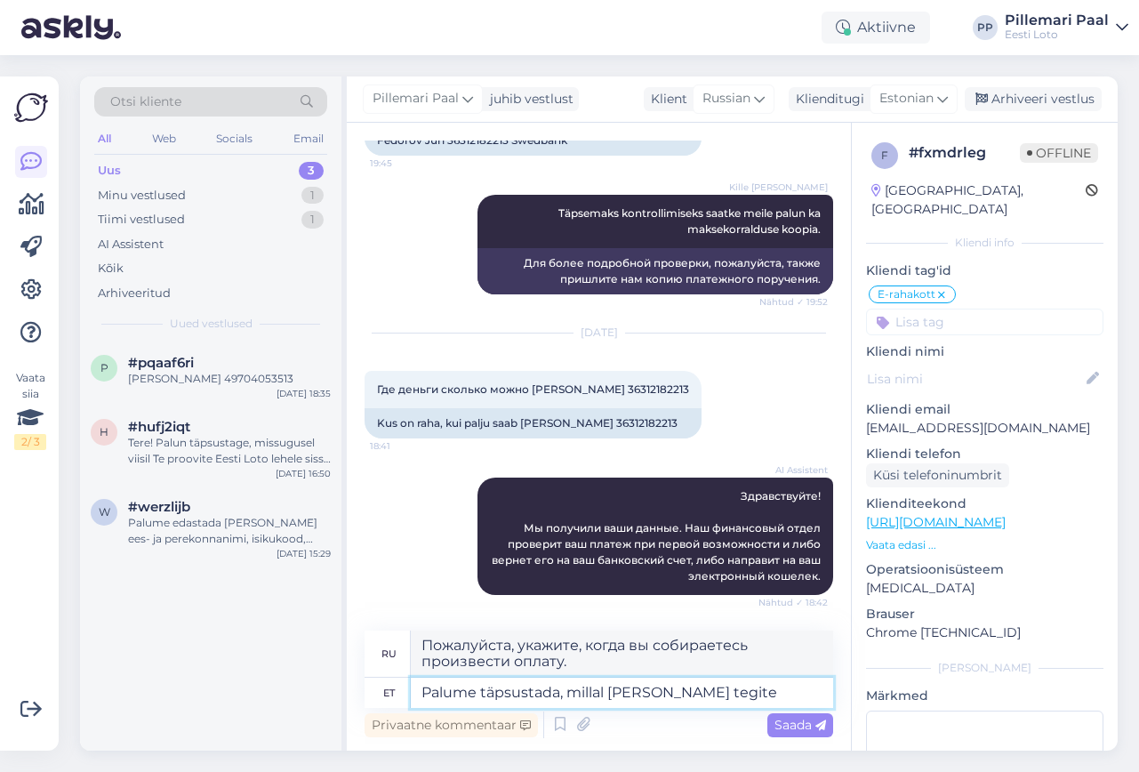
type textarea "Palume täpsustada, millal Te makse tegite."
type textarea "Пожалуйста, укажите, когда вы произвели оплату."
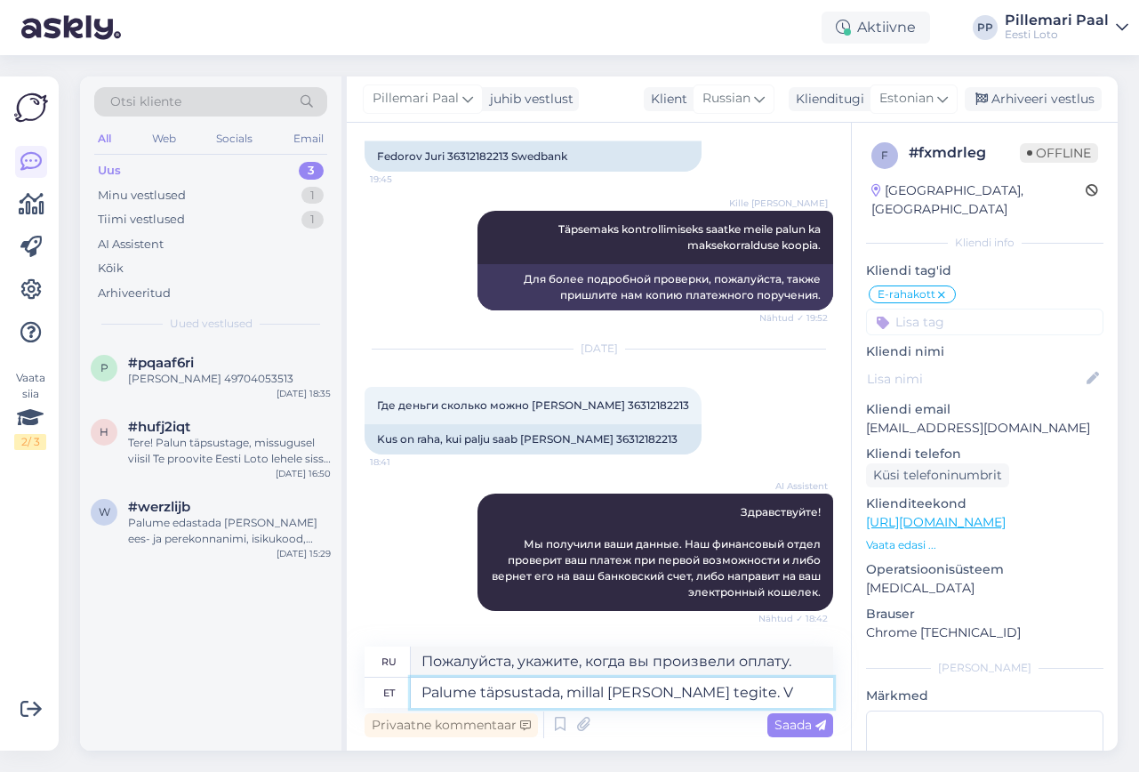
type textarea "Palume täpsustada, millal Te makse tegite. Võ"
type textarea "Пожалуйста, укажите, когда вы совершили оплату. Или"
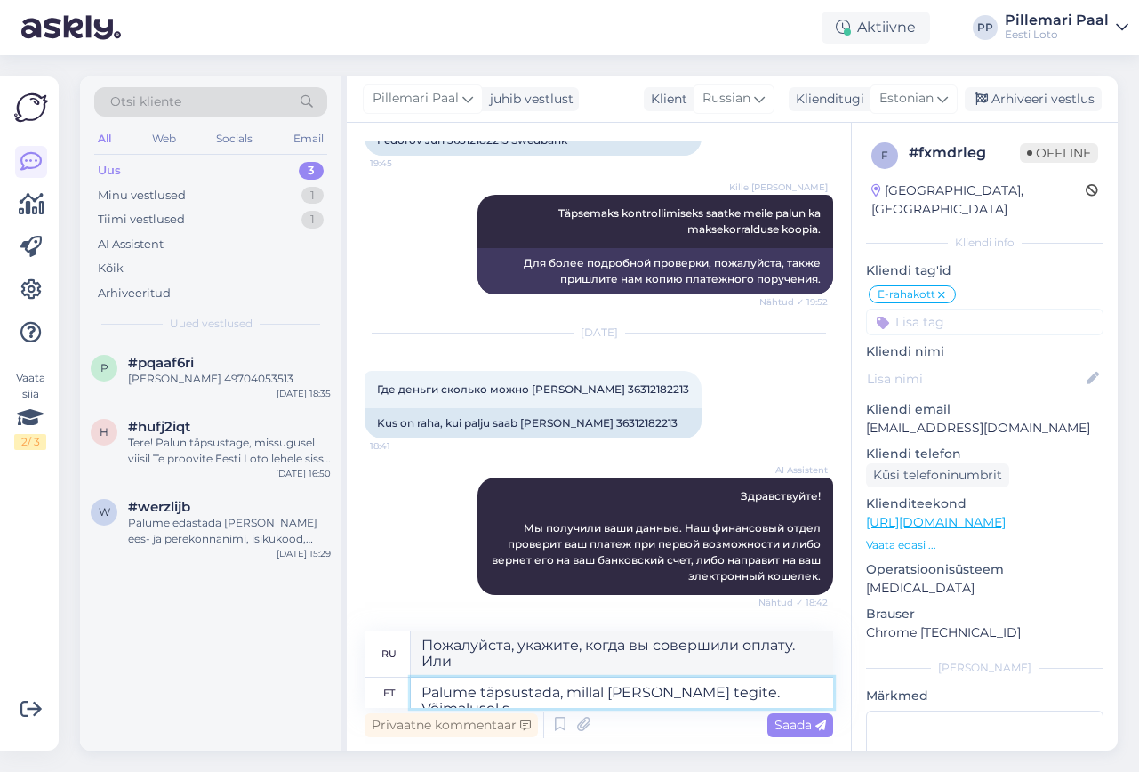
type textarea "Palume täpsustada, millal Te makse tegite. Võimalusel sa"
type textarea "Если возможно, укажите, когда вы совершили оплату."
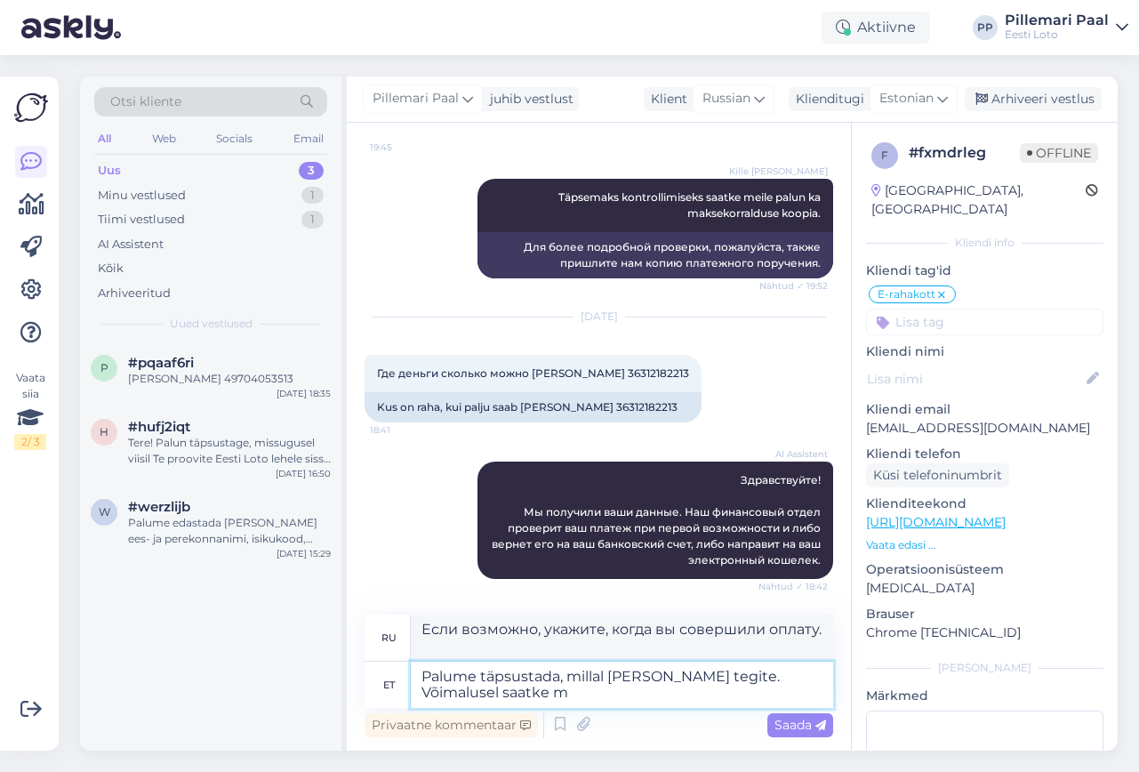
type textarea "Palume täpsustada, millal Te makse tegite. Võimalusel saatke me"
type textarea "Пожалуйста, укажите, когда вы совершили оплату. Если возможно, отправьте"
type textarea "Palume täpsustada, millal Te makse tegite. Võimalusel saatke meile ka"
type textarea "Пожалуйста, укажите, когда вы совершили оплату. Если возможно, отправьте нам."
type textarea "Palume täpsustada, millal Te makse tegite. Võimalusel saatke meile ka m"
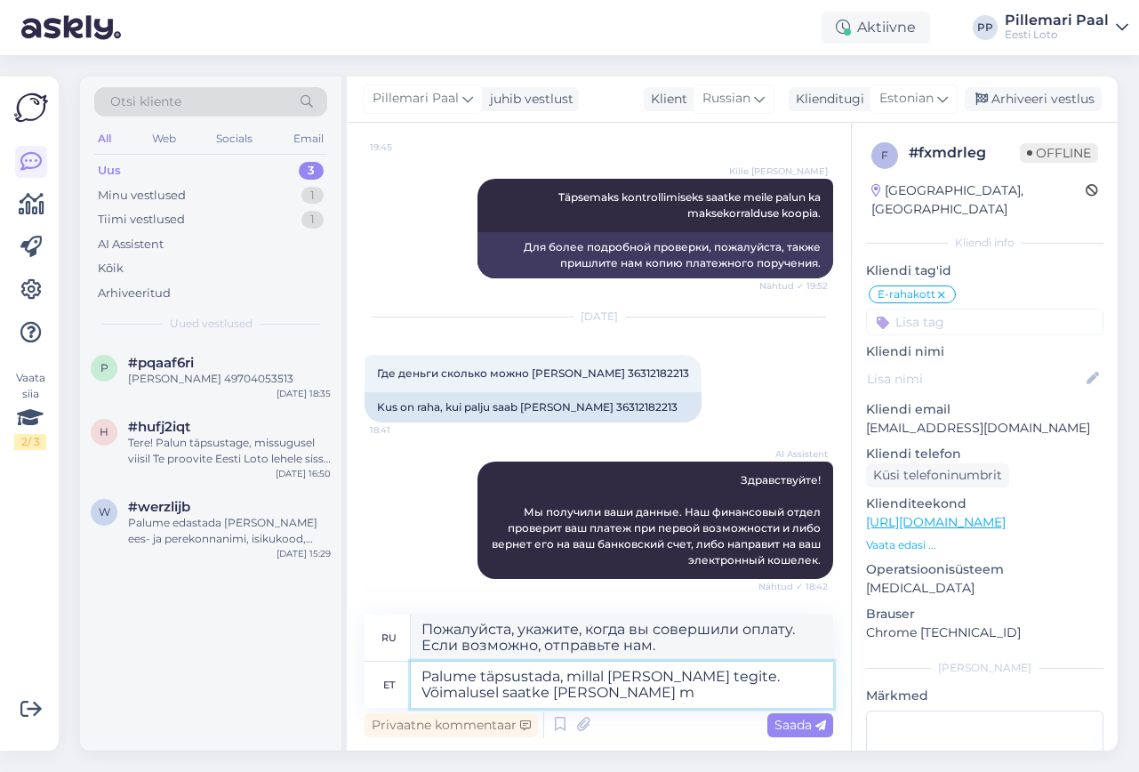
type textarea "Пожалуйста, укажите, когда вы совершили оплату. Если возможно, также отправьте …"
type textarea "Palume täpsustada, millal Te makse tegite. Võimalusel saatke meile ka maksekorr…"
type textarea "Пожалуйста, укажите, когда вы совершили оплату. По возможности, также пришлите …"
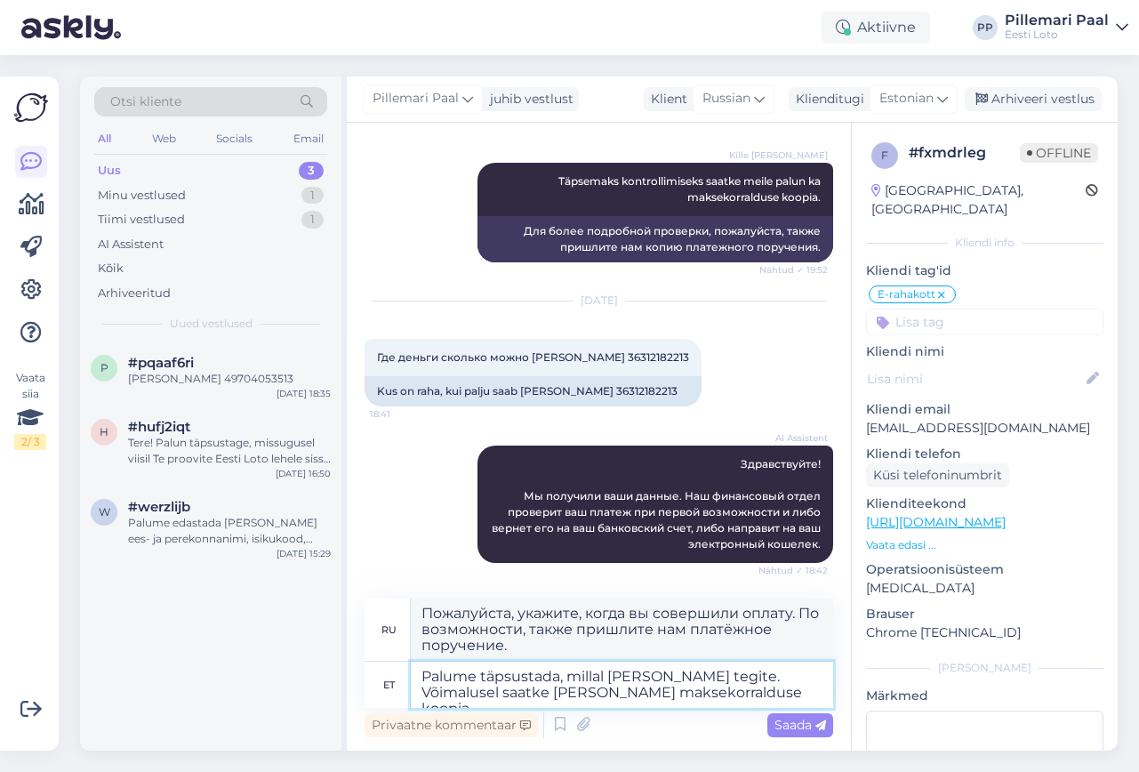
type textarea "Palume täpsustada, millal Te makse tegite. Võimalusel saatke meile ka maksekorr…"
type textarea "Пожалуйста, укажите, когда вы совершили платёж. По возможности, также пришлите …"
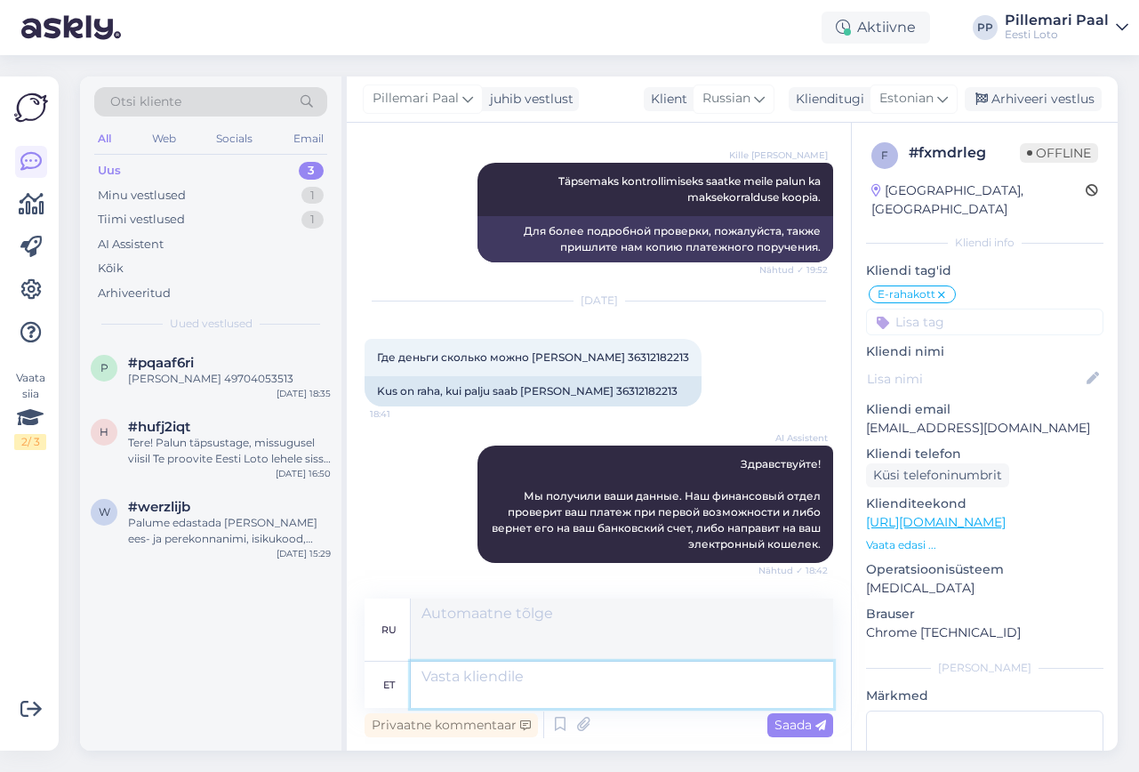
scroll to position [964, 0]
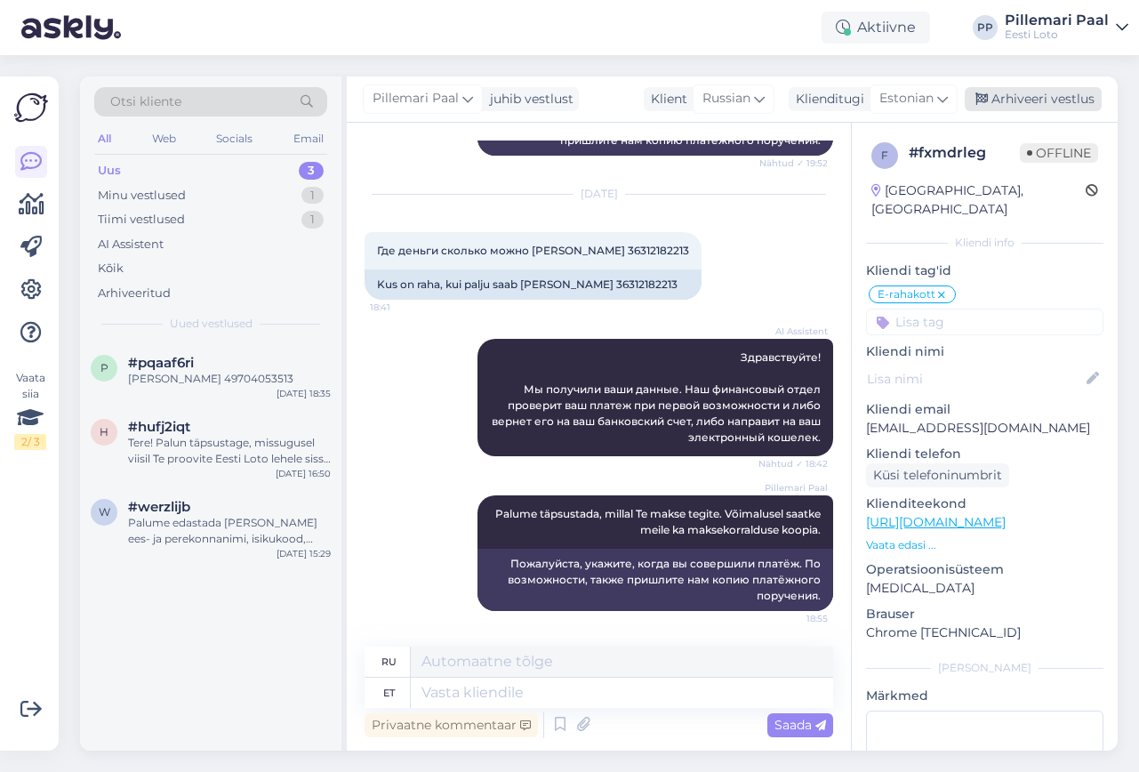
click at [1064, 90] on div "Arhiveeri vestlus" at bounding box center [1032, 99] width 137 height 24
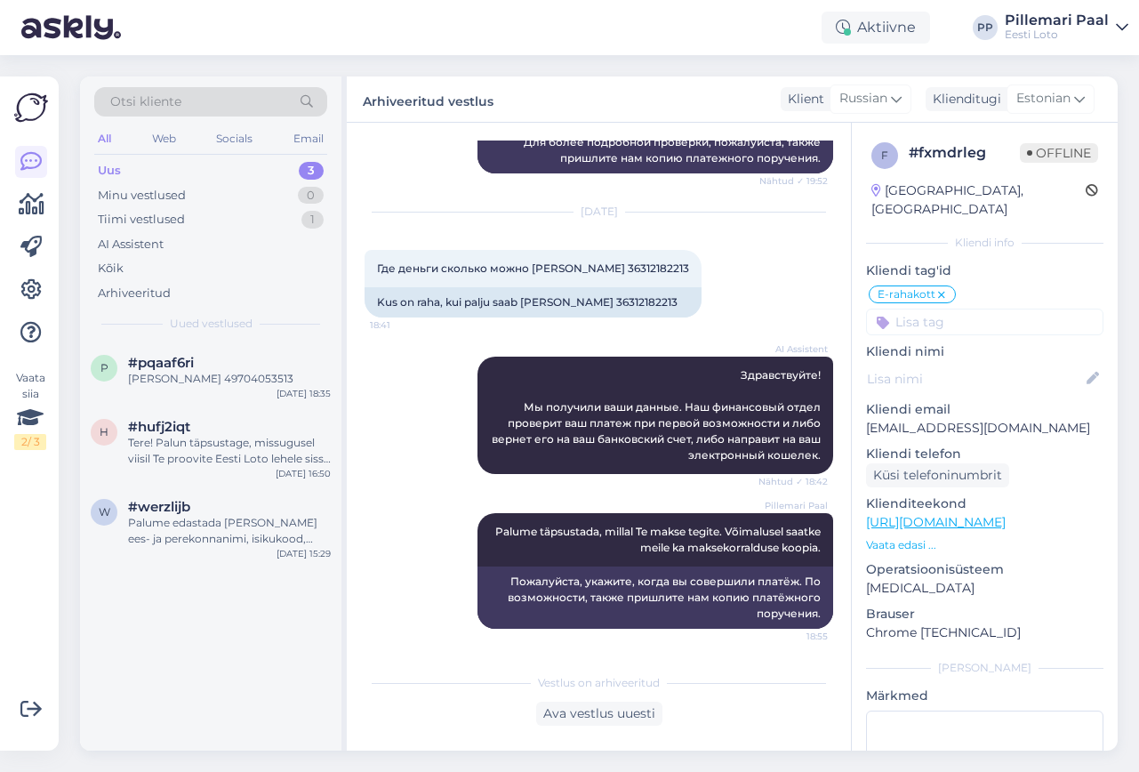
scroll to position [947, 0]
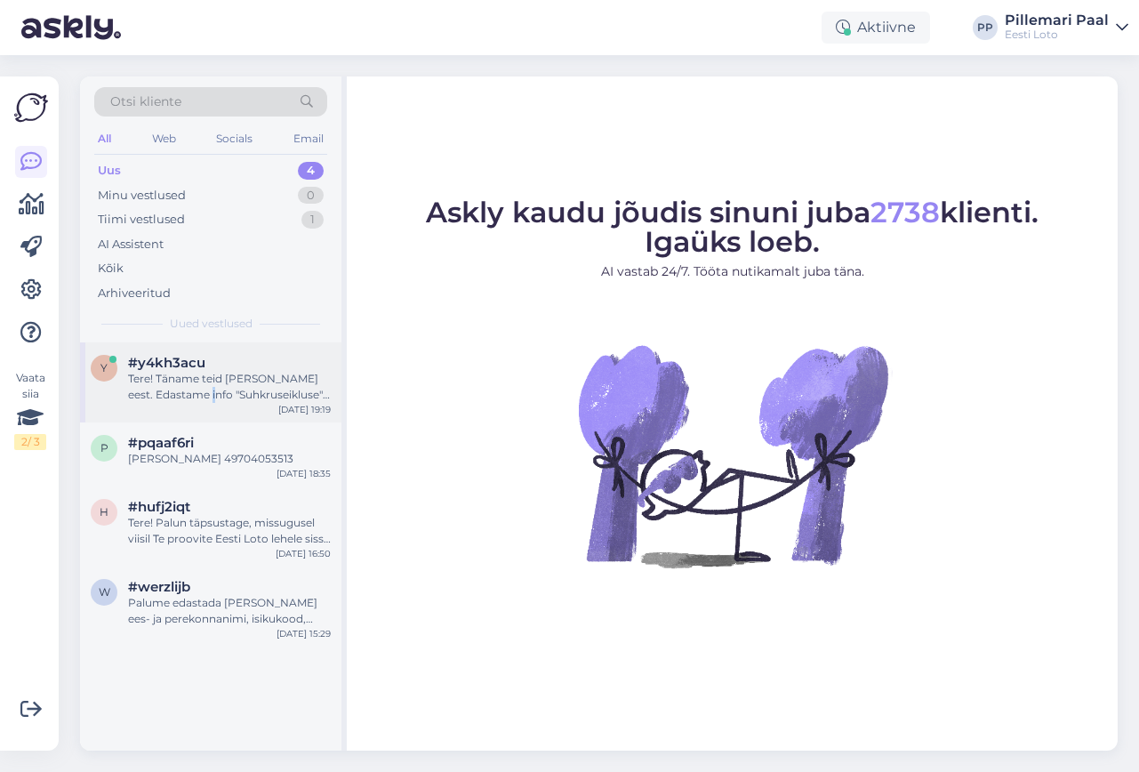
click at [228, 395] on div "Tere! Täname teid [PERSON_NAME] eest. Edastame info "Suhkruseikluse" mängu koht…" at bounding box center [229, 387] width 203 height 32
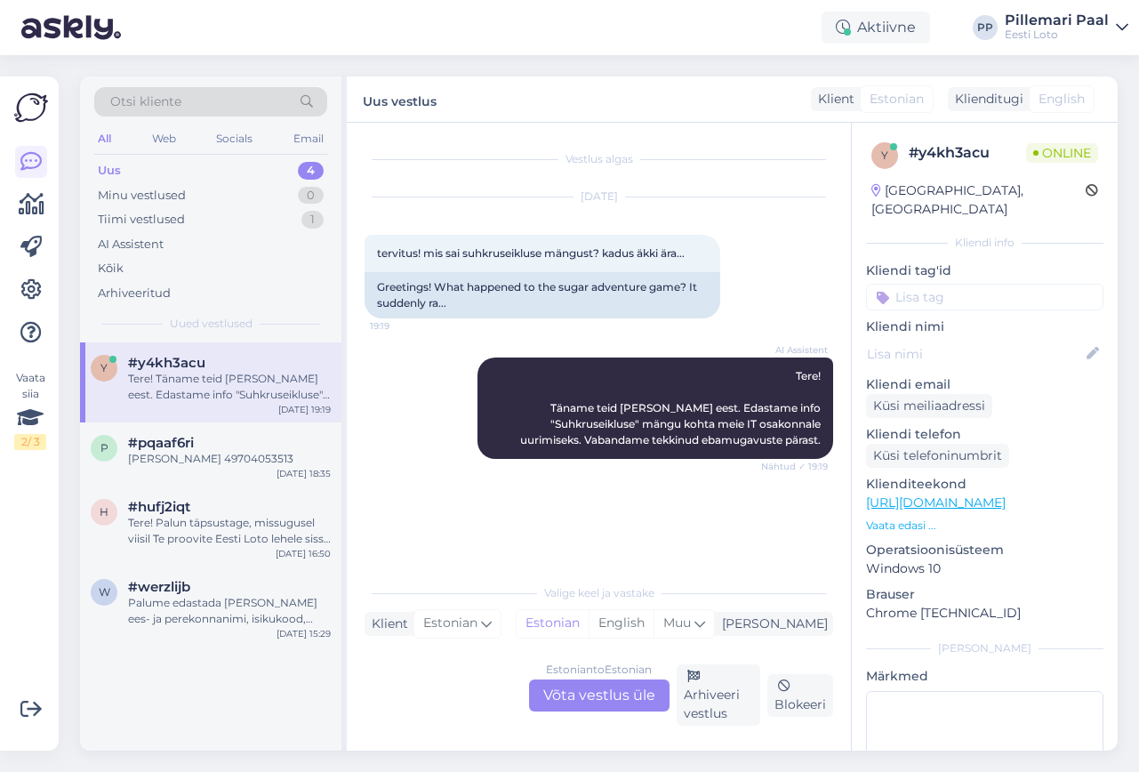
click at [580, 693] on div "Estonian to Estonian Võta vestlus üle" at bounding box center [599, 695] width 140 height 32
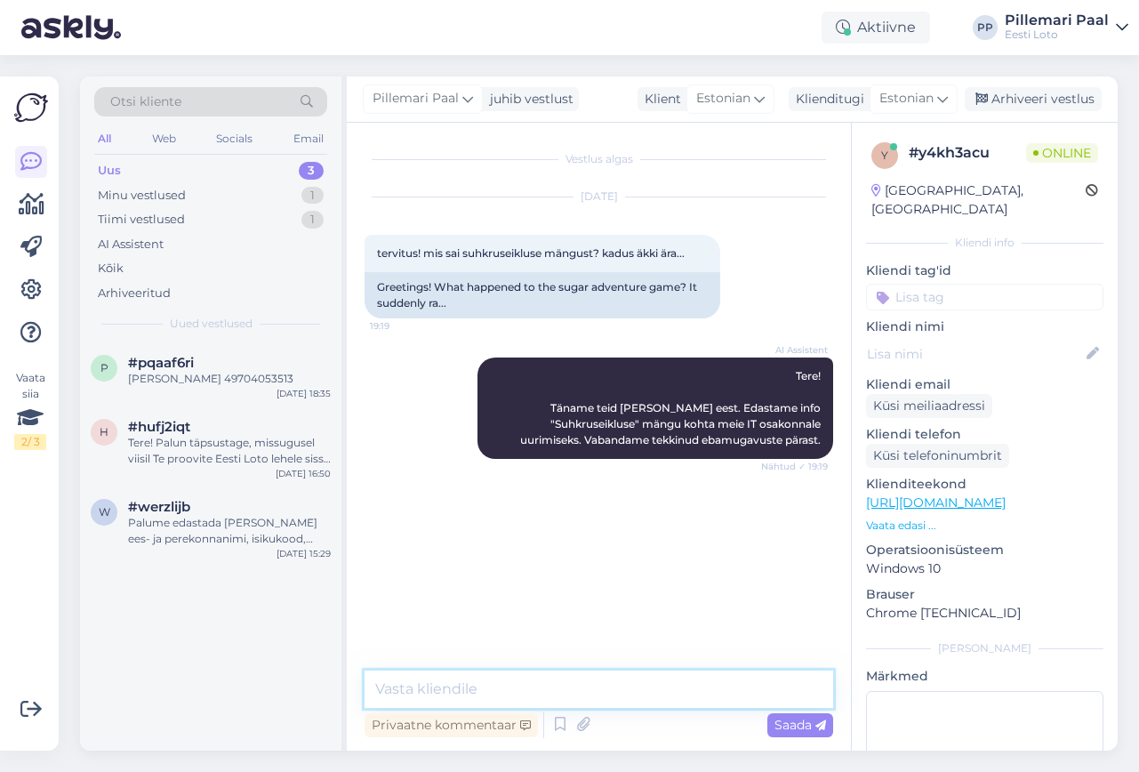
click at [520, 690] on textarea at bounding box center [598, 688] width 468 height 37
paste textarea "E-kiirloterii "Suhkruseiklus" on hetkel ajutiselt meie kodulehelt eemaldatud. L…"
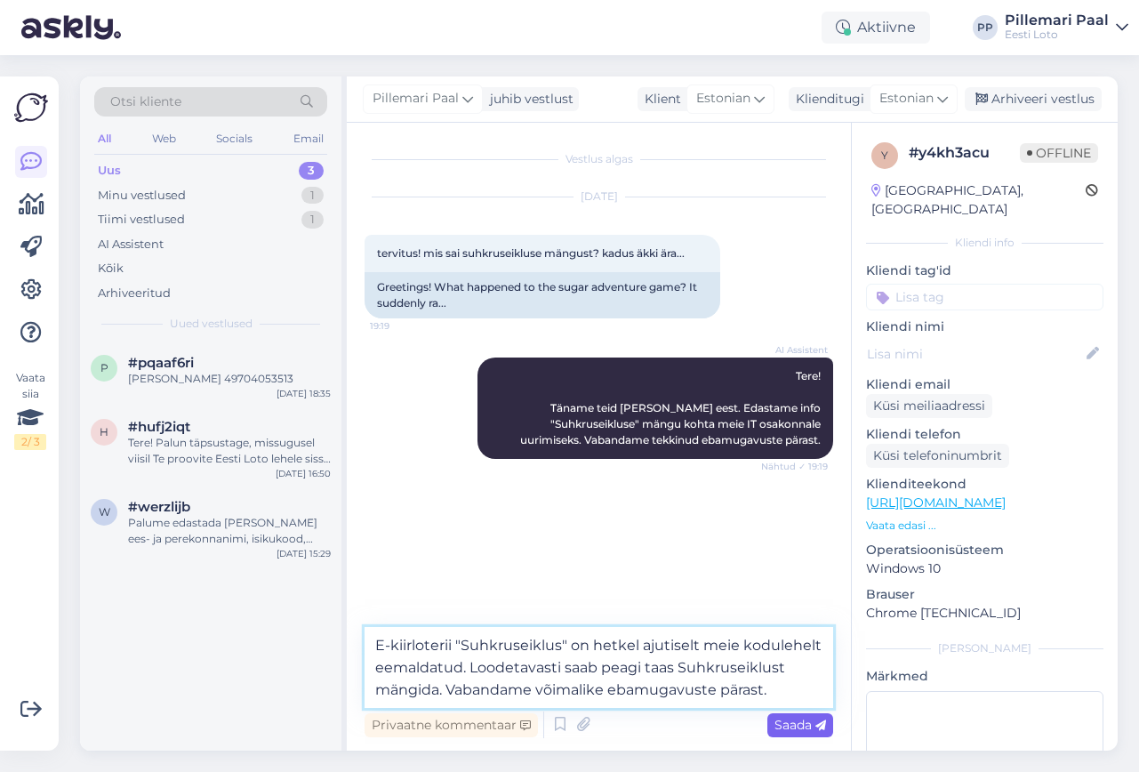
type textarea "E-kiirloterii "Suhkruseiklus" on hetkel ajutiselt meie kodulehelt eemaldatud. L…"
click at [796, 729] on span "Saada" at bounding box center [800, 724] width 52 height 16
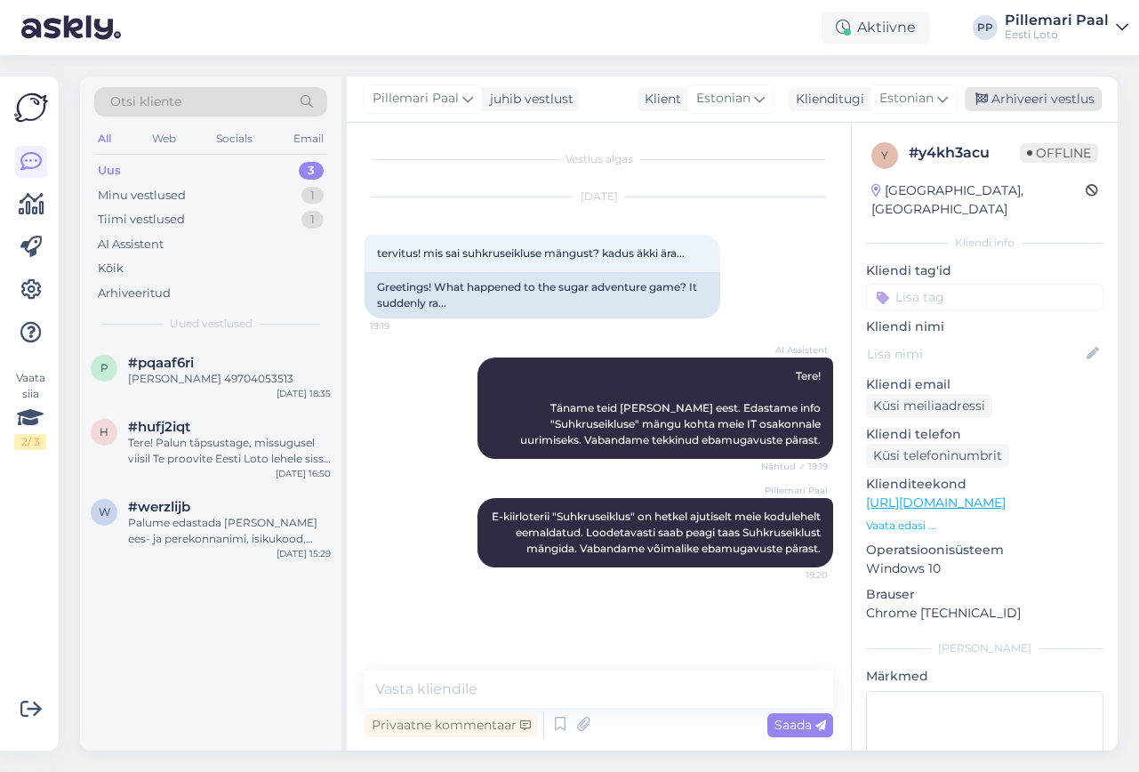
click at [1061, 92] on div "Arhiveeri vestlus" at bounding box center [1032, 99] width 137 height 24
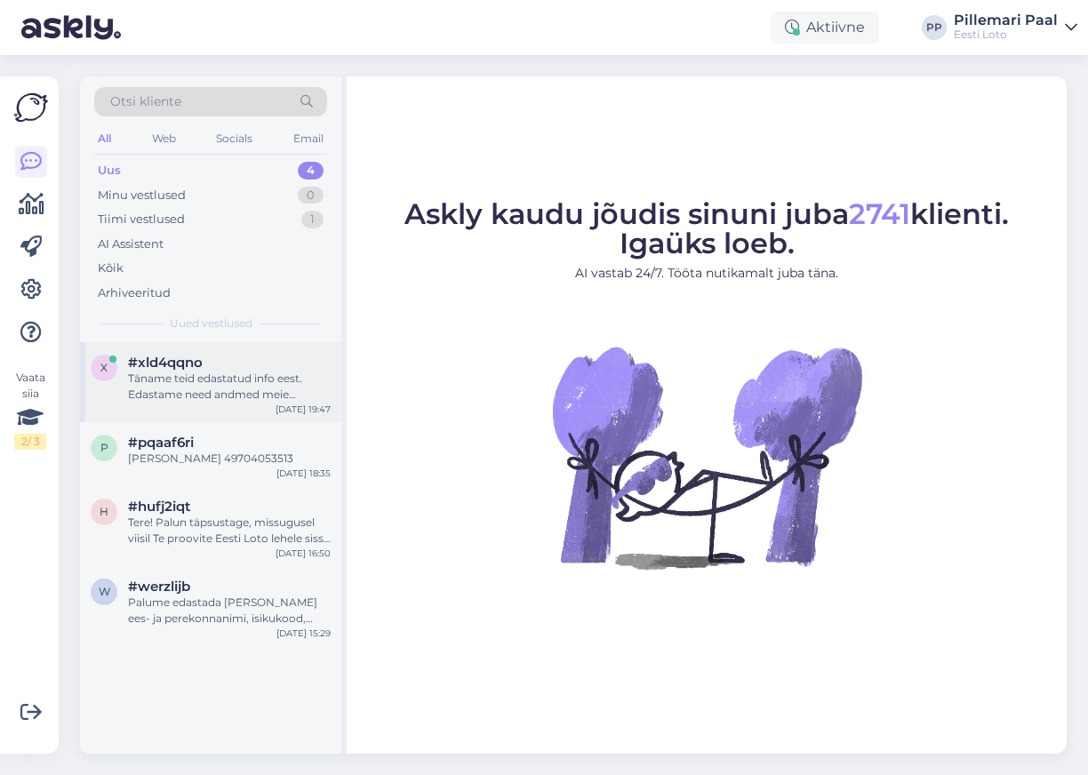
click at [237, 395] on div "Täname teid edastatud info eest. Edastame need andmed meie finantsosakonnale ma…" at bounding box center [229, 387] width 203 height 32
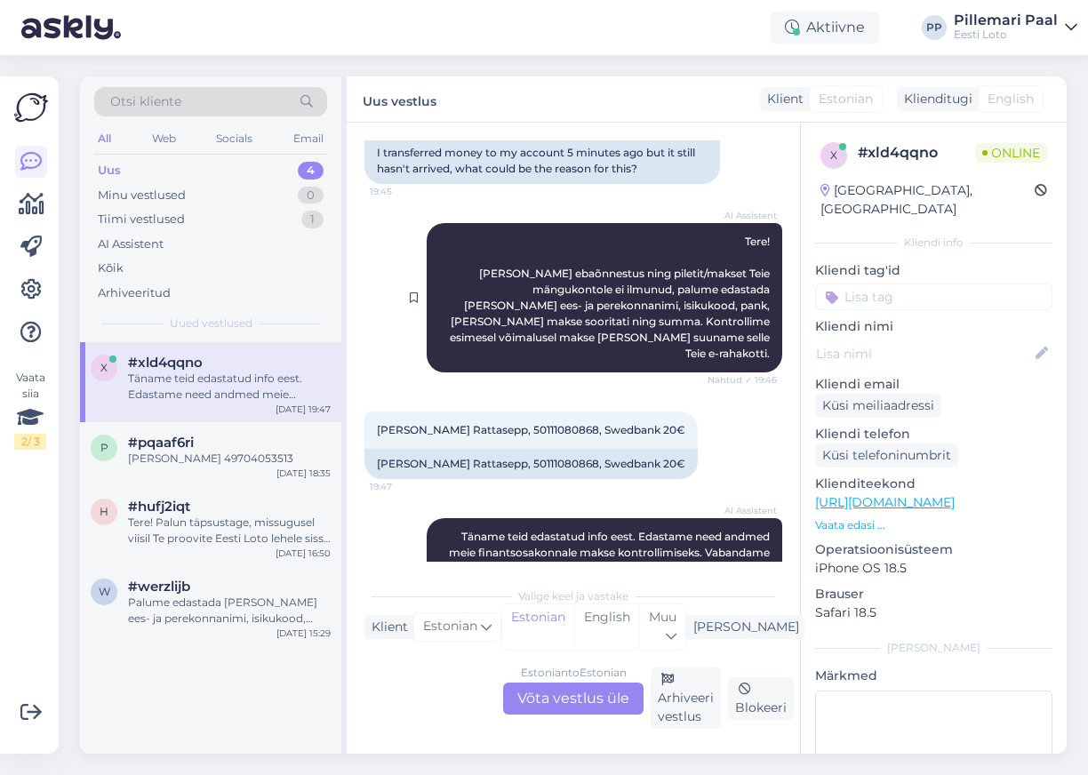
scroll to position [180, 0]
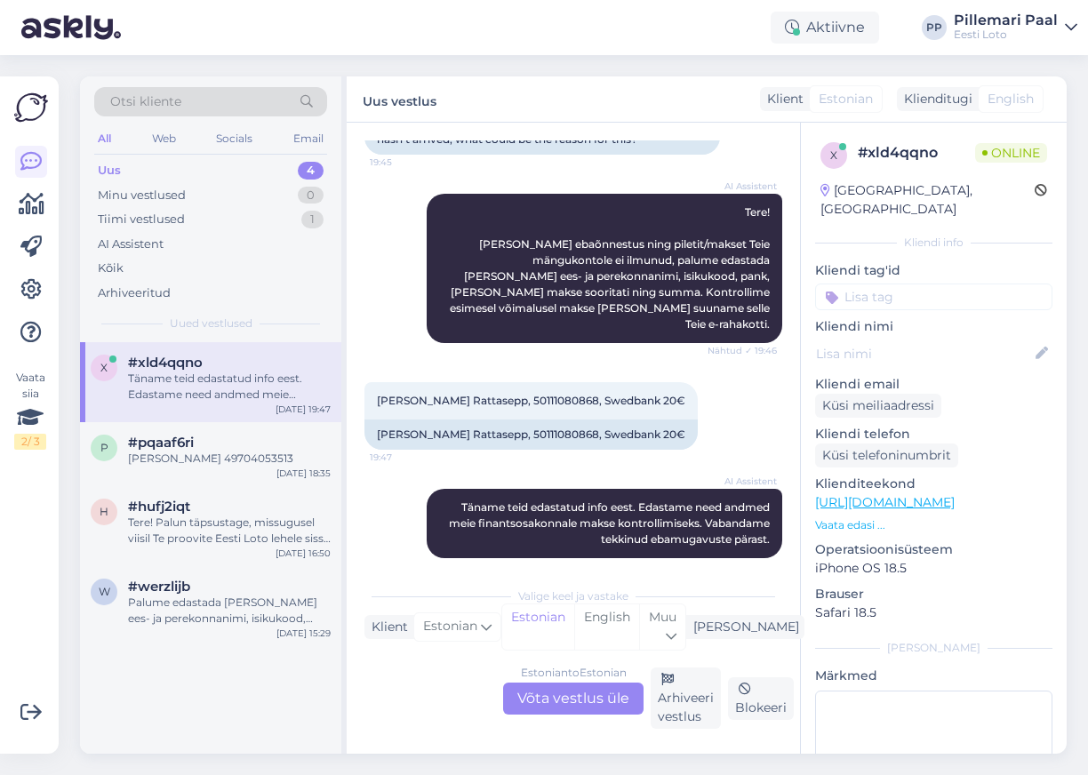
click at [540, 696] on div "Estonian to Estonian Võta vestlus üle" at bounding box center [573, 699] width 140 height 32
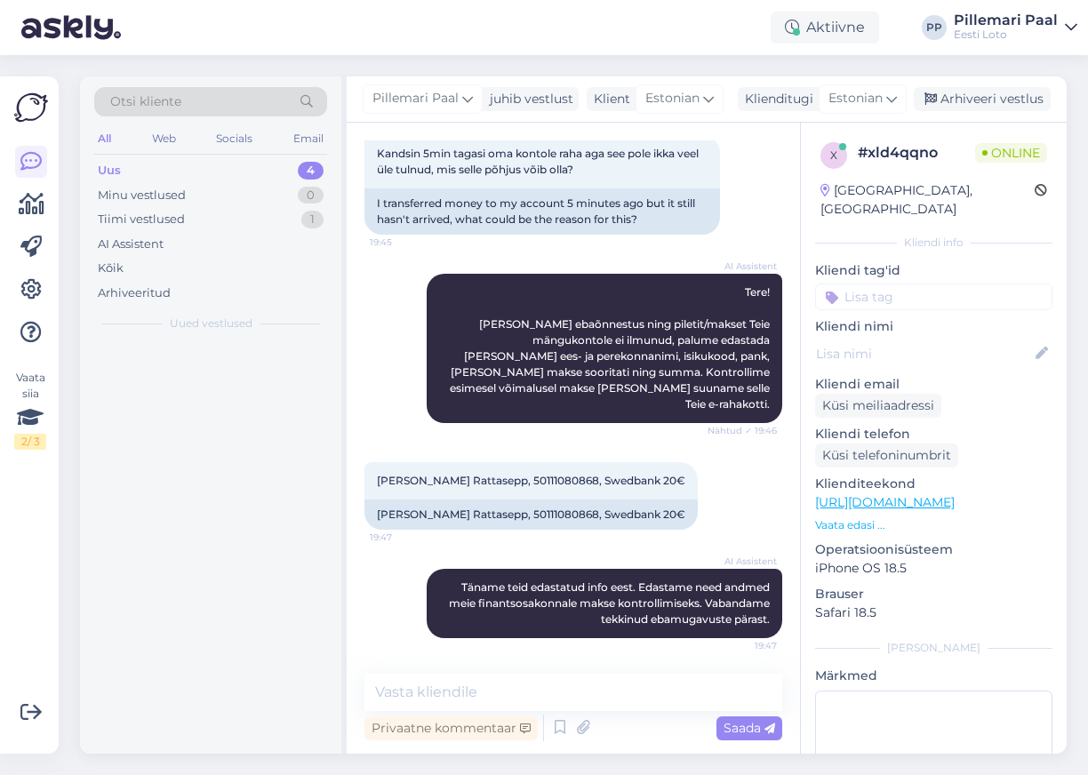
scroll to position [84, 0]
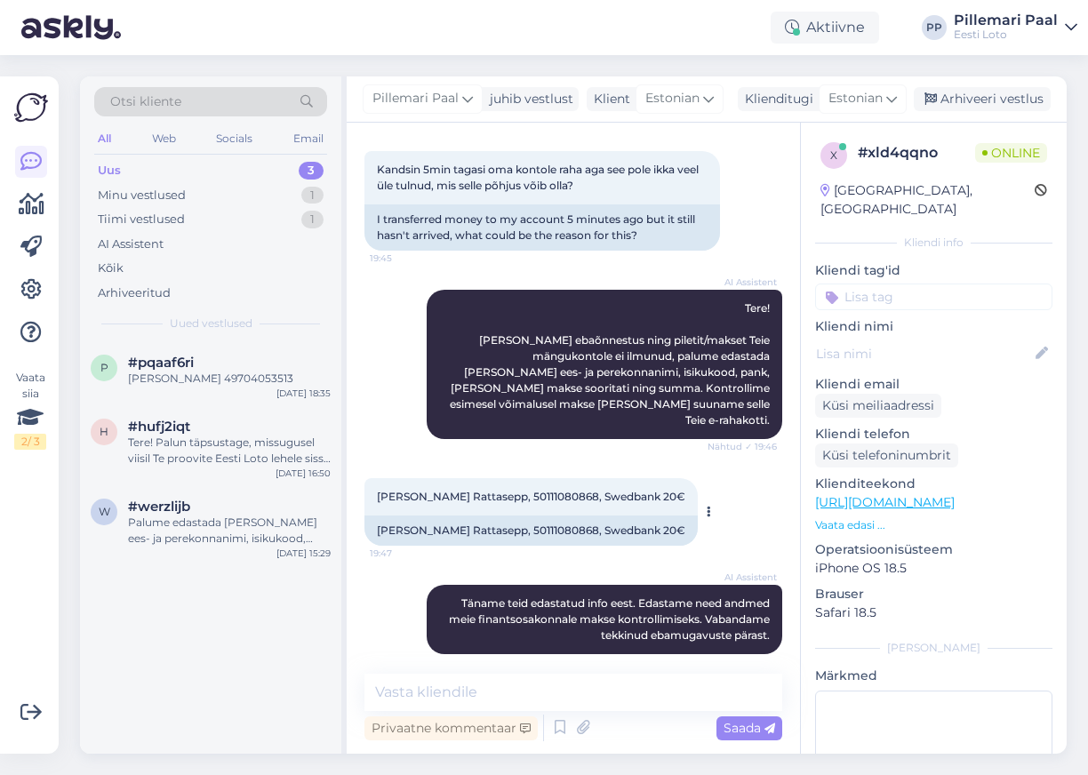
click at [536, 490] on span "Renno-Renek Rattasepp, 50111080868, Swedbank 20€" at bounding box center [531, 496] width 308 height 13
copy span "50111080868"
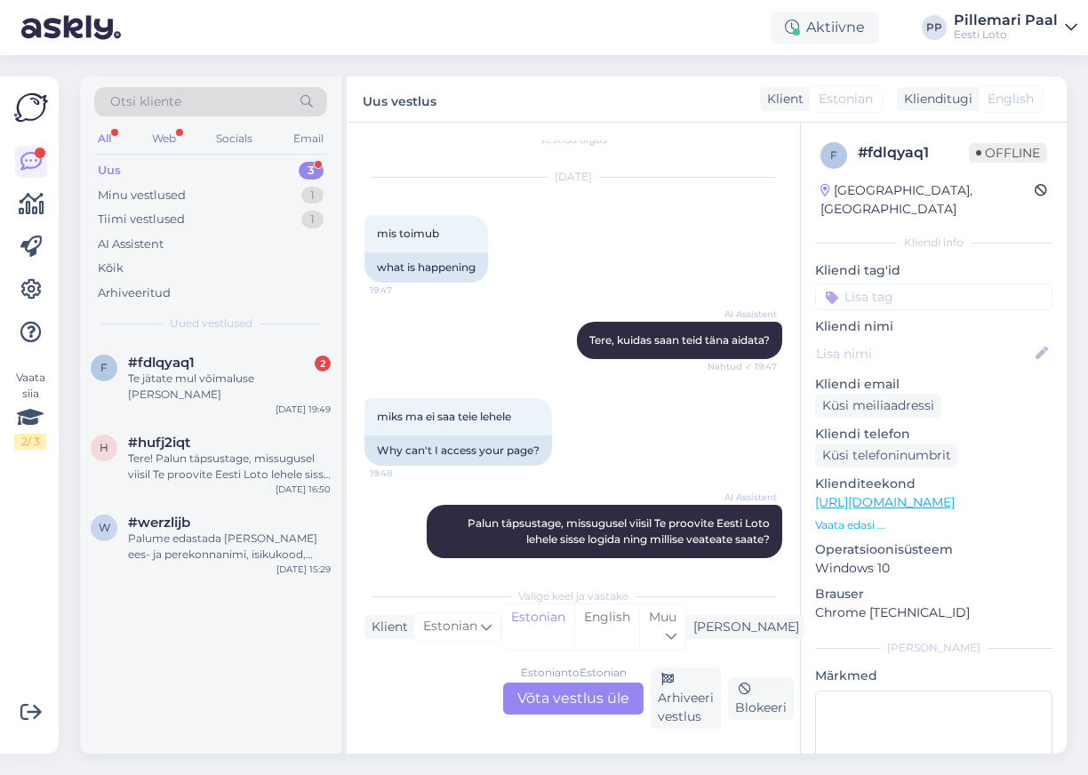
scroll to position [0, 0]
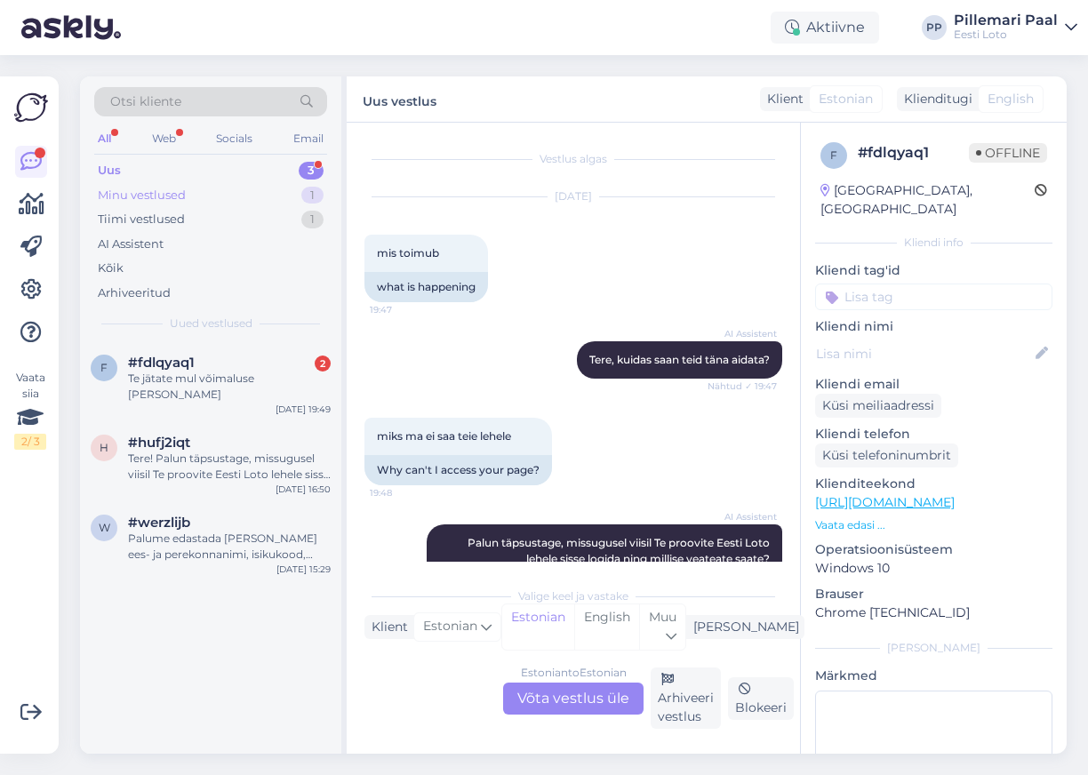
click at [187, 188] on div "Minu vestlused 1" at bounding box center [210, 195] width 233 height 25
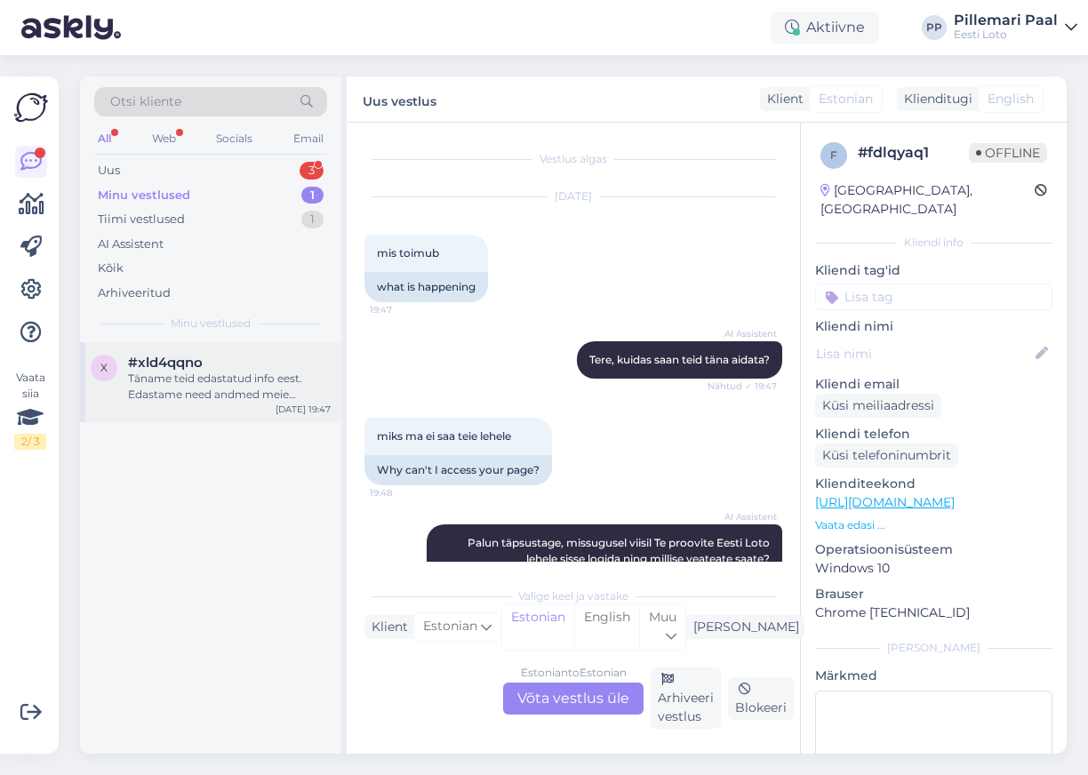
click at [189, 373] on div "Täname teid edastatud info eest. Edastame need andmed meie finantsosakonnale ma…" at bounding box center [229, 387] width 203 height 32
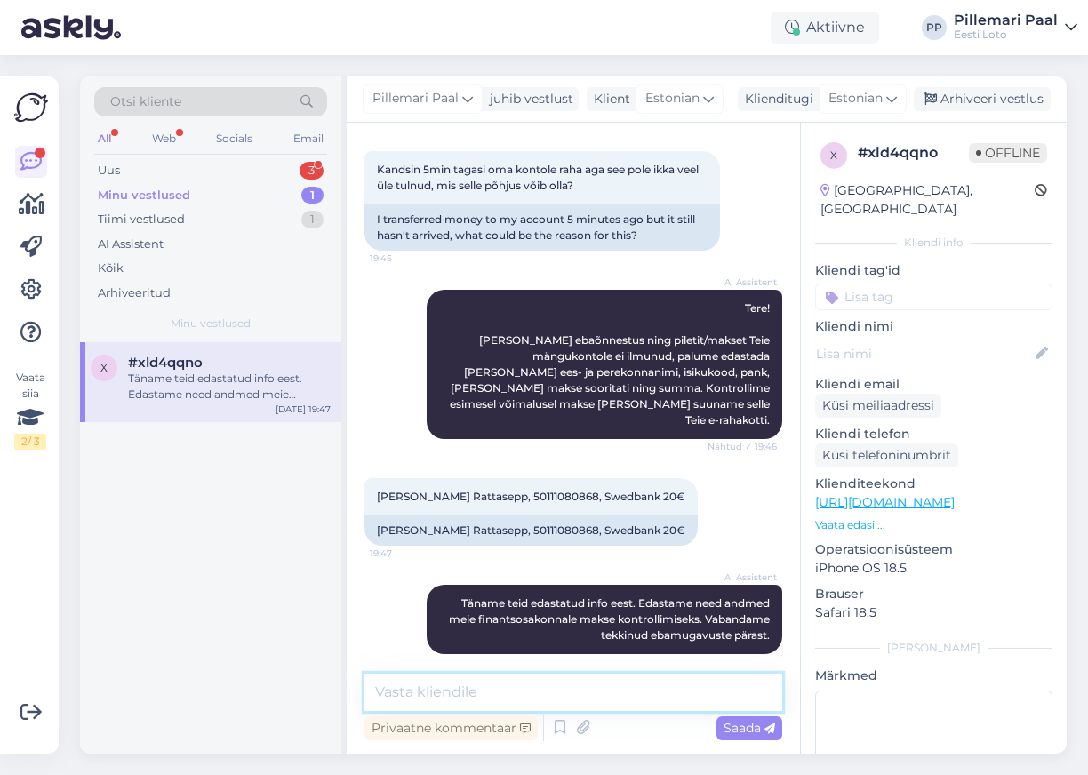
click at [418, 696] on textarea at bounding box center [573, 692] width 418 height 37
paste textarea "Kahjuks Teie sissemakse ebaõnnestus tehnilise tõrke tõttu. Kontrollisime ostu ü…"
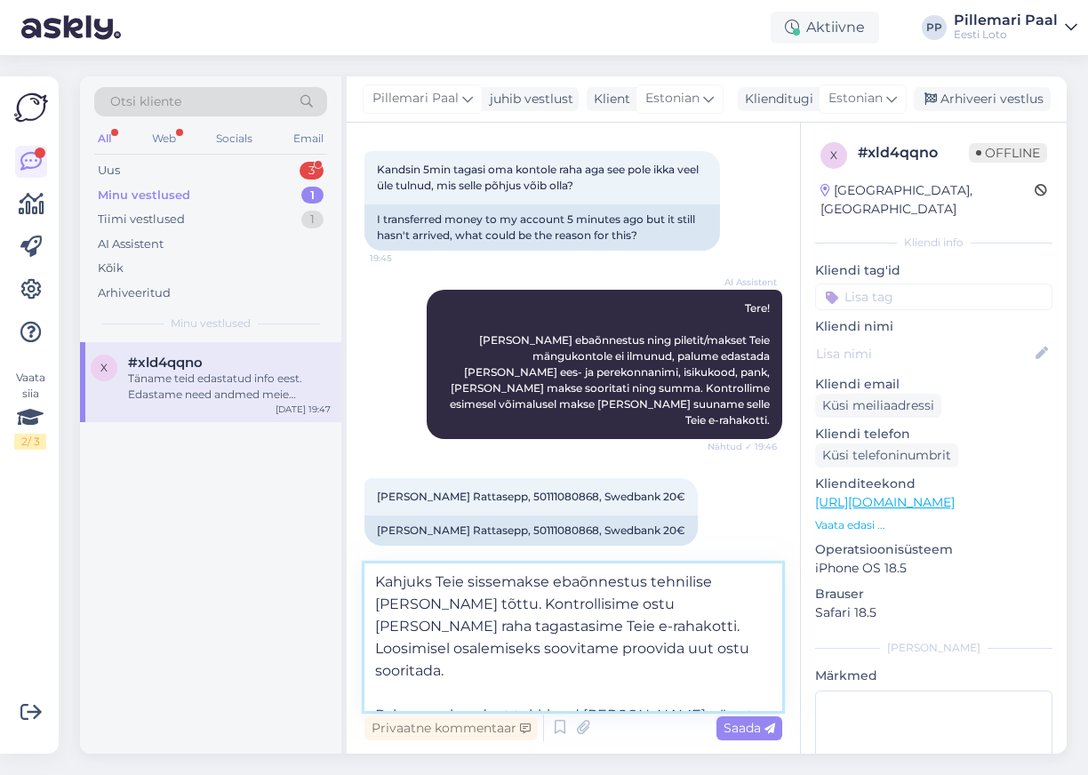
drag, startPoint x: 417, startPoint y: 606, endPoint x: 356, endPoint y: 576, distance: 68.4
click at [356, 576] on div "Vestlus algas Sep 2 2025 Kandsin 5min tagasi oma kontole raha aga see pole ikka…" at bounding box center [573, 438] width 453 height 631
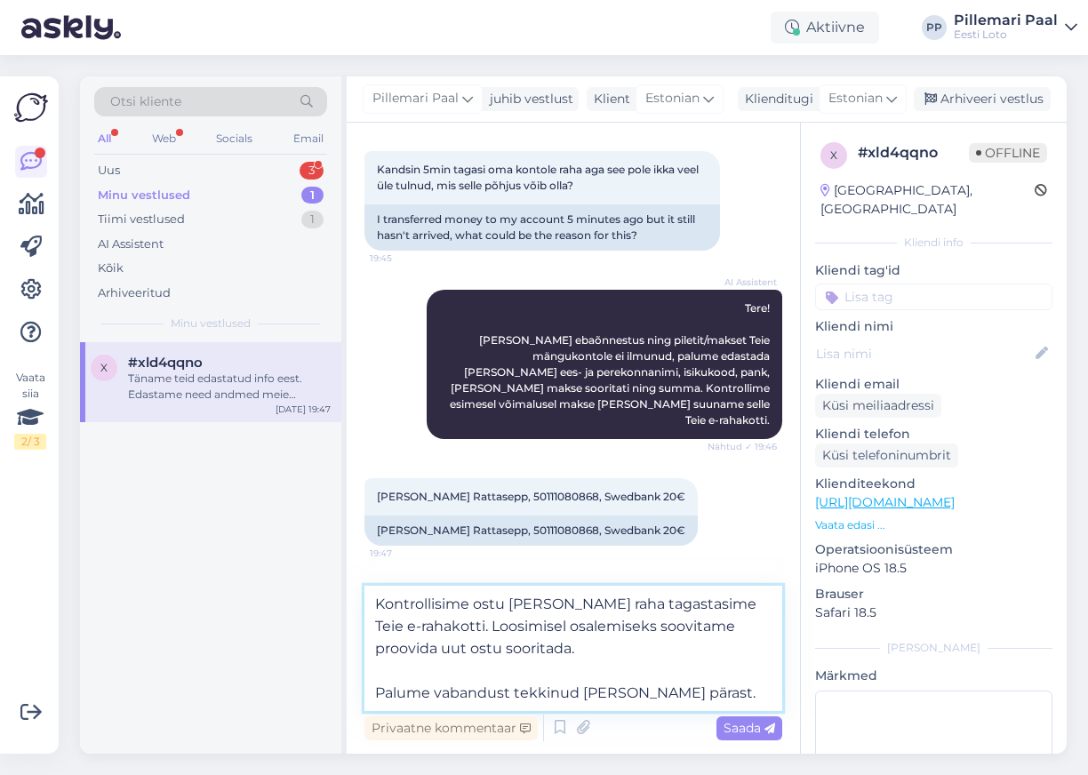
click at [489, 604] on textarea "Kontrollisime ostu üle ja raha tagastasime Teie e-rahakotti. Loosimisel osalemi…" at bounding box center [573, 648] width 418 height 125
type textarea "Kontrollisime makse üle ja raha tagastasime Teie e-rahakotti. Loosimisel osalem…"
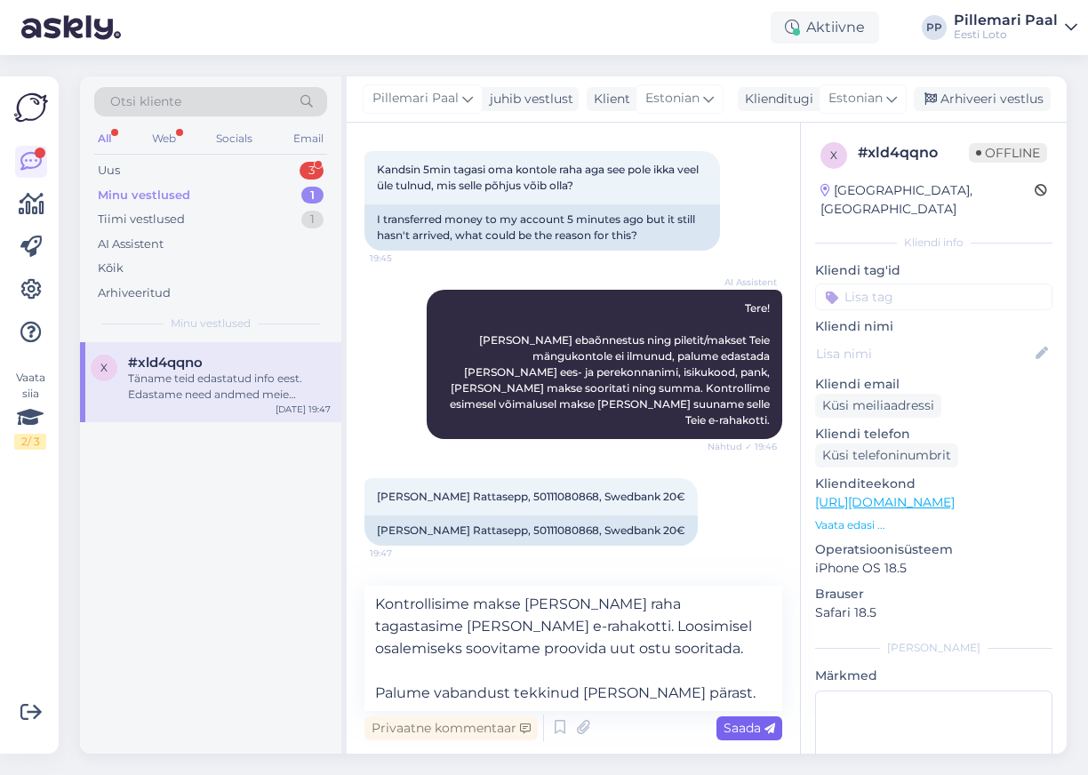
click at [745, 725] on span "Saada" at bounding box center [750, 728] width 52 height 16
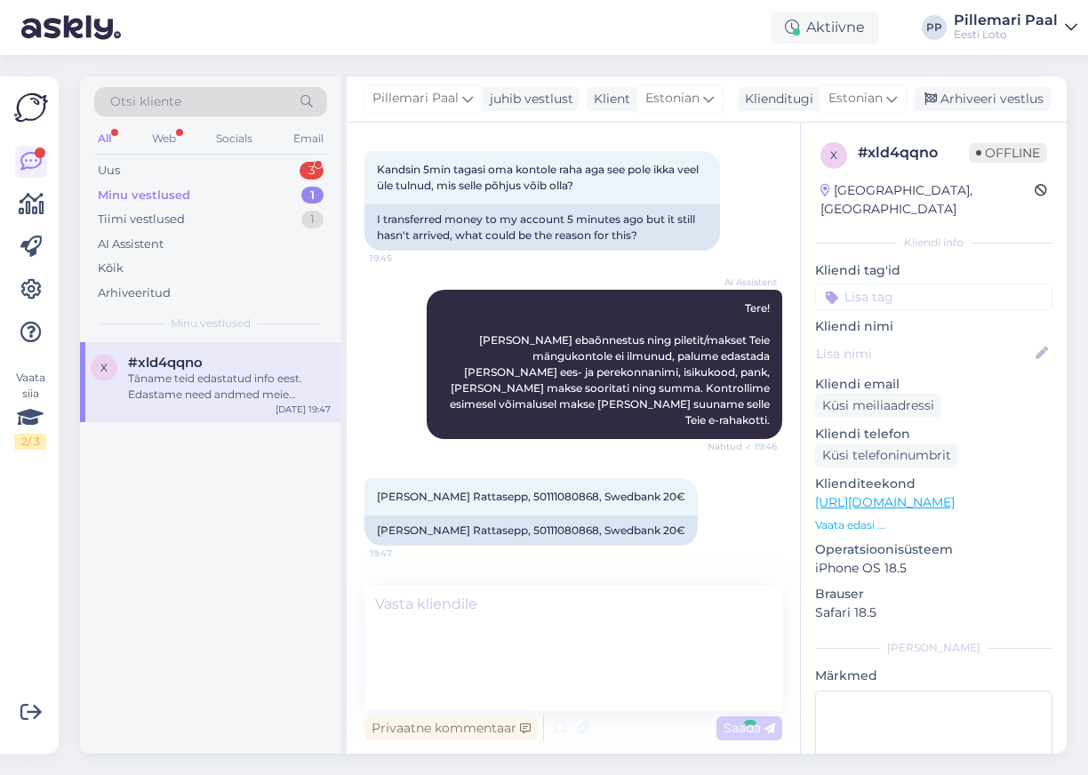
scroll to position [224, 0]
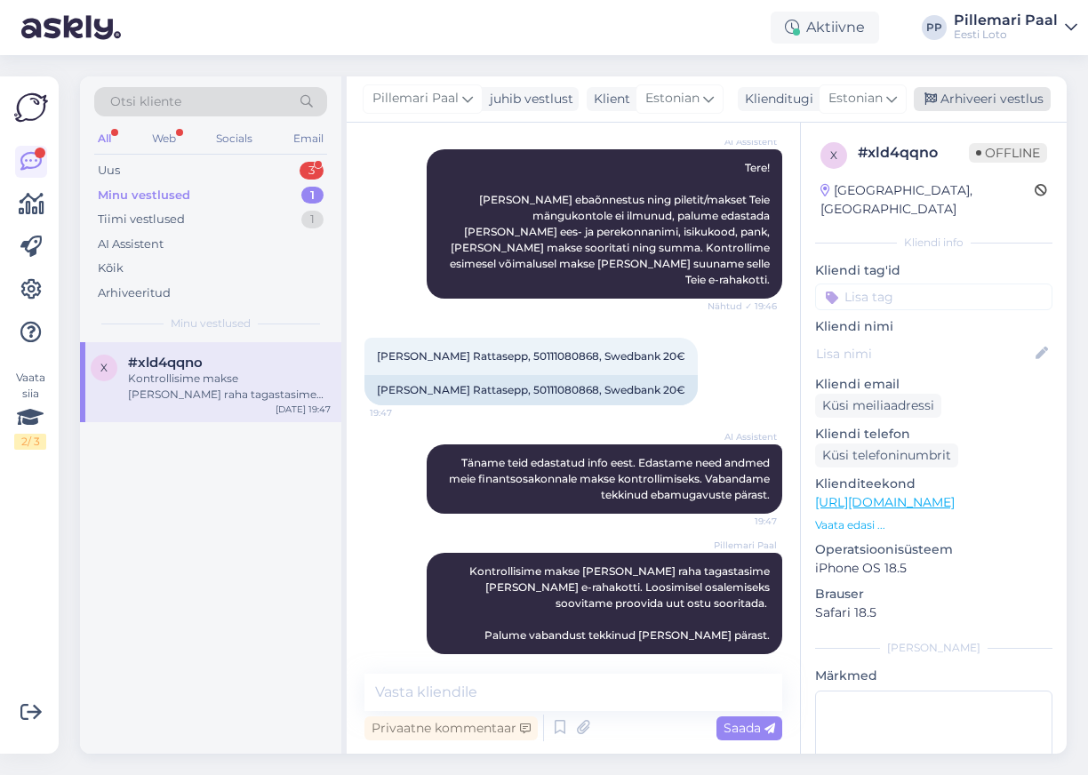
click at [968, 103] on div "Arhiveeri vestlus" at bounding box center [982, 99] width 137 height 24
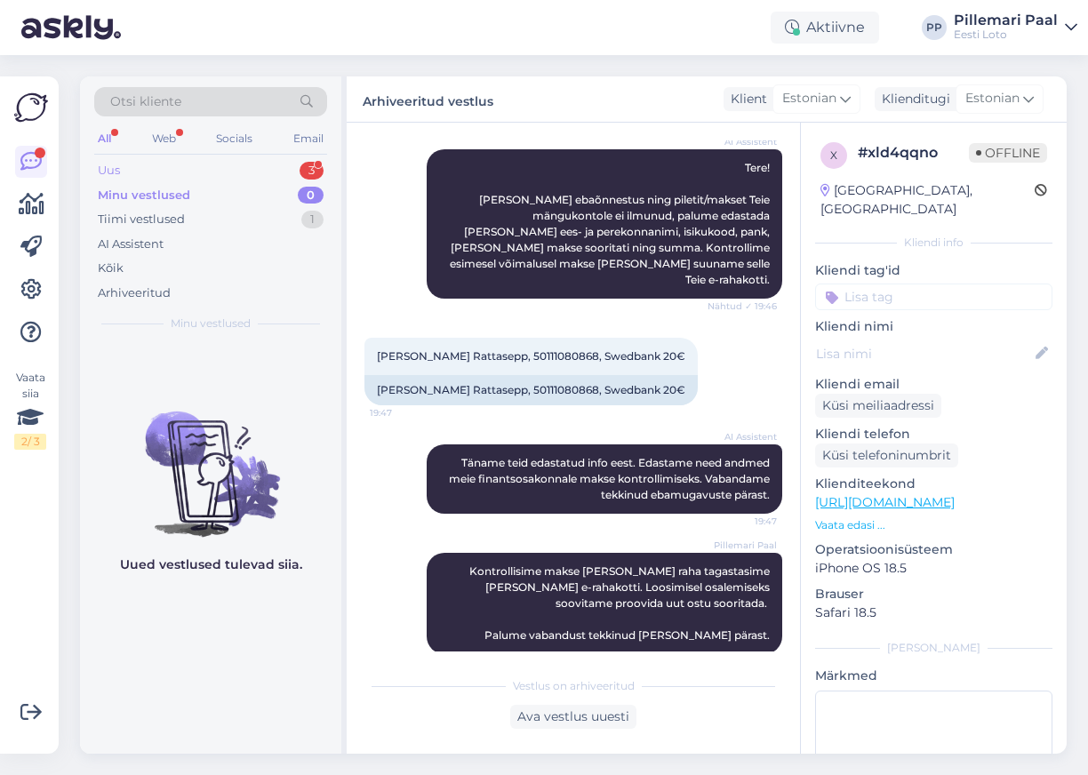
click at [110, 174] on div "Uus" at bounding box center [109, 171] width 22 height 18
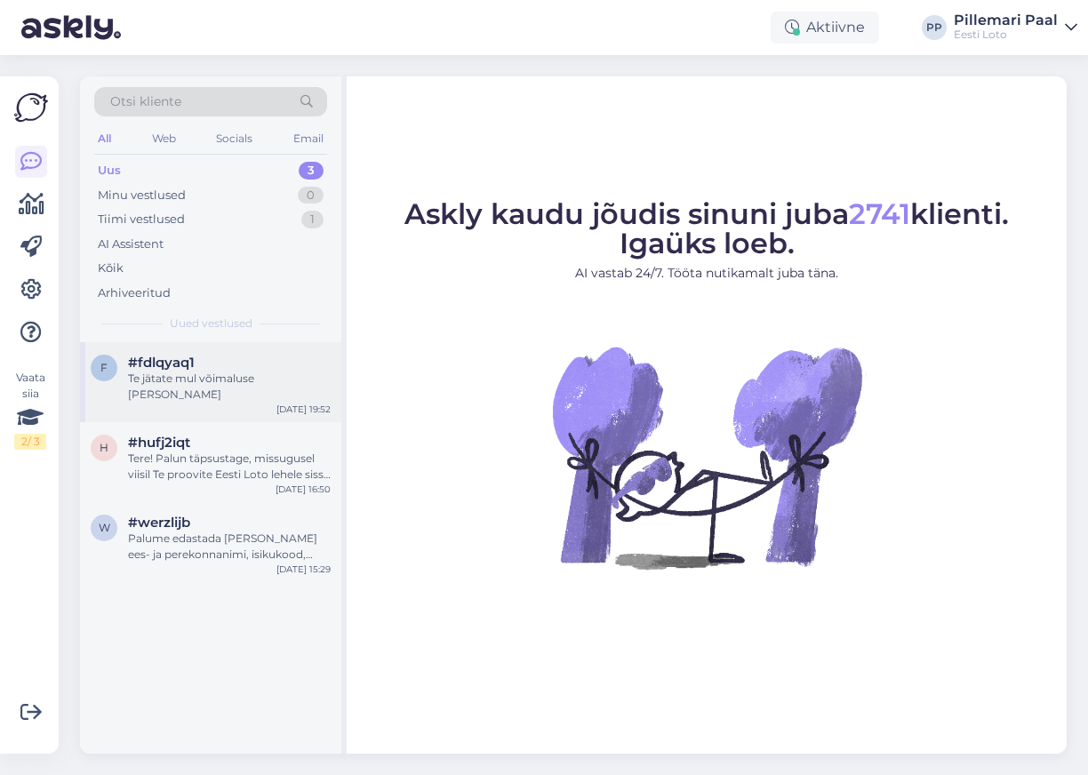
click at [201, 389] on div "f #fdlqyaq1 Te jätate mul võimaluse [PERSON_NAME] [DATE] 19:52" at bounding box center [210, 382] width 261 height 80
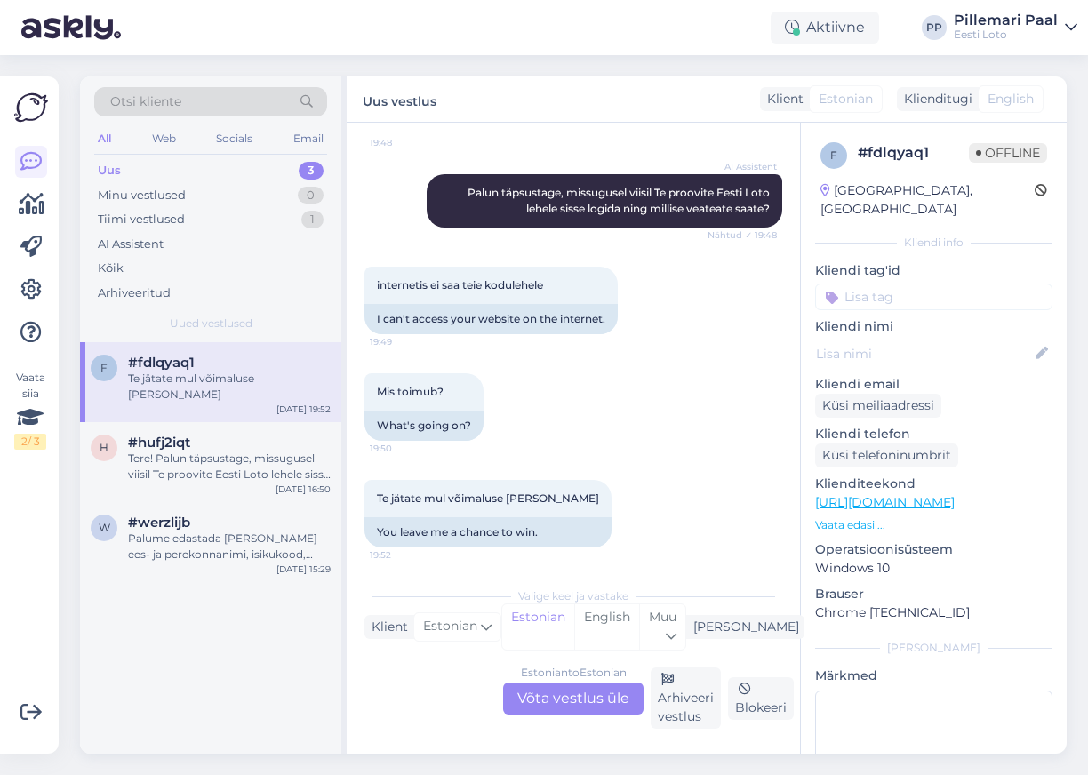
scroll to position [356, 0]
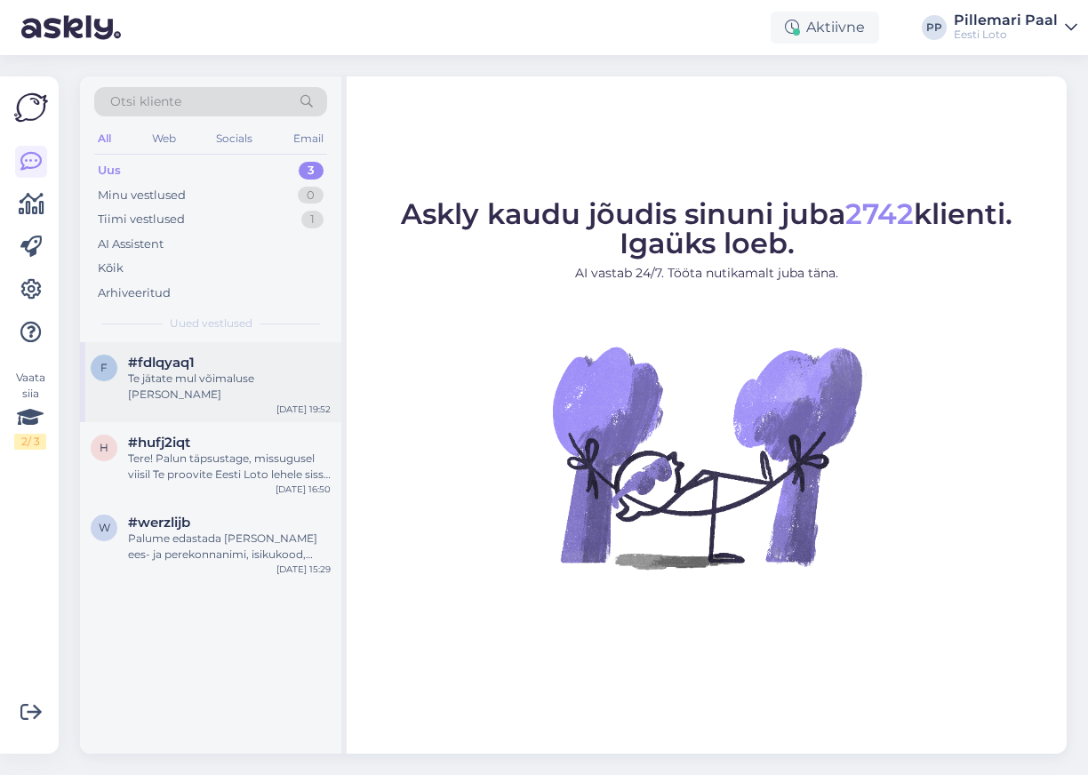
click at [199, 392] on div "f #fdlqyaq1 Te jätate mul võimaluse [PERSON_NAME] [DATE] 19:52" at bounding box center [210, 382] width 261 height 80
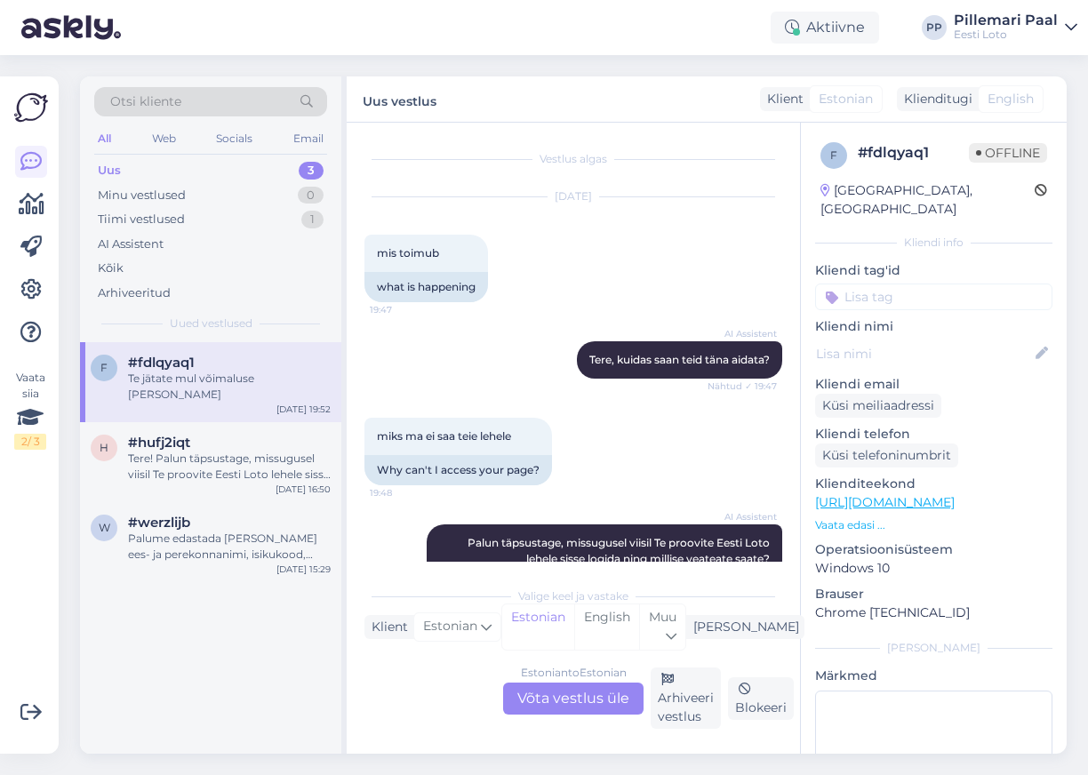
scroll to position [356, 0]
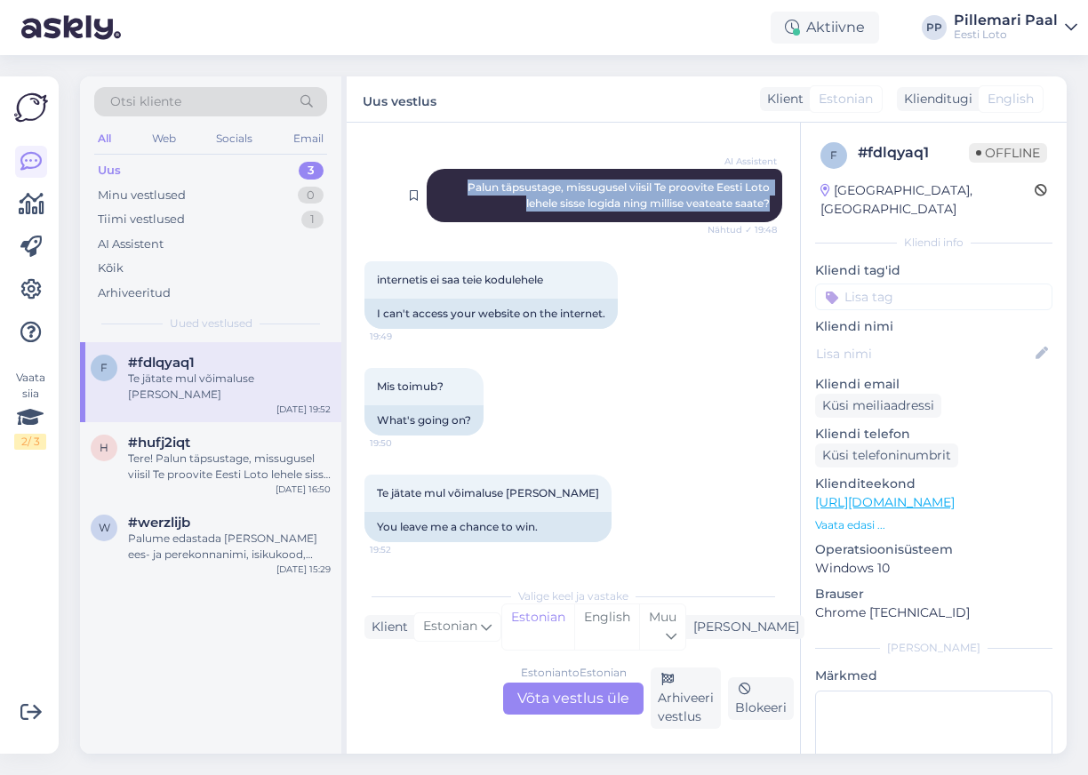
drag, startPoint x: 772, startPoint y: 204, endPoint x: 429, endPoint y: 187, distance: 343.5
click at [429, 187] on div "AI Assistent Palun täpsustage, missugusel viisil Te proovite Eesti Loto lehele …" at bounding box center [605, 195] width 356 height 53
copy span "Palun täpsustage, missugusel viisil Te proovite Eesti Loto lehele sisse logida …"
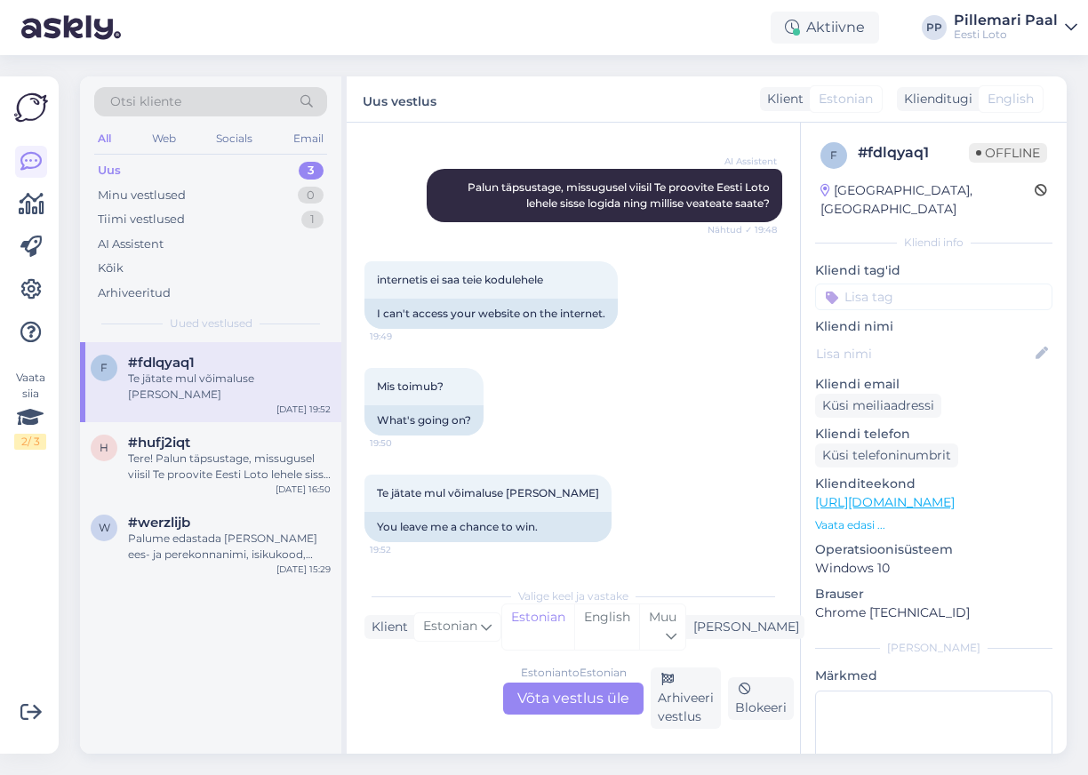
click at [580, 690] on div "Estonian to Estonian Võta vestlus üle" at bounding box center [573, 699] width 140 height 32
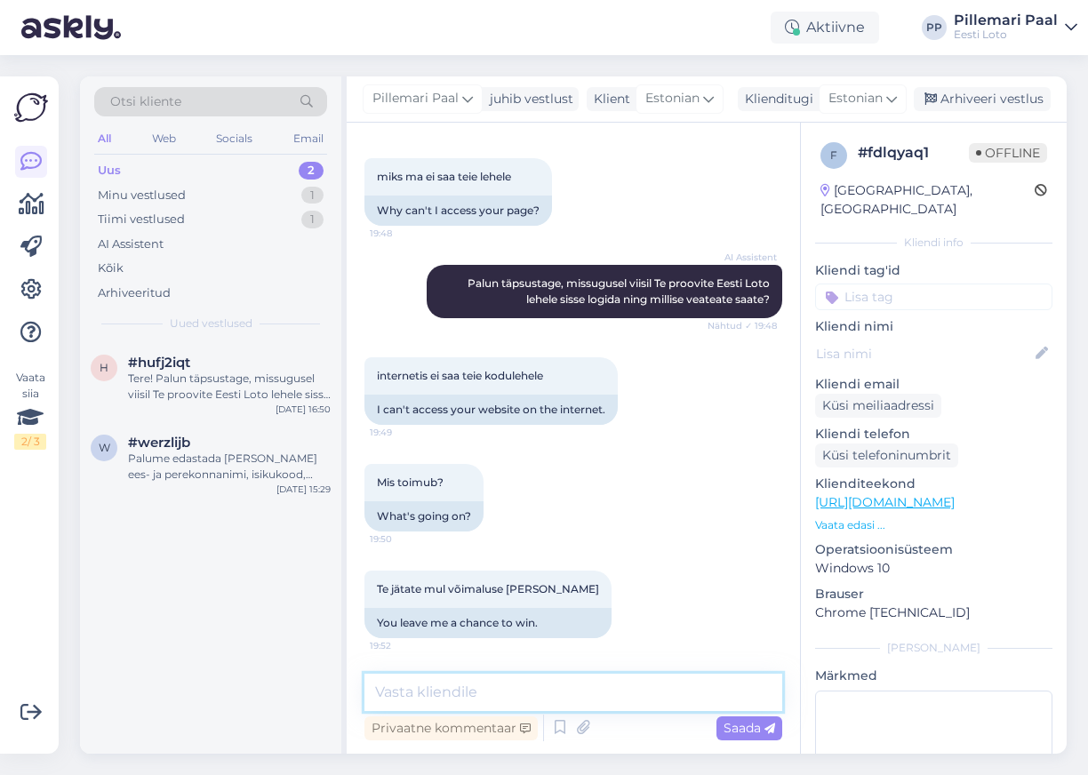
click at [569, 698] on textarea at bounding box center [573, 692] width 418 height 37
paste textarea "Palun täpsustage, missugusel viisil Te proovite Eesti Loto lehele sisse logida …"
type textarea "Palun täpsustage, missugusel viisil Te proovite Eesti Loto lehele sisse logida …"
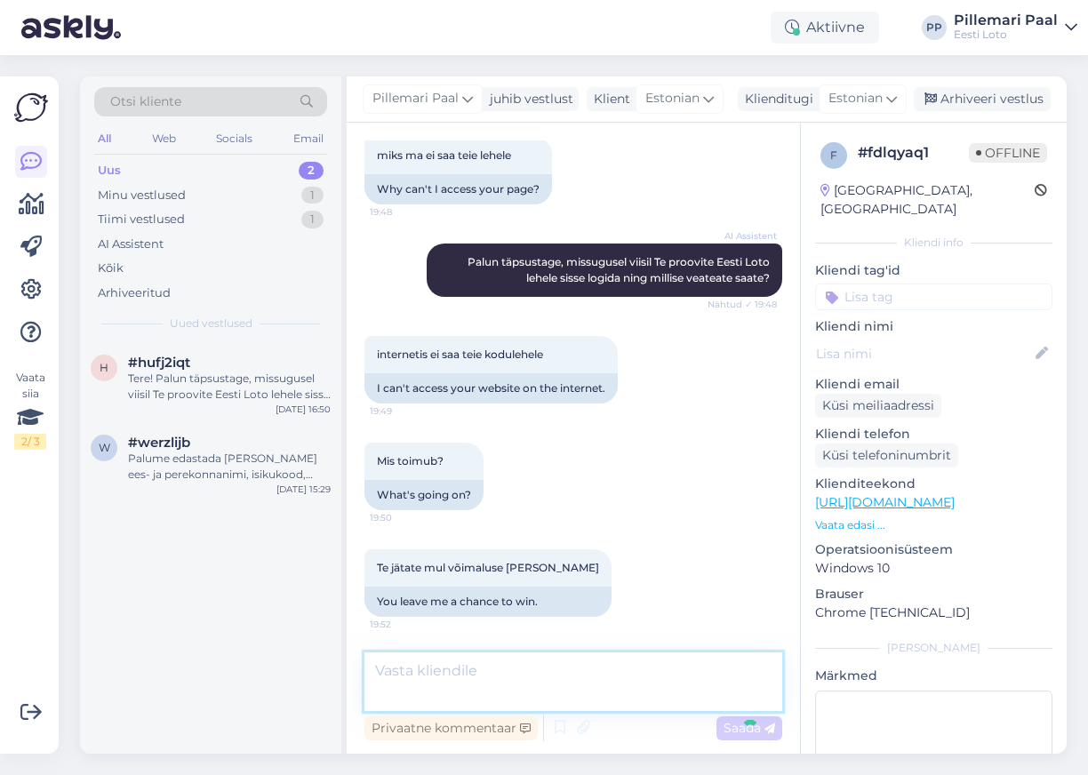
scroll to position [352, 0]
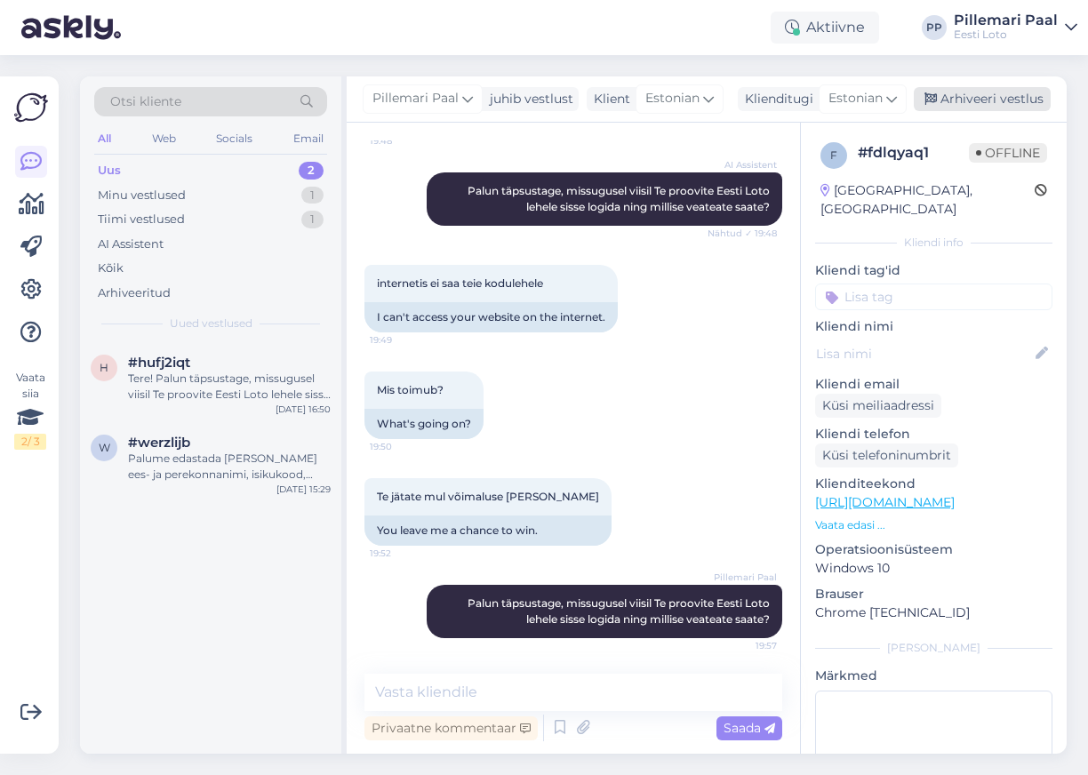
click at [948, 100] on div "Arhiveeri vestlus" at bounding box center [982, 99] width 137 height 24
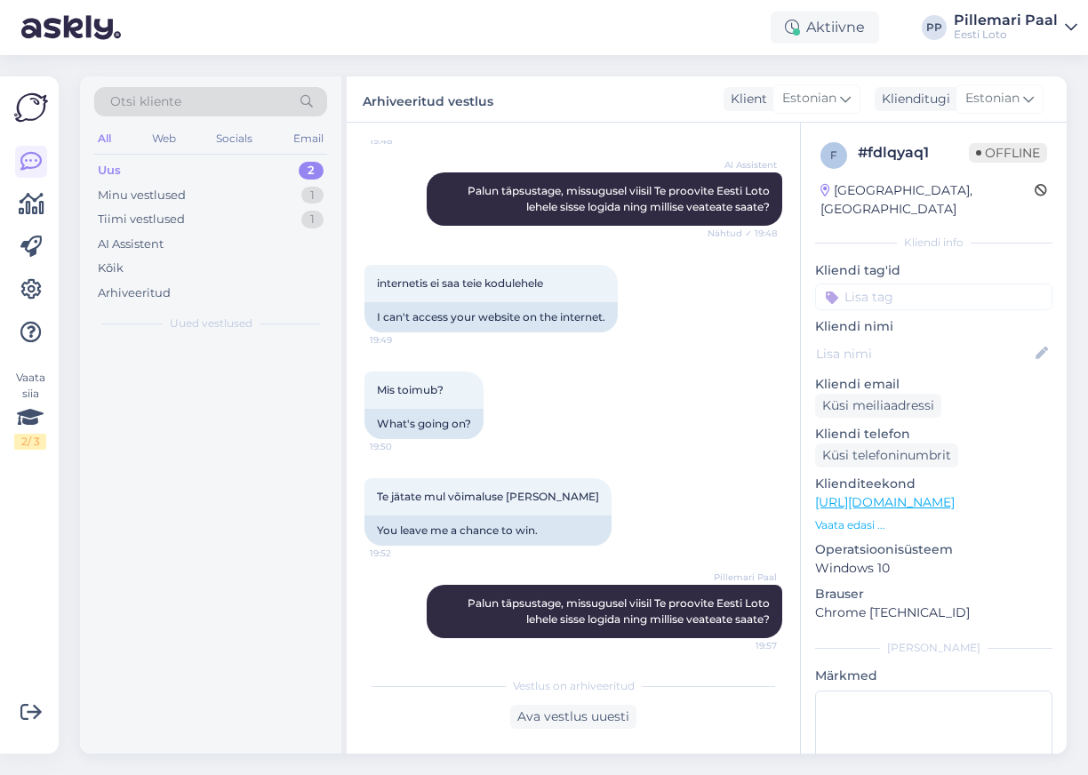
scroll to position [356, 0]
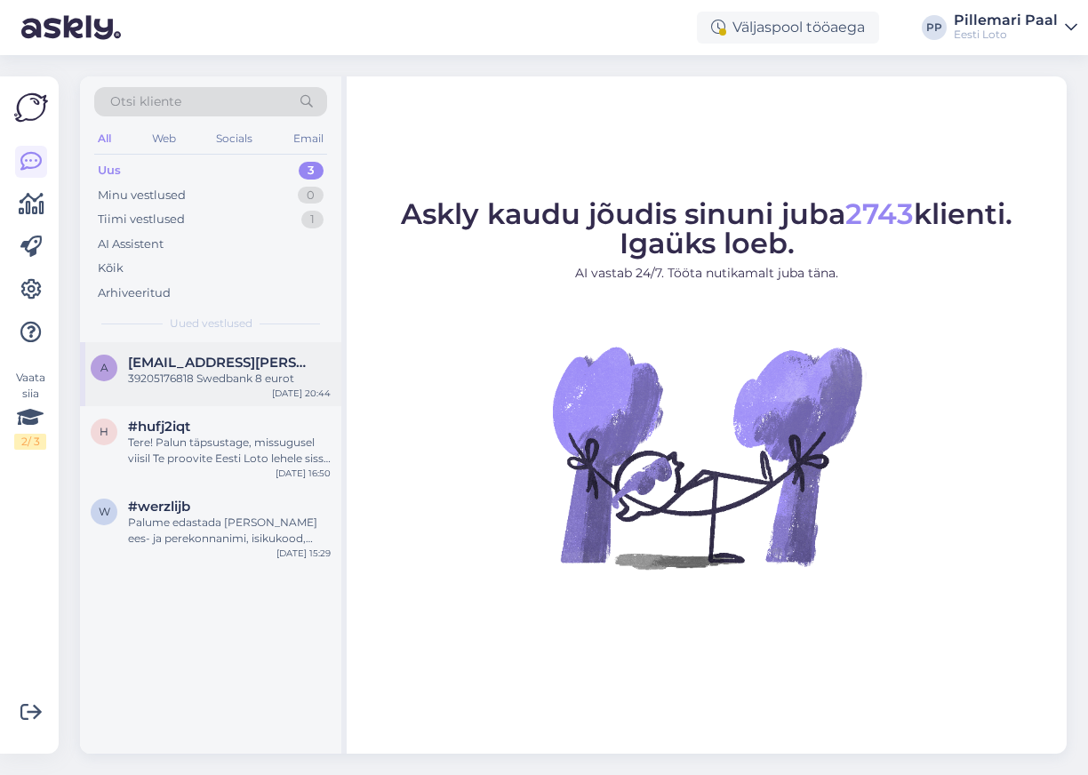
click at [212, 365] on span "[EMAIL_ADDRESS][PERSON_NAME][DOMAIN_NAME]" at bounding box center [220, 363] width 185 height 16
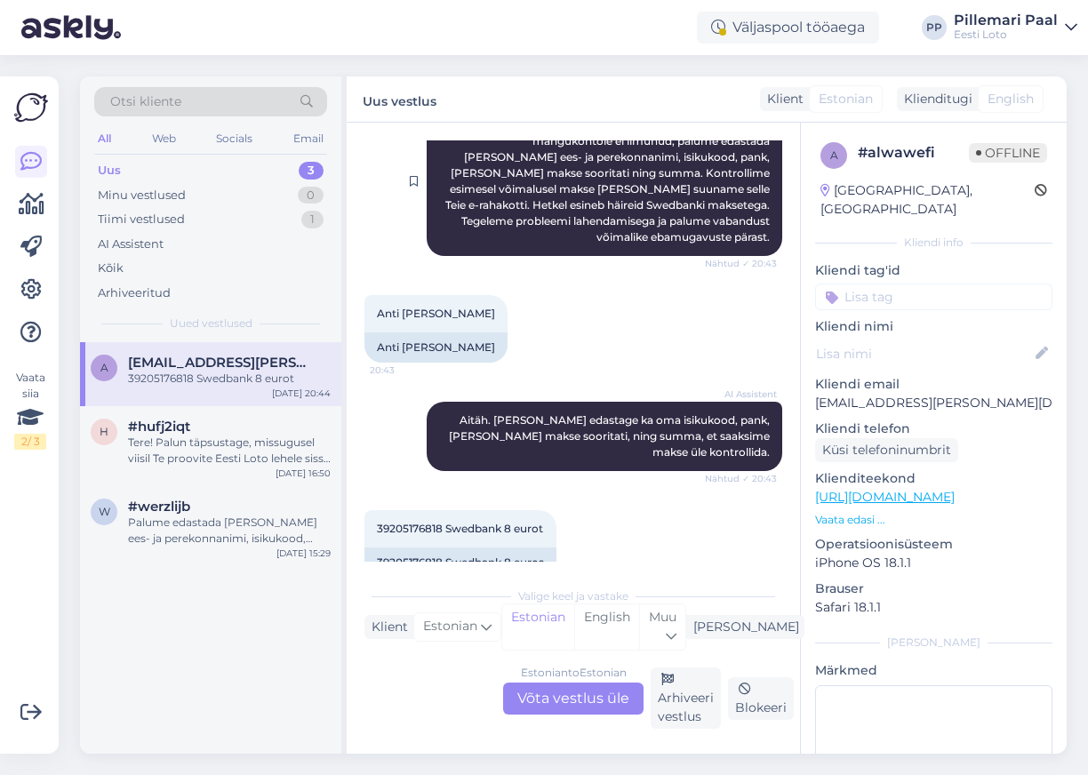
scroll to position [469, 0]
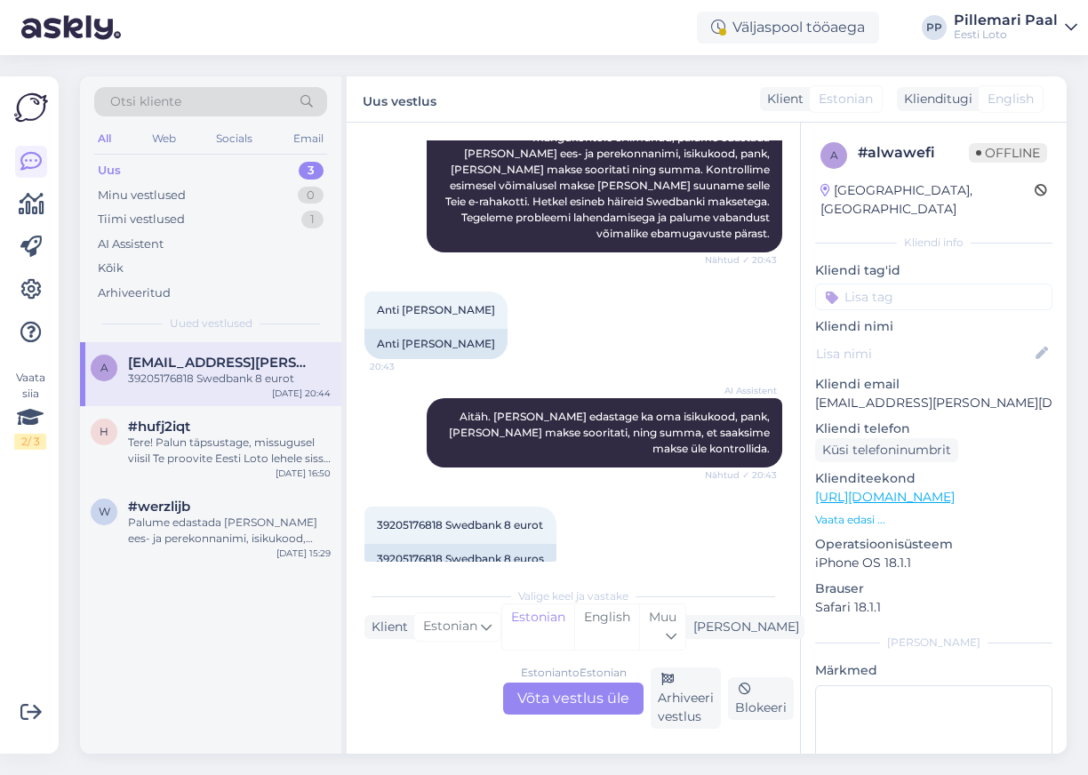
click at [557, 706] on div "Estonian to Estonian Võta vestlus üle" at bounding box center [573, 699] width 140 height 32
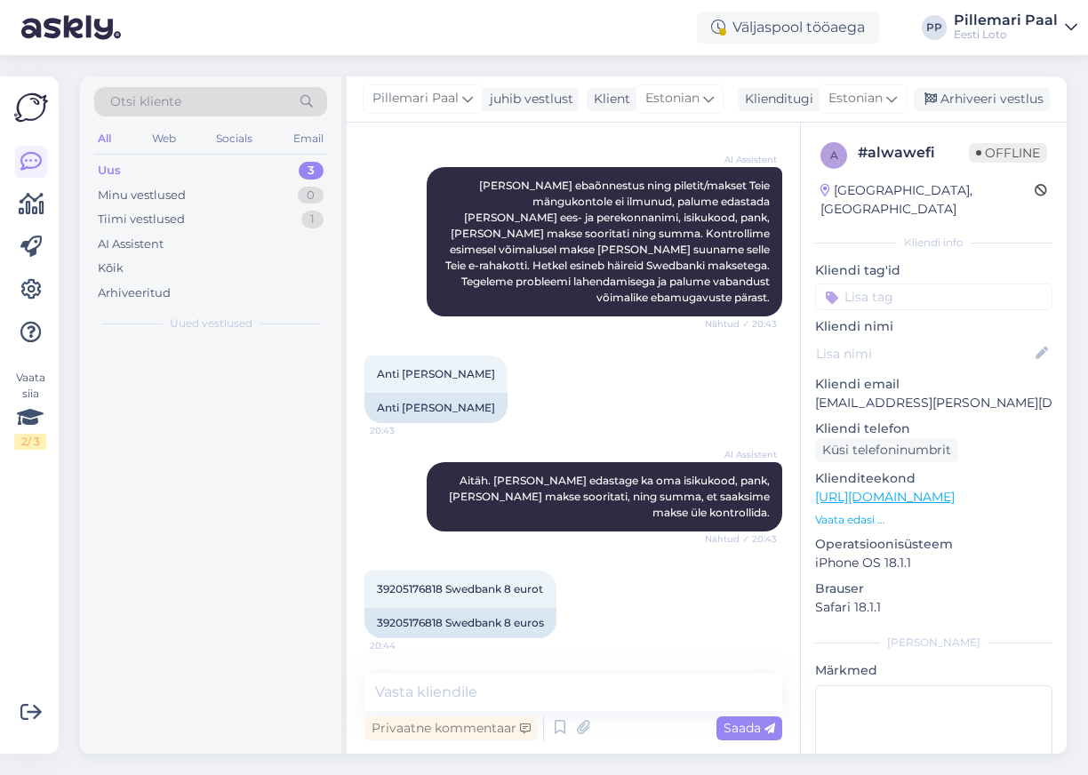
scroll to position [373, 0]
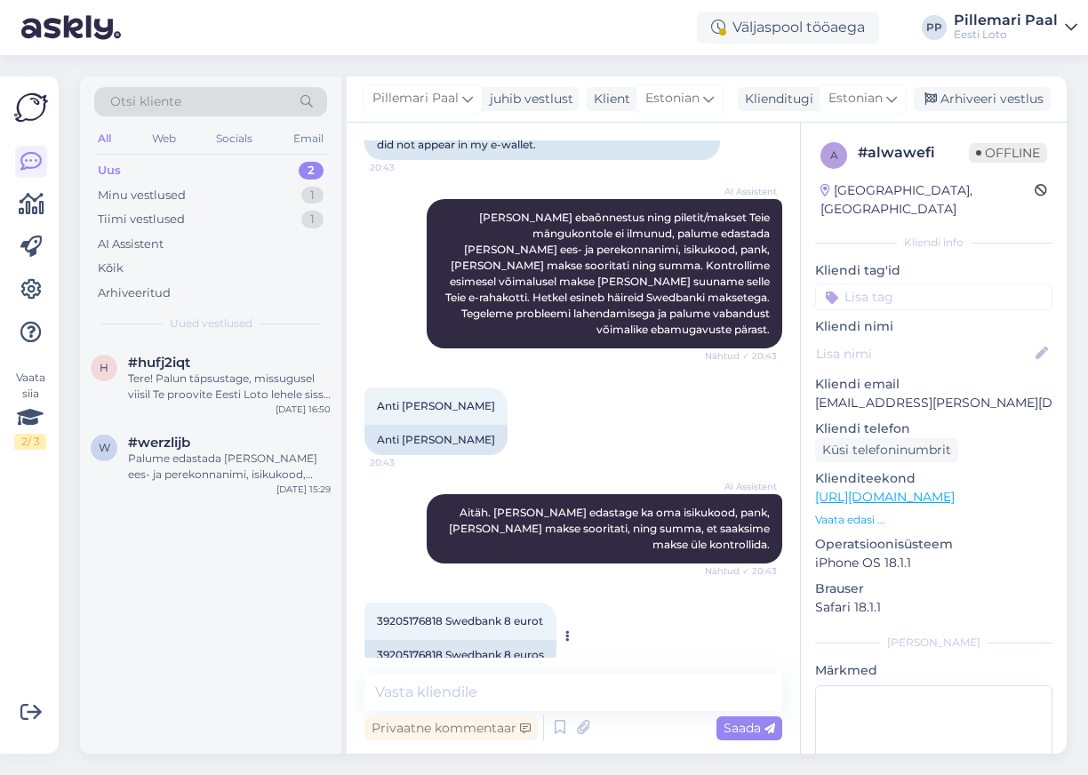
click at [401, 614] on span "39205176818 Swedbank 8 eurot" at bounding box center [460, 620] width 166 height 13
copy span "39205176818"
